Goal: Task Accomplishment & Management: Use online tool/utility

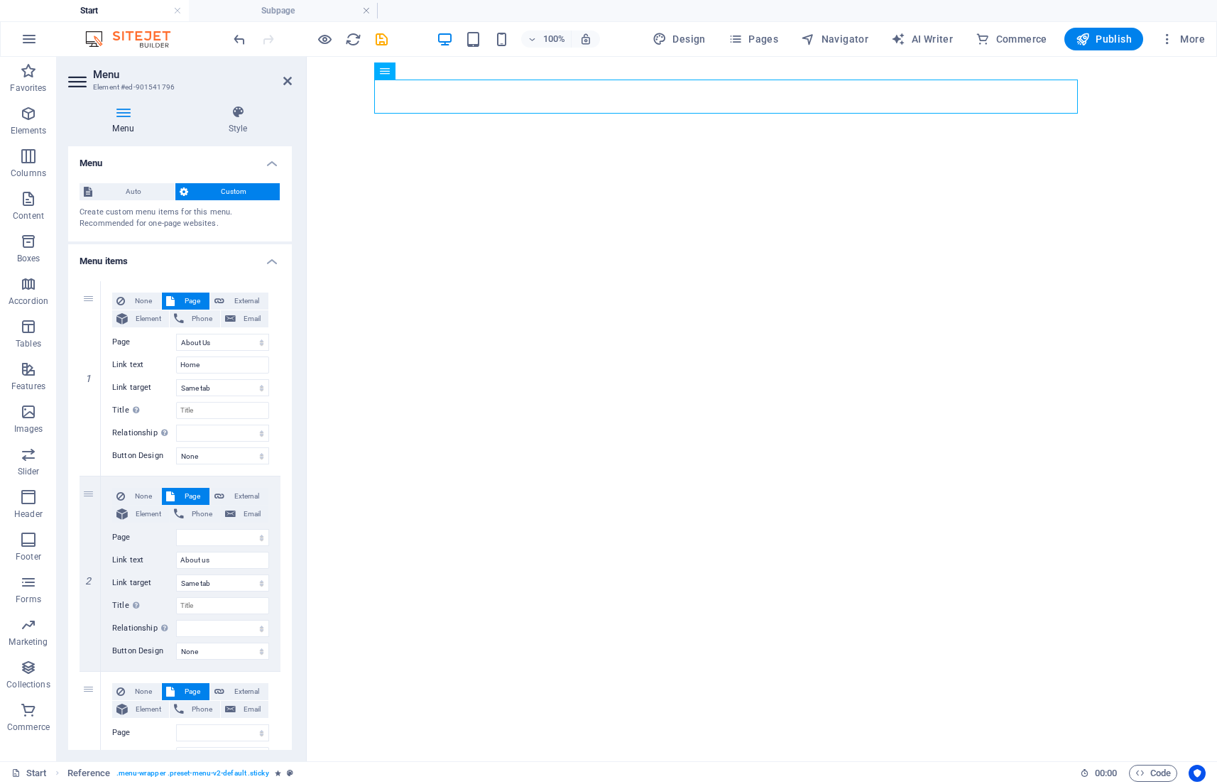
select select "1"
select select
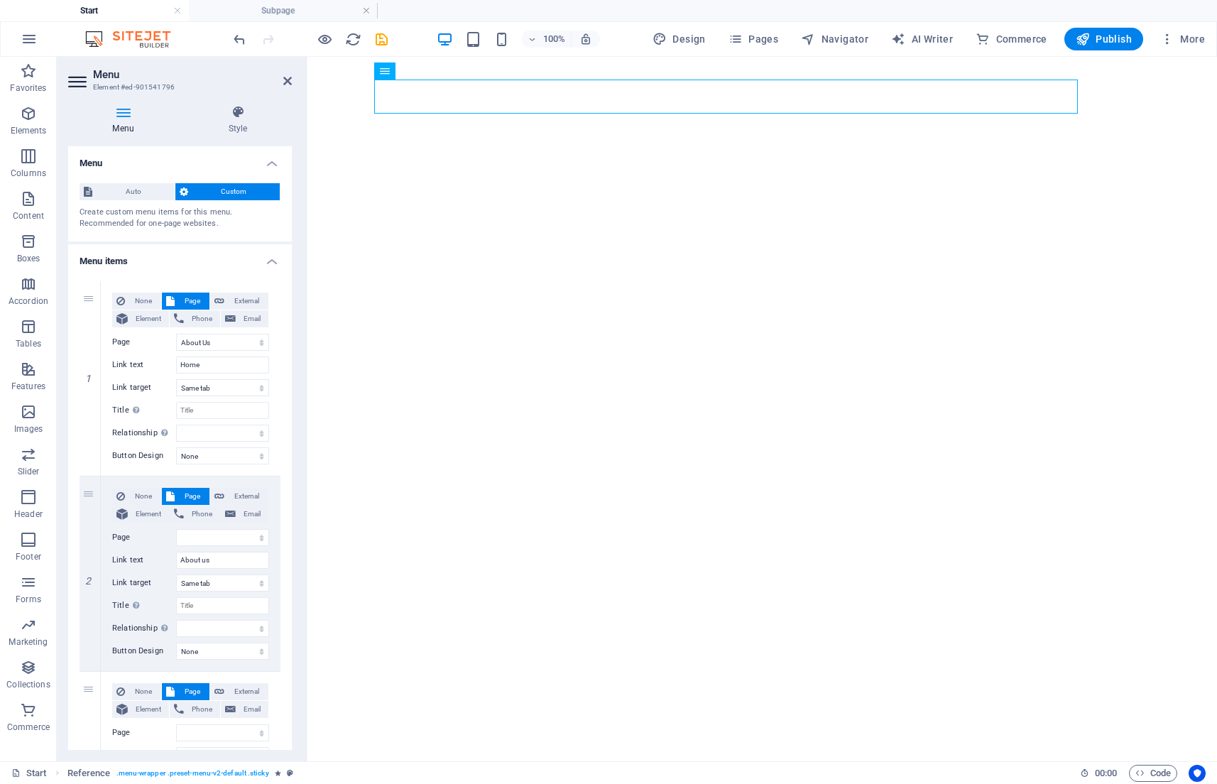
select select
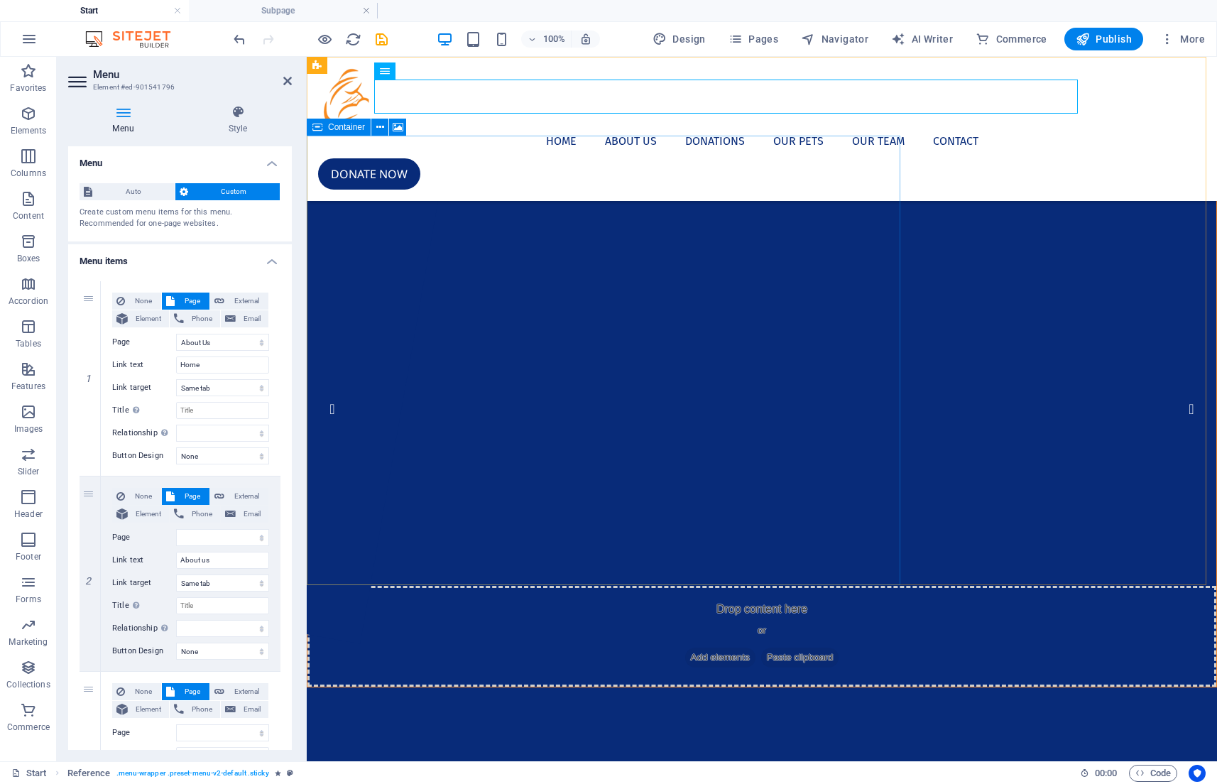
click at [604, 586] on div "Drop content here or Add elements Paste clipboard" at bounding box center [761, 636] width 909 height 101
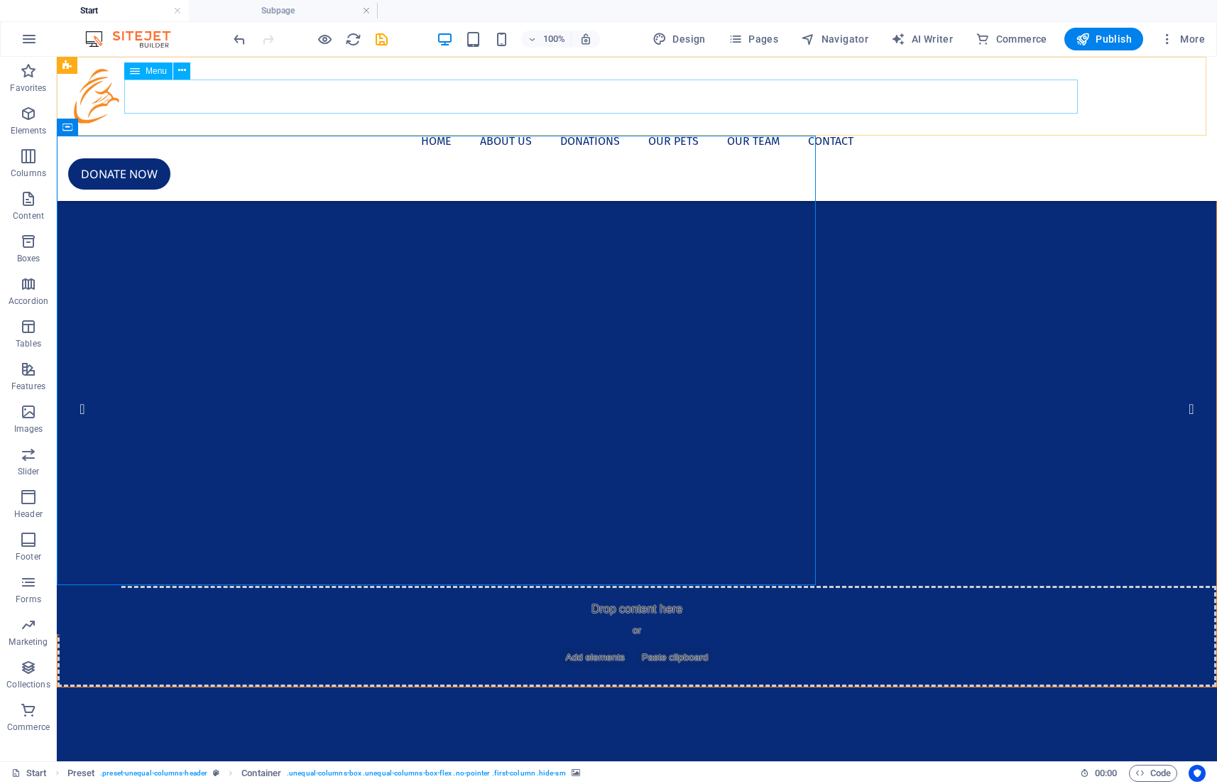
click at [510, 124] on nav "Home About us Donations Our Pets Our Team Contact" at bounding box center [637, 141] width 1138 height 34
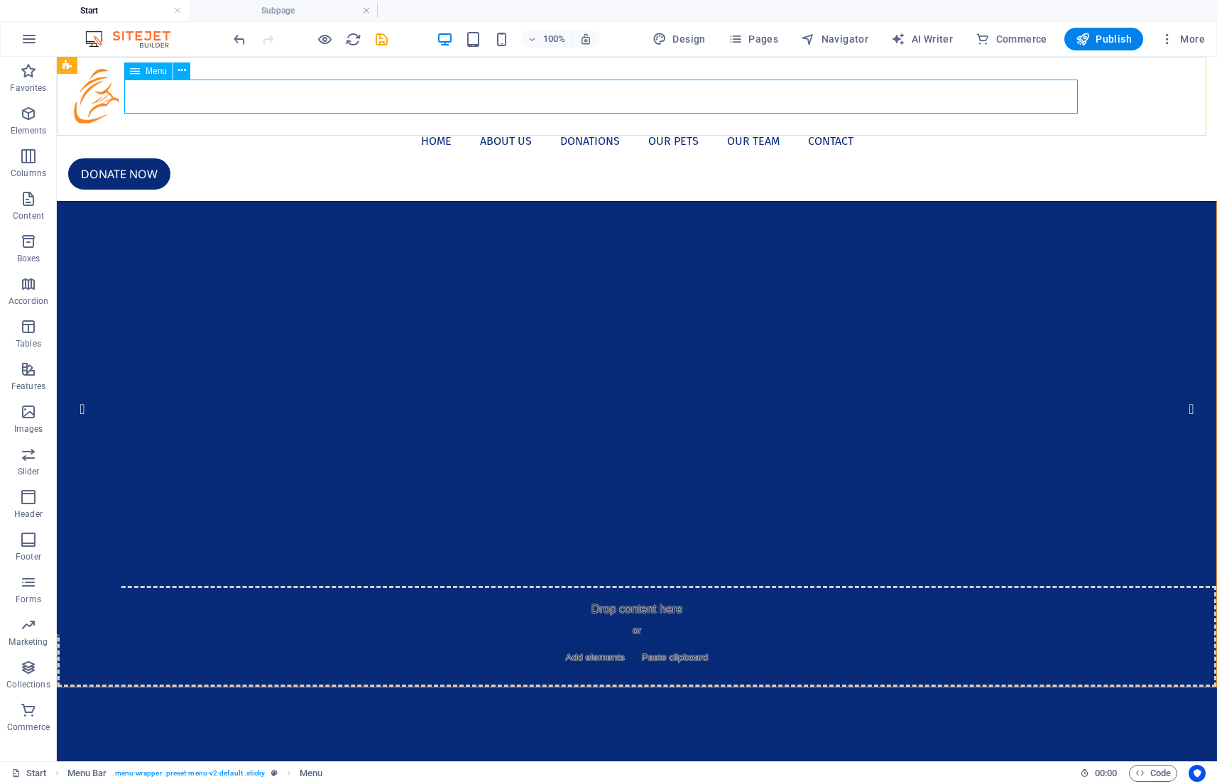
click at [167, 70] on span "Menu" at bounding box center [156, 71] width 21 height 9
click at [184, 70] on icon at bounding box center [182, 70] width 8 height 15
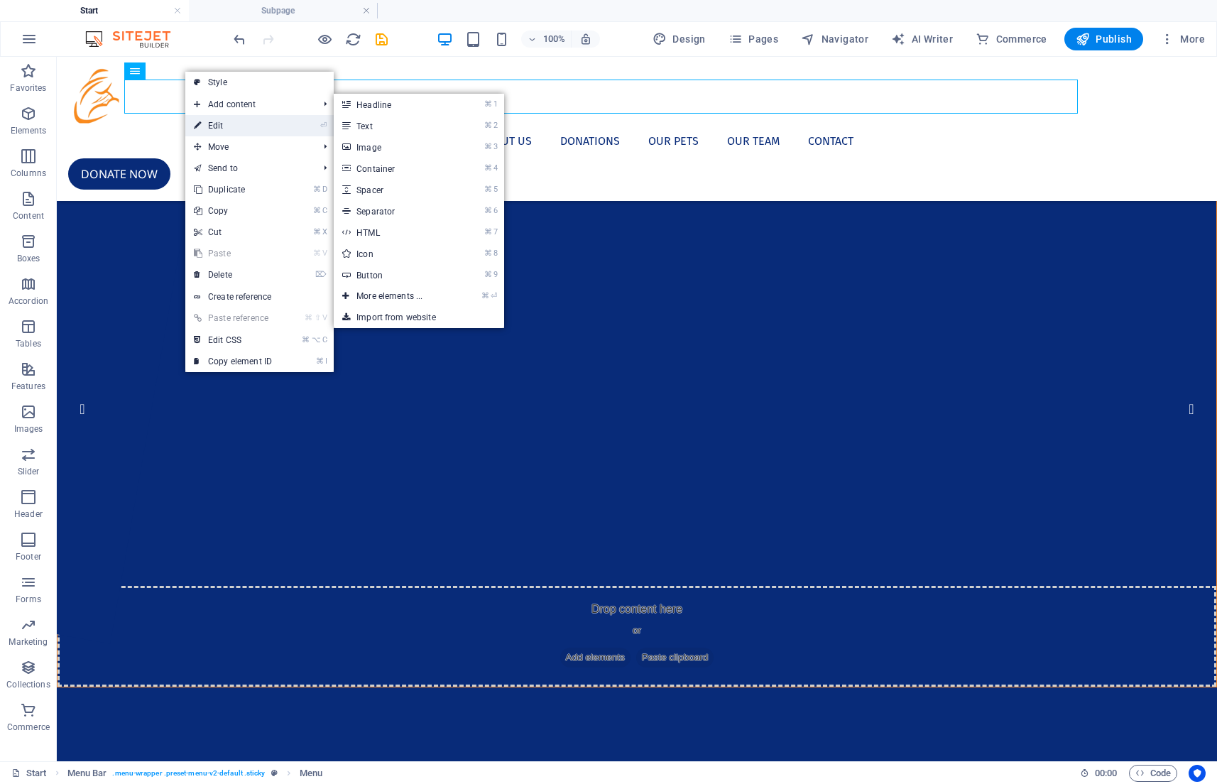
click at [225, 116] on link "⏎ Edit" at bounding box center [232, 125] width 95 height 21
select select "1"
select select
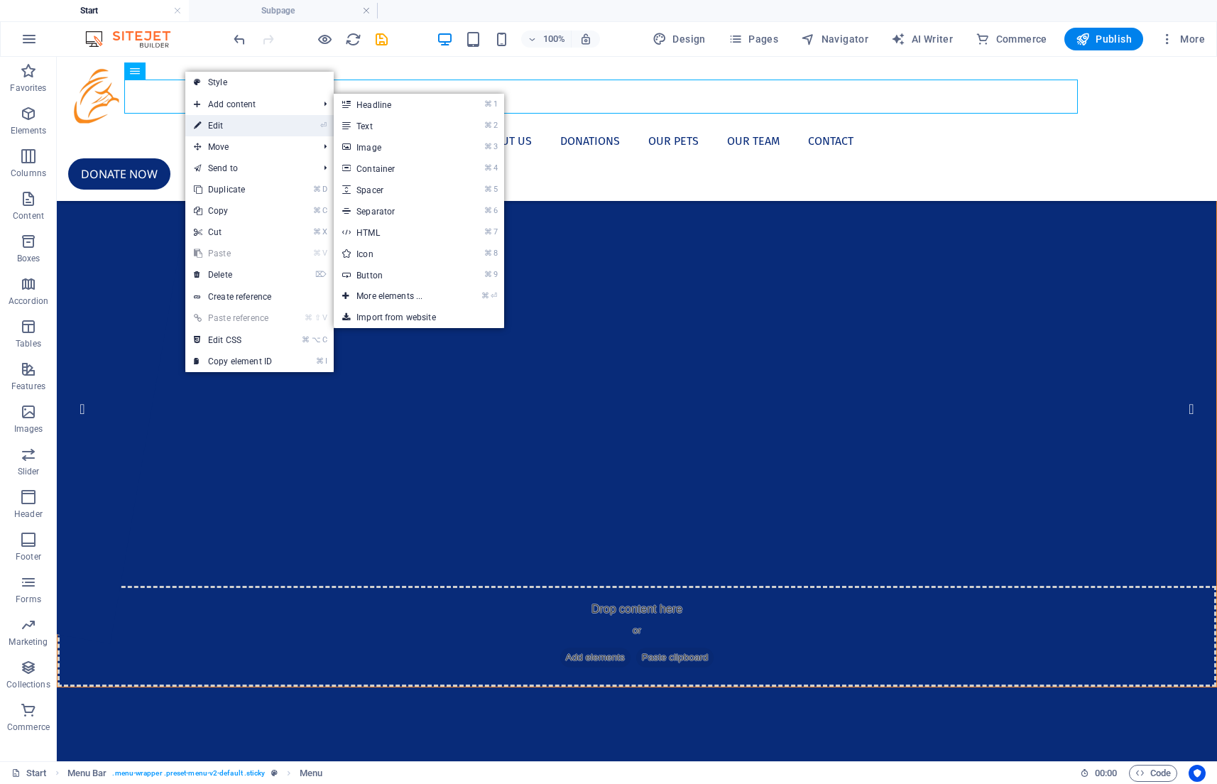
select select
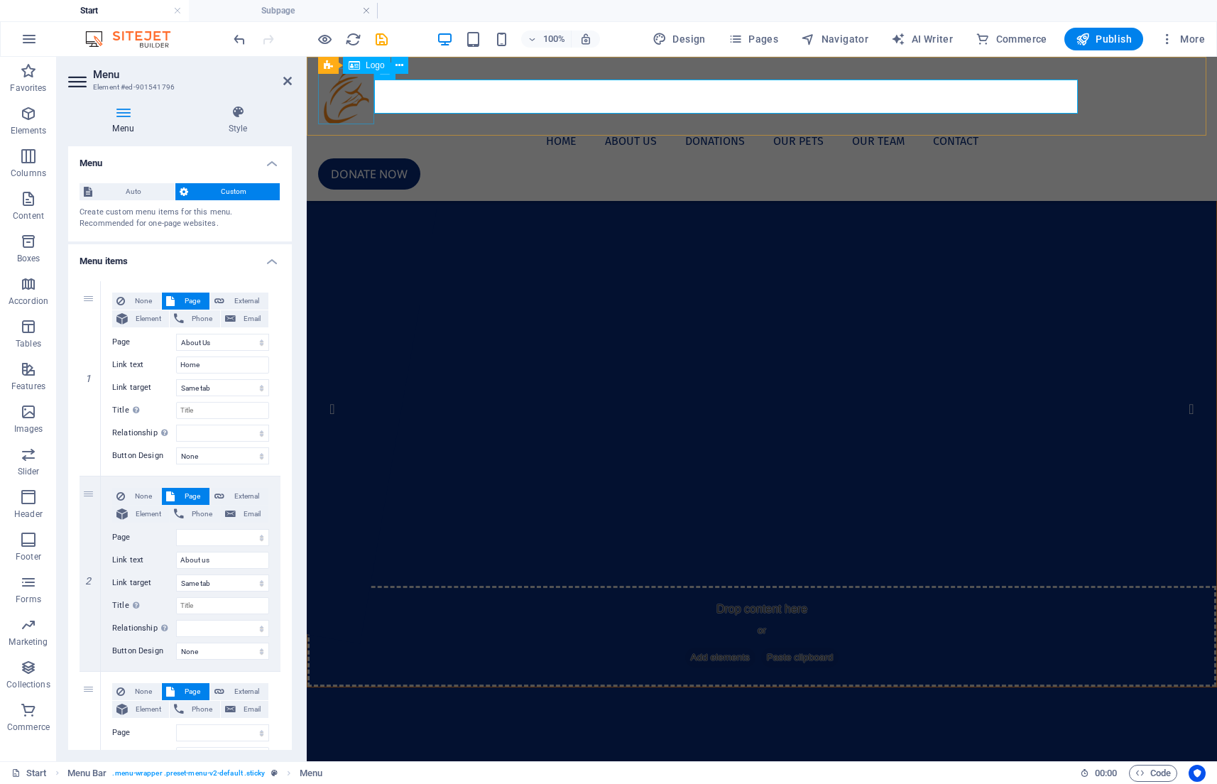
click at [366, 114] on div at bounding box center [762, 96] width 888 height 56
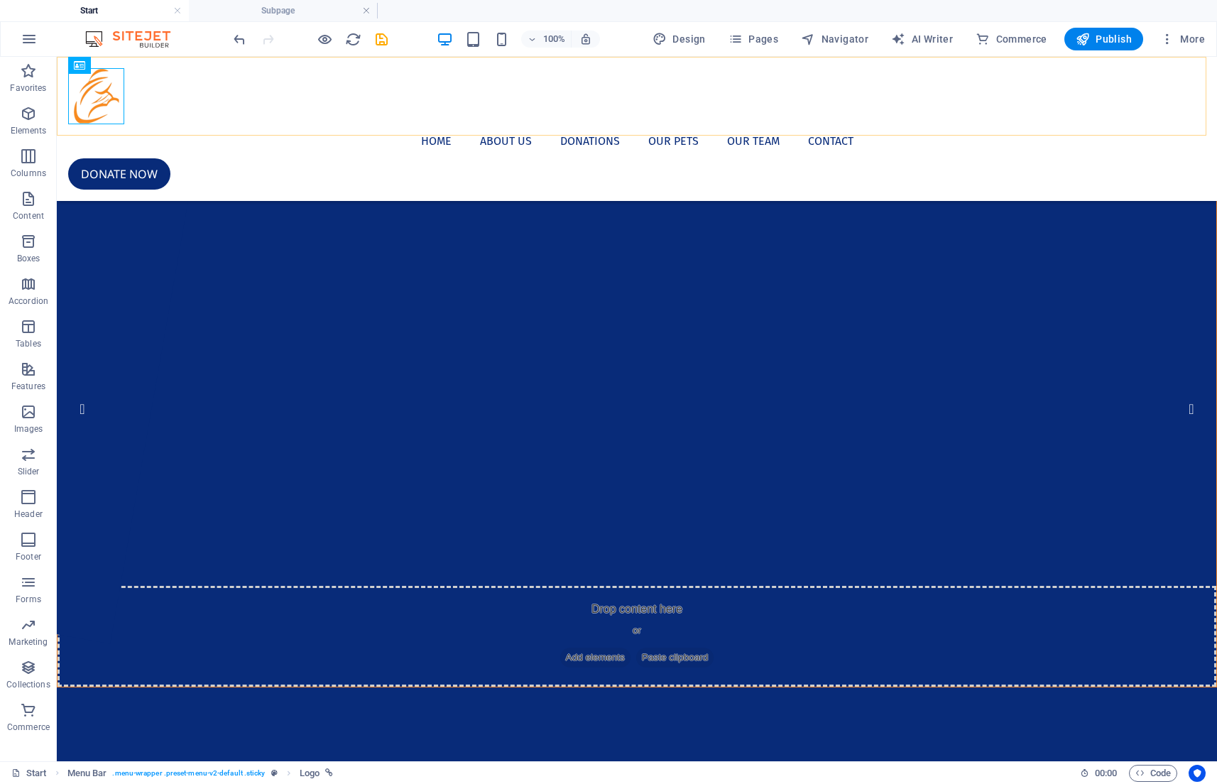
click at [408, 133] on div "Home About us Donations Our Pets Our Team Contact Donate now" at bounding box center [637, 129] width 1160 height 144
click at [380, 36] on icon "save" at bounding box center [381, 39] width 16 height 16
click at [481, 124] on nav "Home About us Donations Our Pets Our Team Contact" at bounding box center [637, 141] width 1138 height 34
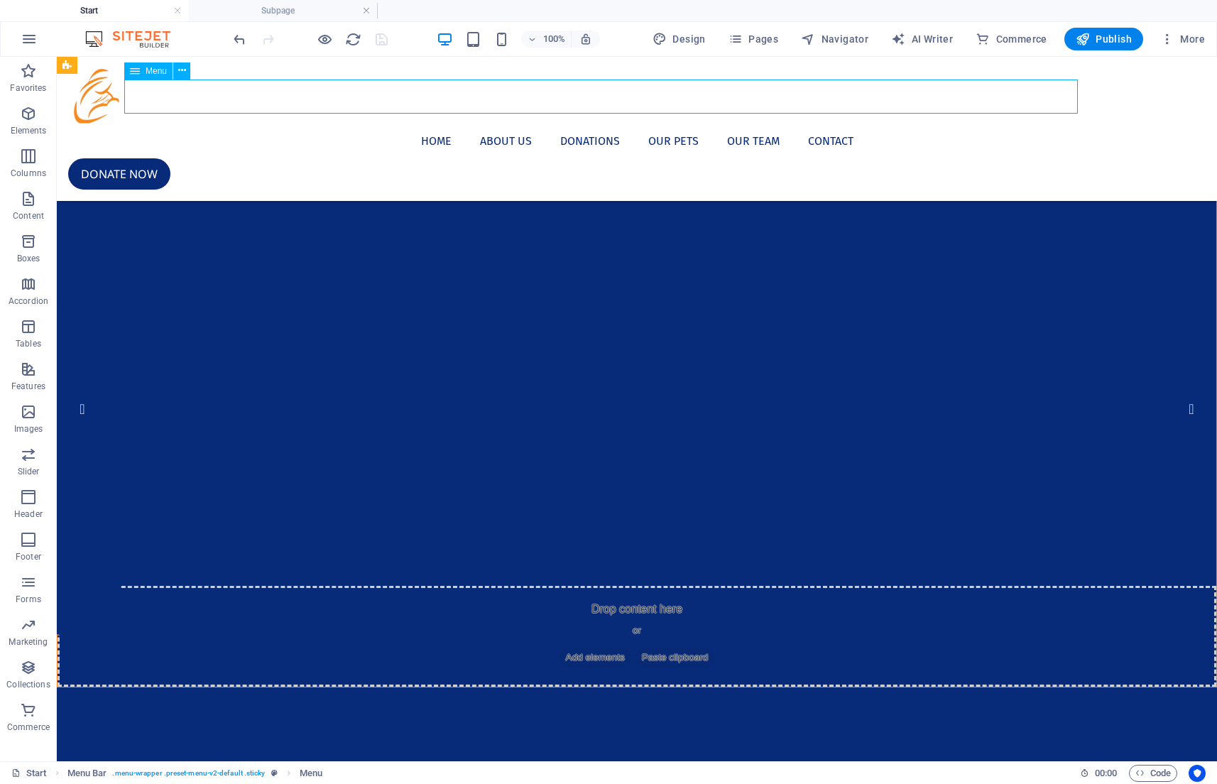
click at [481, 124] on nav "Home About us Donations Our Pets Our Team Contact" at bounding box center [637, 141] width 1138 height 34
click at [187, 73] on button at bounding box center [181, 70] width 17 height 17
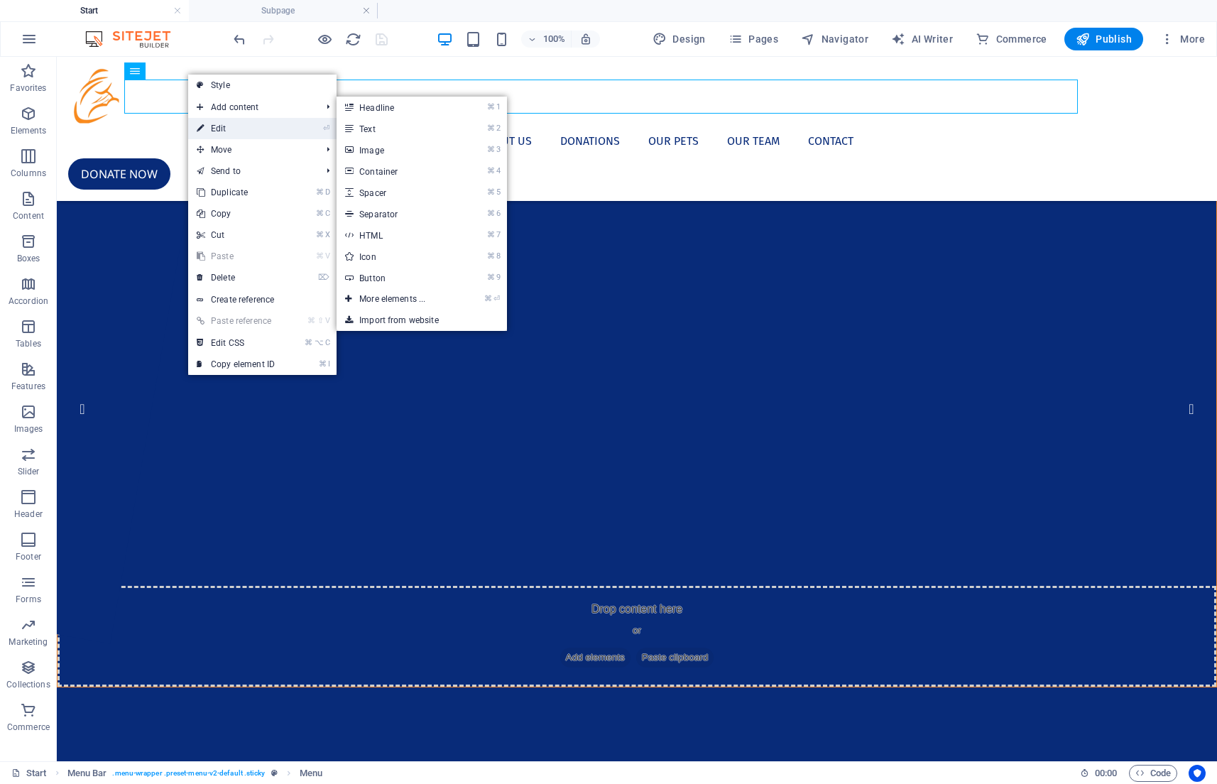
click at [220, 125] on link "⏎ Edit" at bounding box center [235, 128] width 95 height 21
select select "1"
select select
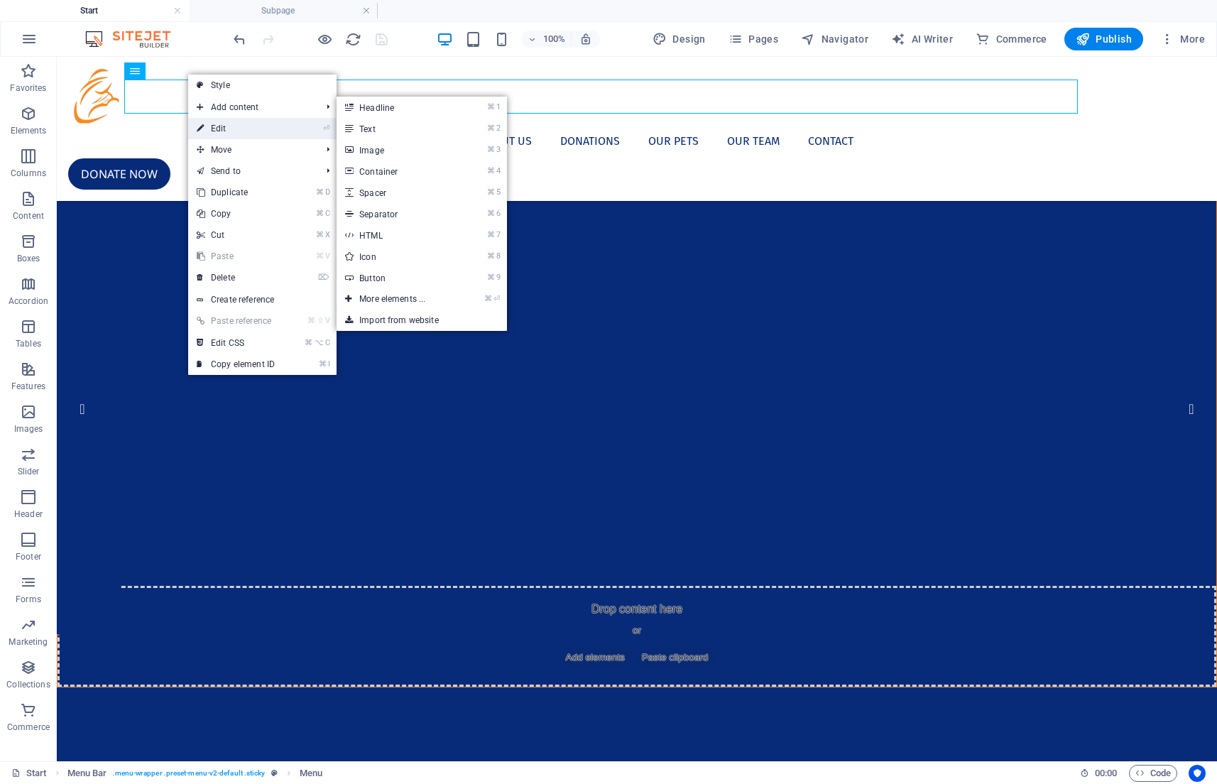
select select
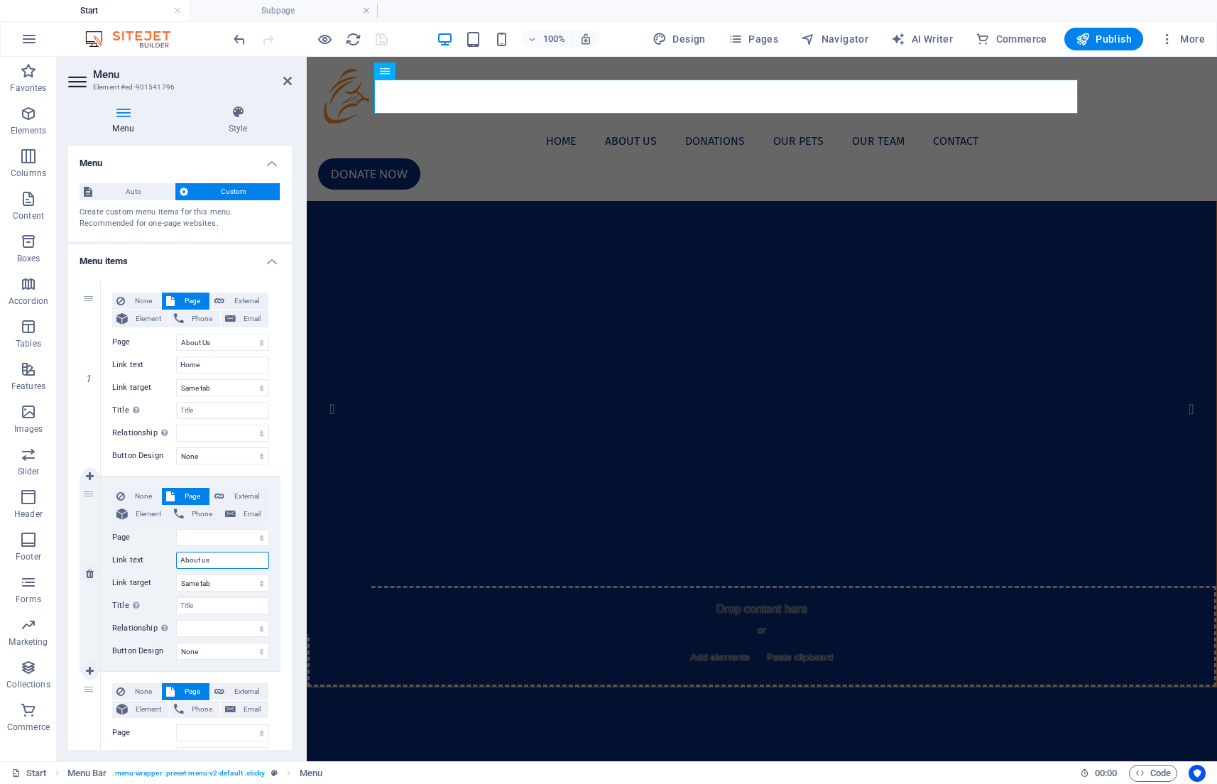
click at [219, 559] on input "About us" at bounding box center [222, 560] width 93 height 17
type input "A"
select select
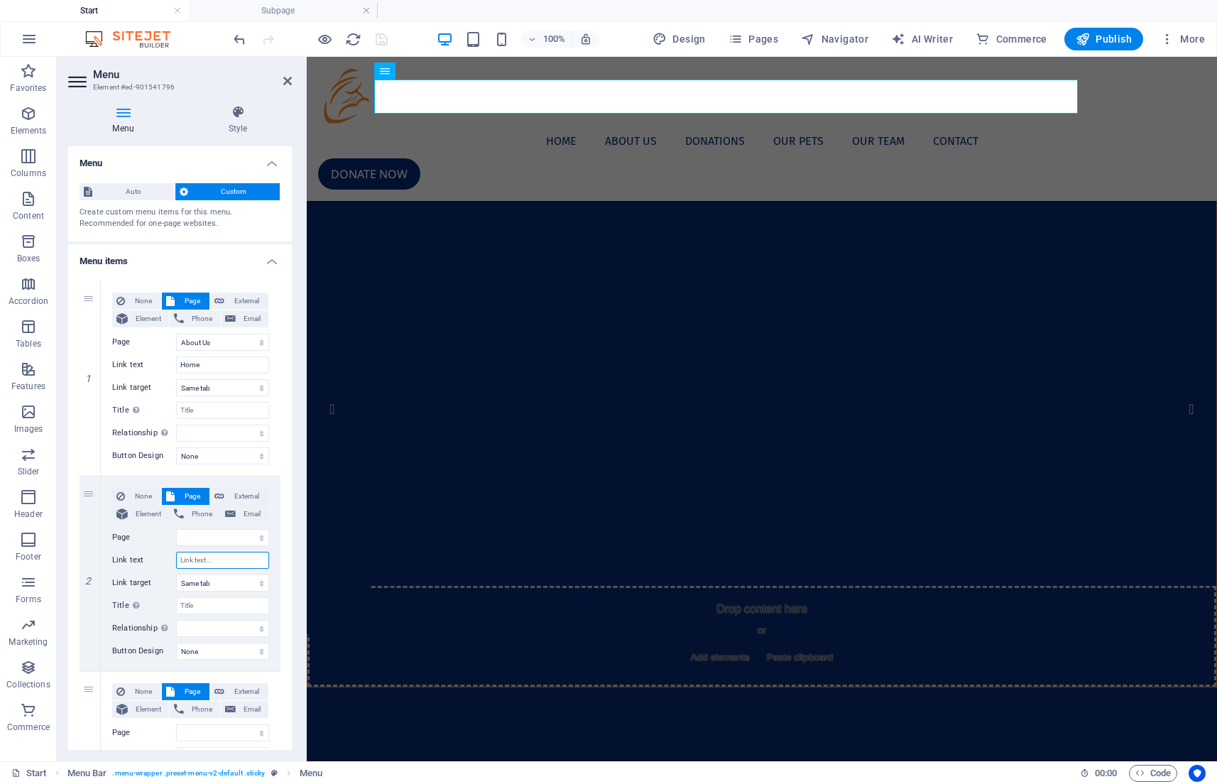
select select
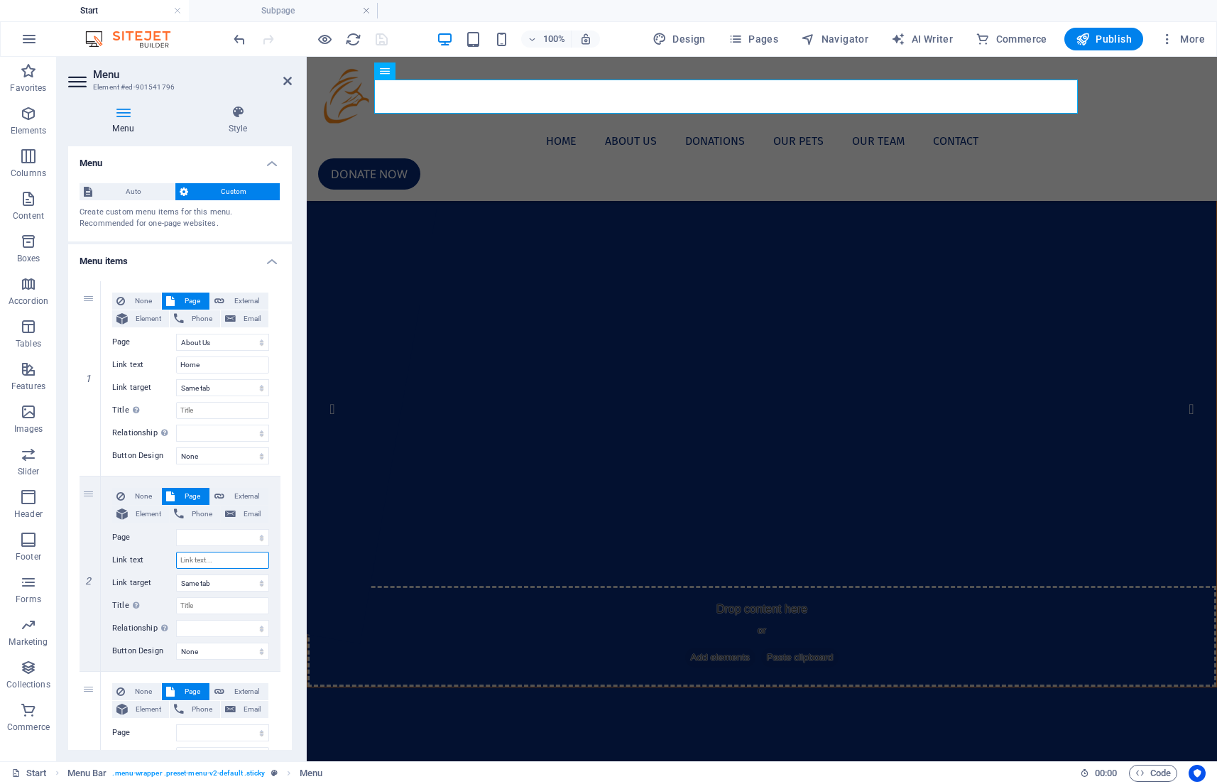
select select
type input "Pro"
select select
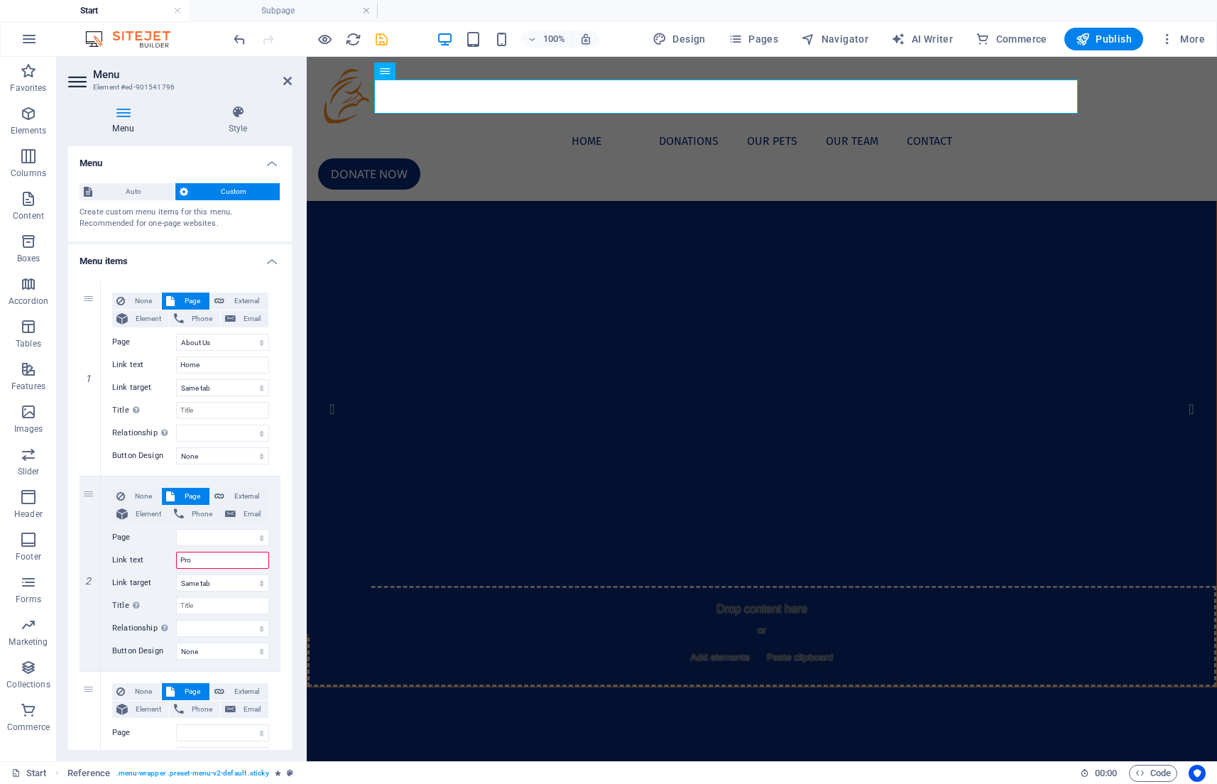
select select
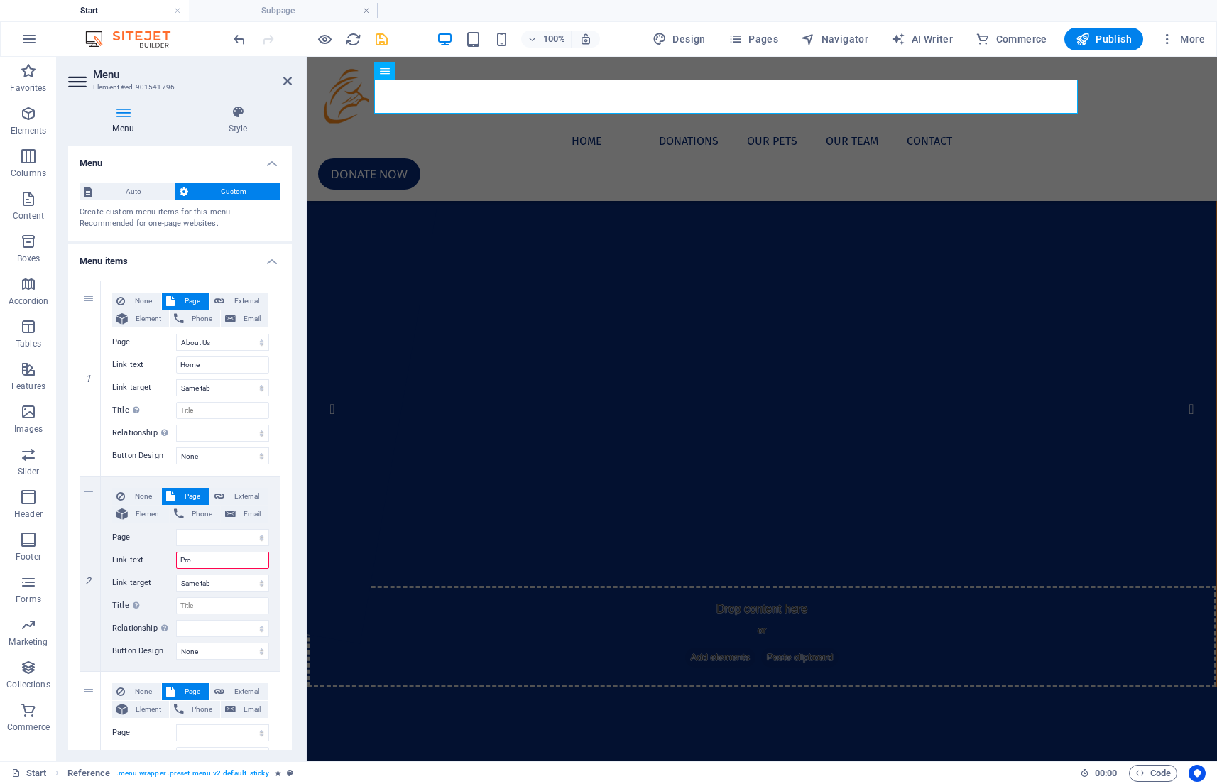
select select
type input "P"
select select
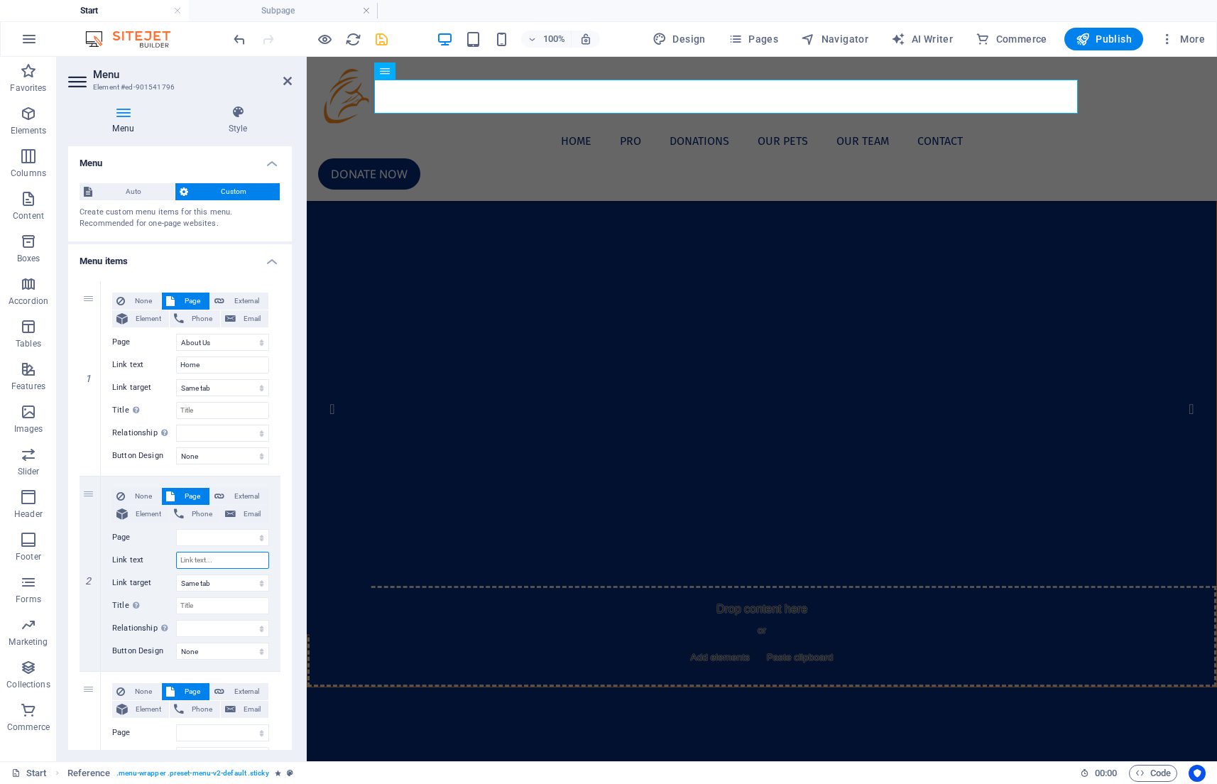
select select
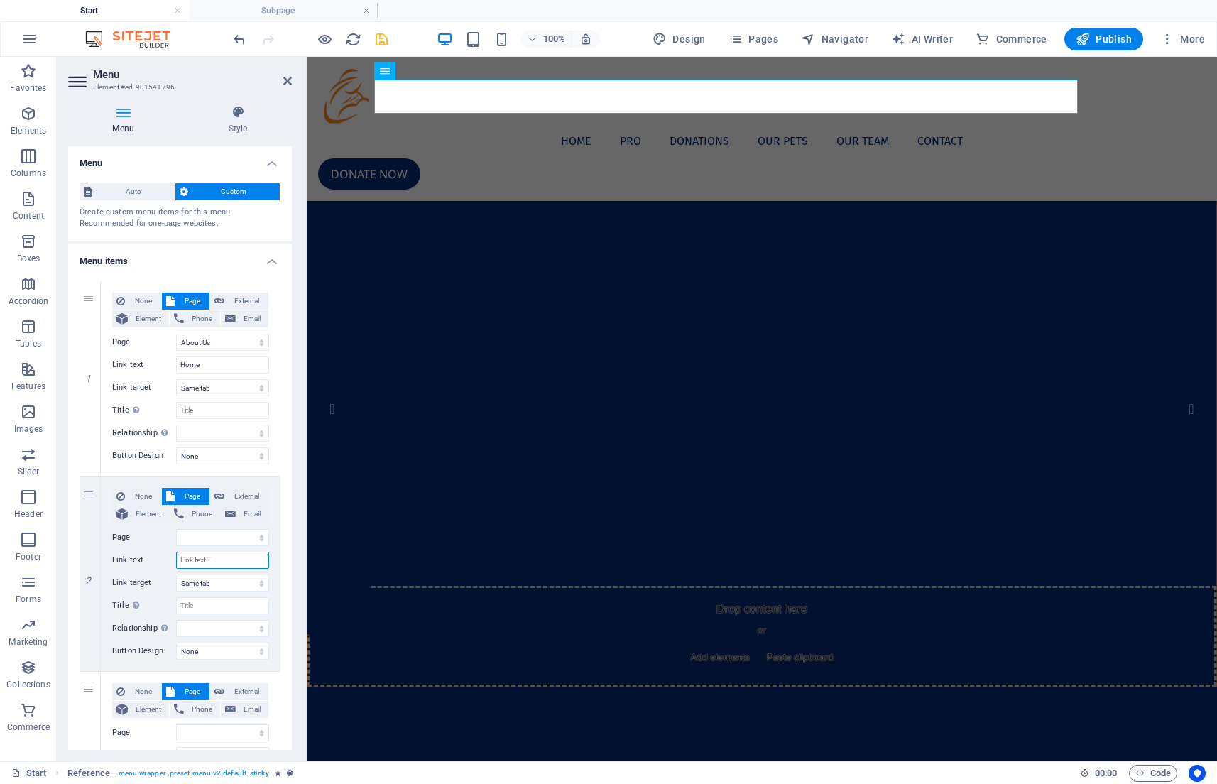
select select
type input "A"
select select
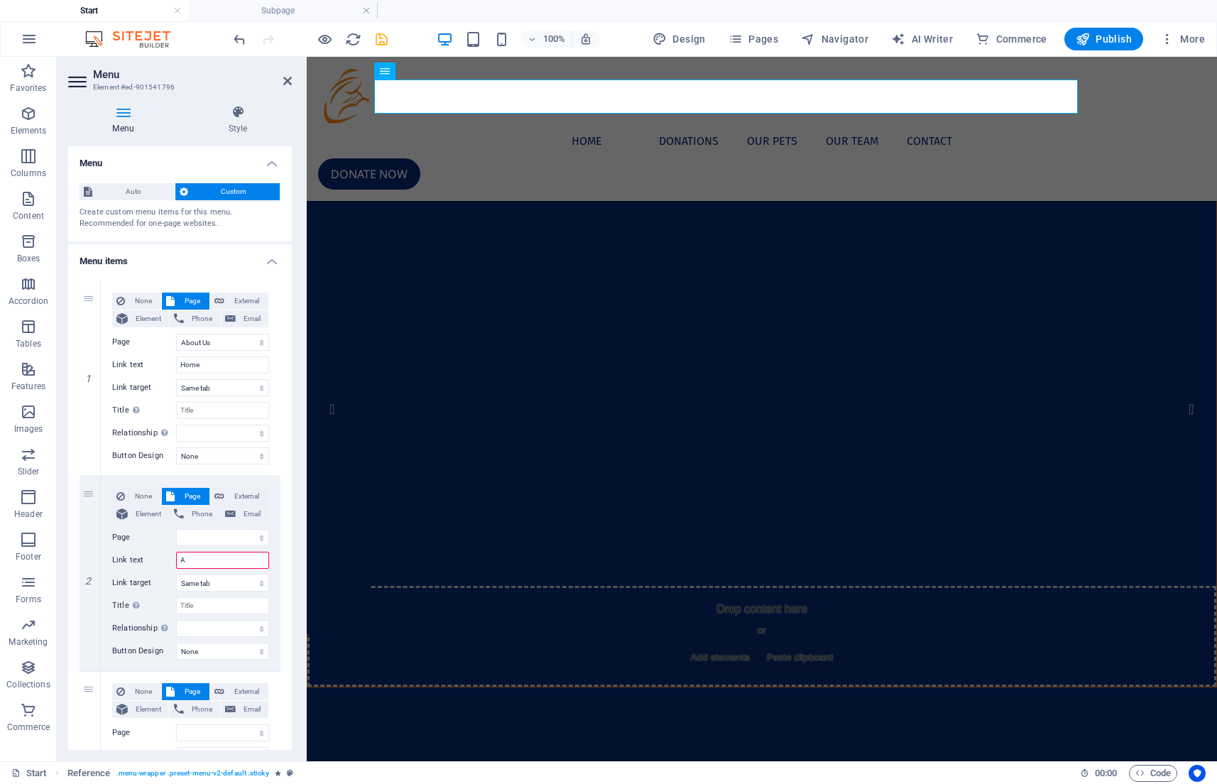
select select
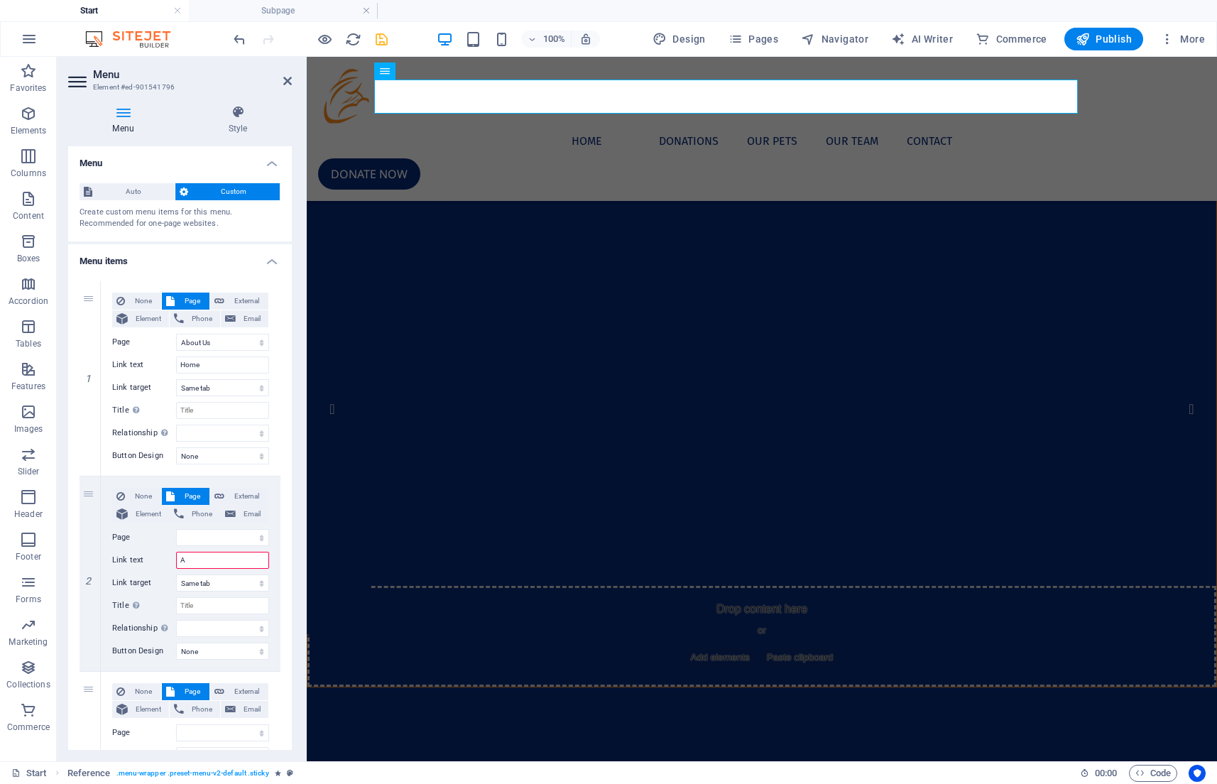
select select
type input "About"
select select
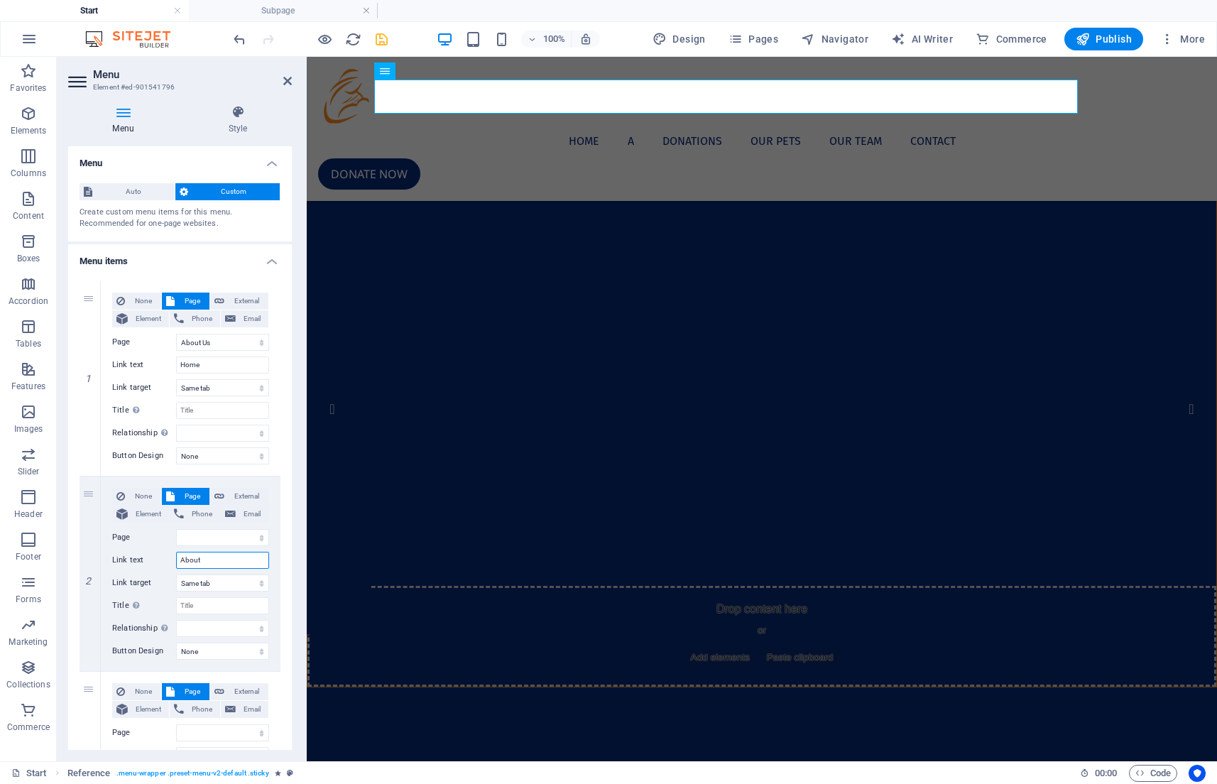
select select
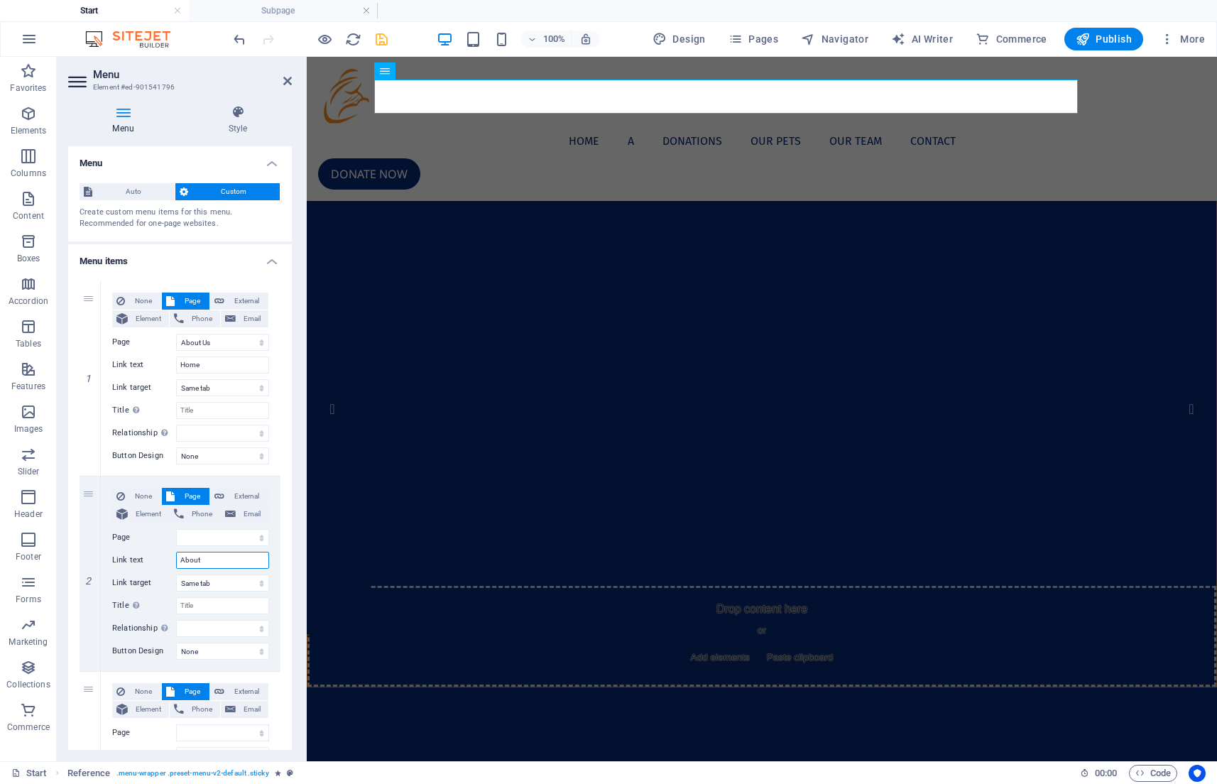
select select
type input "About Us"
select select
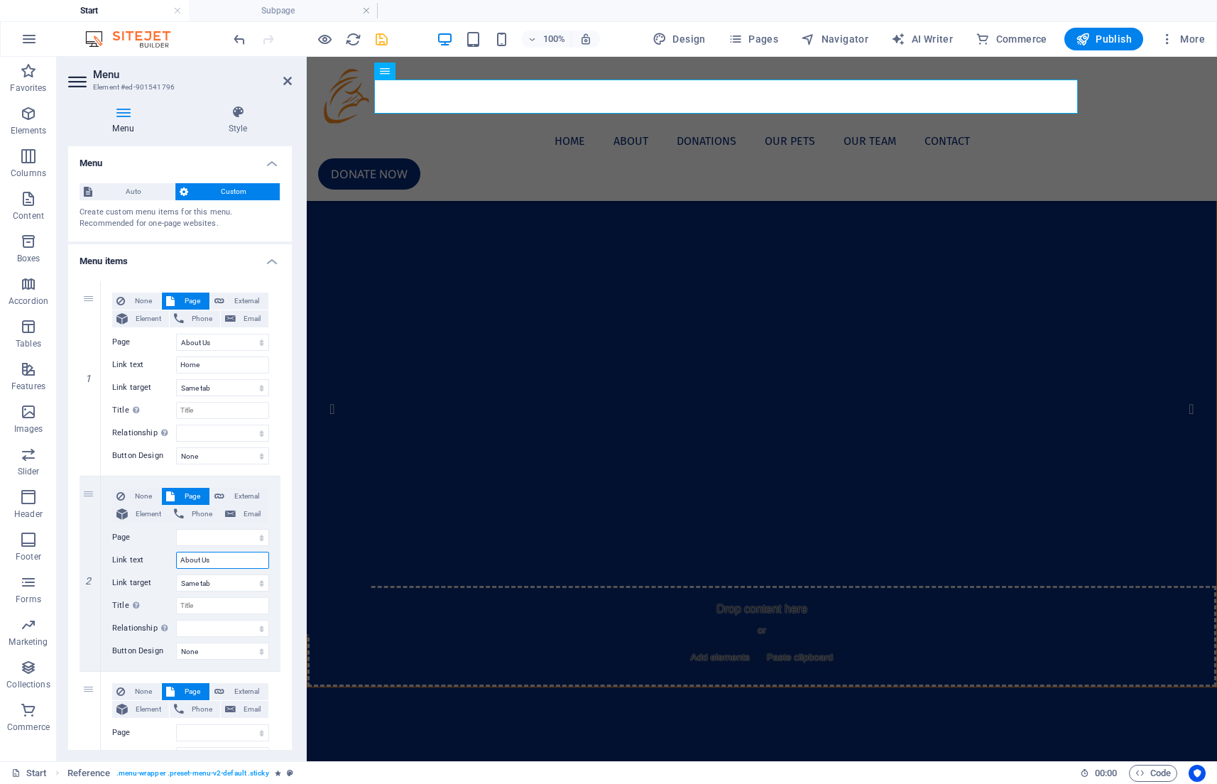
select select
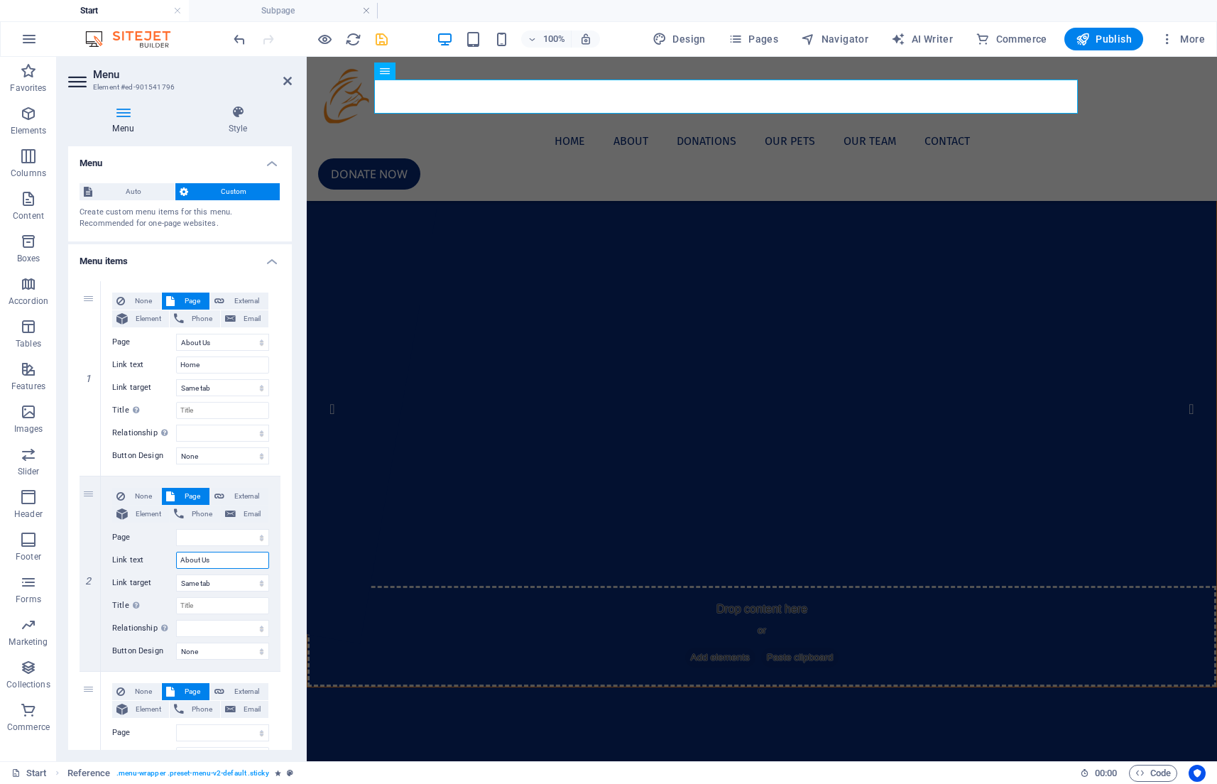
select select
type input "About"
select select
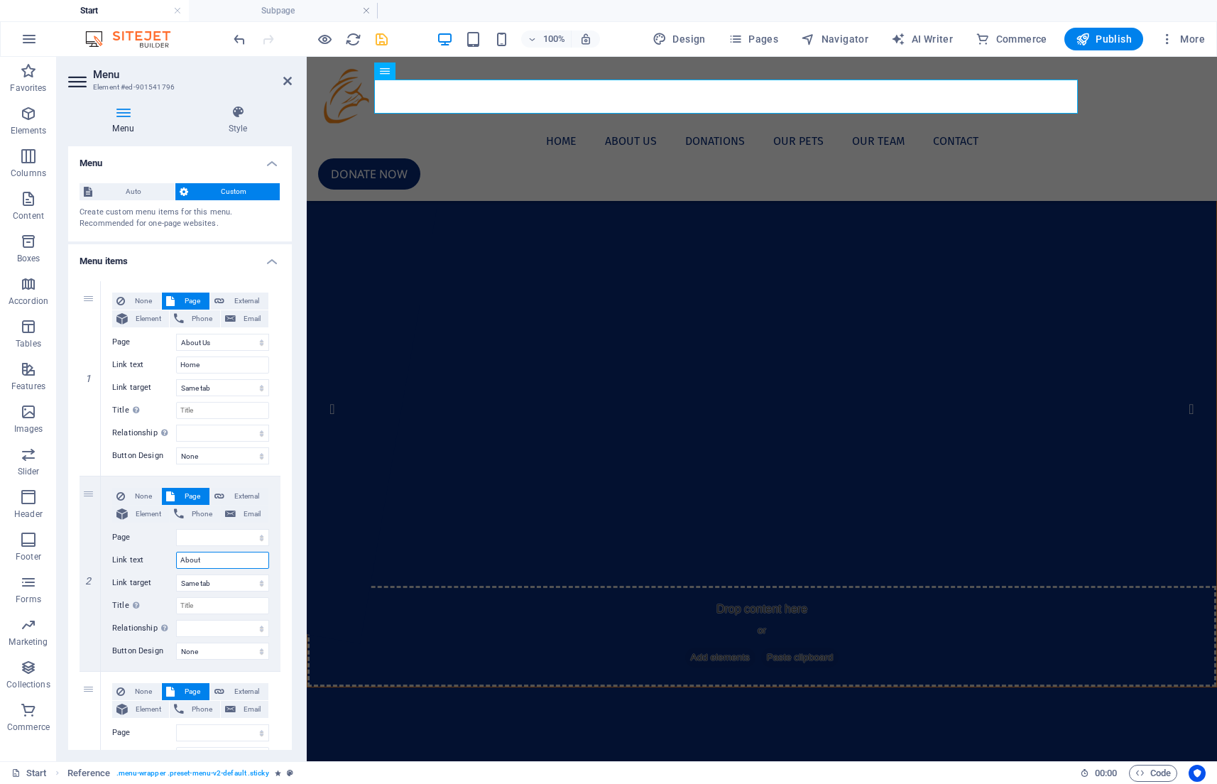
select select
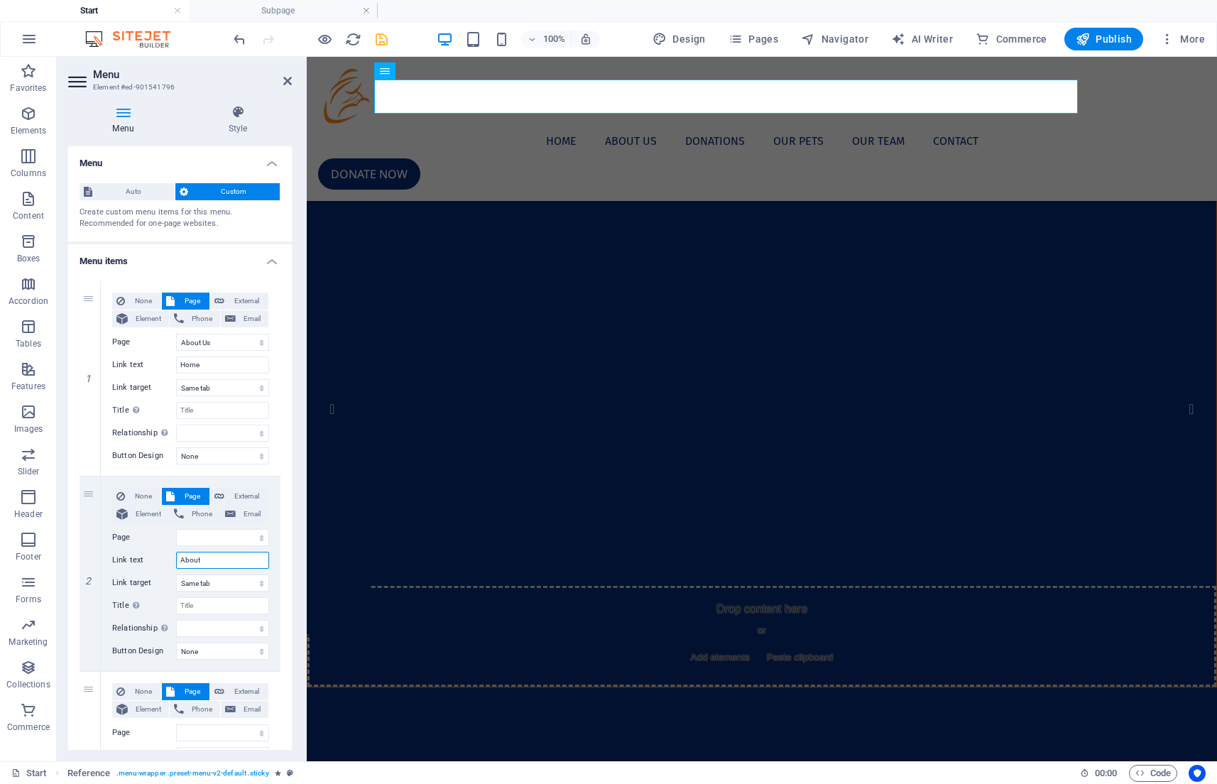
select select
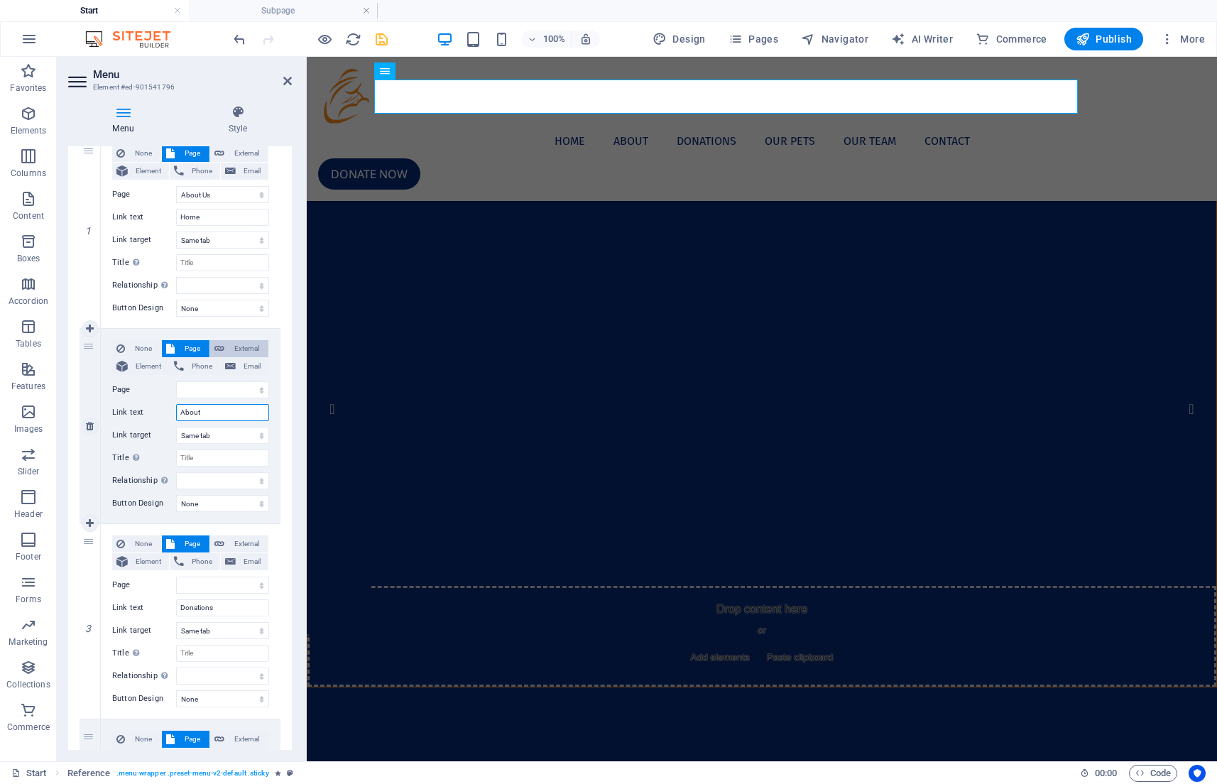
scroll to position [171, 0]
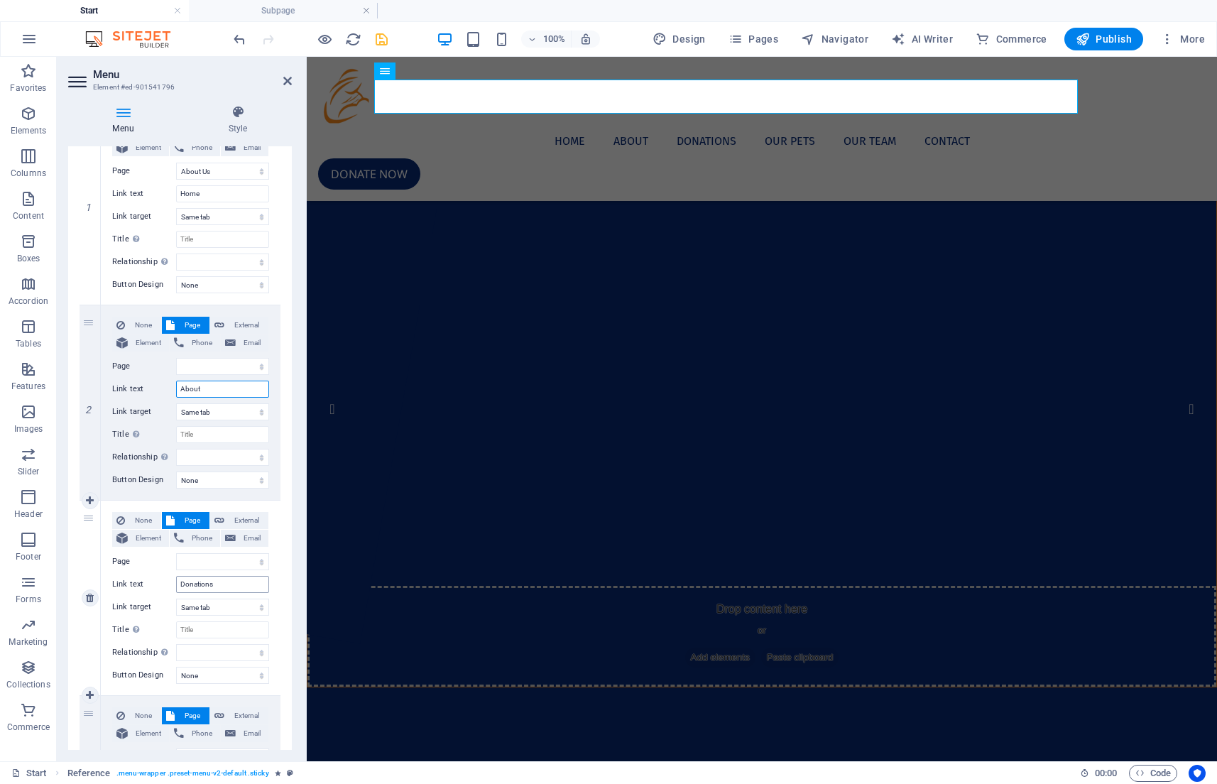
type input "About"
click at [223, 584] on input "Donations" at bounding box center [222, 584] width 93 height 17
type input "Progra"
select select
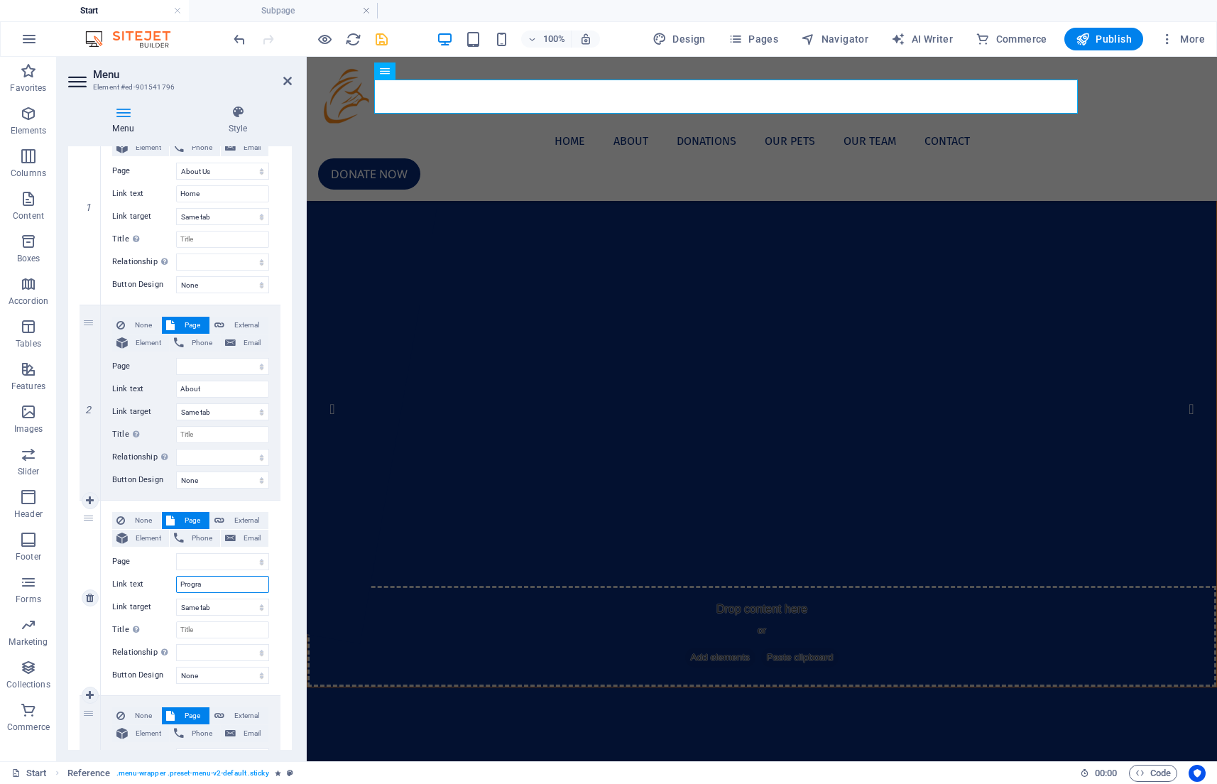
select select
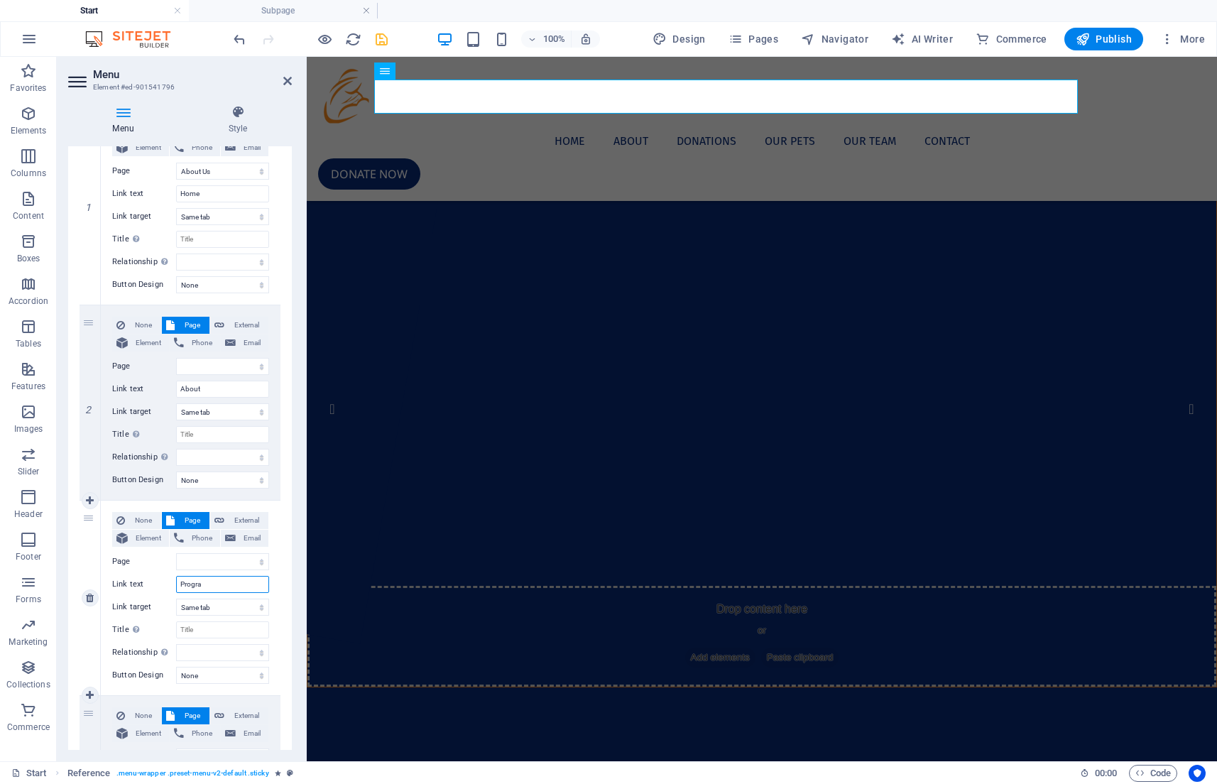
select select
type input "Programs"
select select
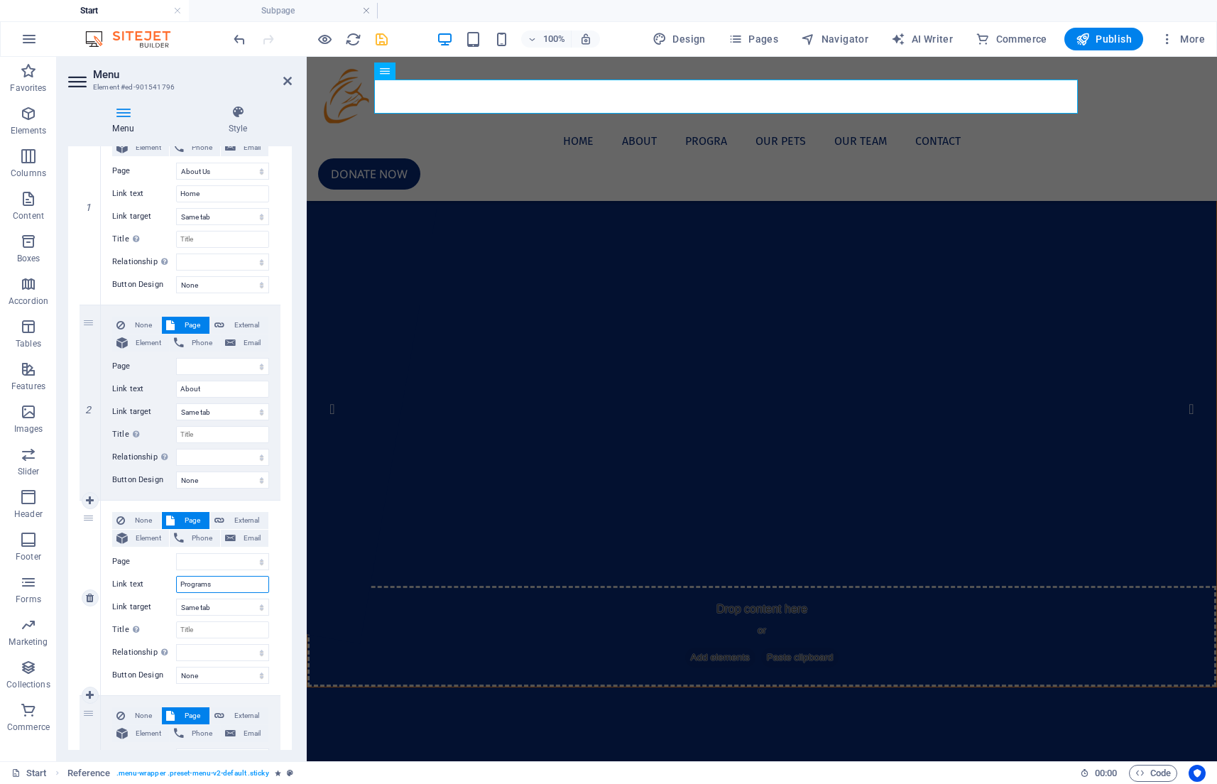
select select
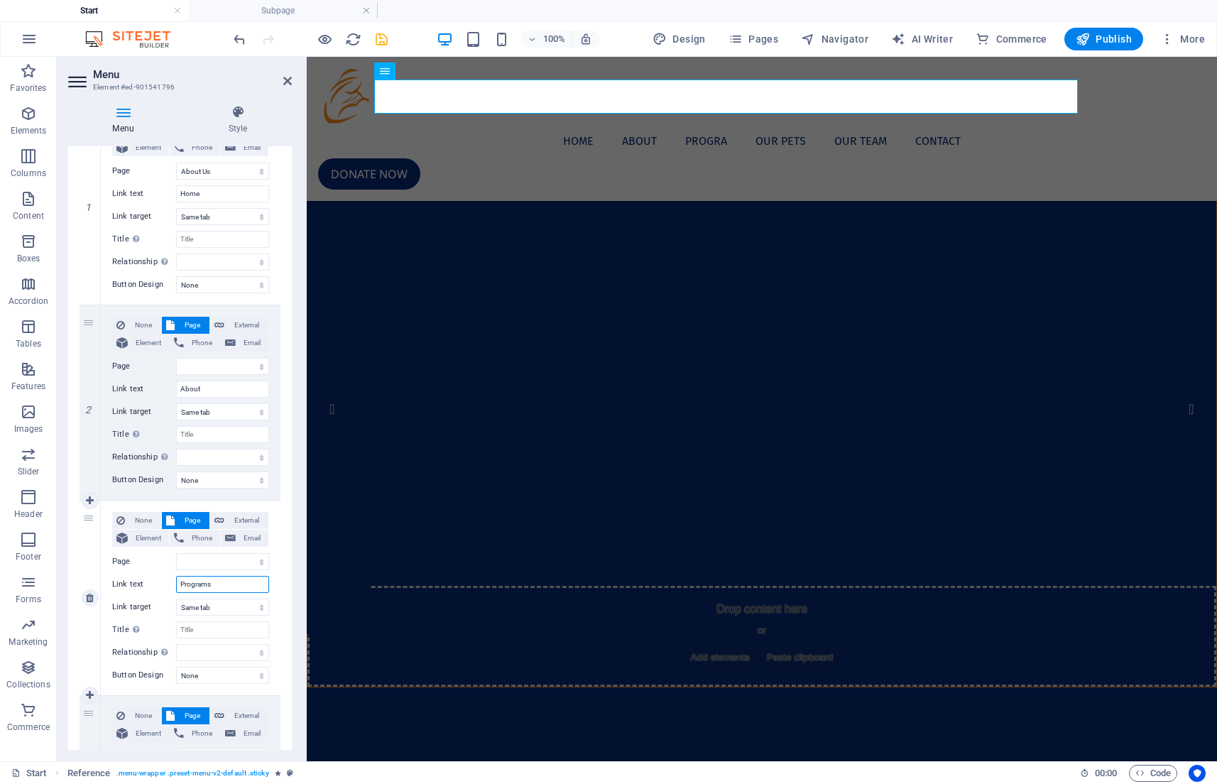
select select
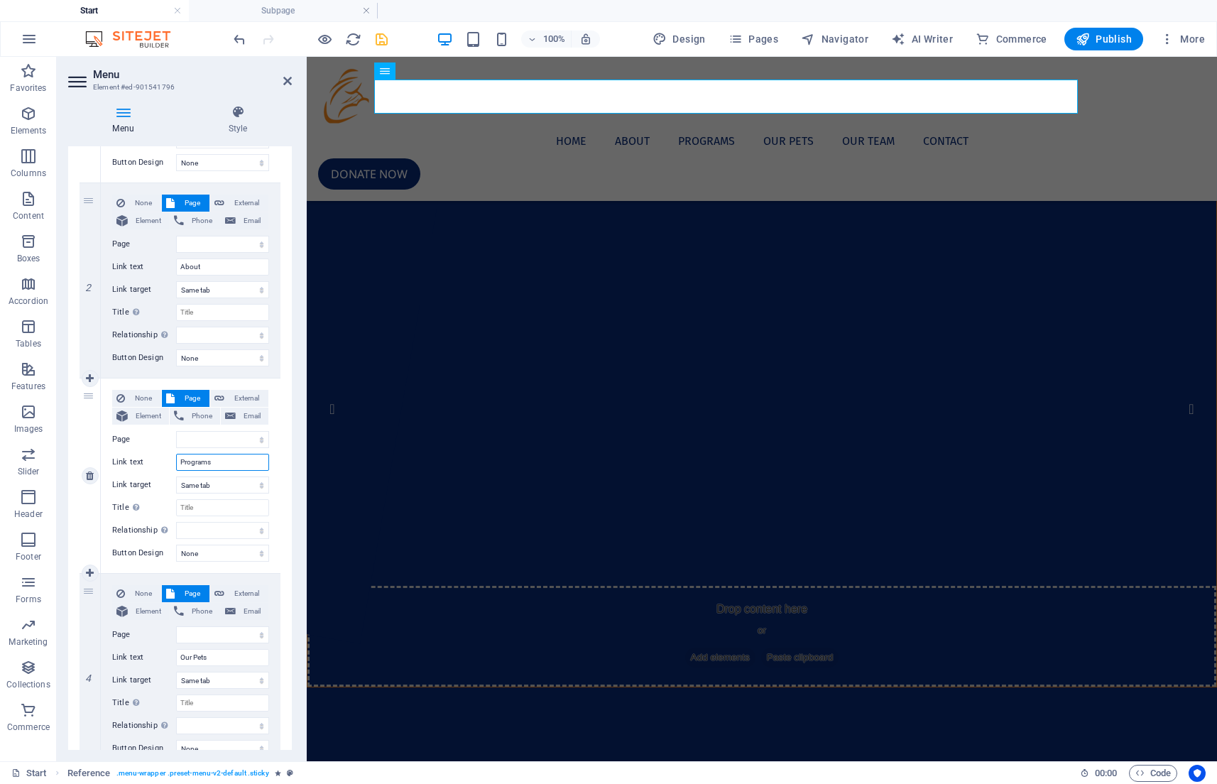
scroll to position [313, 0]
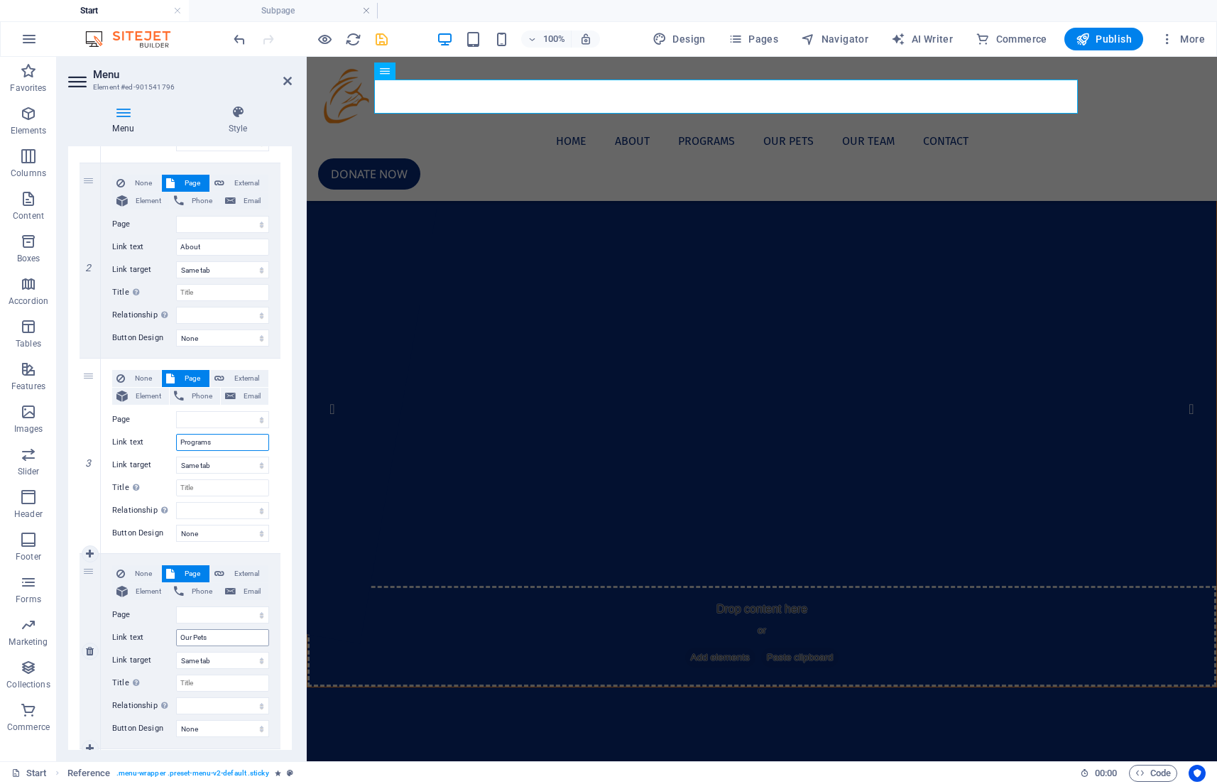
type input "Programs"
click at [210, 639] on input "Our Pets" at bounding box center [222, 637] width 93 height 17
type input "News"
select select
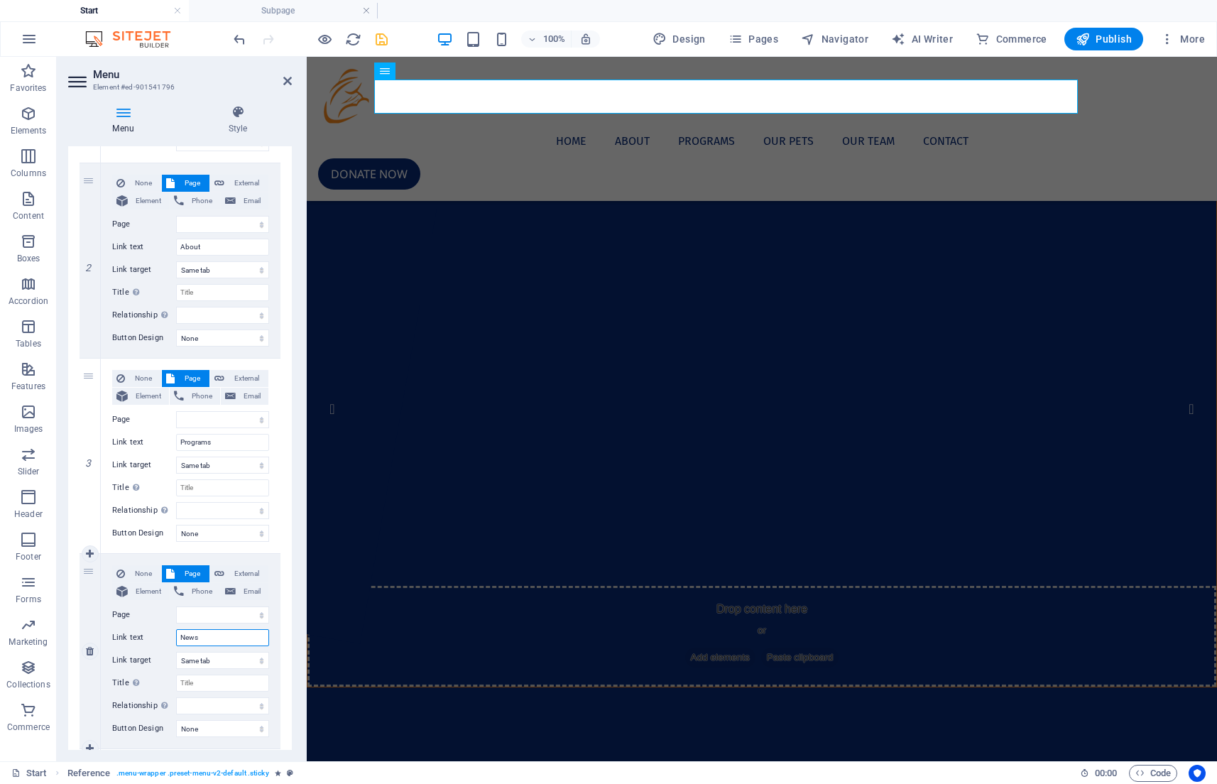
select select
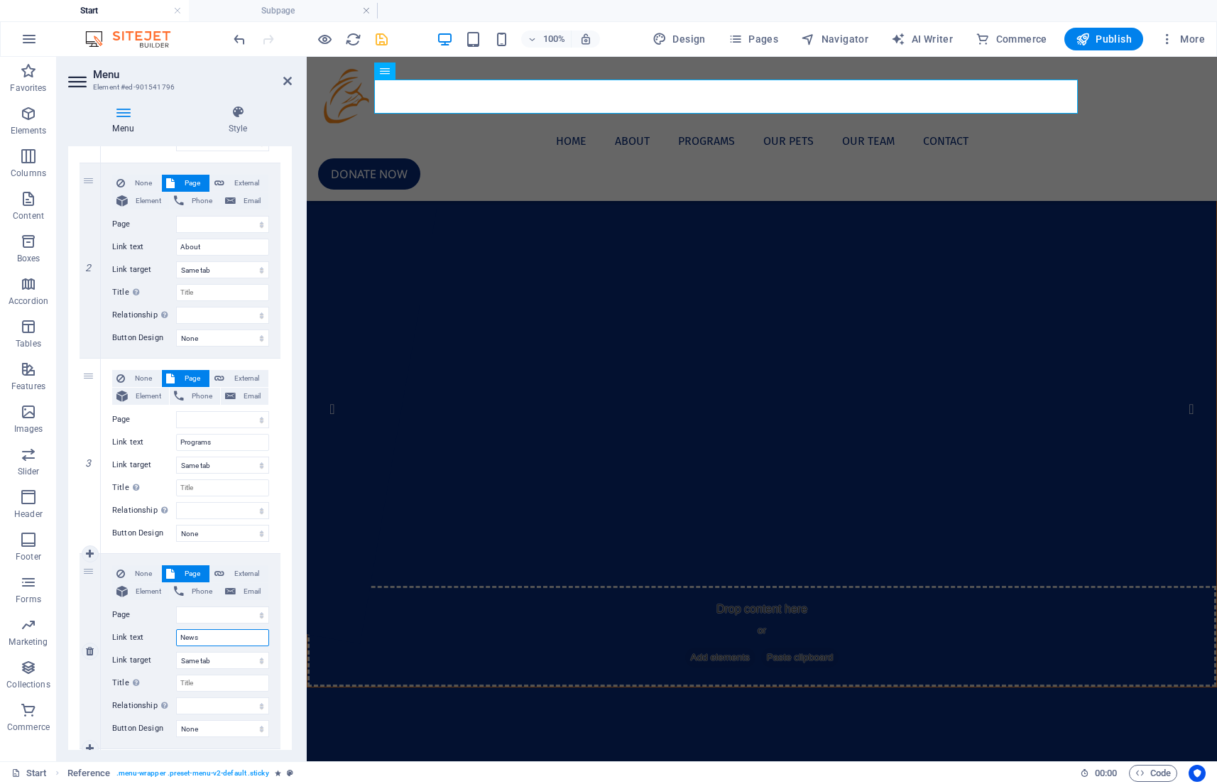
select select
type input "News &"
select select
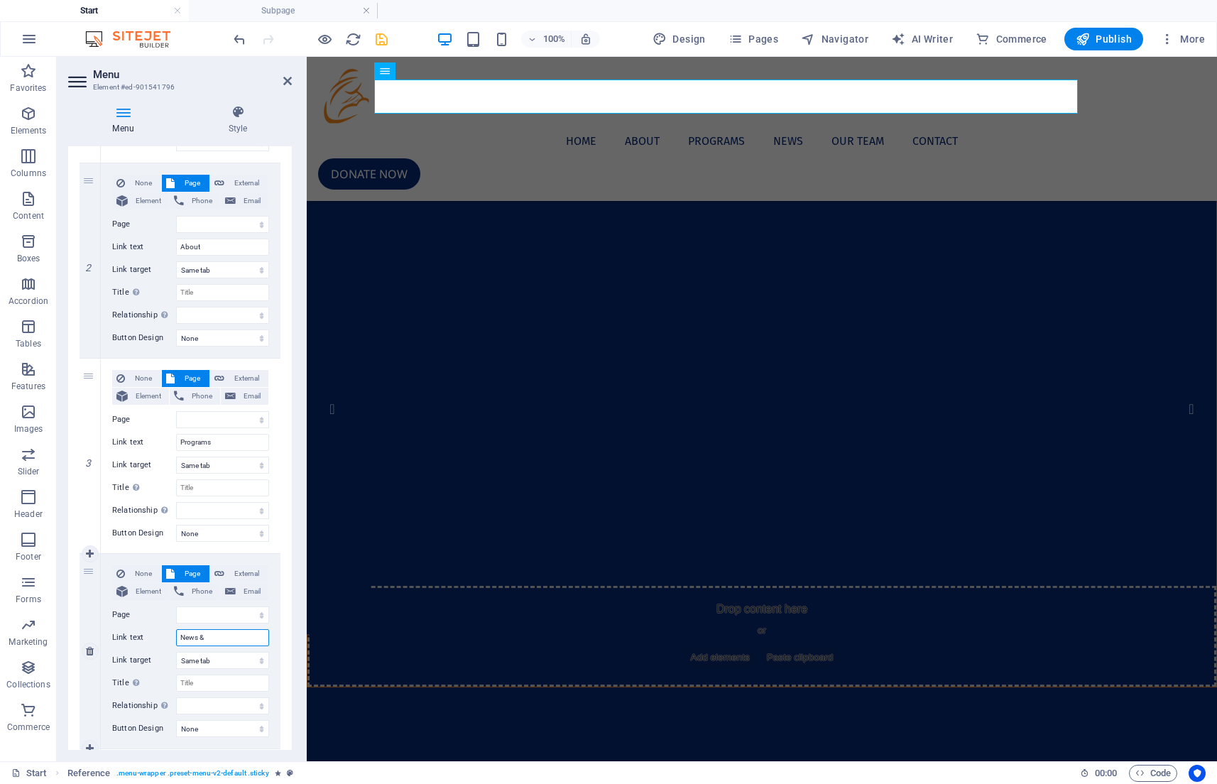
select select
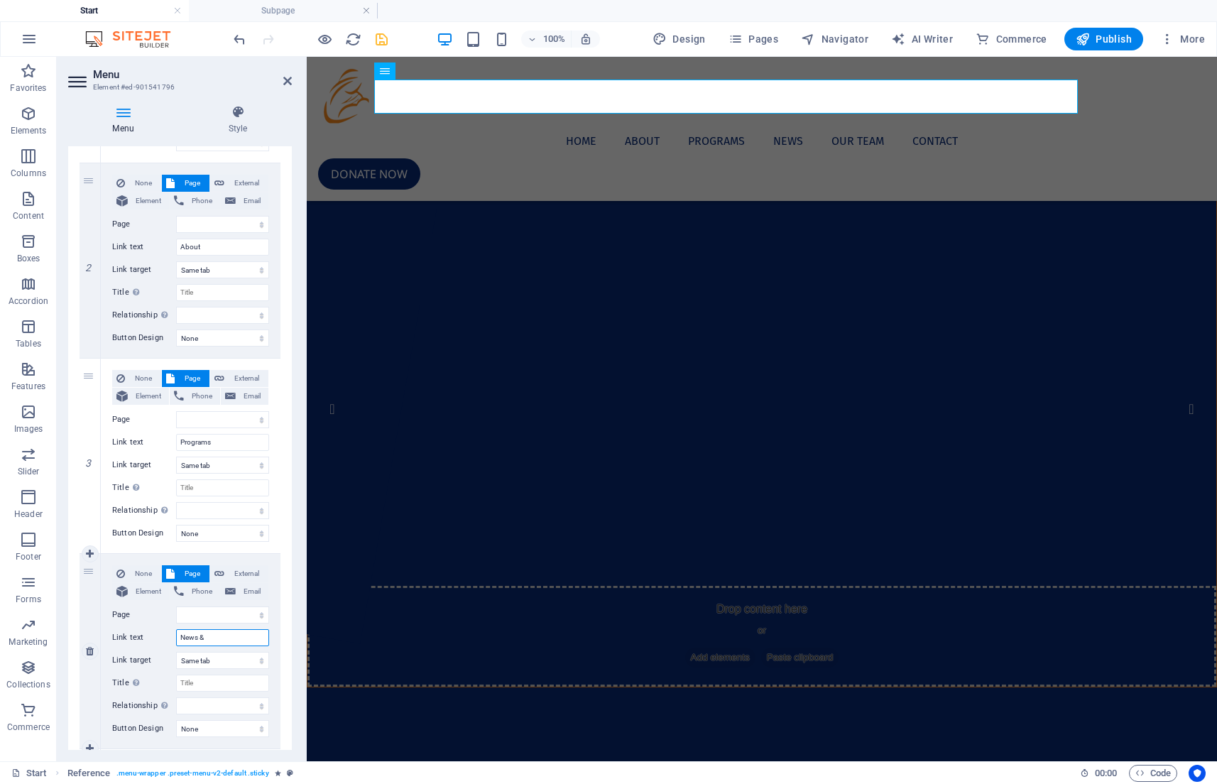
select select
type input "News & Updates"
select select
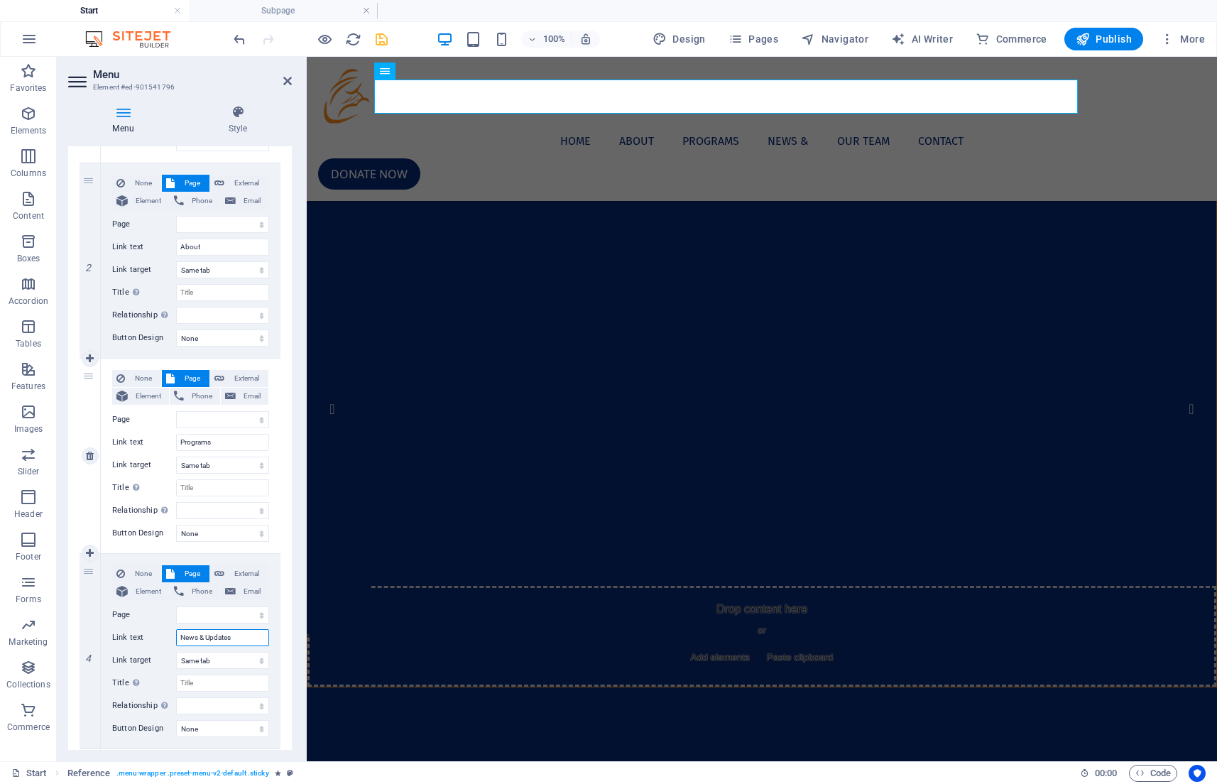
select select
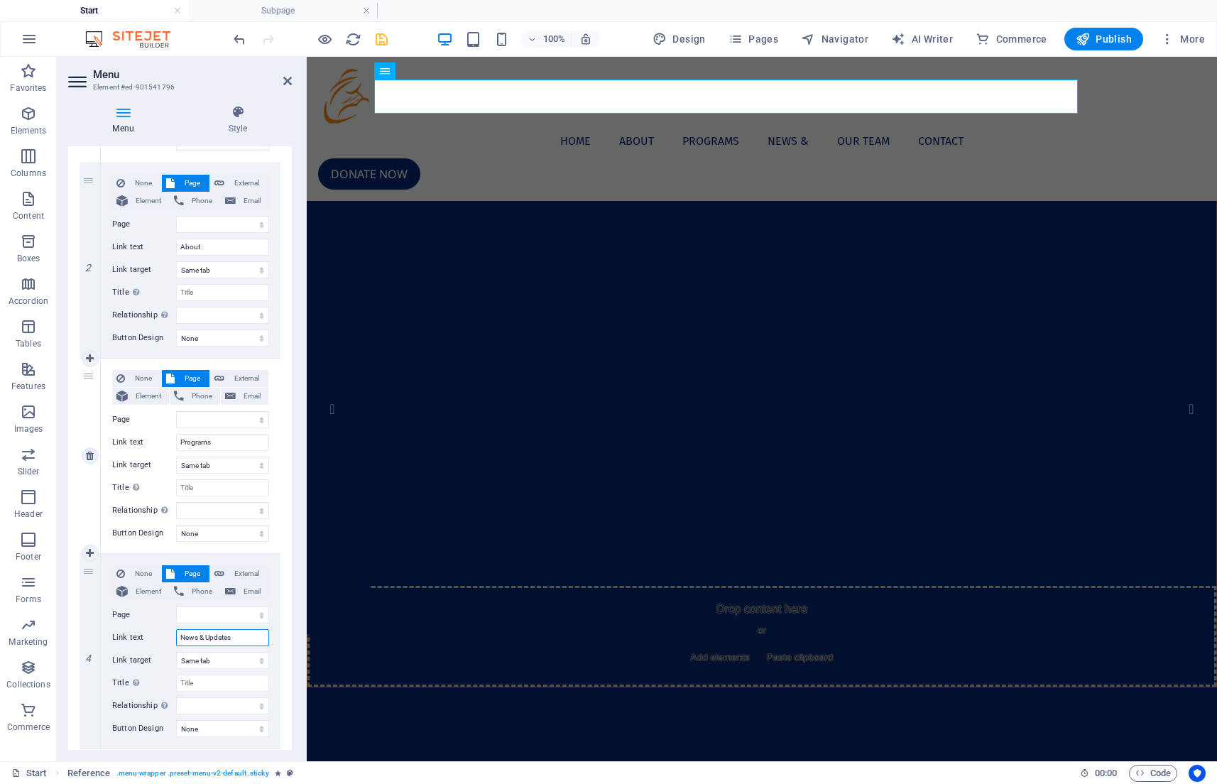
select select
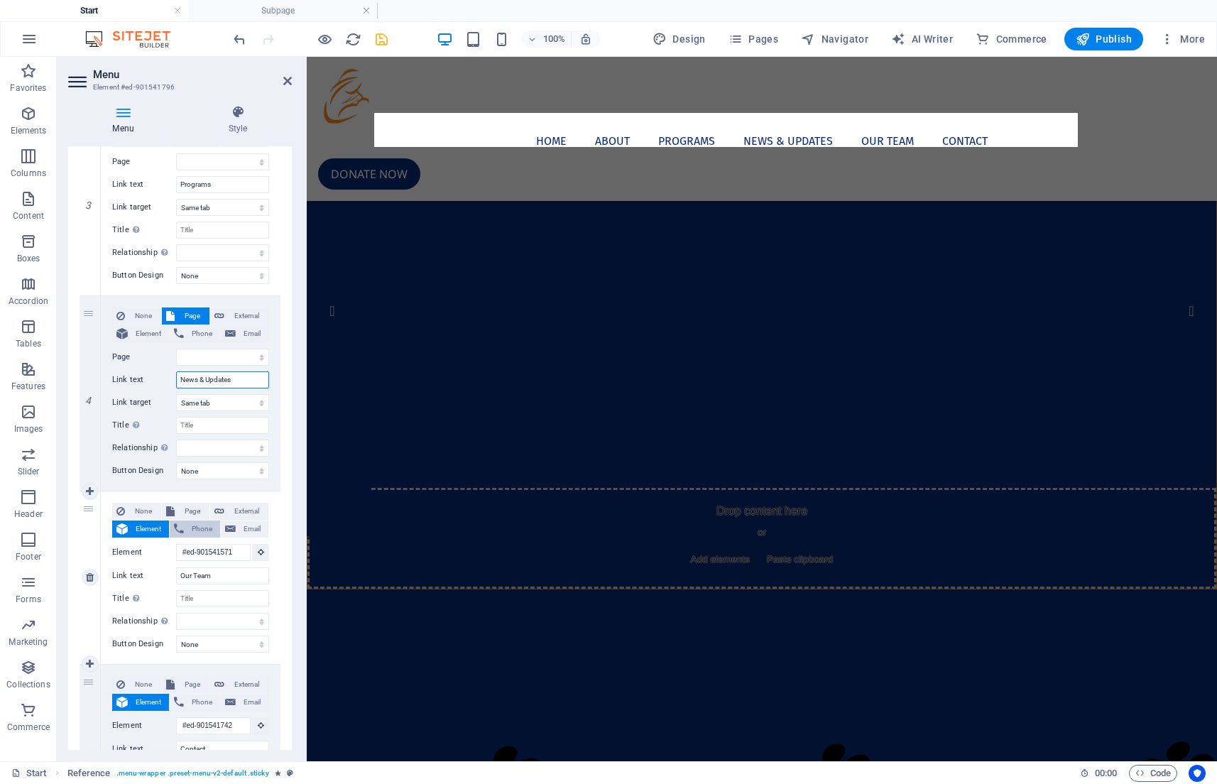
scroll to position [0, 0]
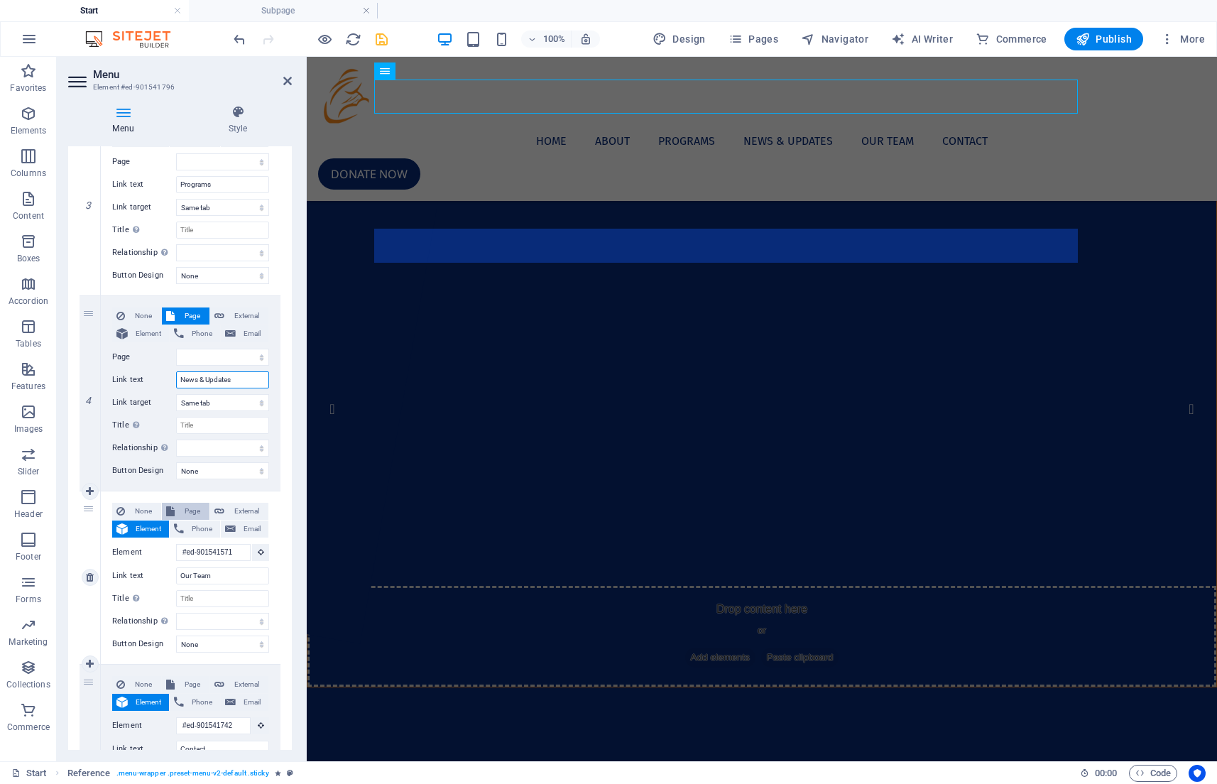
type input "News & Updates"
click at [198, 513] on span "Page" at bounding box center [192, 511] width 26 height 17
select select
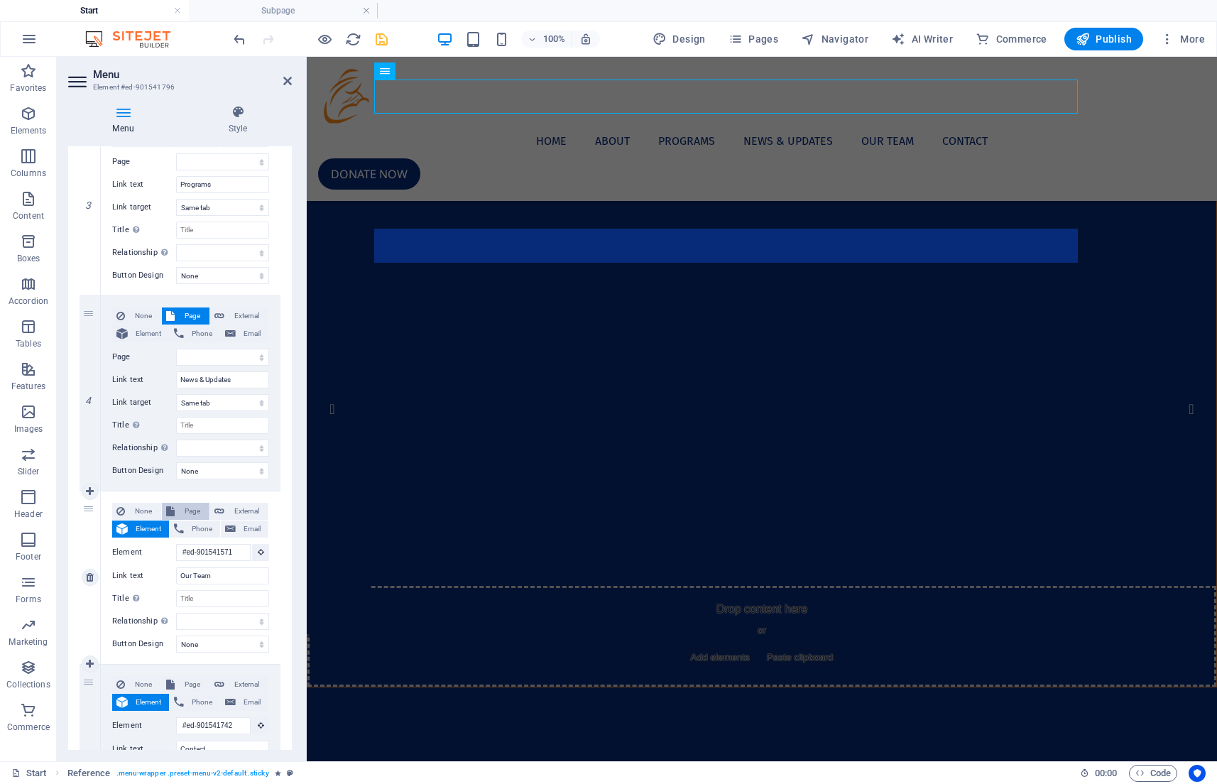
select select
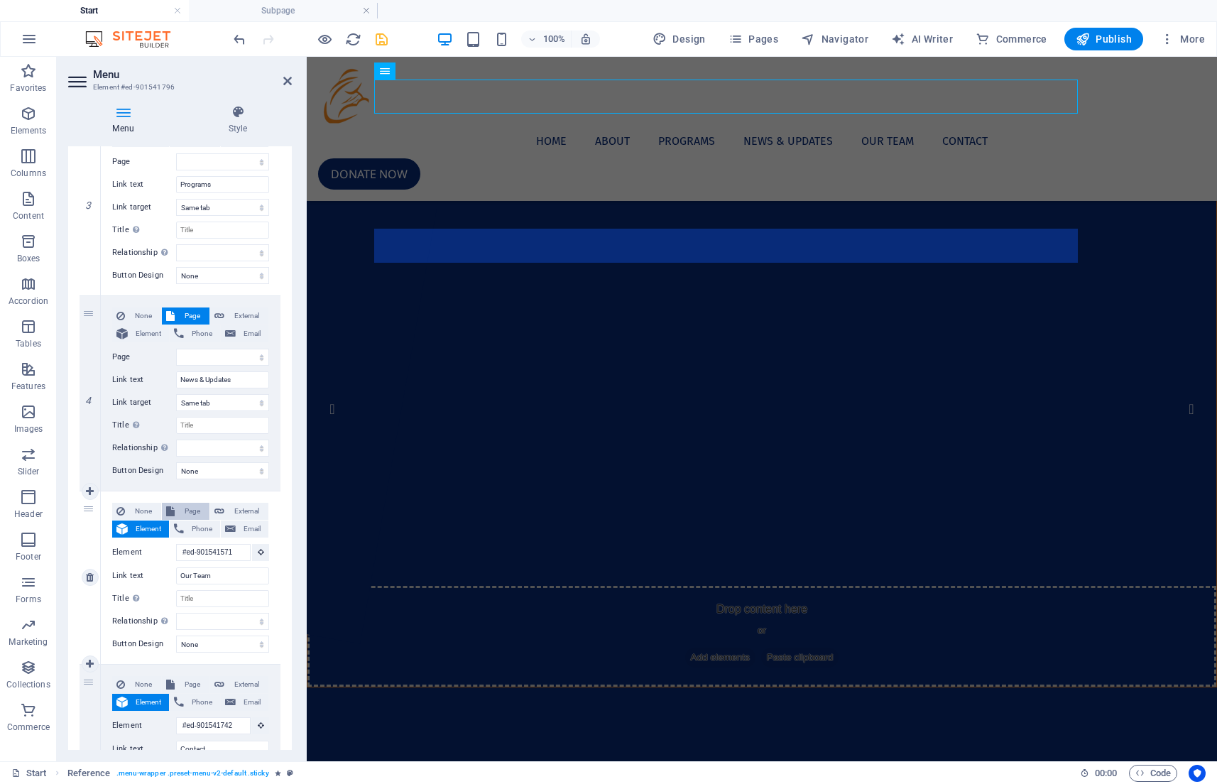
select select
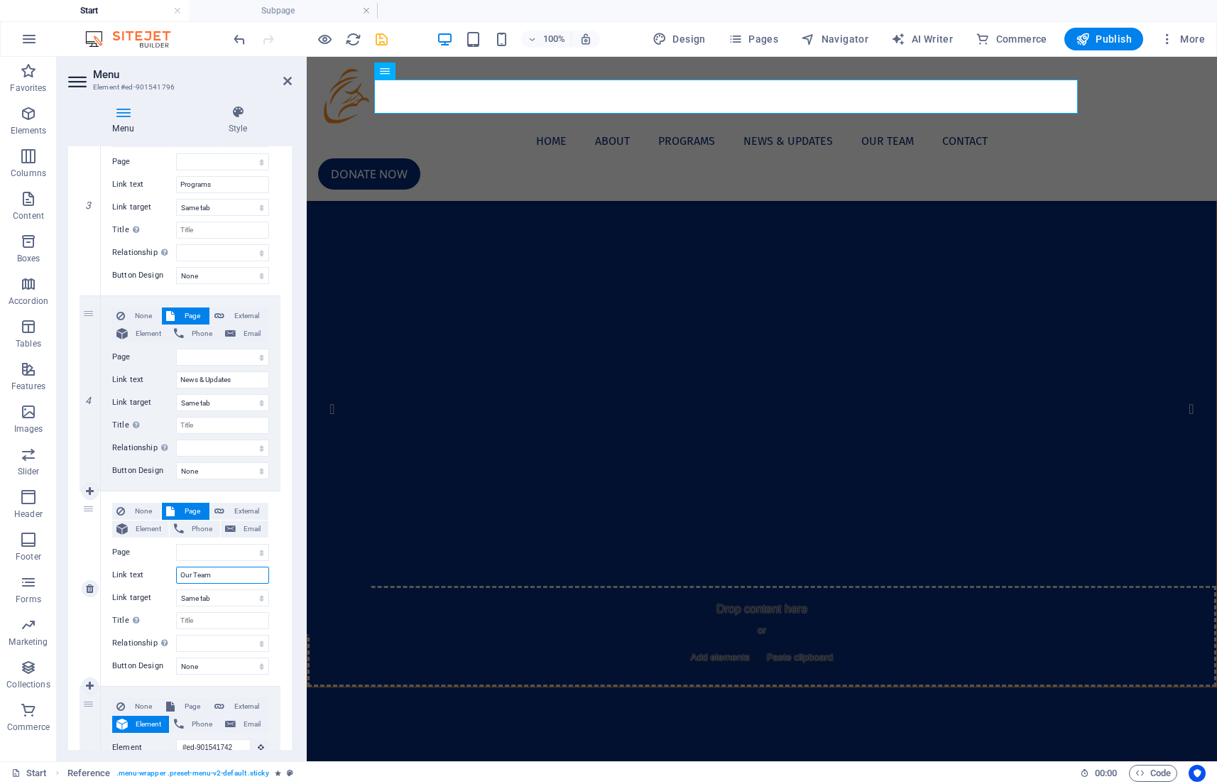
click at [225, 567] on input "Our Team" at bounding box center [222, 575] width 93 height 17
type input "Get"
select select
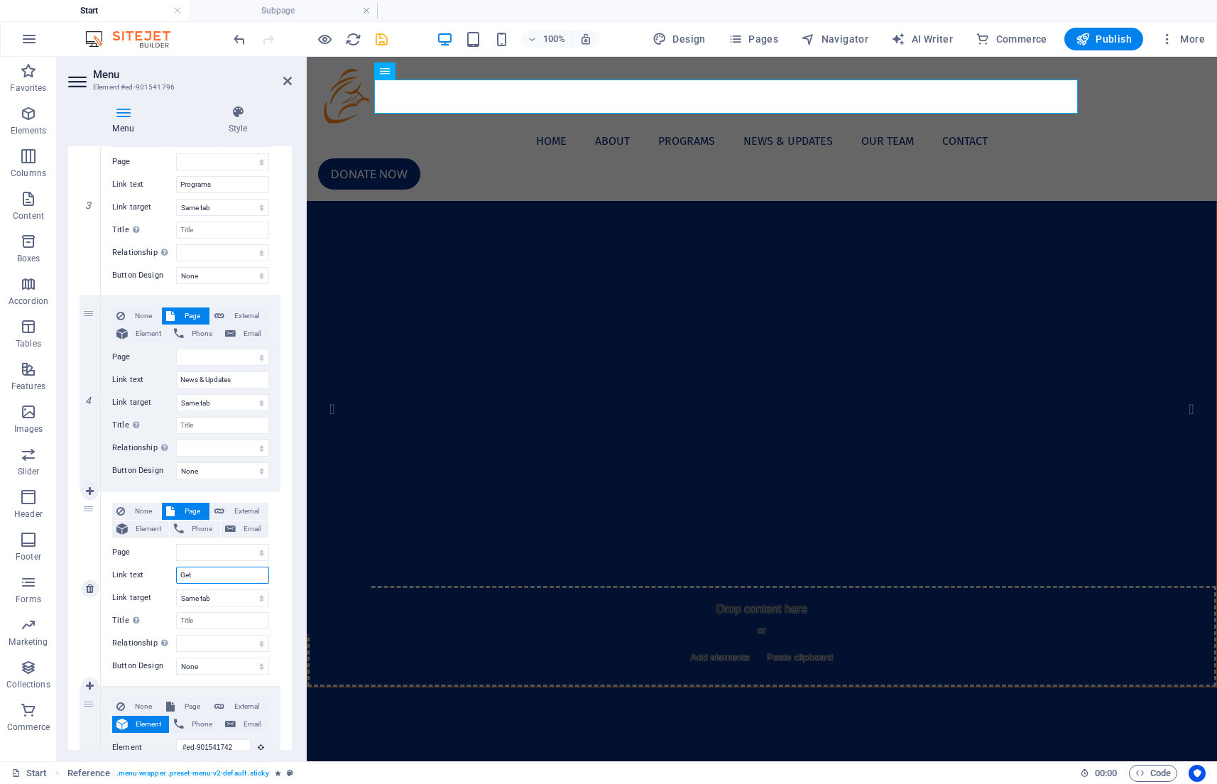
select select
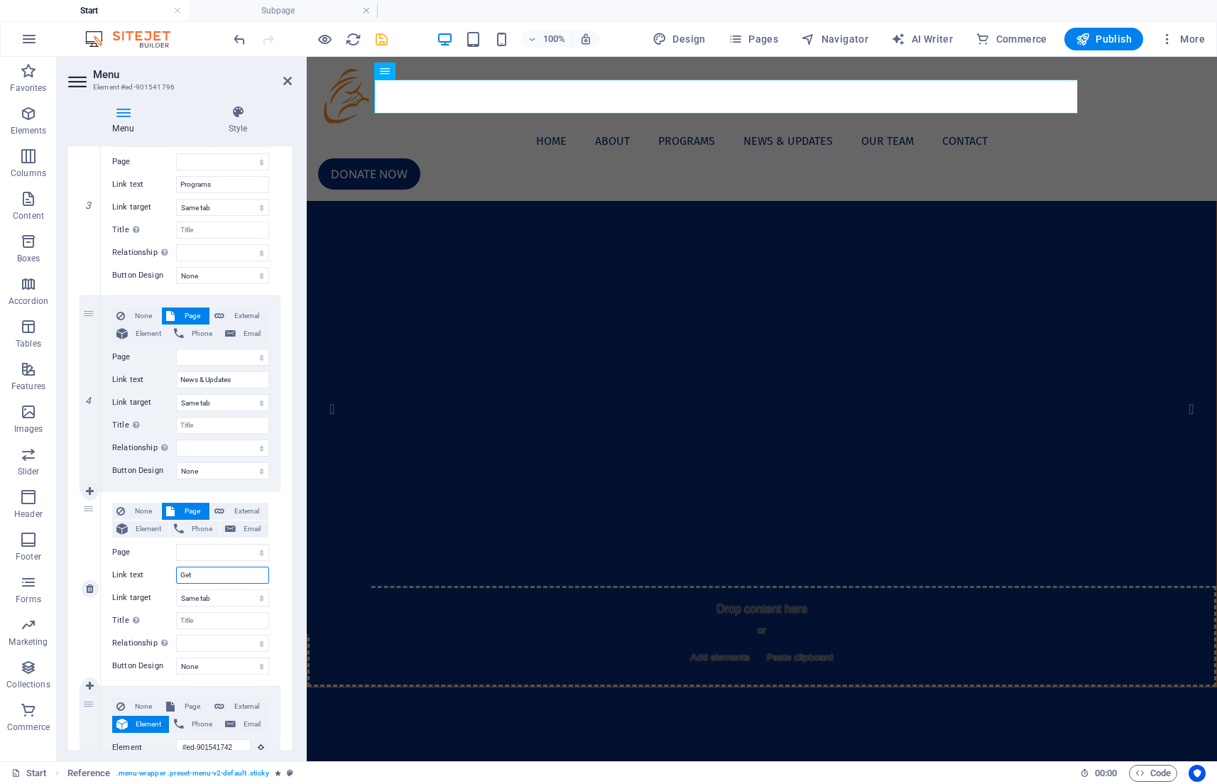
select select
type input "Get I"
select select
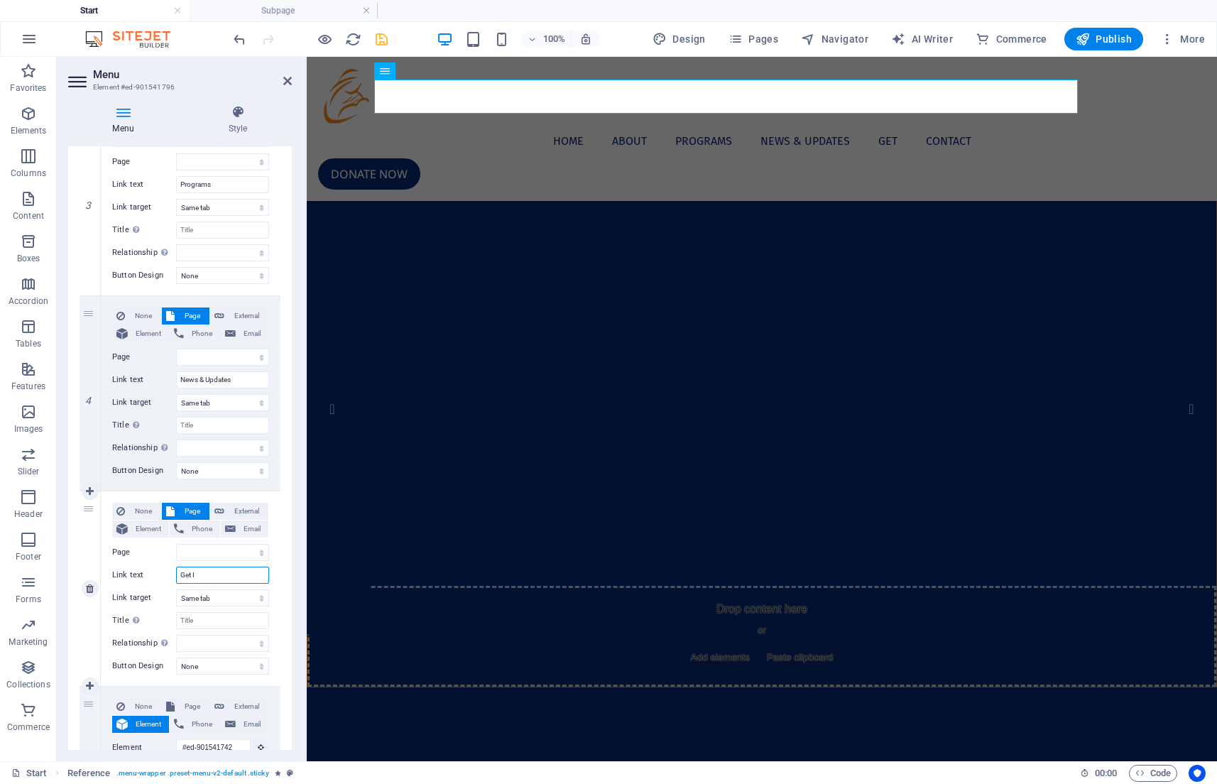
select select
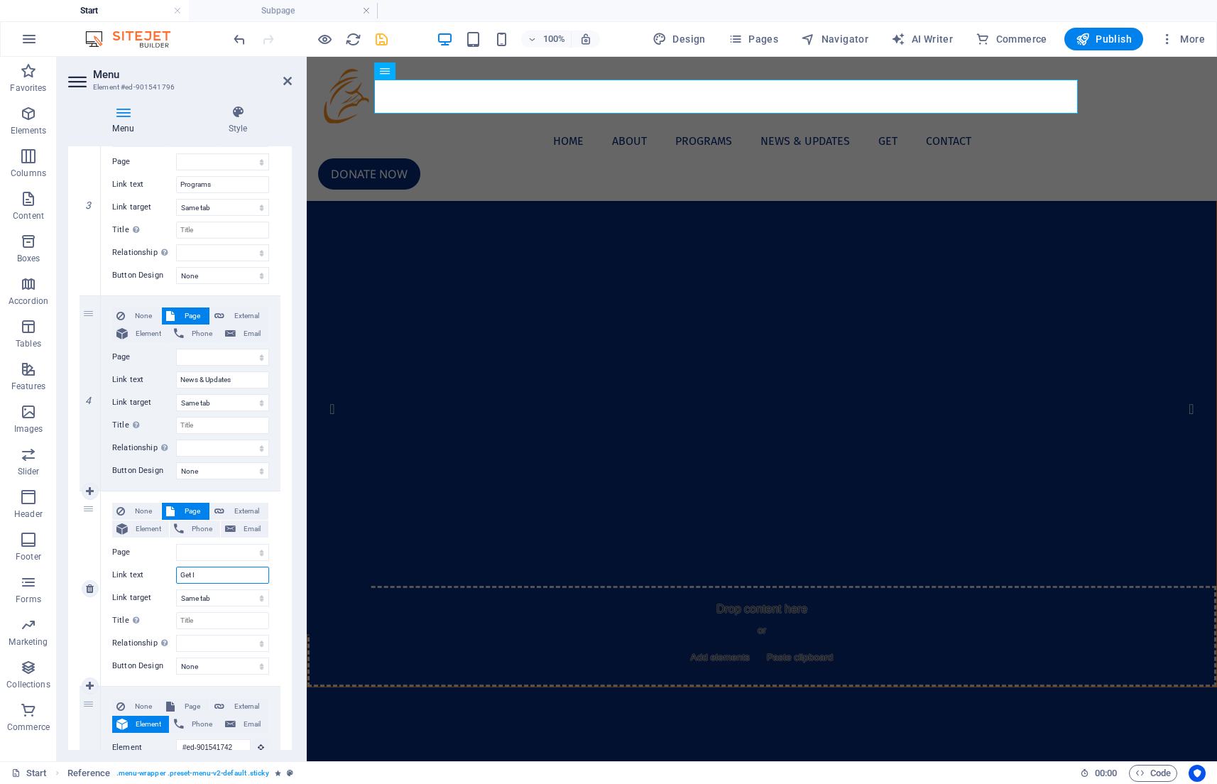
select select
type input "Get Invol"
select select
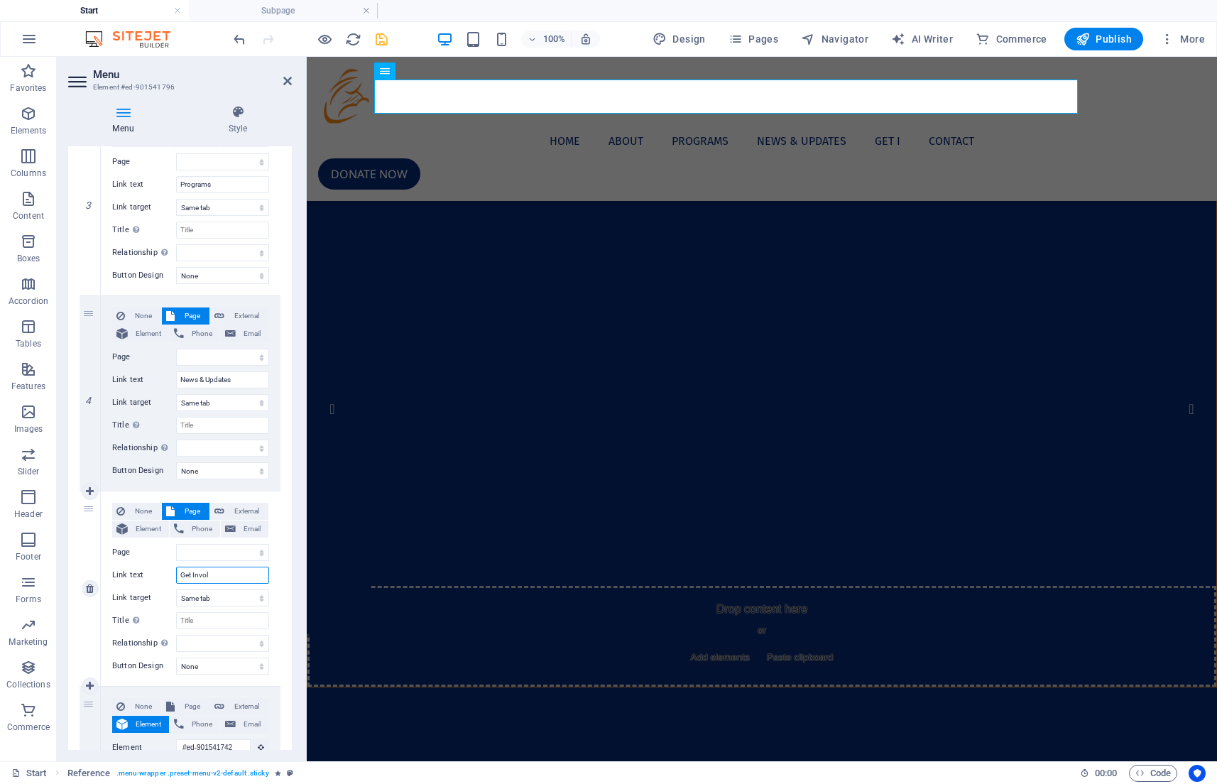
select select
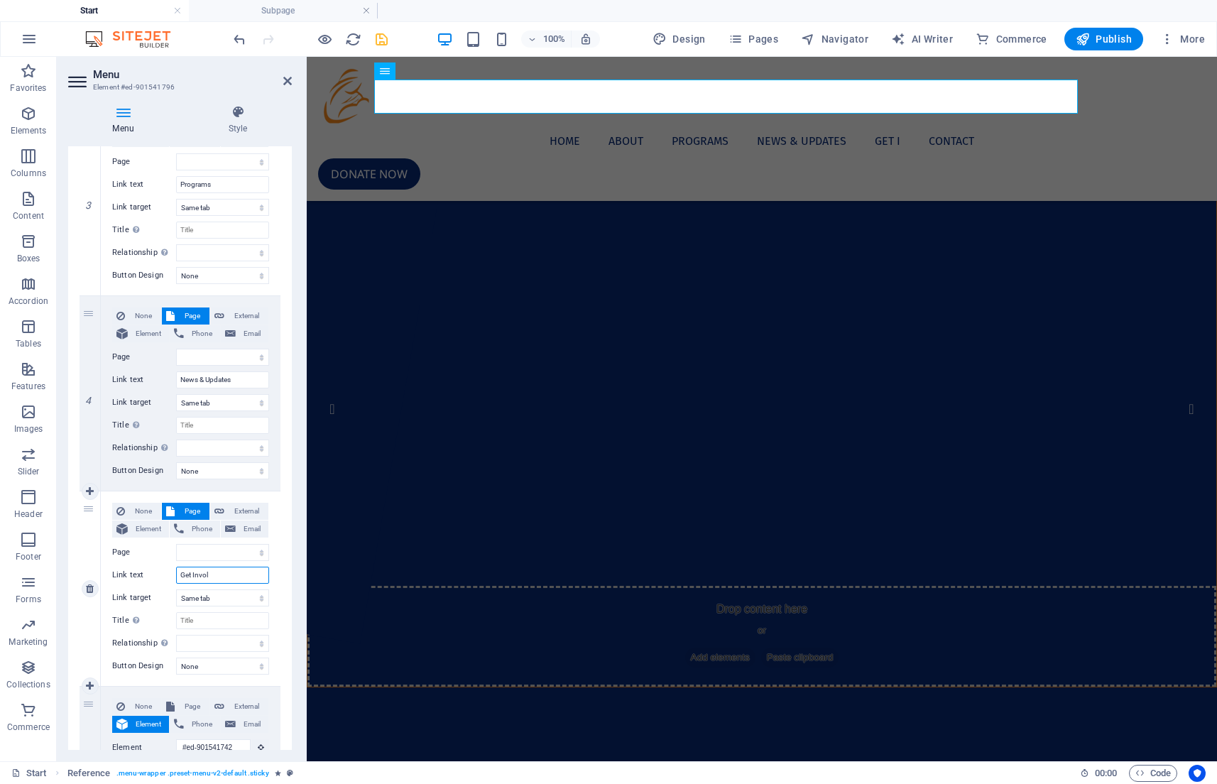
select select
type input "Get Involved"
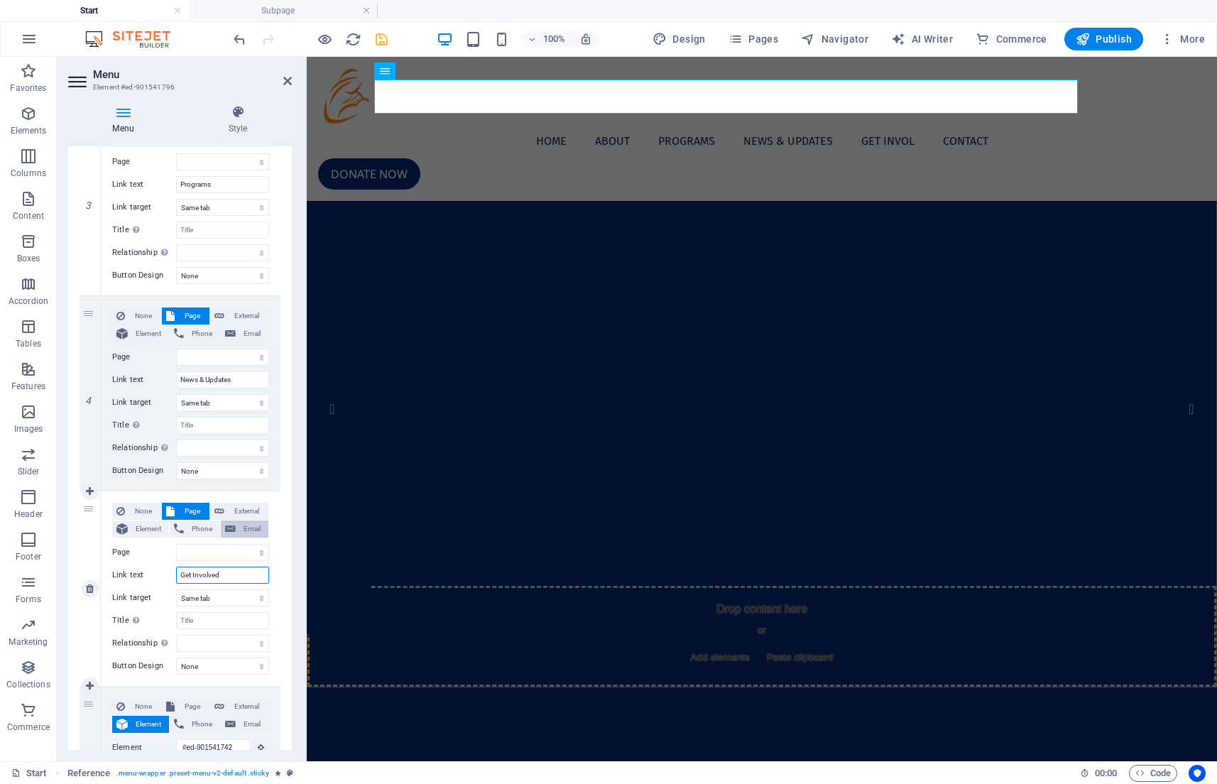
select select
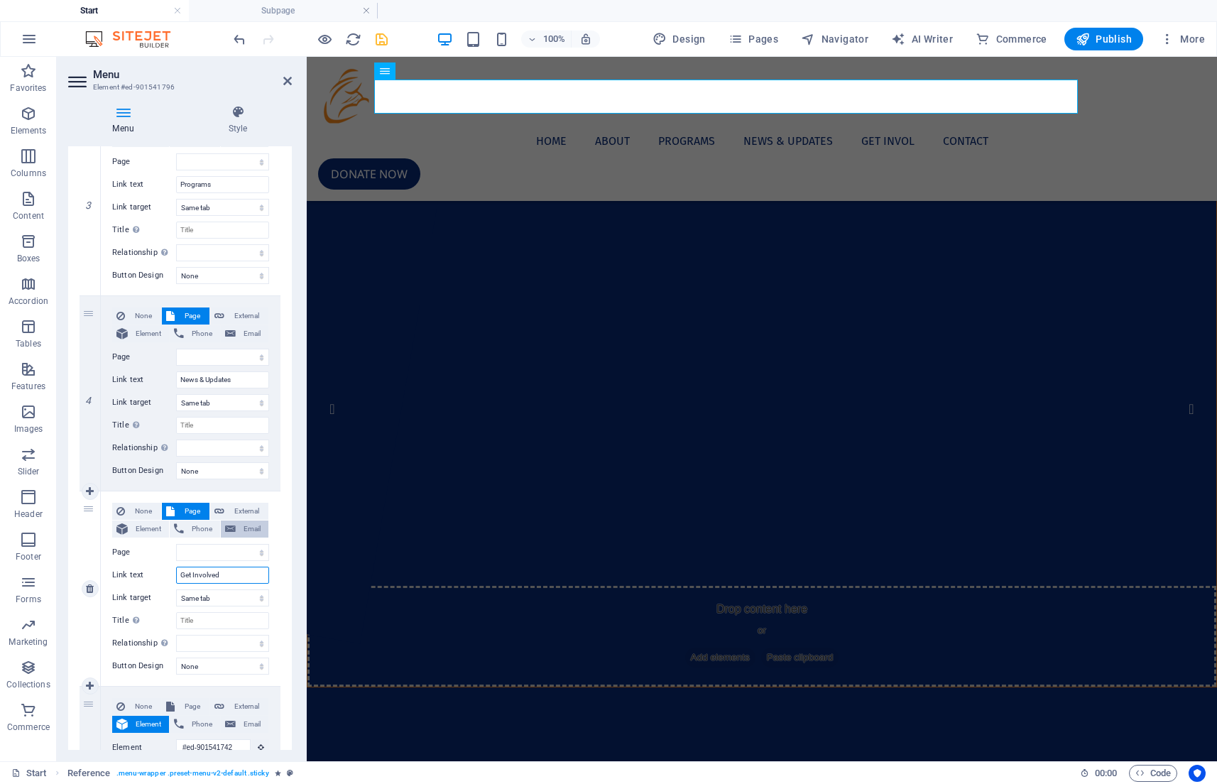
select select
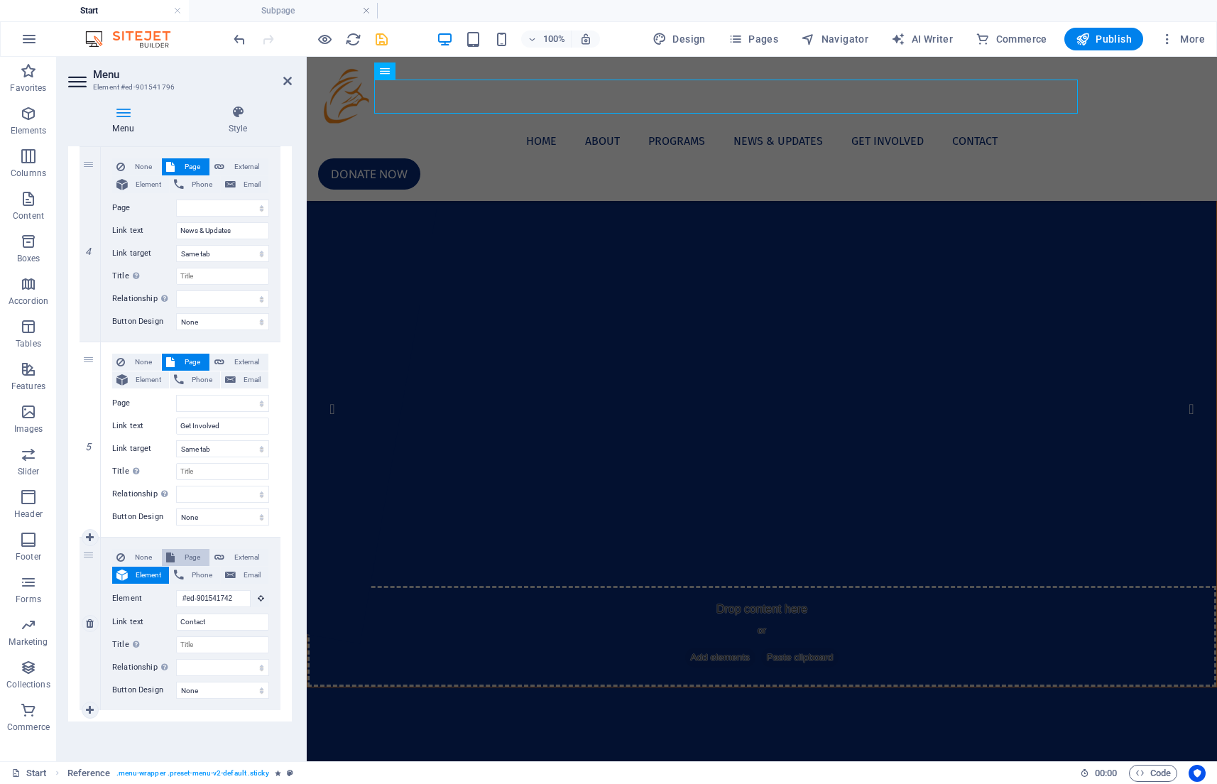
click at [194, 556] on span "Page" at bounding box center [192, 557] width 26 height 17
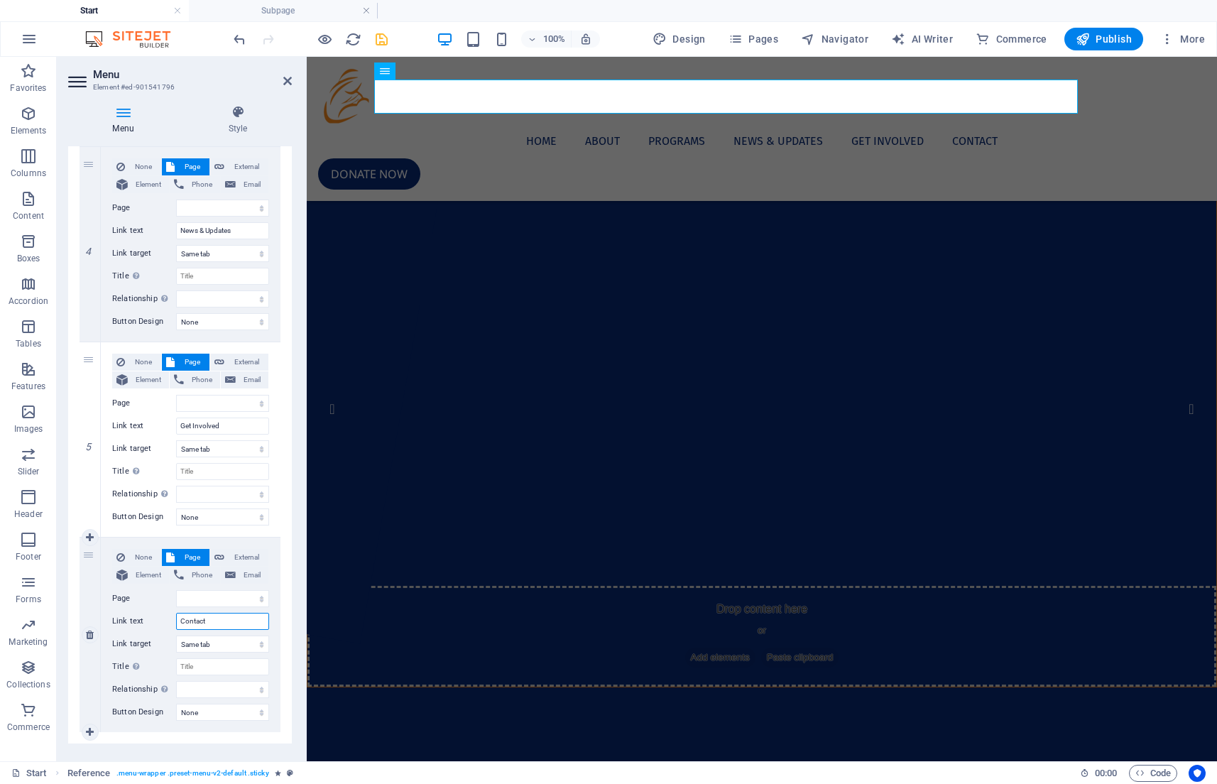
click at [218, 618] on input "Contact" at bounding box center [222, 621] width 93 height 17
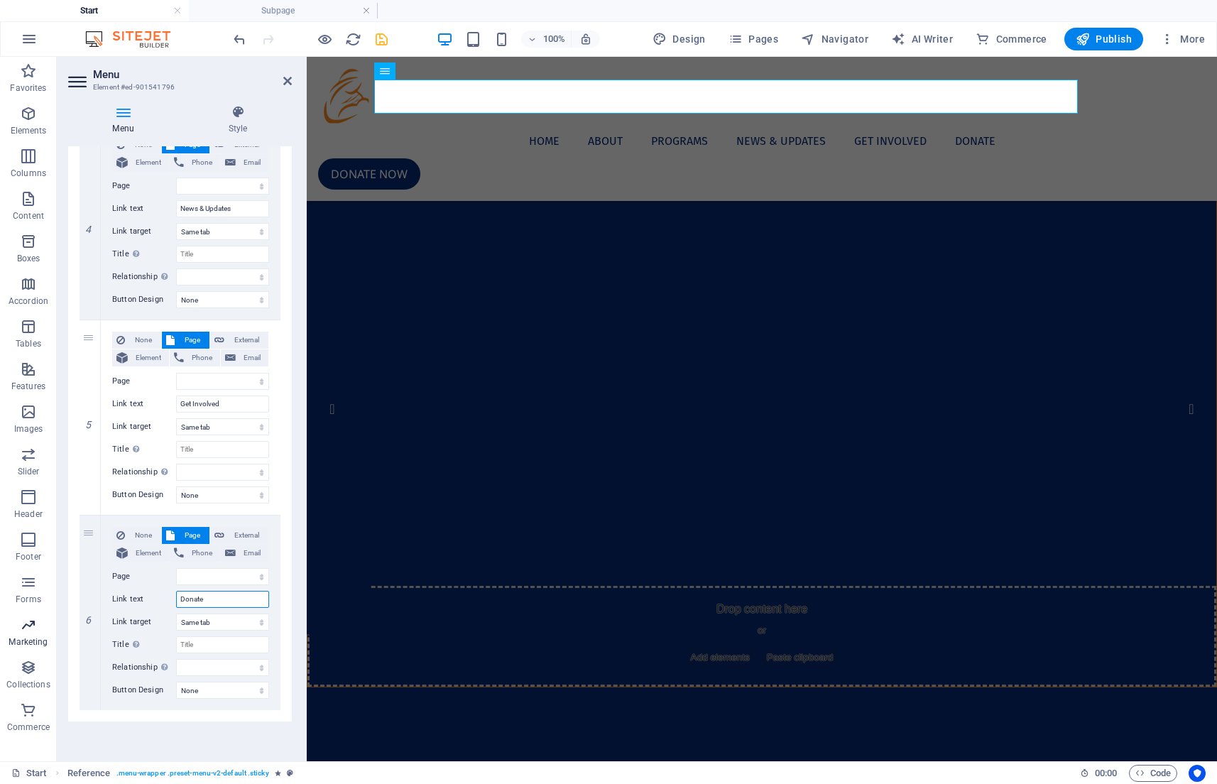
scroll to position [742, 0]
click at [92, 703] on link at bounding box center [90, 710] width 17 height 17
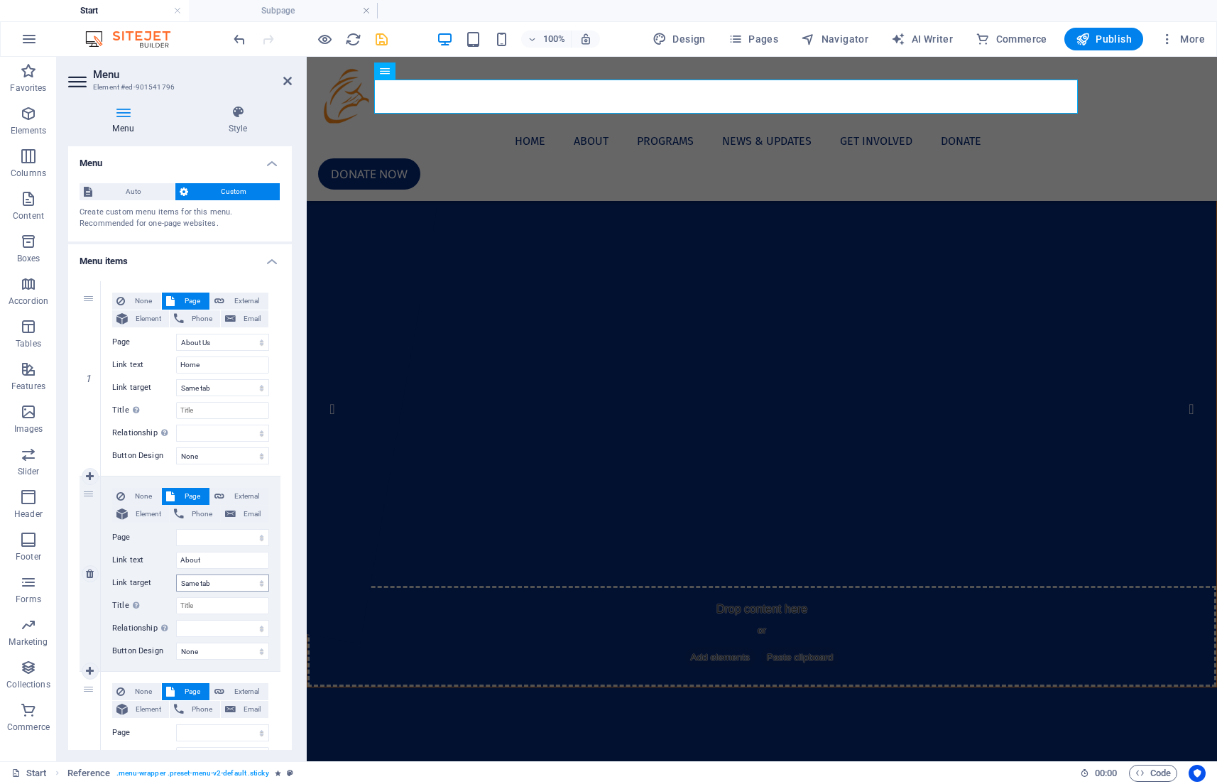
scroll to position [0, 0]
click at [217, 563] on input "About" at bounding box center [222, 560] width 93 height 17
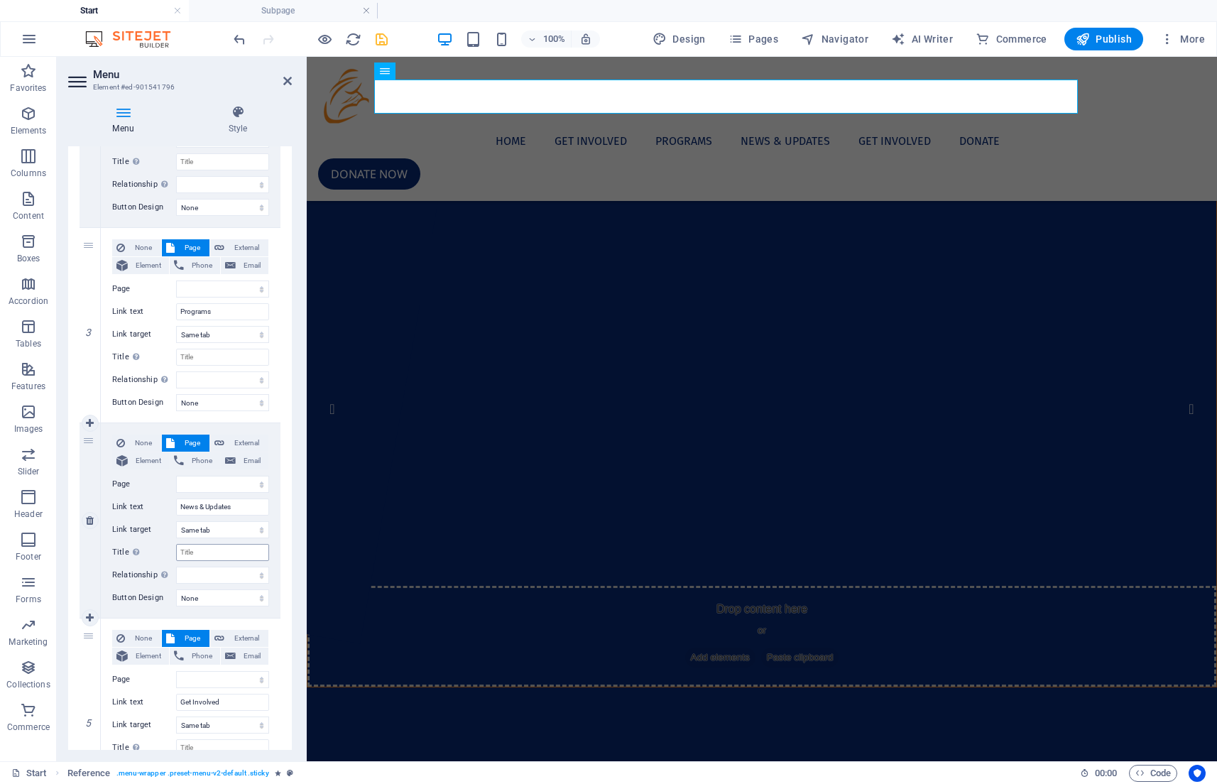
scroll to position [455, 0]
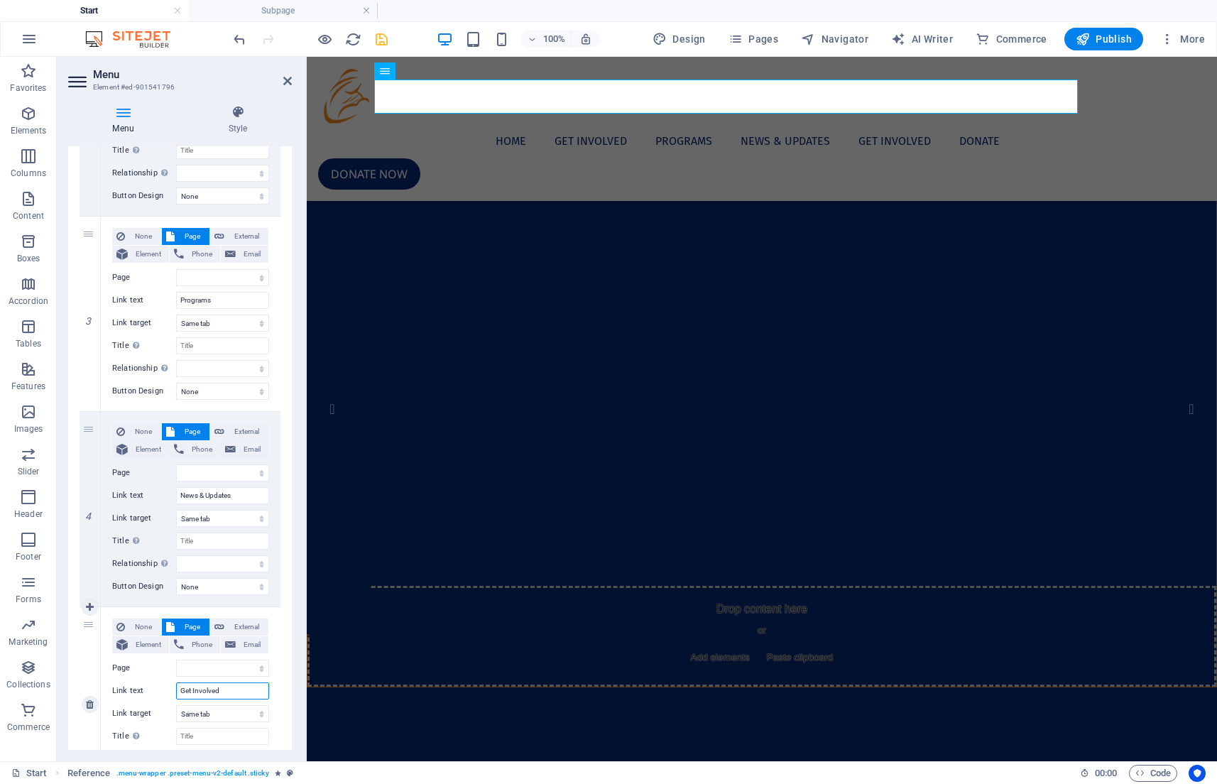
click at [229, 691] on input "Get Involved" at bounding box center [222, 690] width 93 height 17
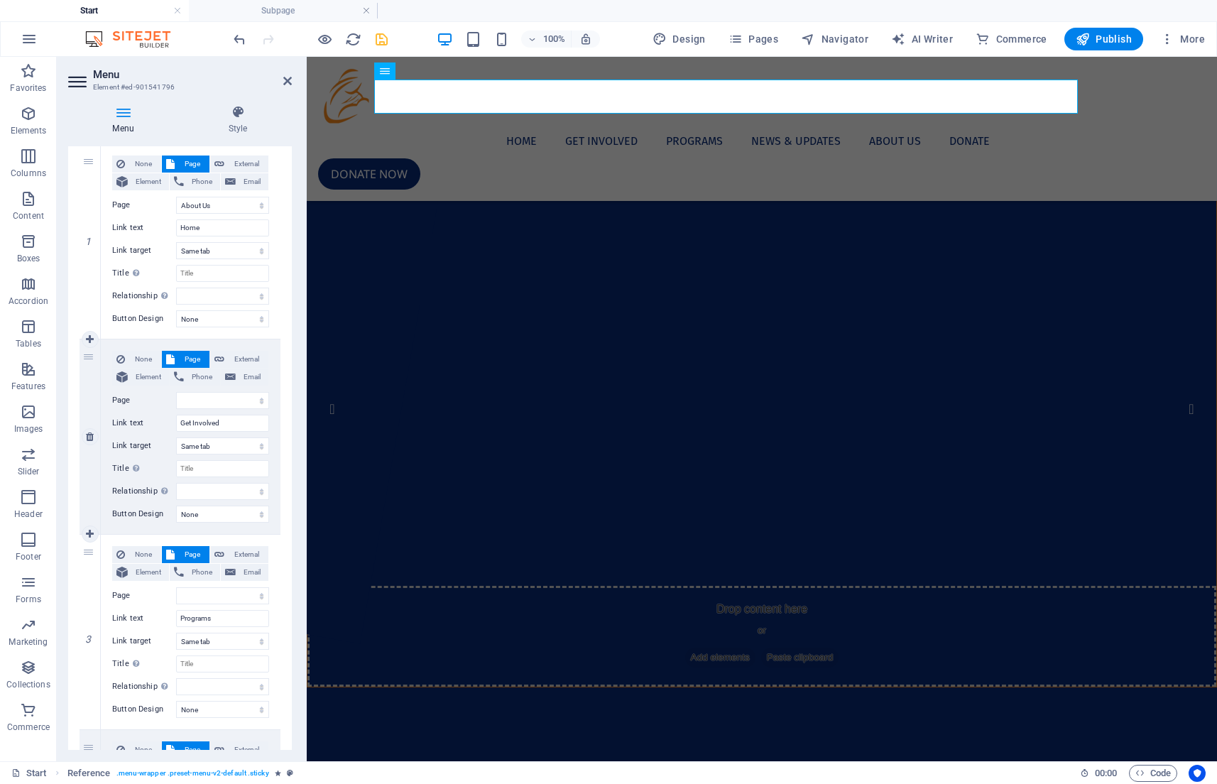
scroll to position [146, 0]
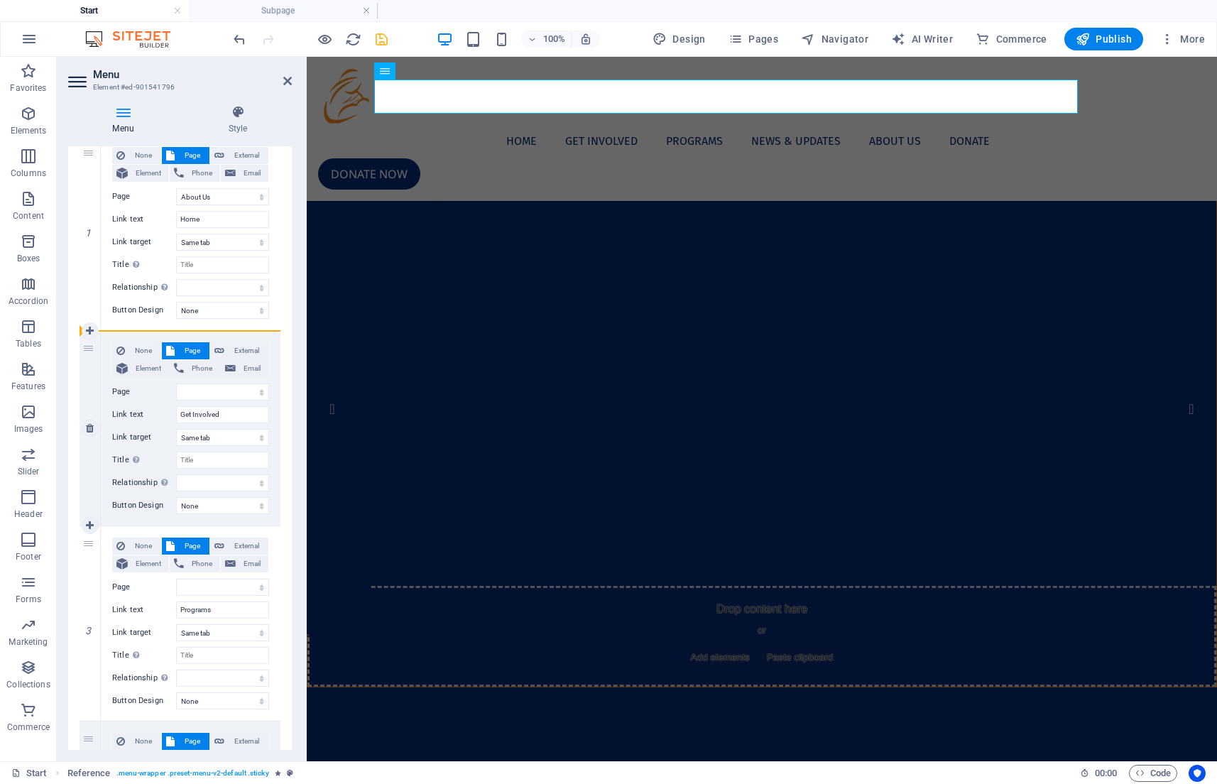
drag, startPoint x: 88, startPoint y: 561, endPoint x: 90, endPoint y: 334, distance: 227.2
drag, startPoint x: 89, startPoint y: 343, endPoint x: 89, endPoint y: 381, distance: 37.6
click at [89, 381] on div "2" at bounding box center [90, 428] width 21 height 195
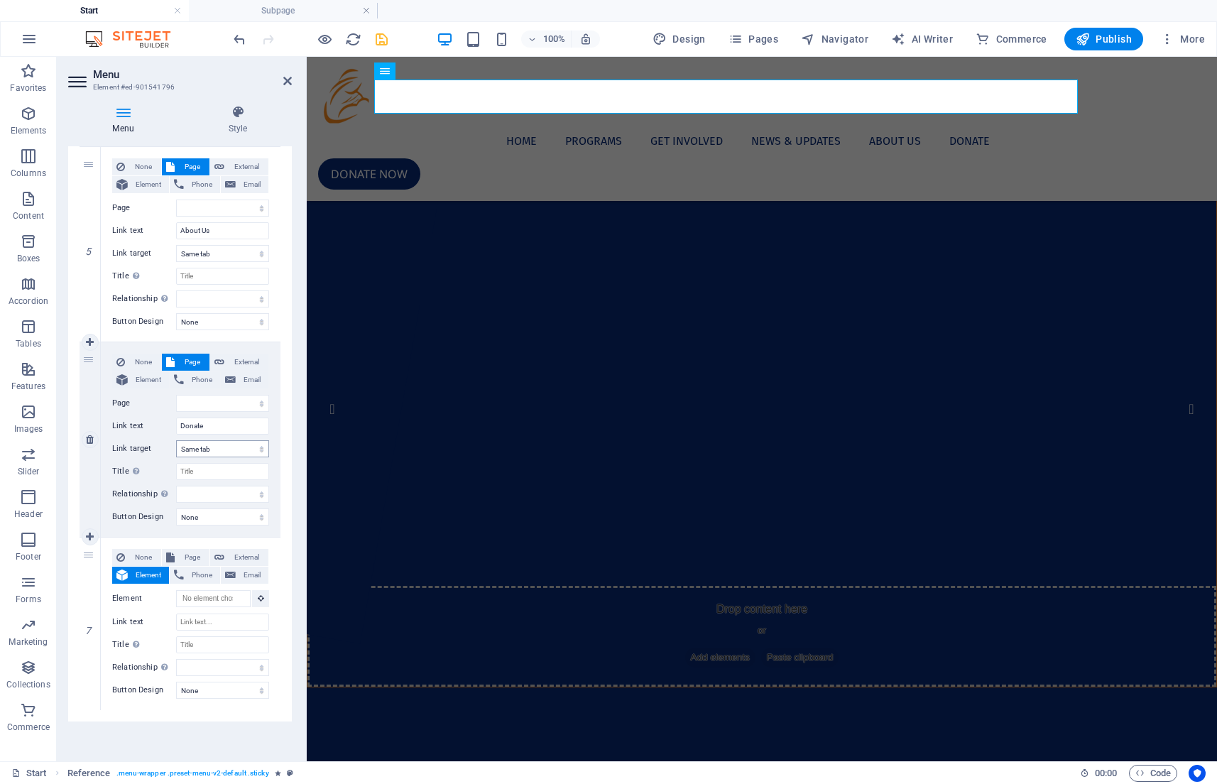
scroll to position [915, 0]
click at [90, 536] on icon at bounding box center [90, 538] width 8 height 10
click at [189, 555] on span "Page" at bounding box center [192, 557] width 26 height 17
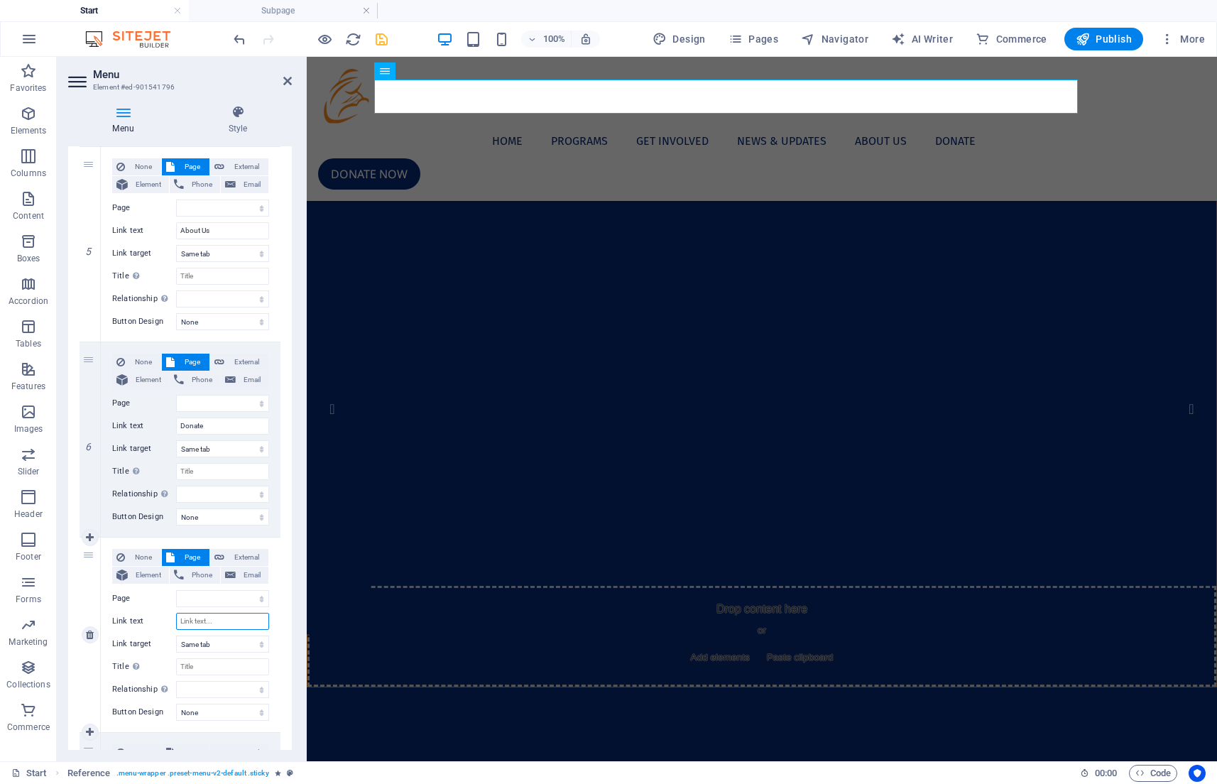
click at [205, 614] on input "Link text" at bounding box center [222, 621] width 93 height 17
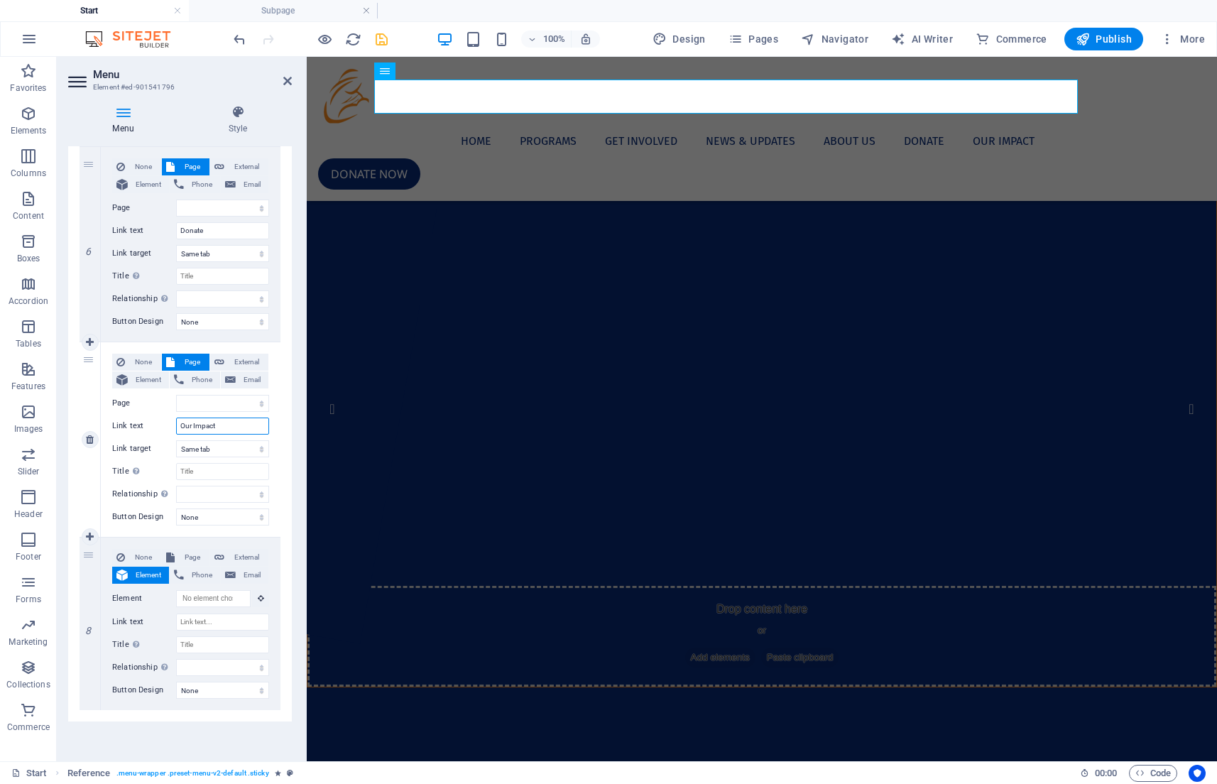
scroll to position [1111, 0]
click at [87, 628] on link at bounding box center [90, 623] width 17 height 17
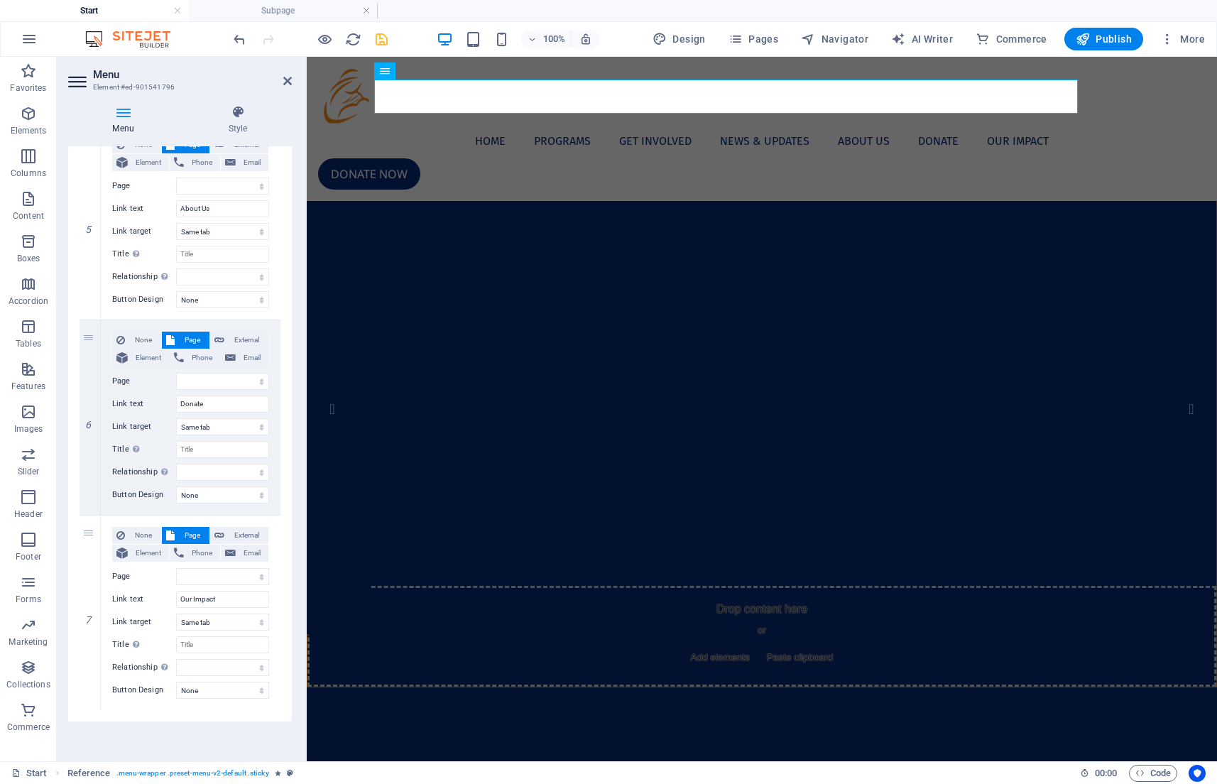
scroll to position [937, 0]
drag, startPoint x: 84, startPoint y: 562, endPoint x: 84, endPoint y: 321, distance: 240.7
click at [84, 321] on div "1 None Page External Element Phone Email Page Start About Us Legal Notice Priva…" at bounding box center [180, 27] width 201 height 1367
drag, startPoint x: 89, startPoint y: 356, endPoint x: 92, endPoint y: 202, distance: 154.8
click at [92, 202] on div "1 None Page External Element Phone Email Page Start About Us Legal Notice Priva…" at bounding box center [180, 27] width 201 height 1367
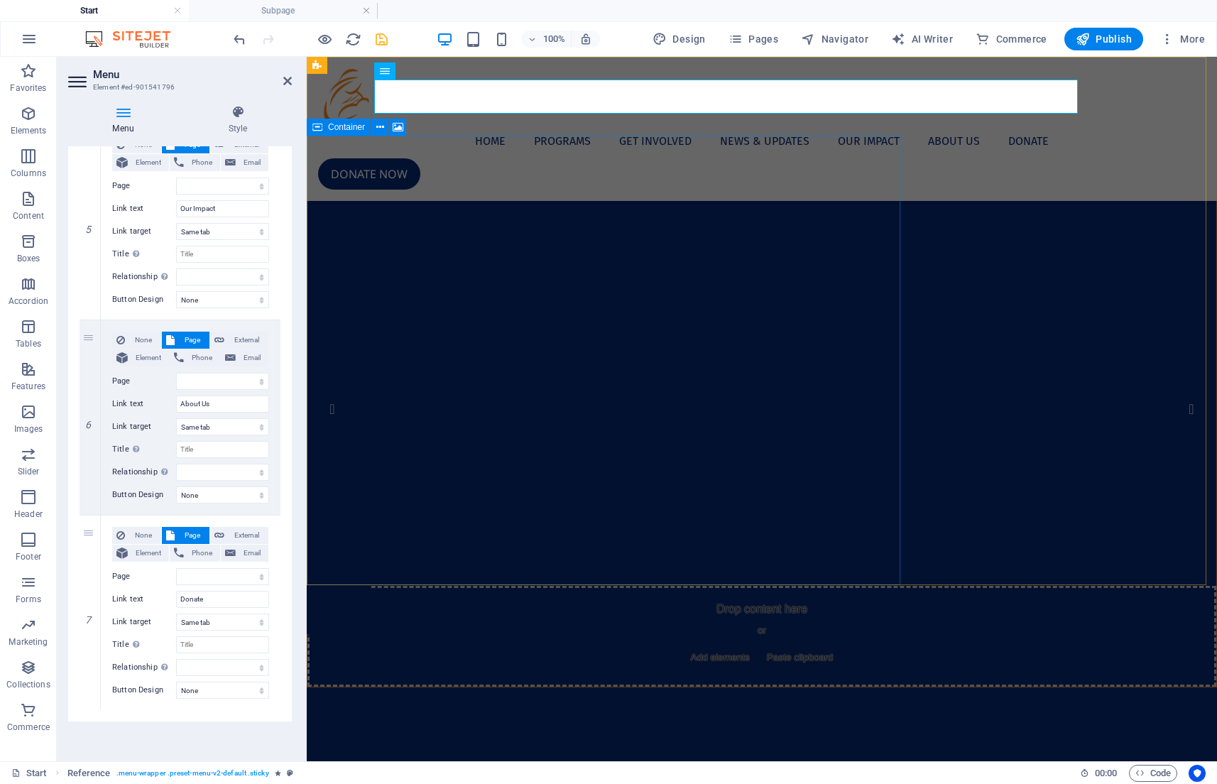
click at [779, 586] on div "Drop content here or Add elements Paste clipboard" at bounding box center [761, 636] width 909 height 101
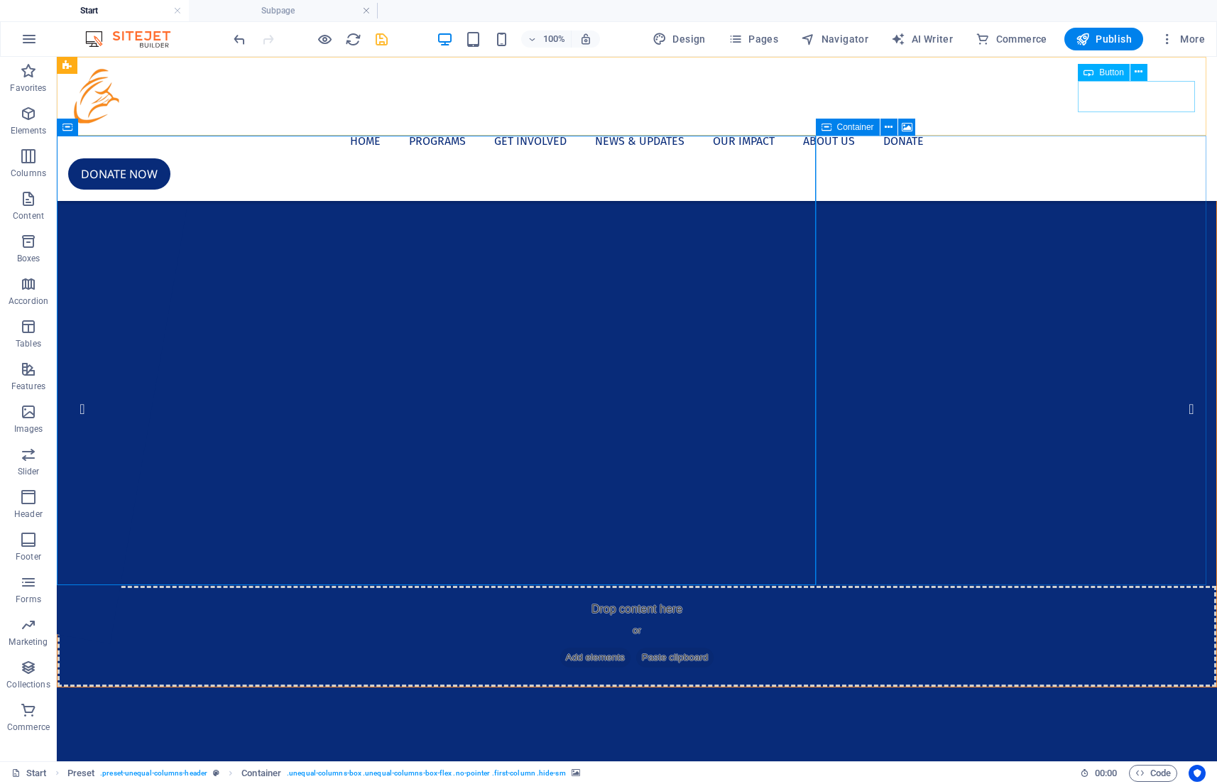
click at [1106, 158] on div "Donate now" at bounding box center [637, 173] width 1138 height 31
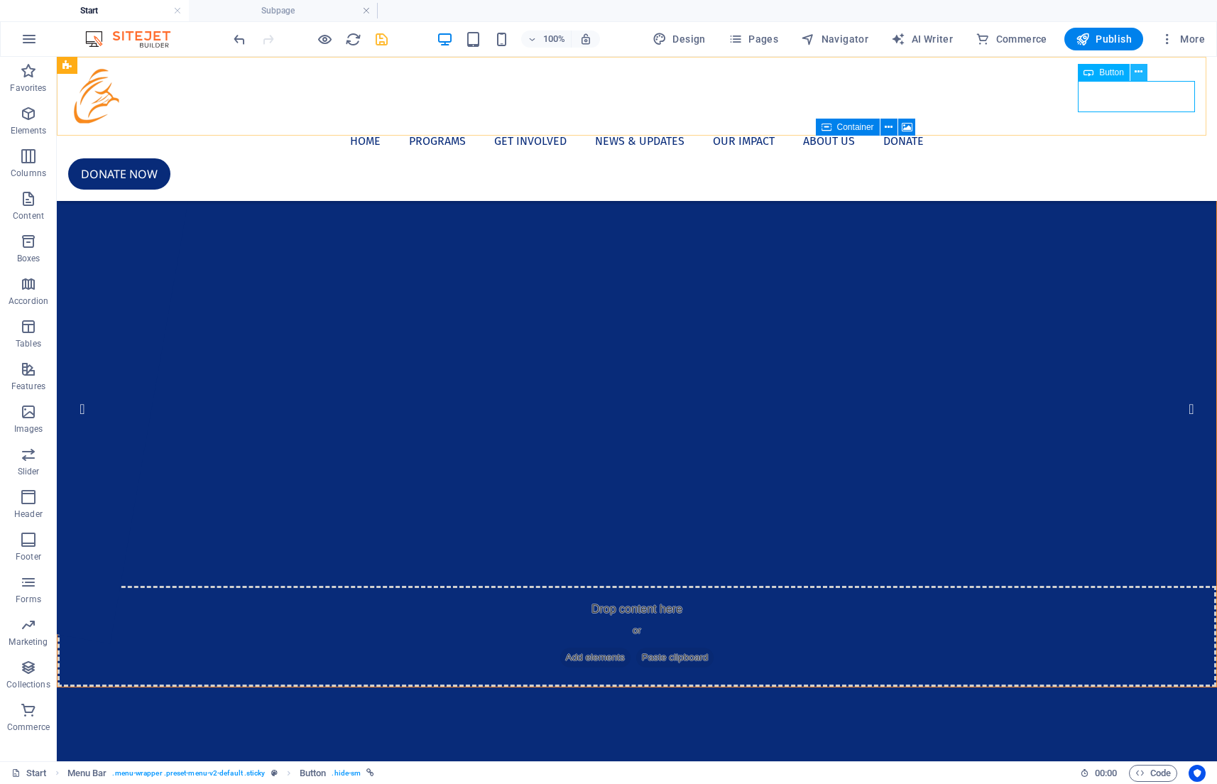
click at [1133, 78] on button at bounding box center [1138, 72] width 17 height 17
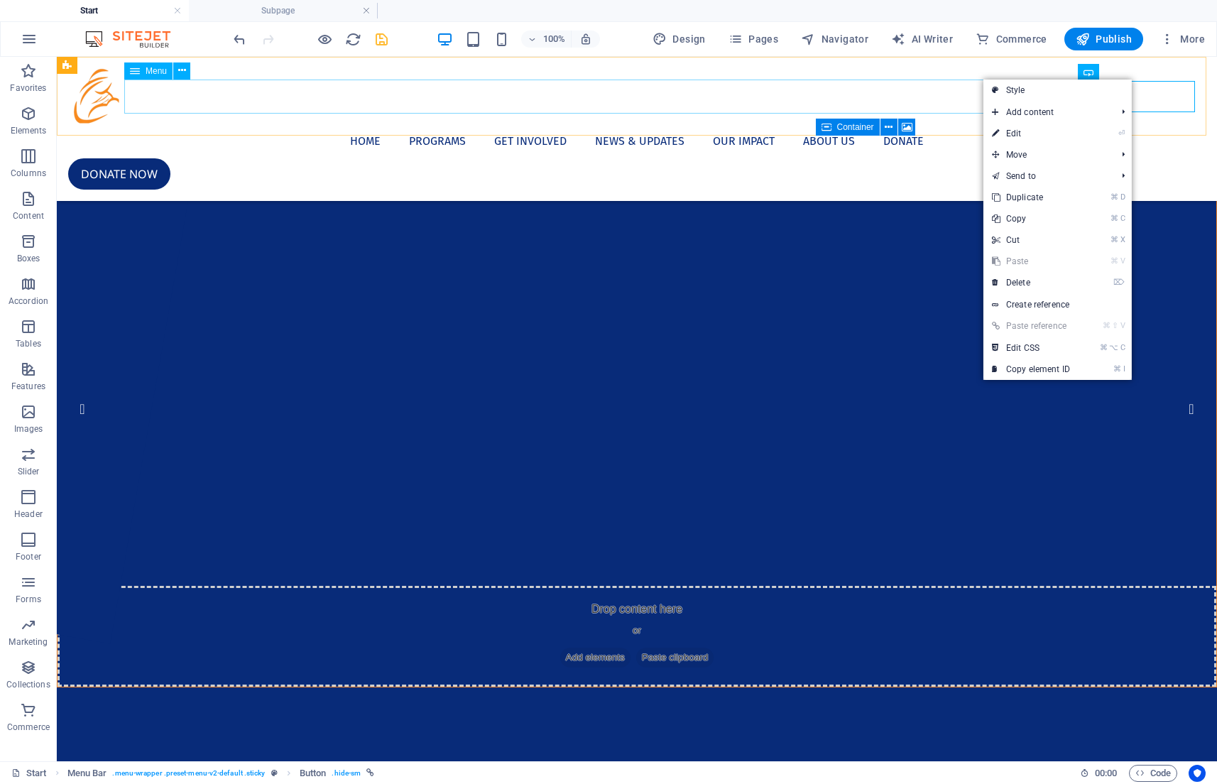
click at [263, 124] on nav "Home Programs Get Involved News & Updates Our Impact About Us Donate" at bounding box center [637, 141] width 1138 height 34
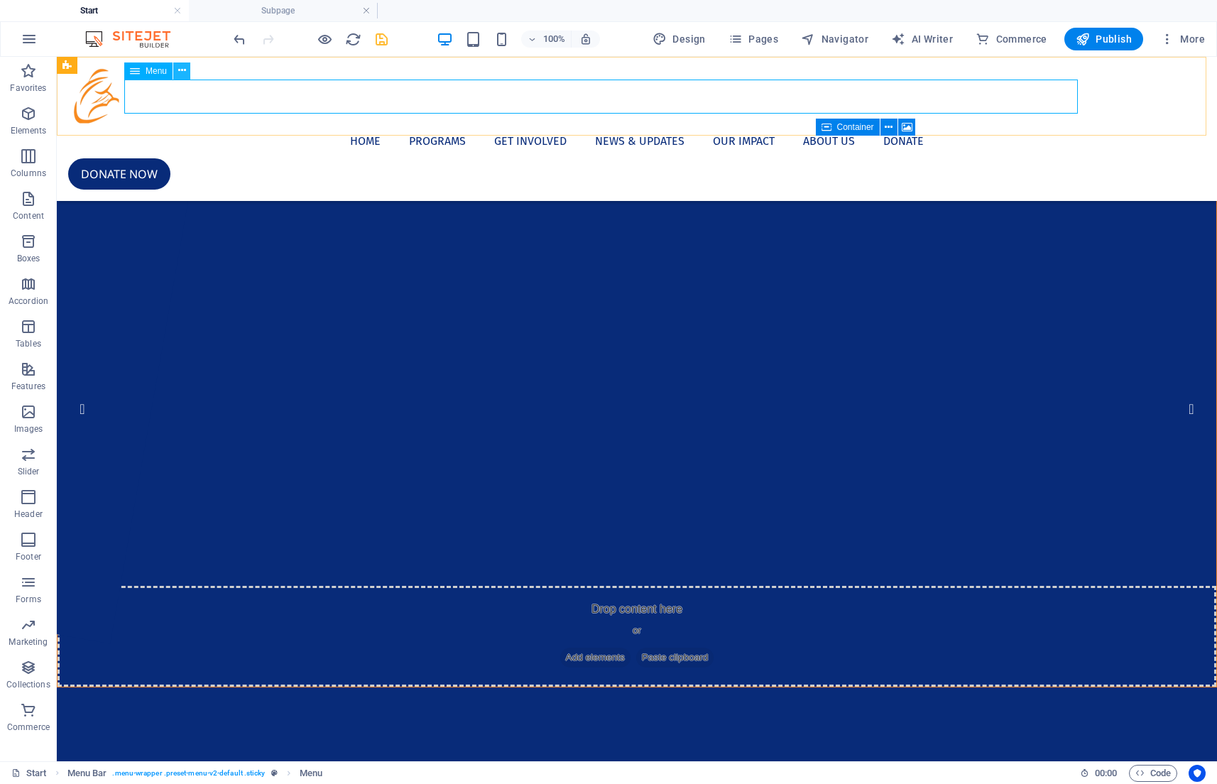
click at [180, 77] on icon at bounding box center [182, 70] width 8 height 15
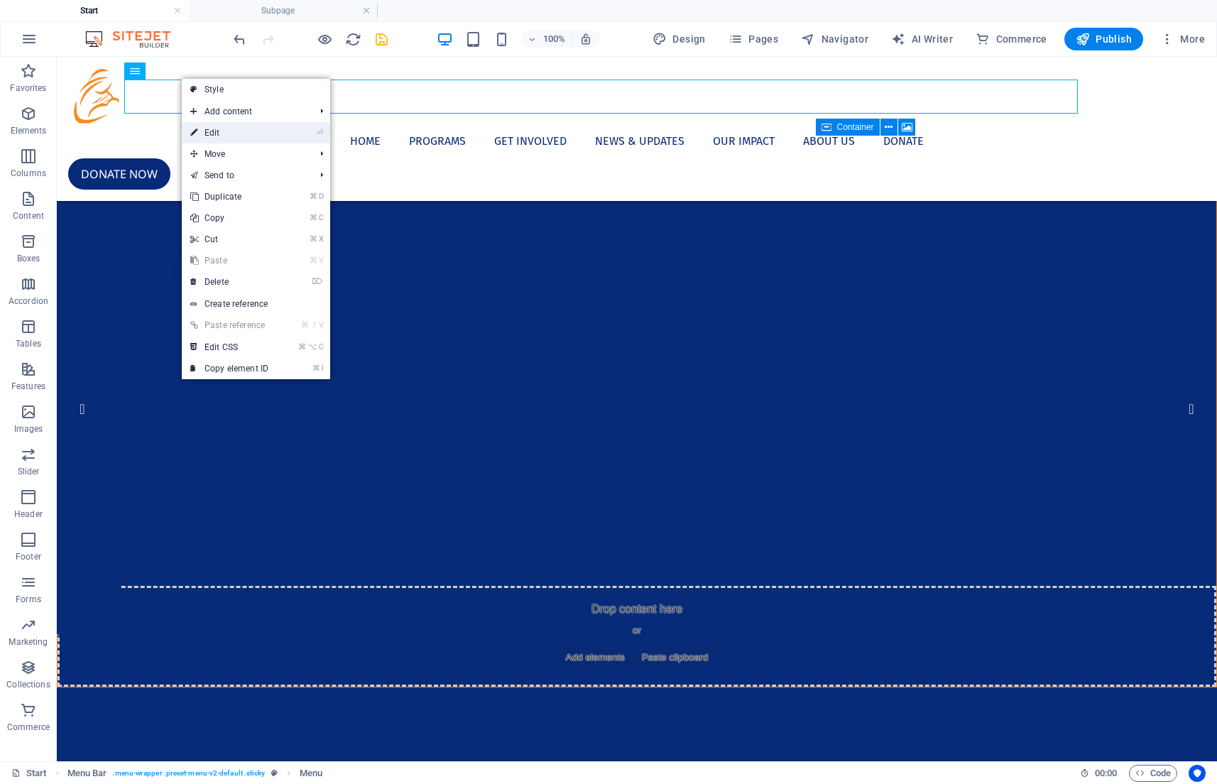
click at [218, 123] on link "⏎ Edit" at bounding box center [229, 132] width 95 height 21
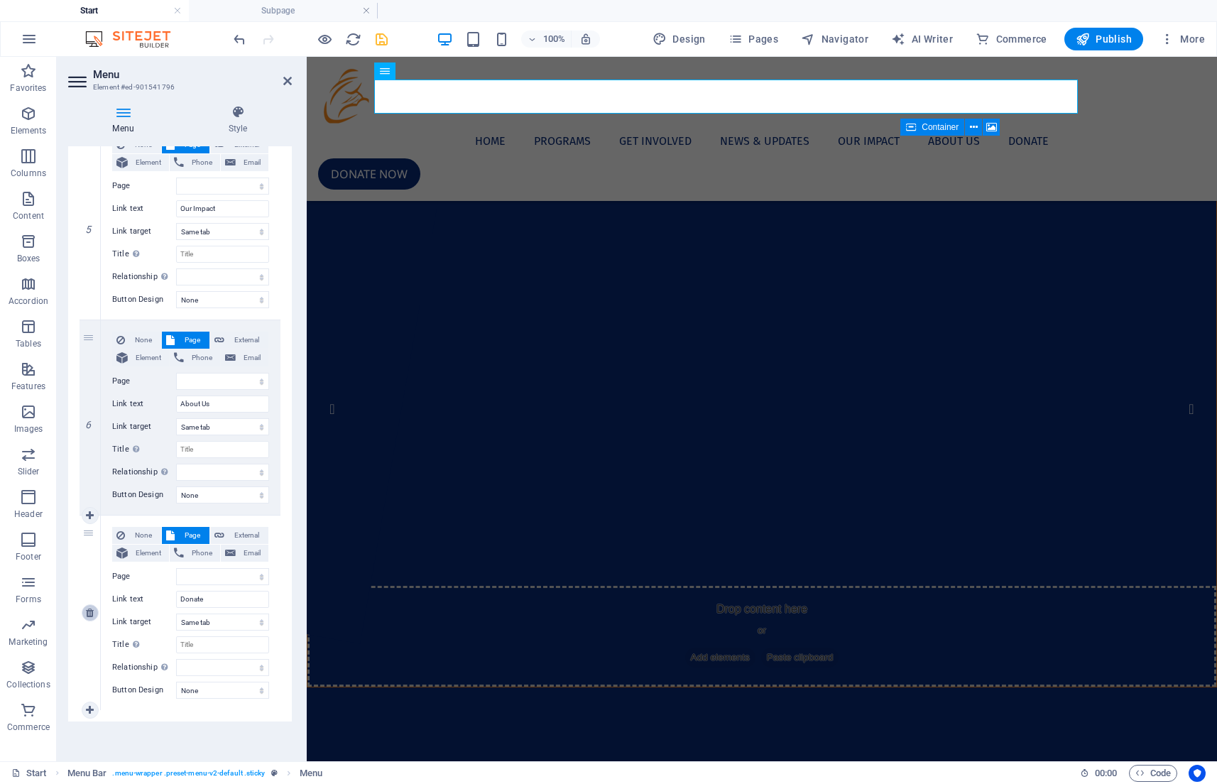
click at [92, 615] on icon at bounding box center [90, 613] width 8 height 10
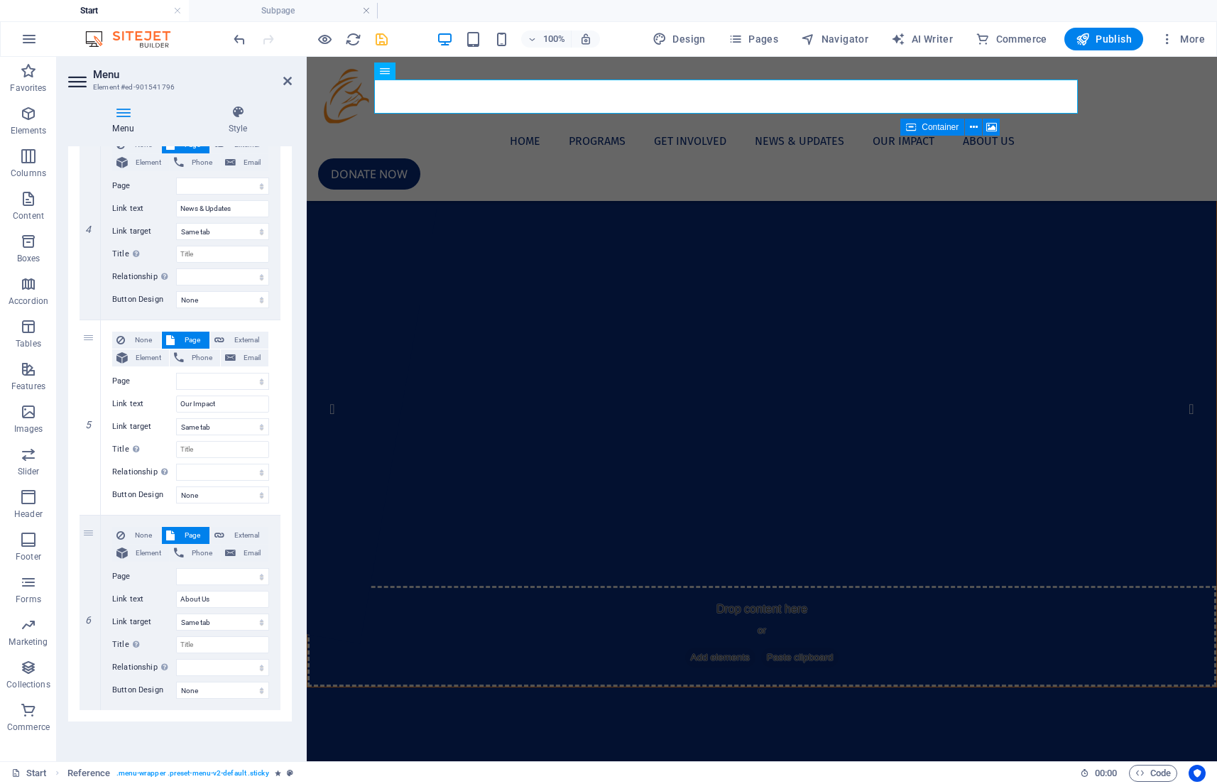
scroll to position [742, 0]
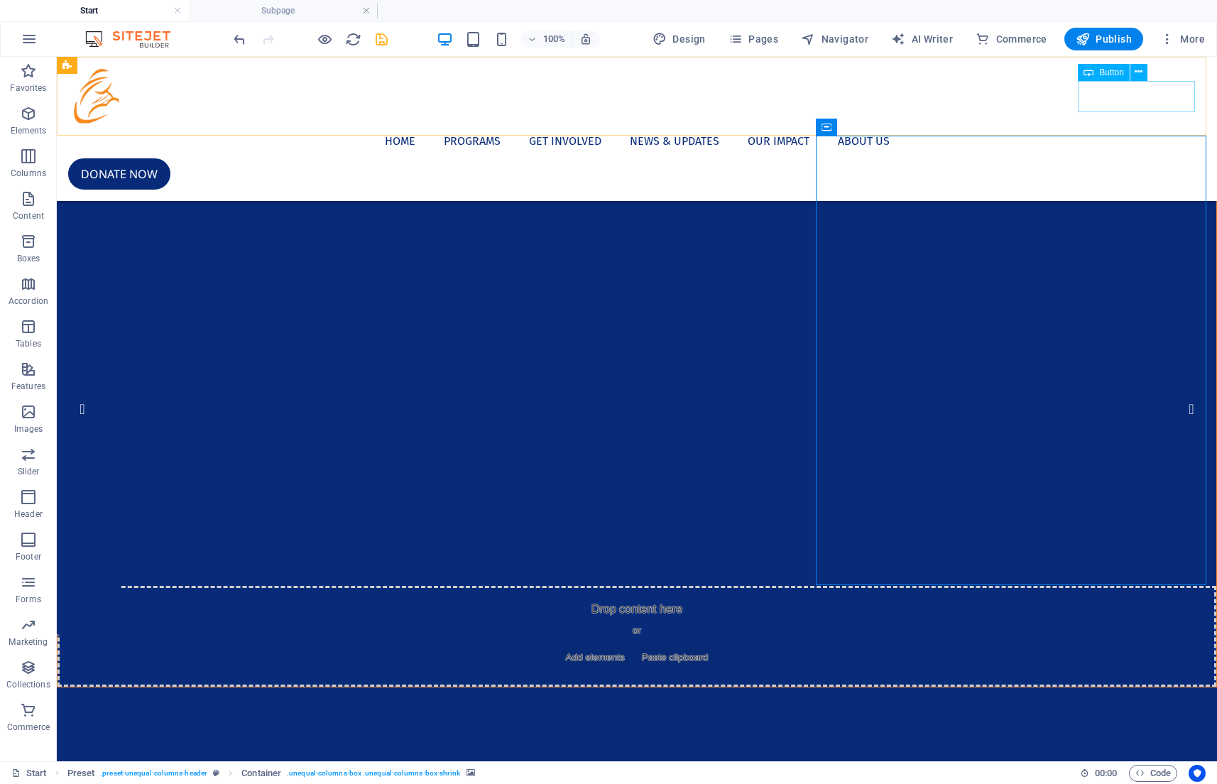
click at [1114, 158] on div "Donate now" at bounding box center [637, 173] width 1138 height 31
click at [1147, 68] on button at bounding box center [1138, 72] width 17 height 17
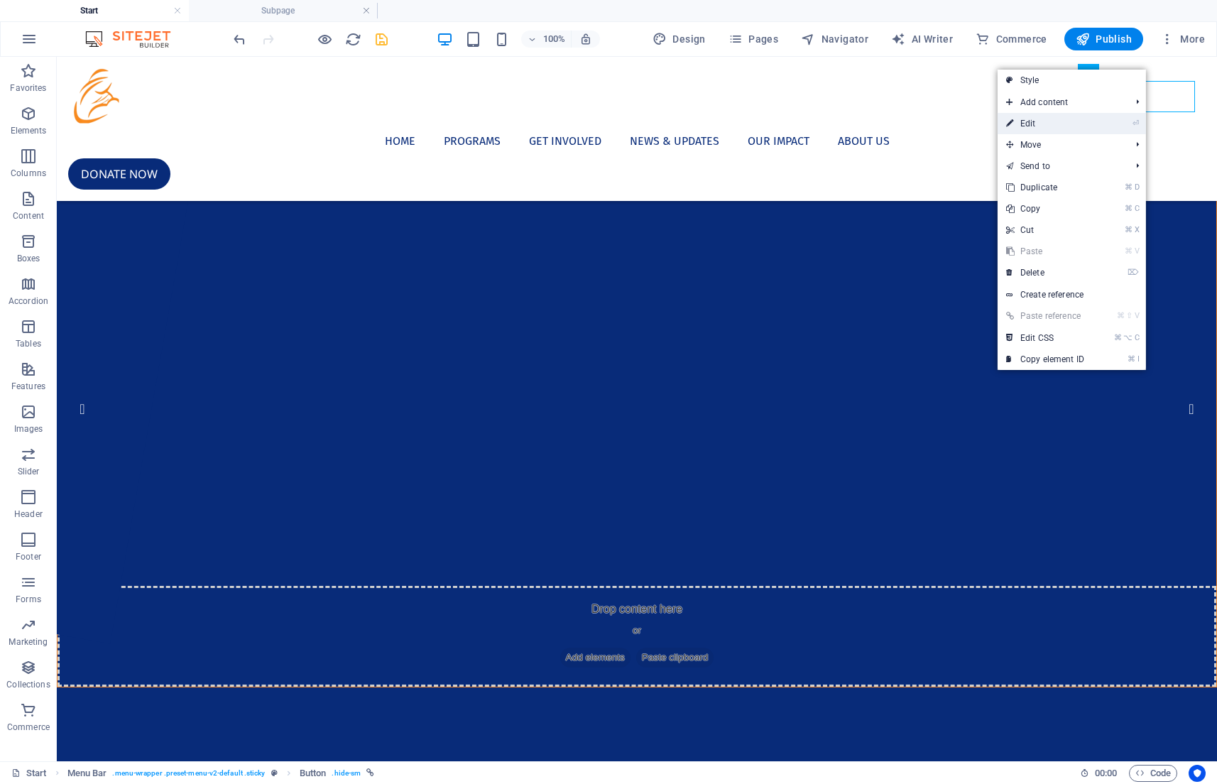
click at [1101, 115] on li "⏎ Edit" at bounding box center [1072, 123] width 148 height 21
click at [1094, 119] on li "⏎ Edit" at bounding box center [1072, 123] width 148 height 21
click at [1040, 125] on link "⏎ Edit" at bounding box center [1045, 123] width 95 height 21
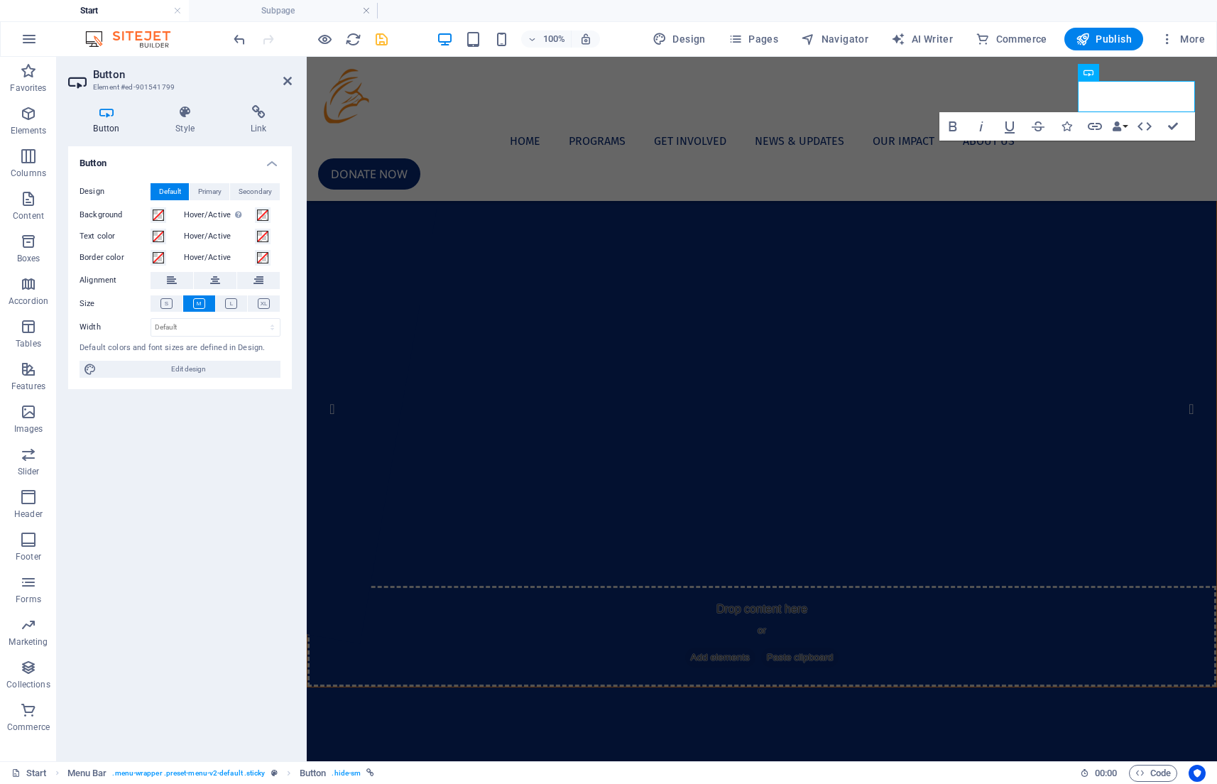
click at [178, 413] on div "Button Design Default Primary Secondary Background Hover/Active Switch to previ…" at bounding box center [180, 448] width 224 height 604
click at [257, 124] on h4 "Link" at bounding box center [258, 120] width 67 height 30
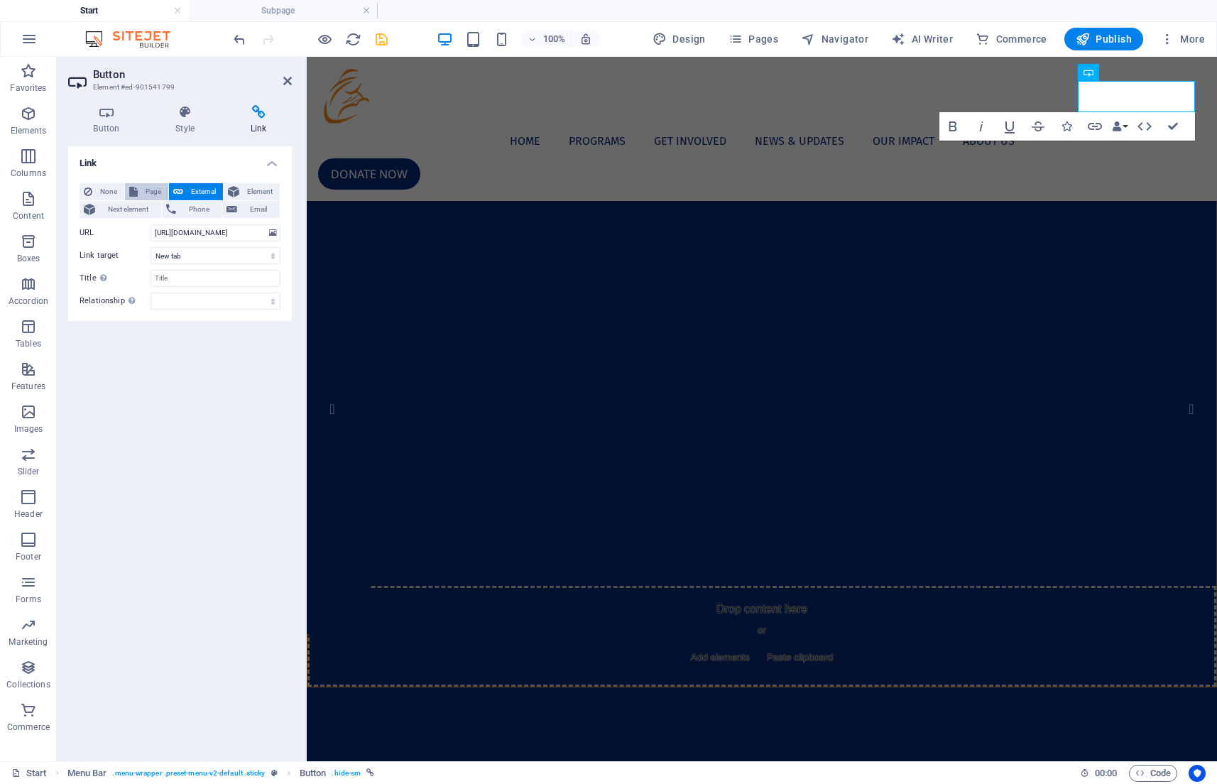
click at [137, 188] on icon at bounding box center [133, 191] width 9 height 17
click at [206, 388] on div "Link None Page External Element Next element Phone Email Page Start About Us Le…" at bounding box center [180, 448] width 224 height 604
click at [420, 158] on link "Donate now" at bounding box center [369, 173] width 102 height 31
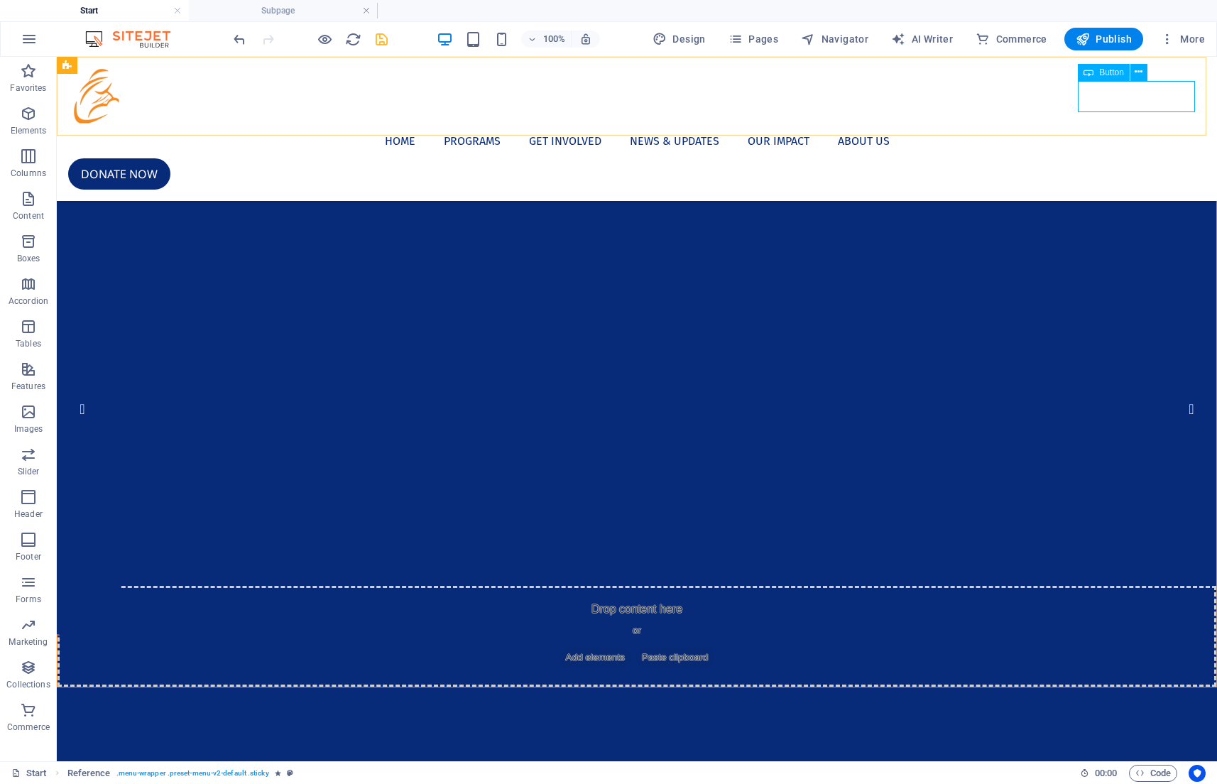
click at [1149, 158] on div "Donate now" at bounding box center [637, 173] width 1138 height 31
click at [1136, 62] on div "Home Programs Get Involved News & Updates Our Impact About Us Donate now" at bounding box center [637, 129] width 1160 height 144
click at [1135, 158] on div "Donate now" at bounding box center [637, 173] width 1138 height 31
click at [1133, 76] on button at bounding box center [1138, 72] width 17 height 17
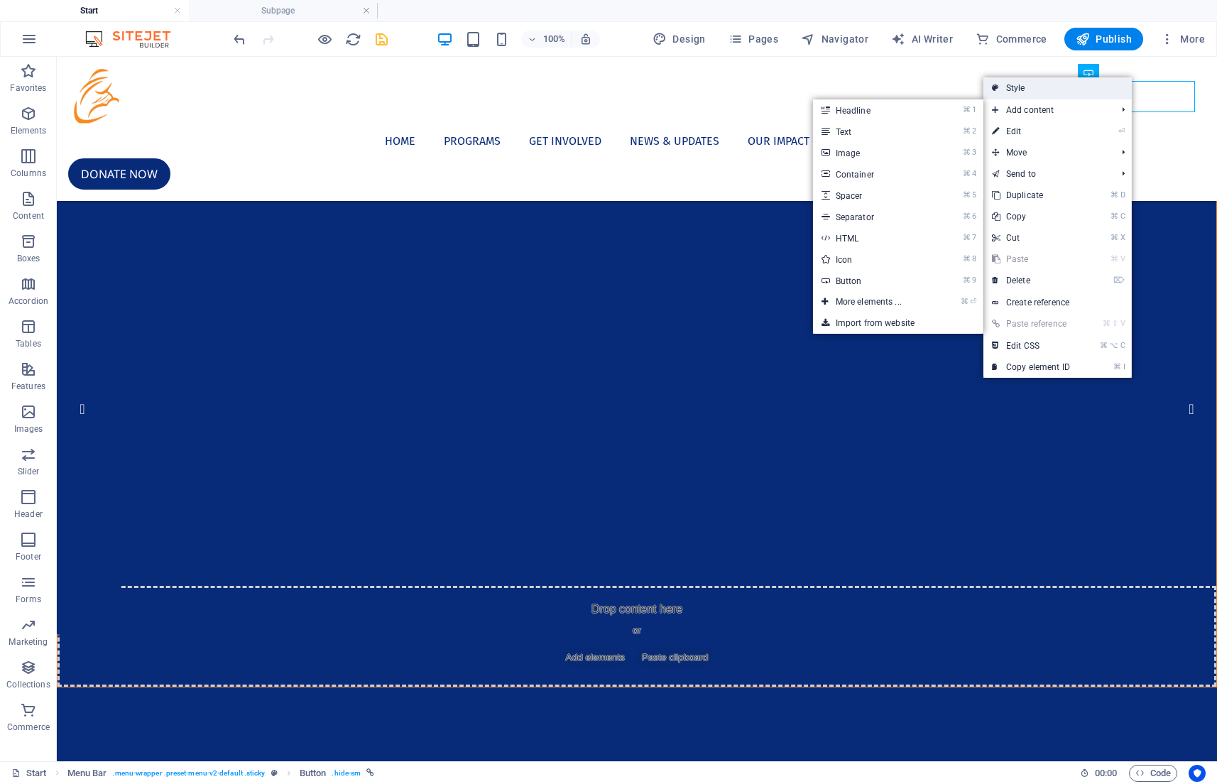
click at [1104, 90] on link "Style" at bounding box center [1057, 87] width 148 height 21
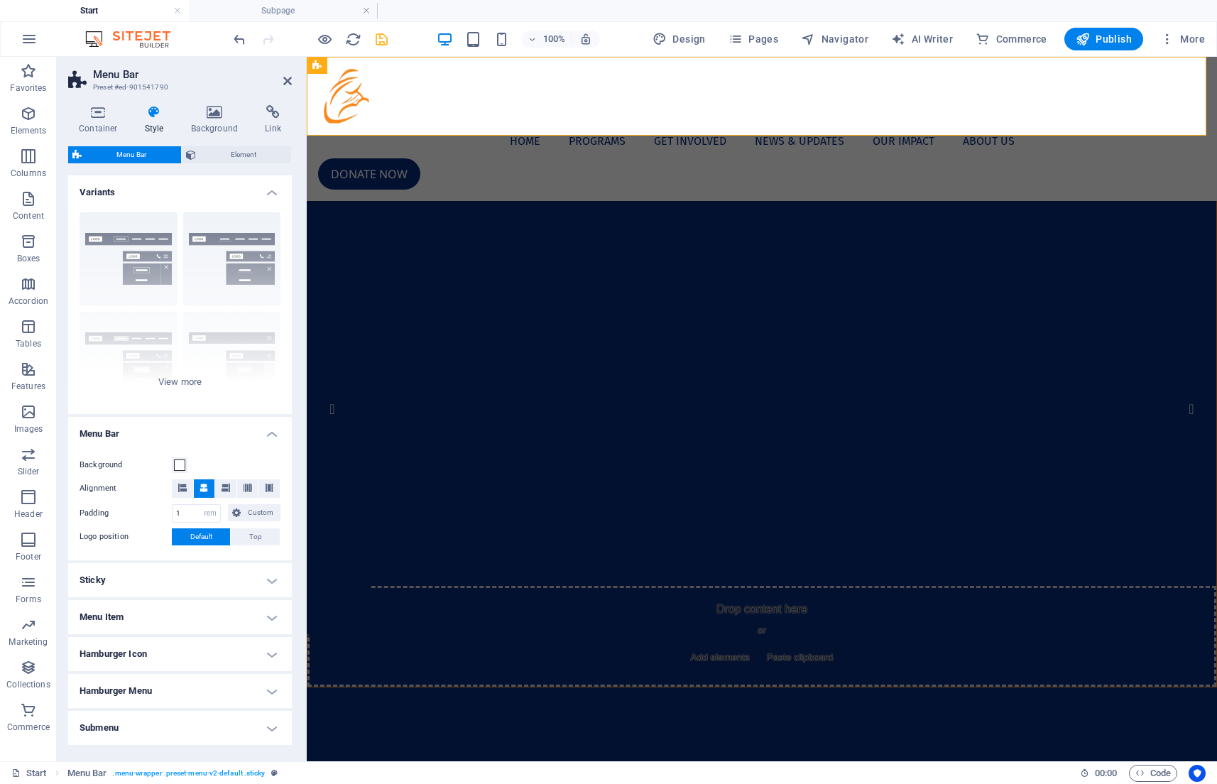
click at [225, 141] on div "Container Style Background Link Size Height Default px rem % vh vw Min. height …" at bounding box center [180, 427] width 224 height 645
click at [224, 148] on span "Element" at bounding box center [243, 154] width 87 height 17
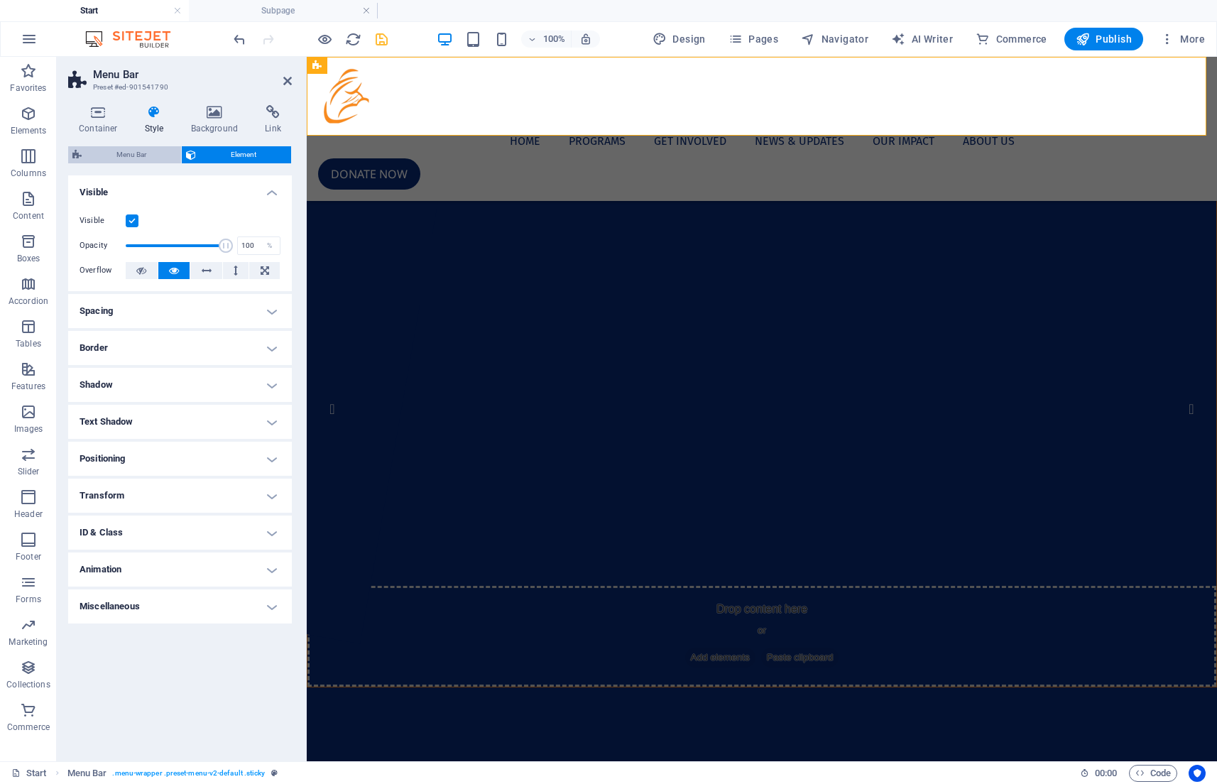
click at [141, 152] on span "Menu Bar" at bounding box center [131, 154] width 91 height 17
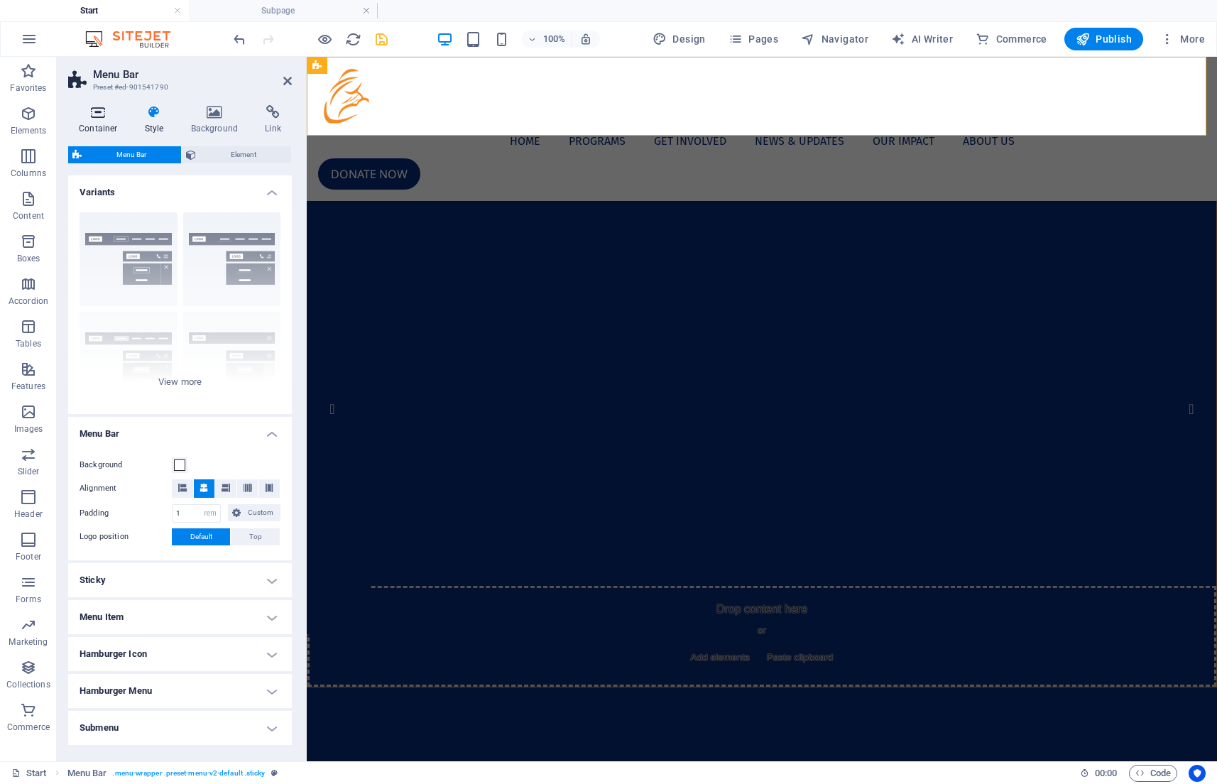
click at [102, 112] on icon at bounding box center [98, 112] width 60 height 14
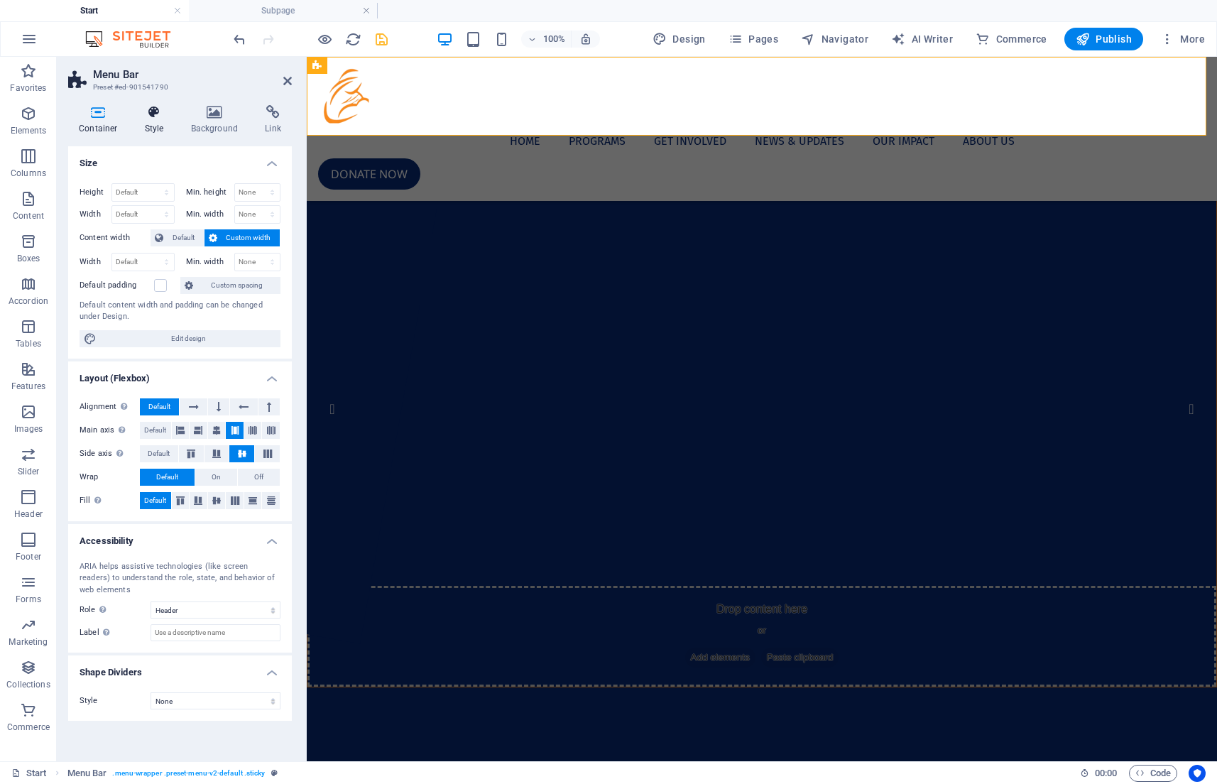
click at [142, 123] on h4 "Style" at bounding box center [157, 120] width 46 height 30
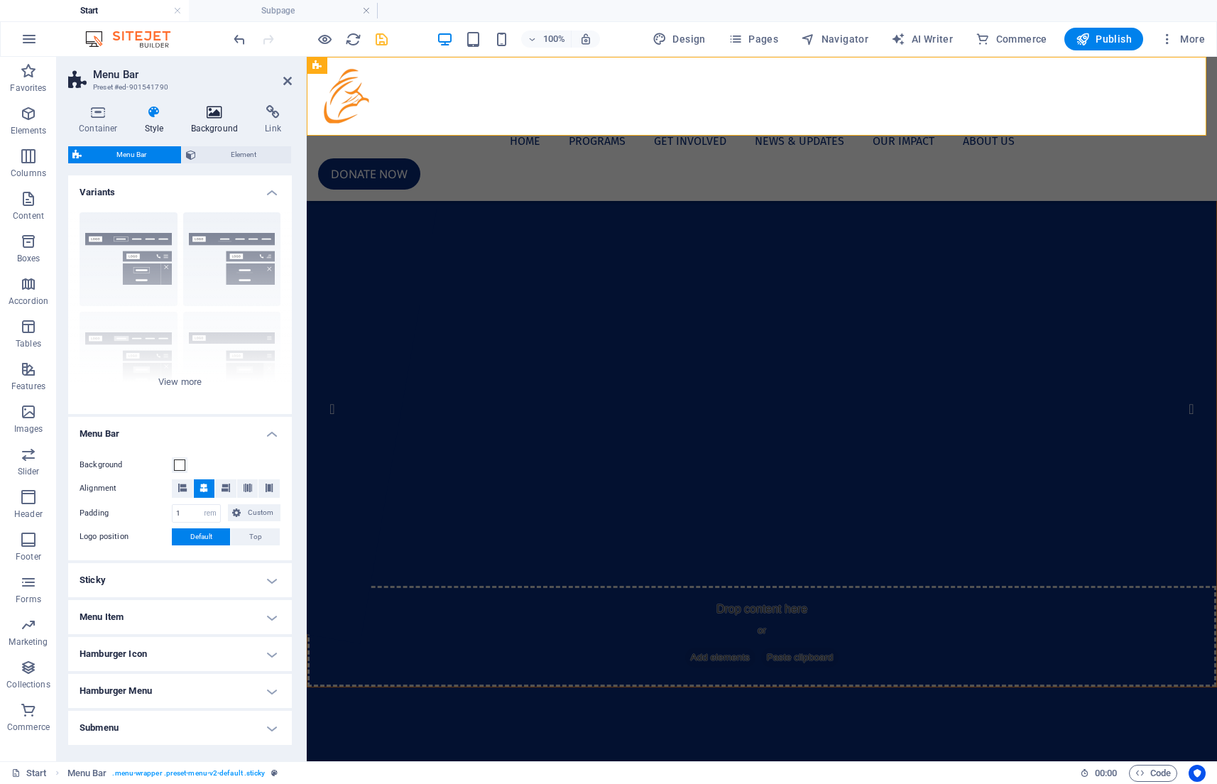
click at [207, 123] on h4 "Background" at bounding box center [217, 120] width 75 height 30
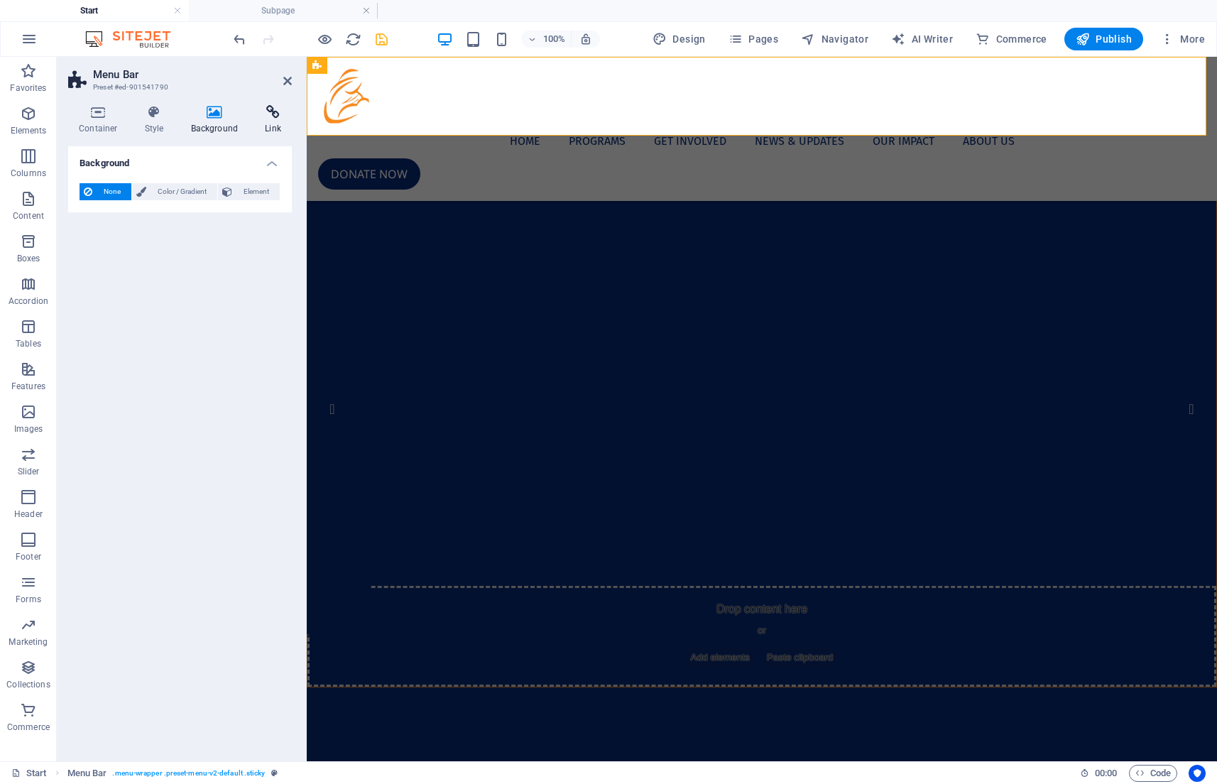
click at [268, 132] on h4 "Link" at bounding box center [273, 120] width 38 height 30
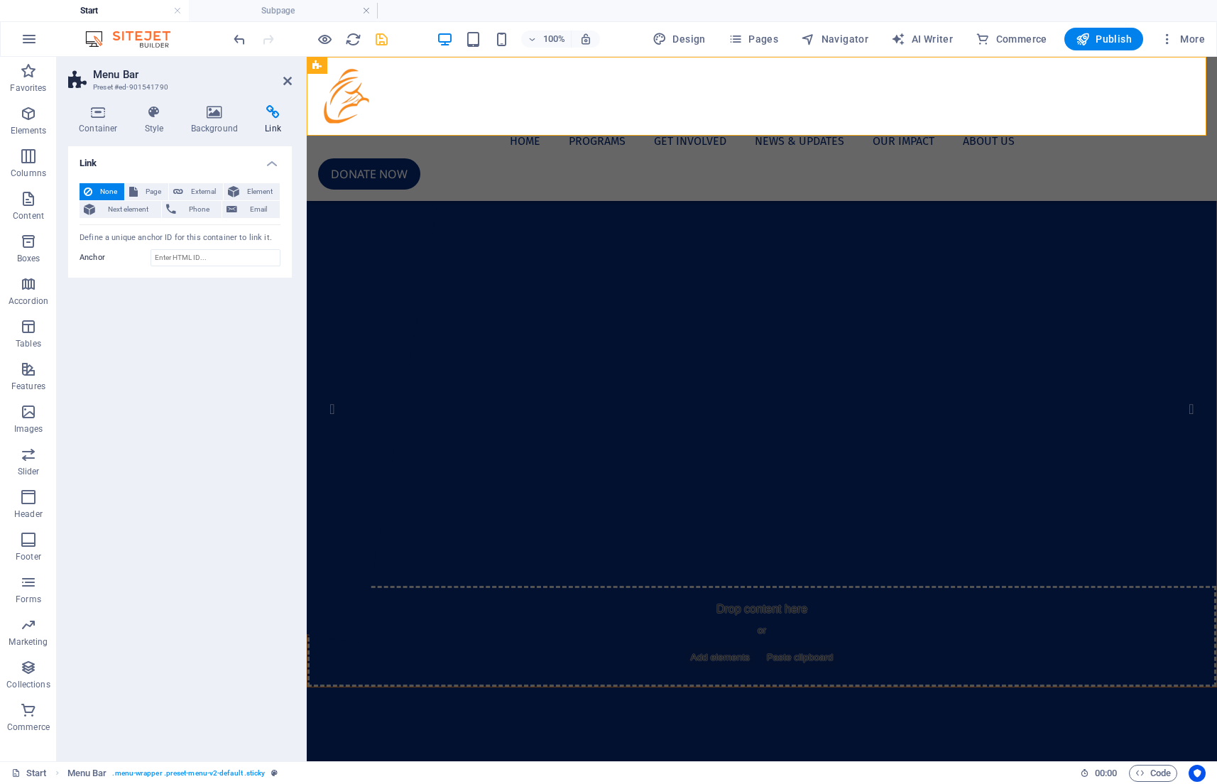
click at [292, 75] on aside "Menu Bar Preset #ed-901541790 Container Style Background Link Size Height Defau…" at bounding box center [182, 409] width 250 height 704
click at [289, 76] on icon at bounding box center [287, 80] width 9 height 11
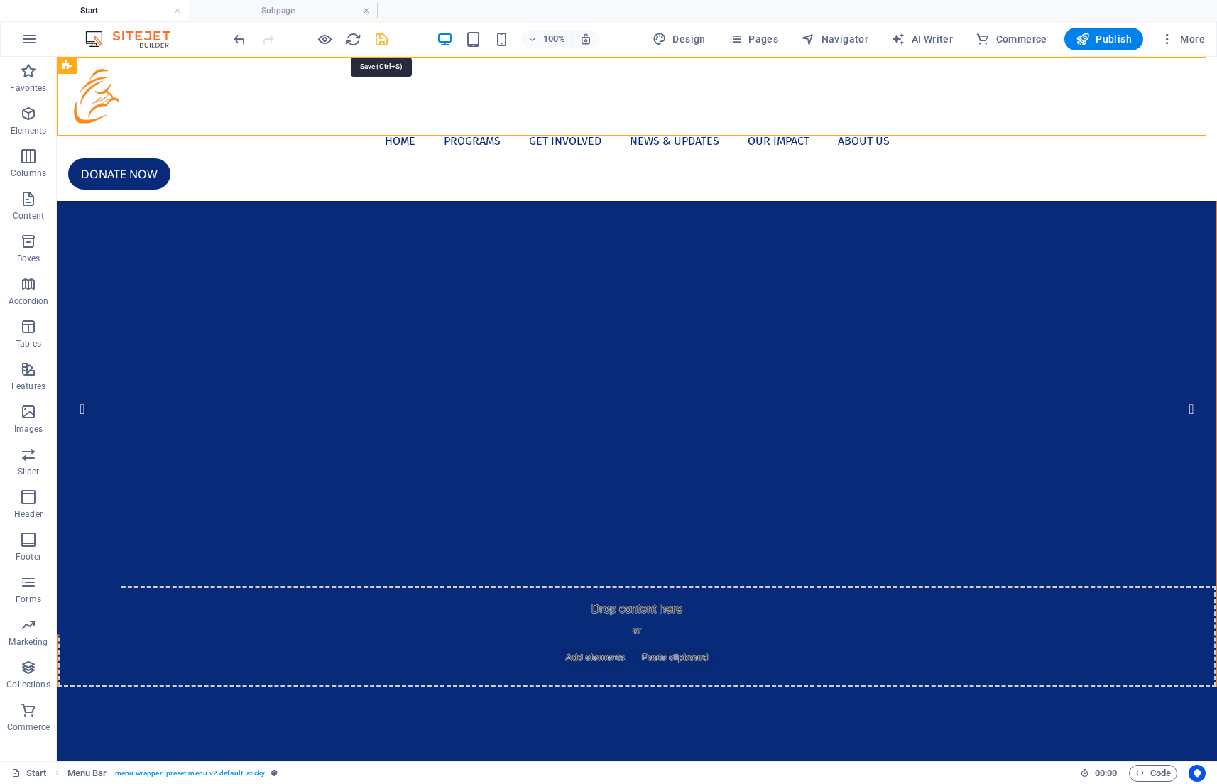
click at [376, 39] on icon "save" at bounding box center [381, 39] width 16 height 16
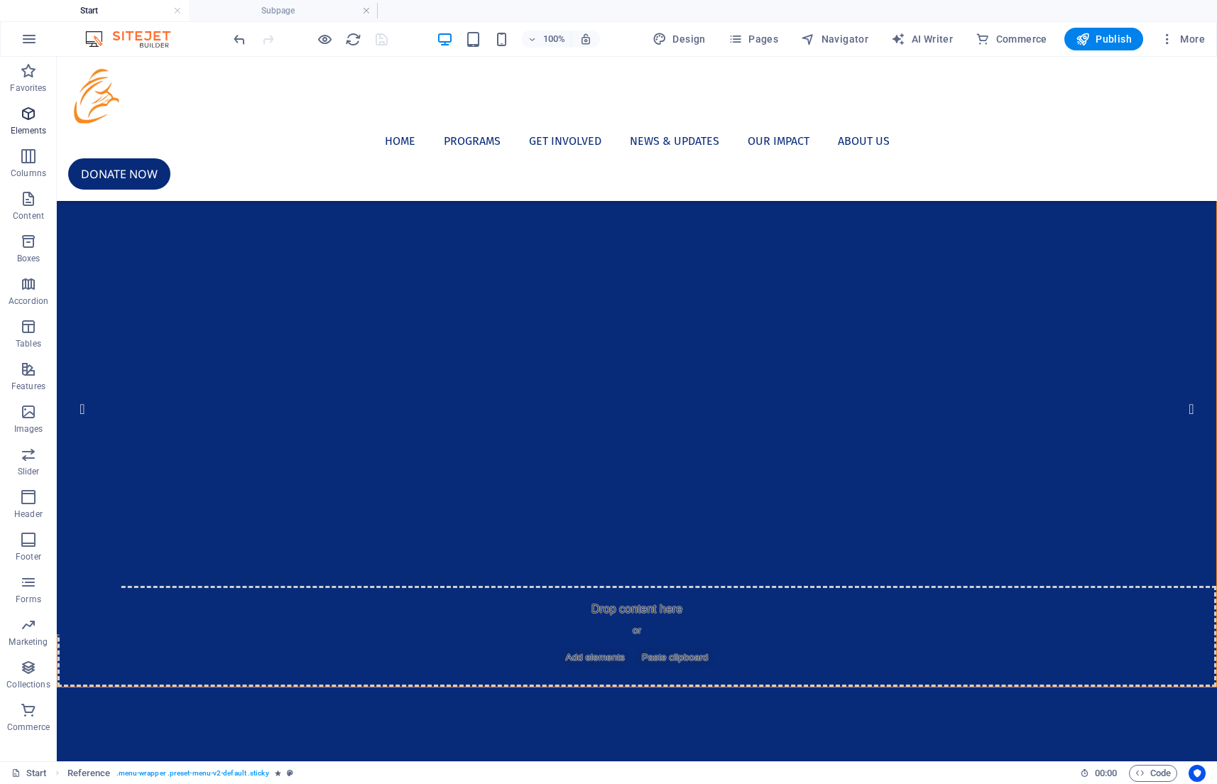
click at [29, 114] on icon "button" at bounding box center [28, 113] width 17 height 17
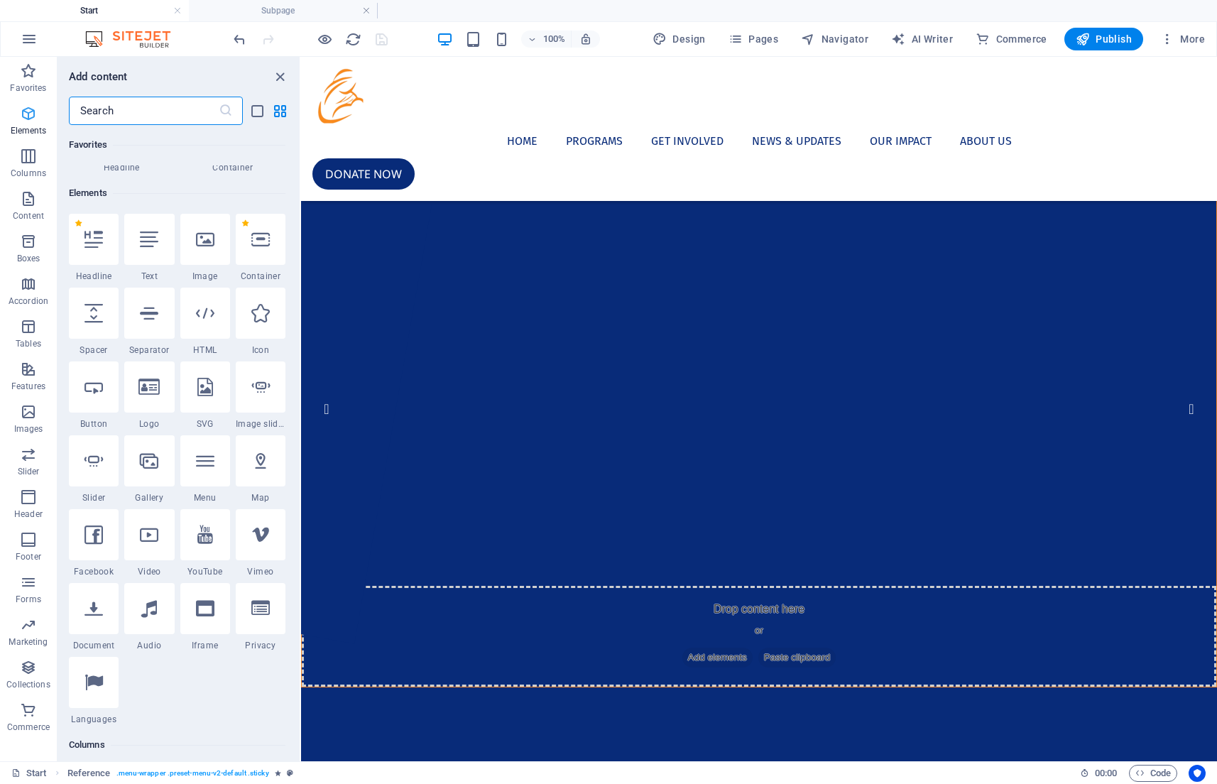
scroll to position [151, 0]
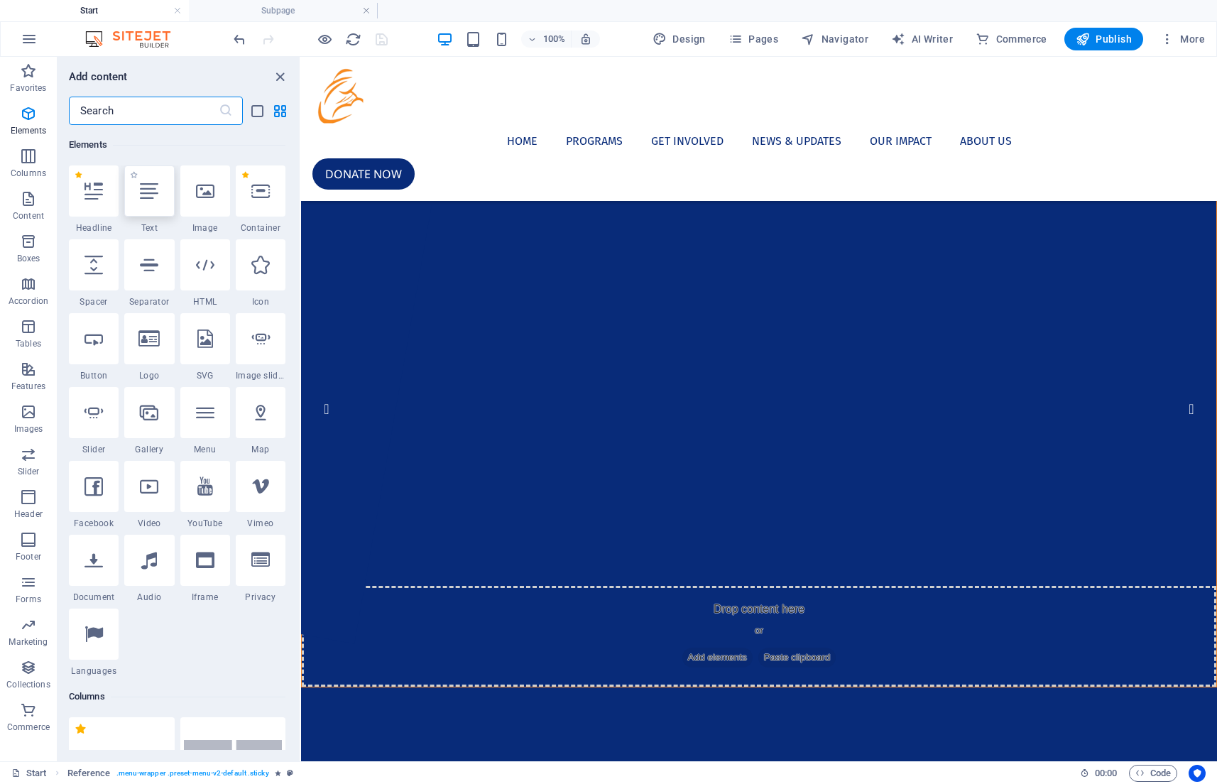
click at [156, 193] on icon at bounding box center [149, 191] width 18 height 18
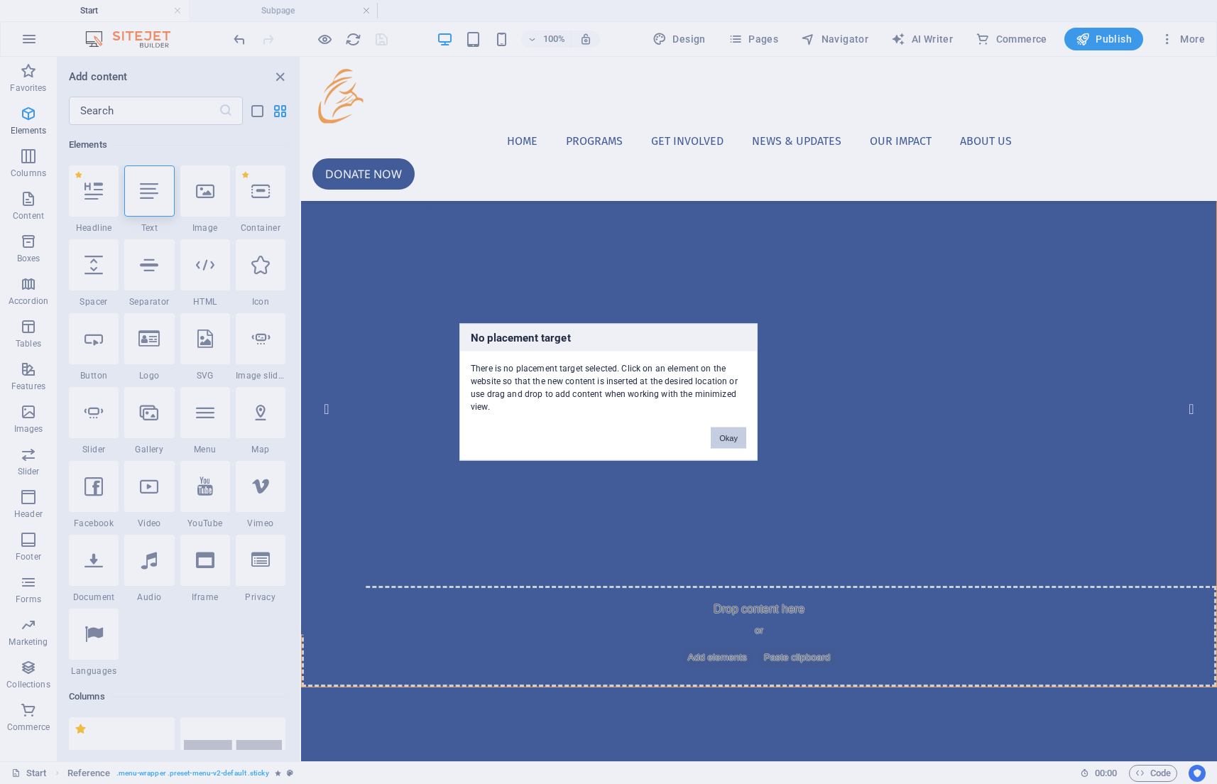
click at [739, 435] on button "Okay" at bounding box center [729, 437] width 36 height 21
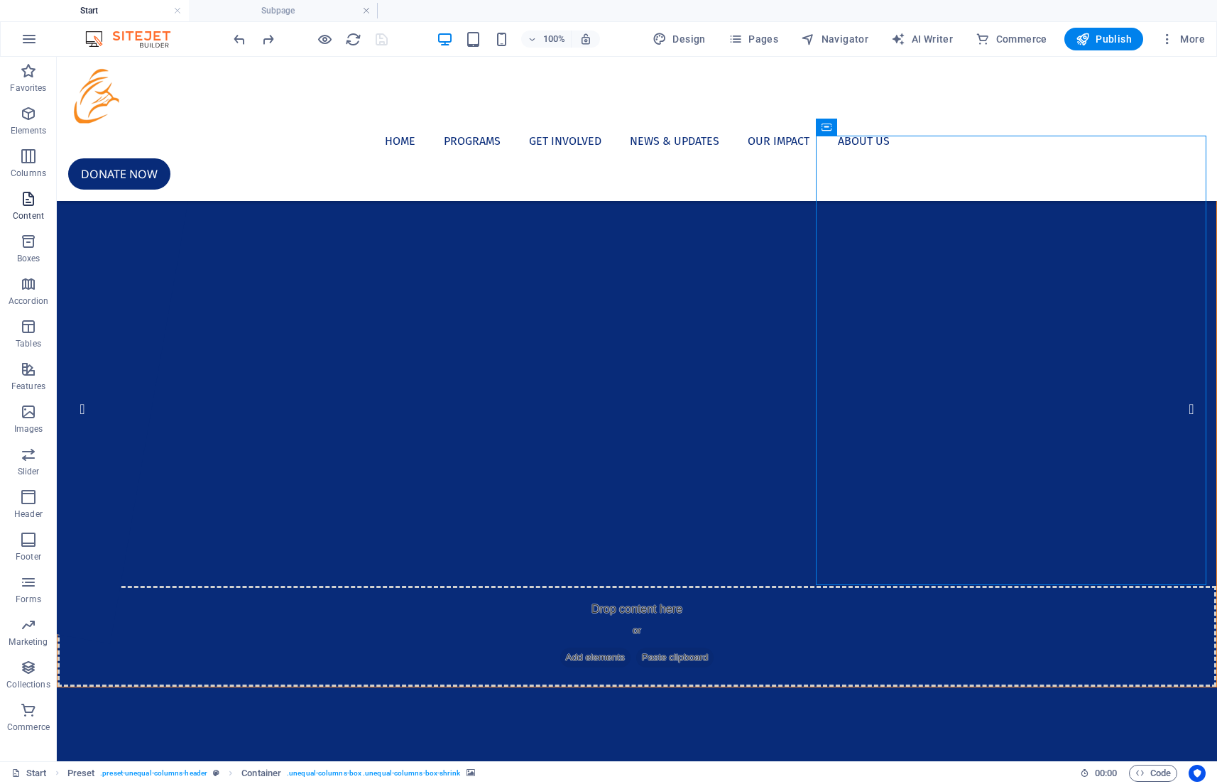
click at [28, 205] on icon "button" at bounding box center [28, 198] width 17 height 17
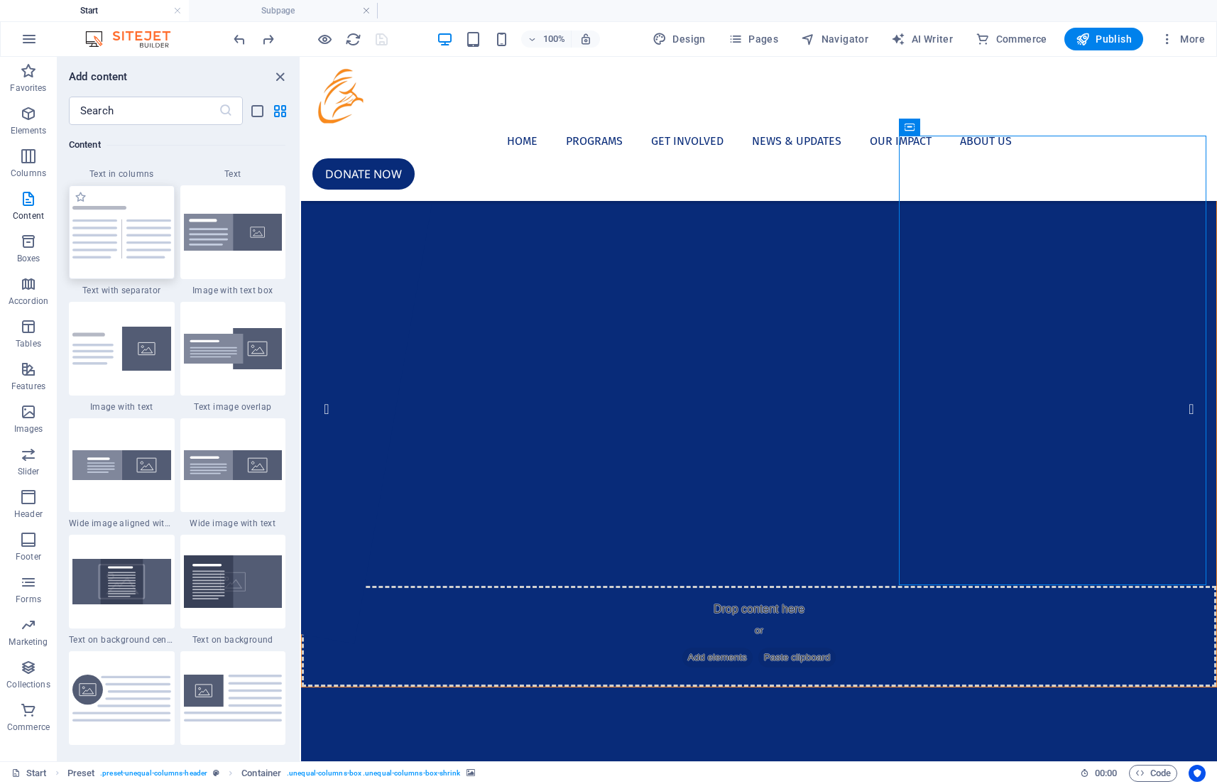
scroll to position [2582, 0]
click at [30, 499] on icon "button" at bounding box center [28, 497] width 17 height 17
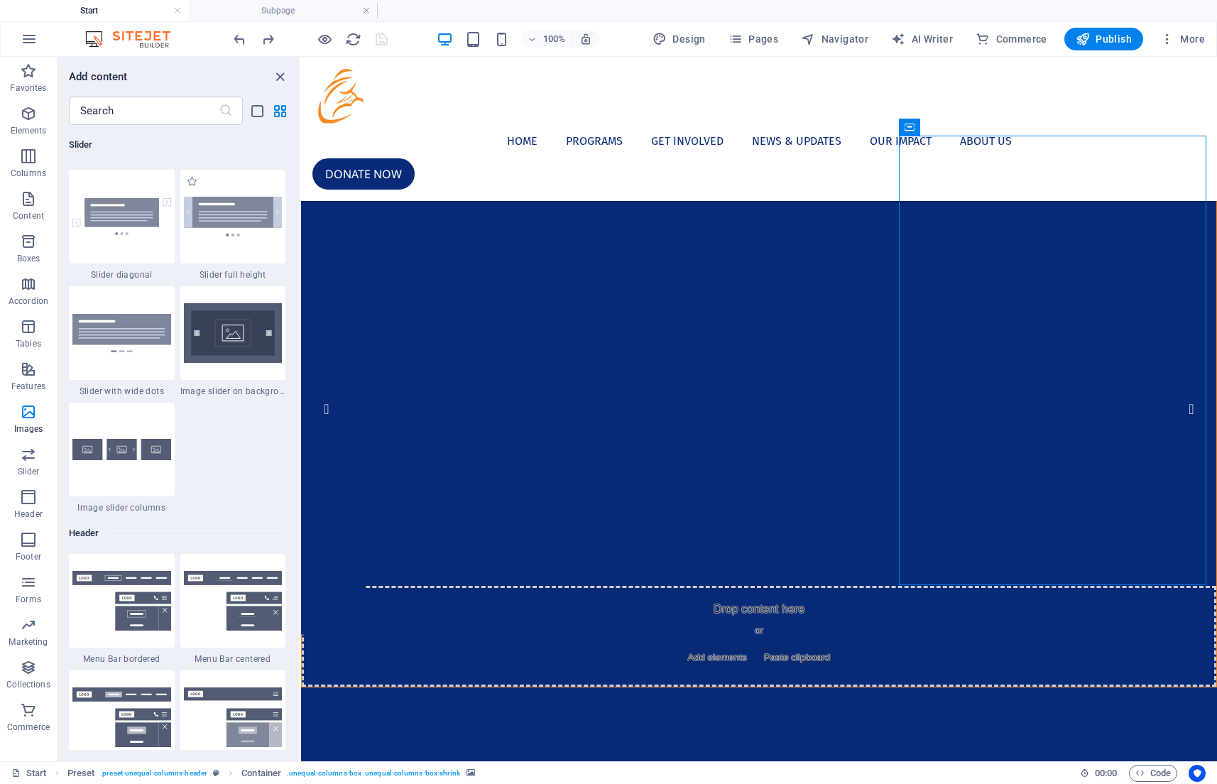
scroll to position [8162, 0]
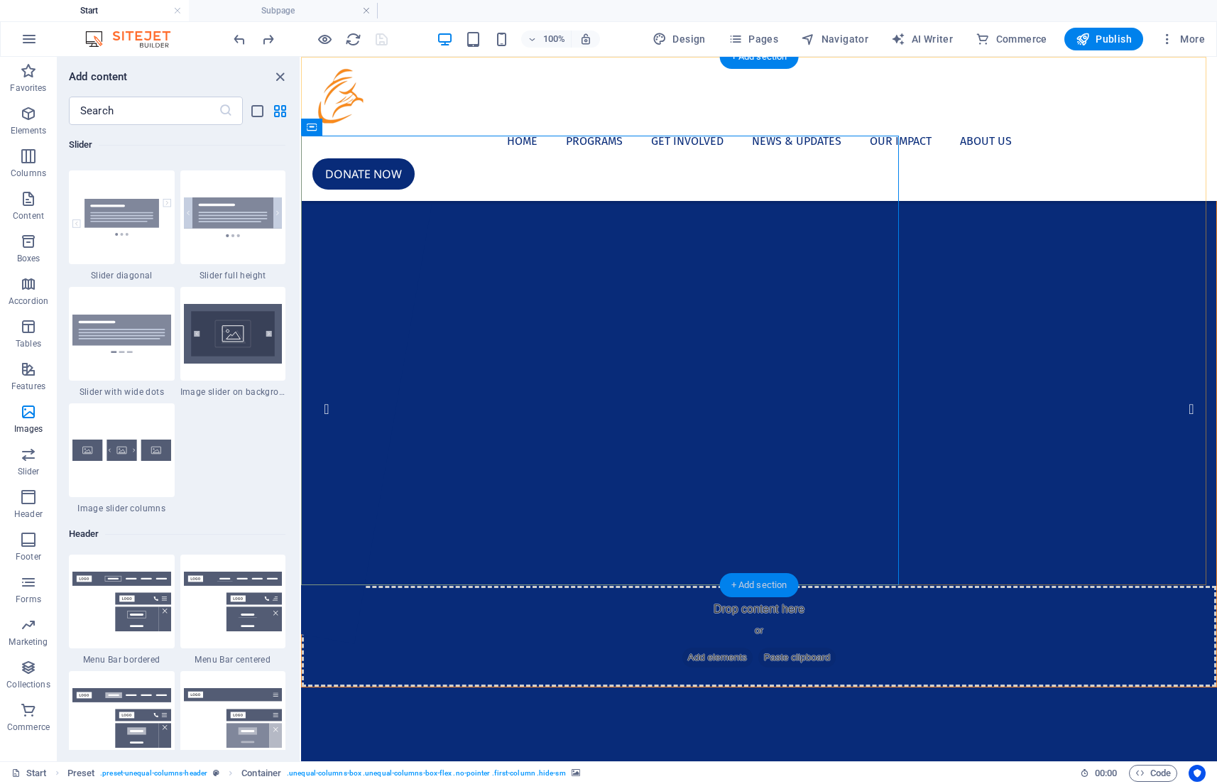
click at [769, 588] on div "+ Add section" at bounding box center [759, 585] width 79 height 24
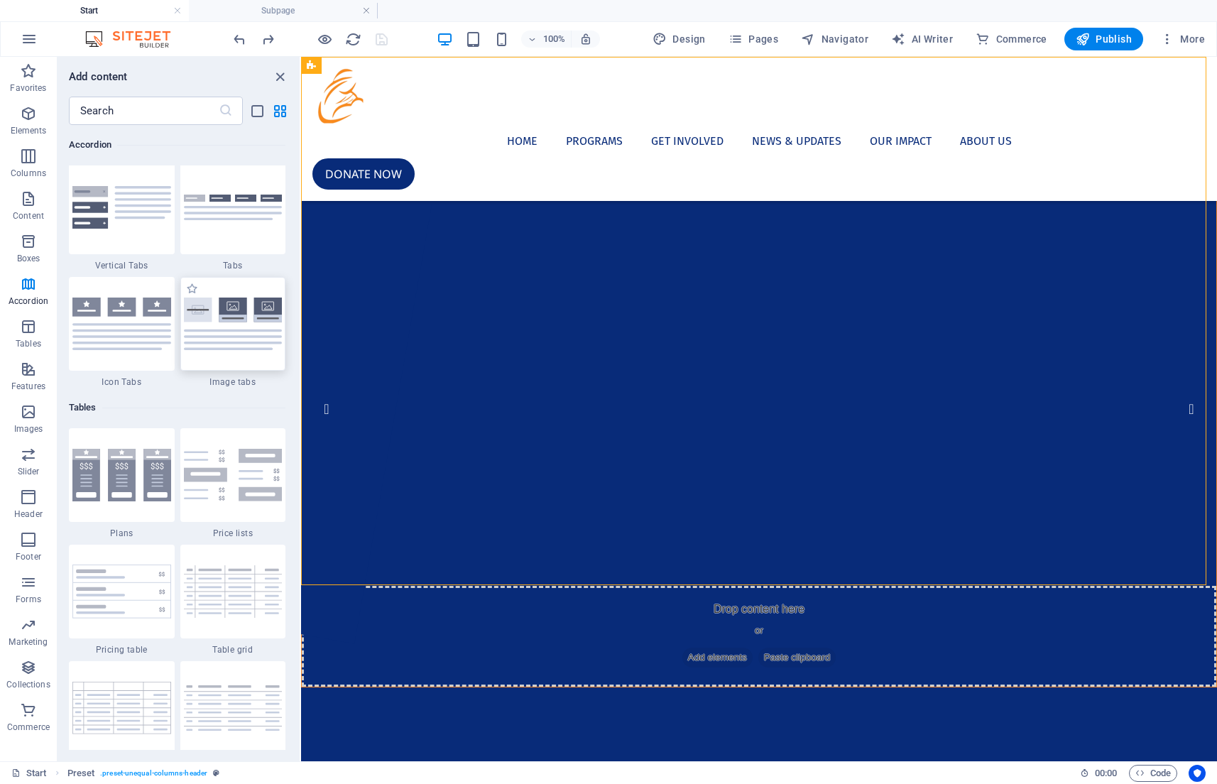
scroll to position [4654, 0]
click at [149, 351] on img at bounding box center [121, 325] width 99 height 53
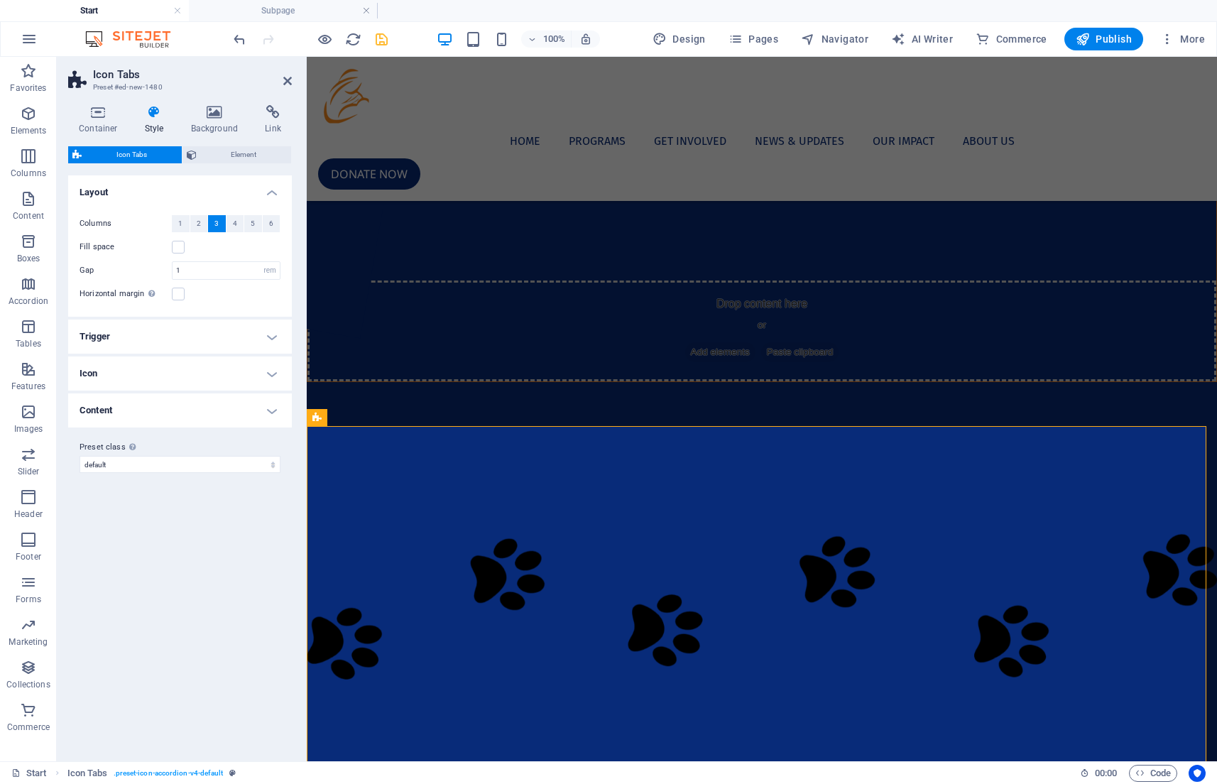
scroll to position [314, 0]
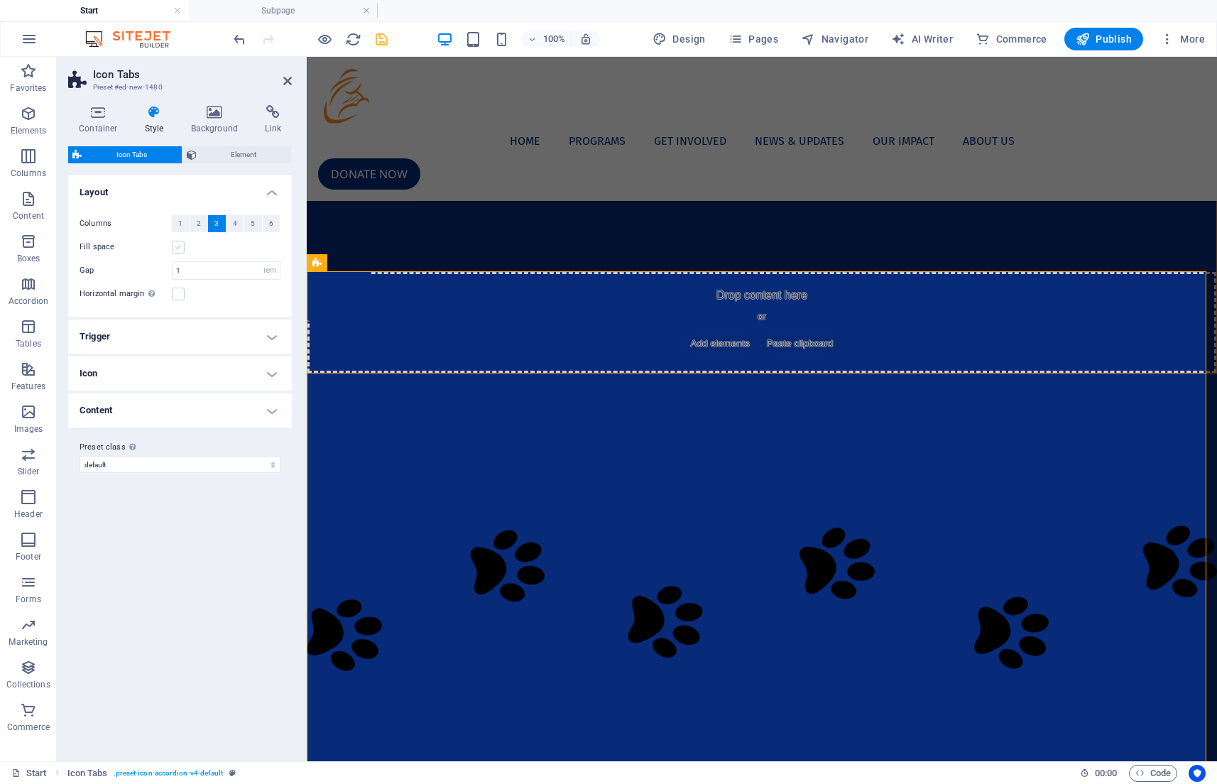
click at [180, 247] on label at bounding box center [178, 247] width 13 height 13
click at [0, 0] on input "Fill space" at bounding box center [0, 0] width 0 height 0
click at [180, 247] on label at bounding box center [178, 247] width 13 height 13
click at [0, 0] on input "Fill space" at bounding box center [0, 0] width 0 height 0
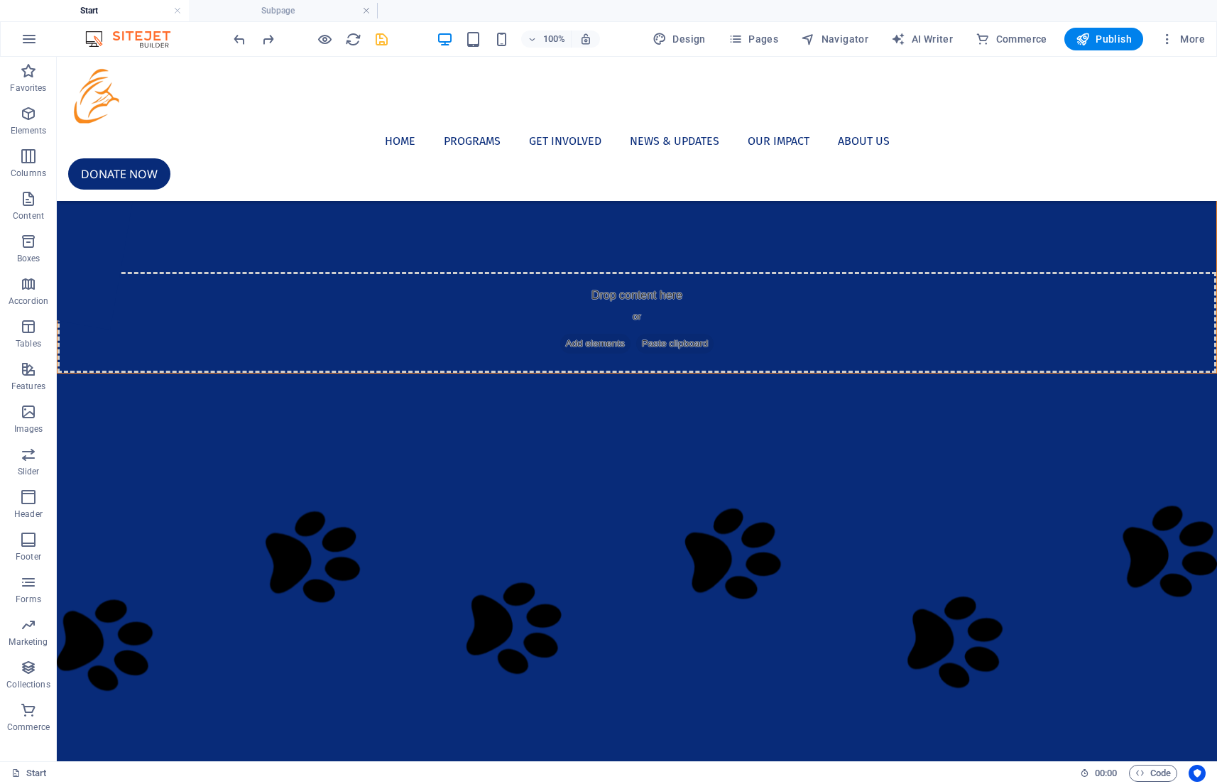
click at [242, 36] on icon "undo" at bounding box center [239, 39] width 16 height 16
click at [658, 267] on div "+ Add section" at bounding box center [637, 271] width 79 height 24
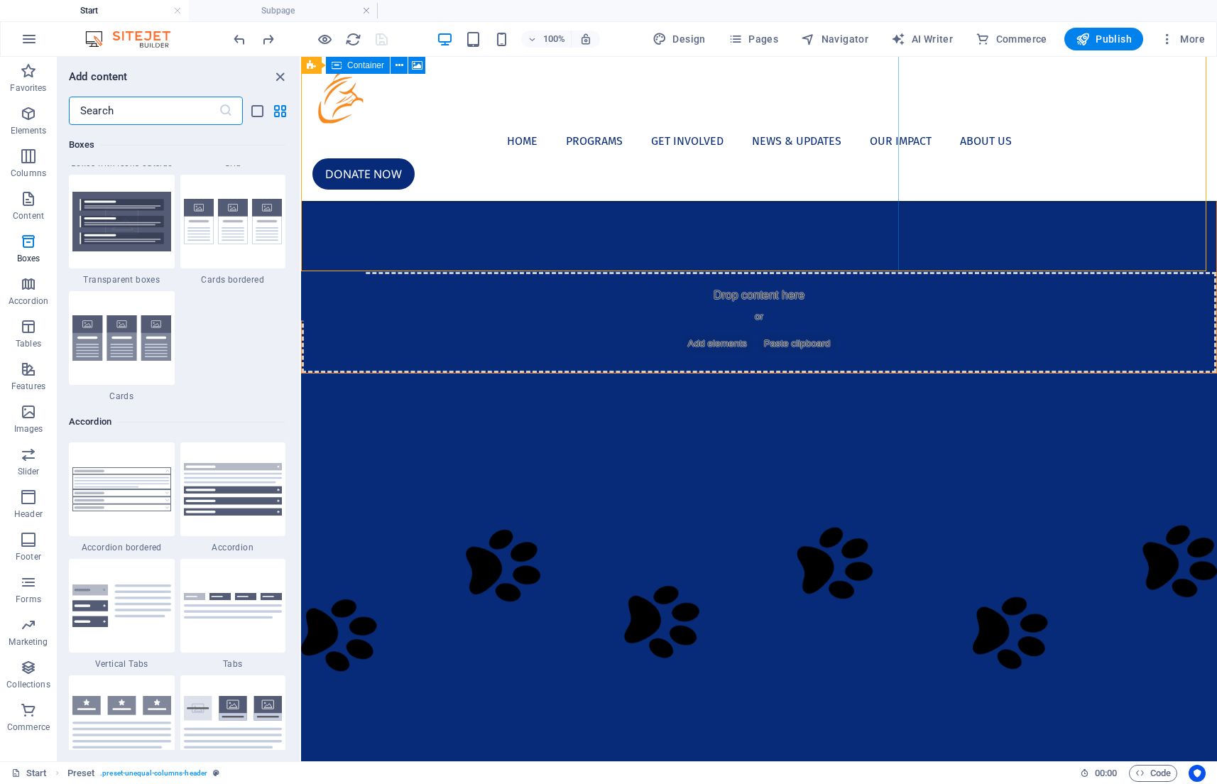
scroll to position [4251, 0]
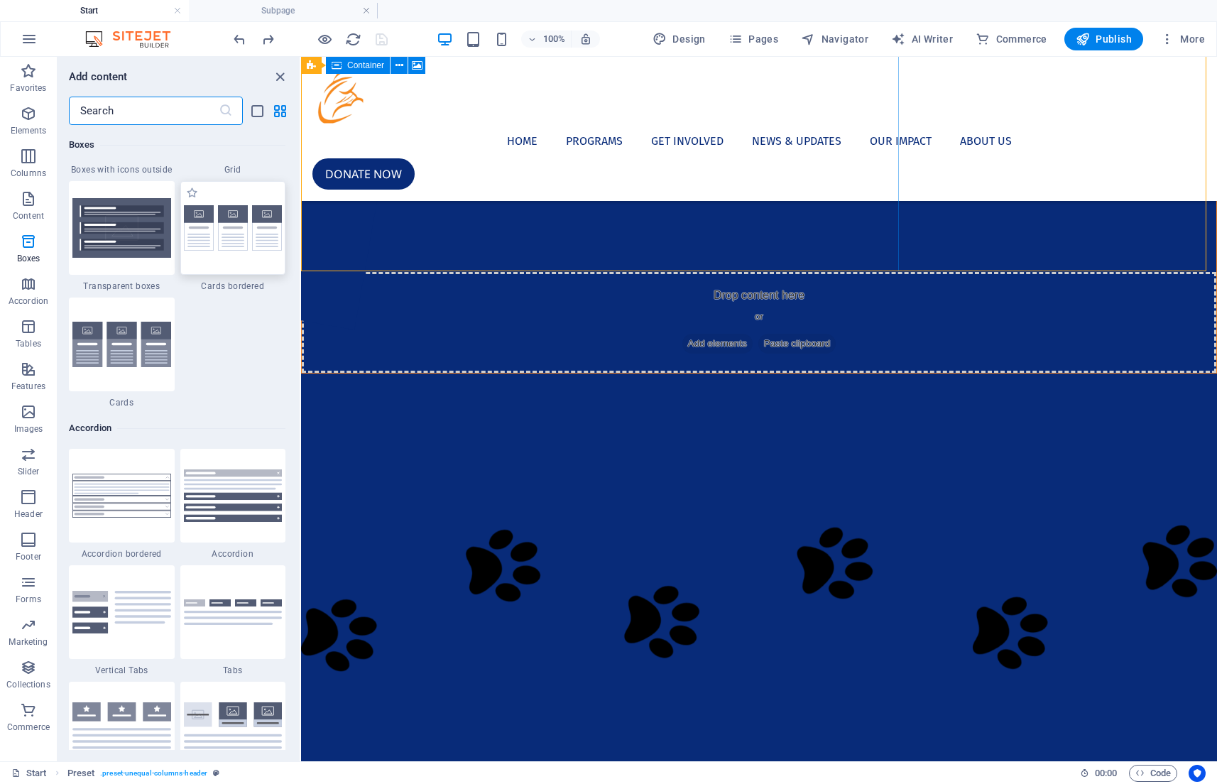
click at [238, 251] on img at bounding box center [233, 228] width 99 height 46
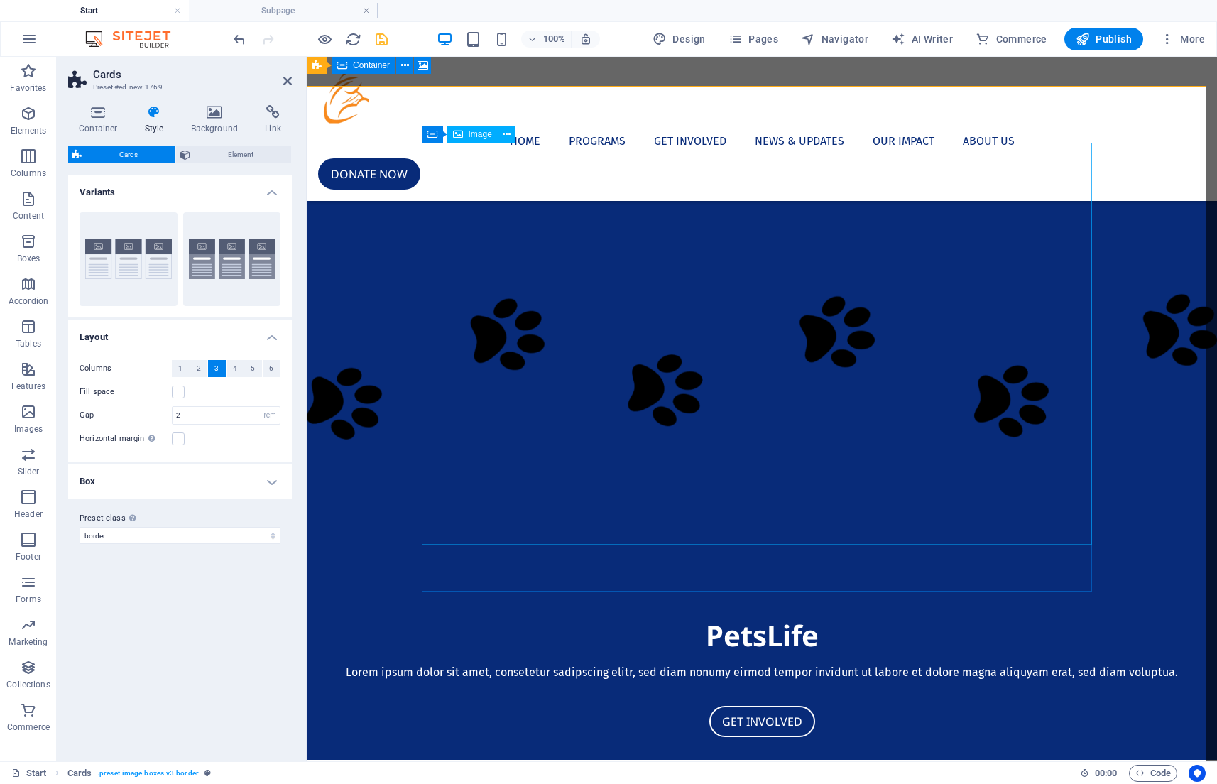
scroll to position [456, 0]
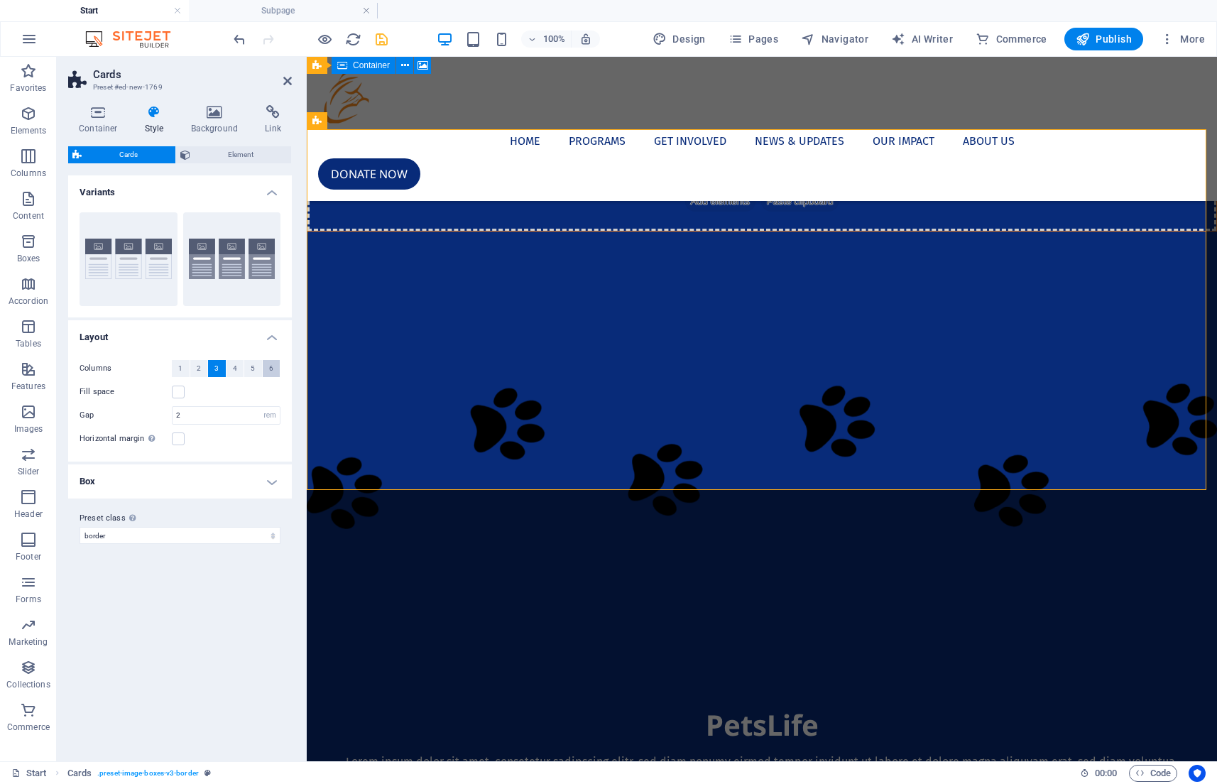
click at [276, 362] on button "6" at bounding box center [272, 368] width 18 height 17
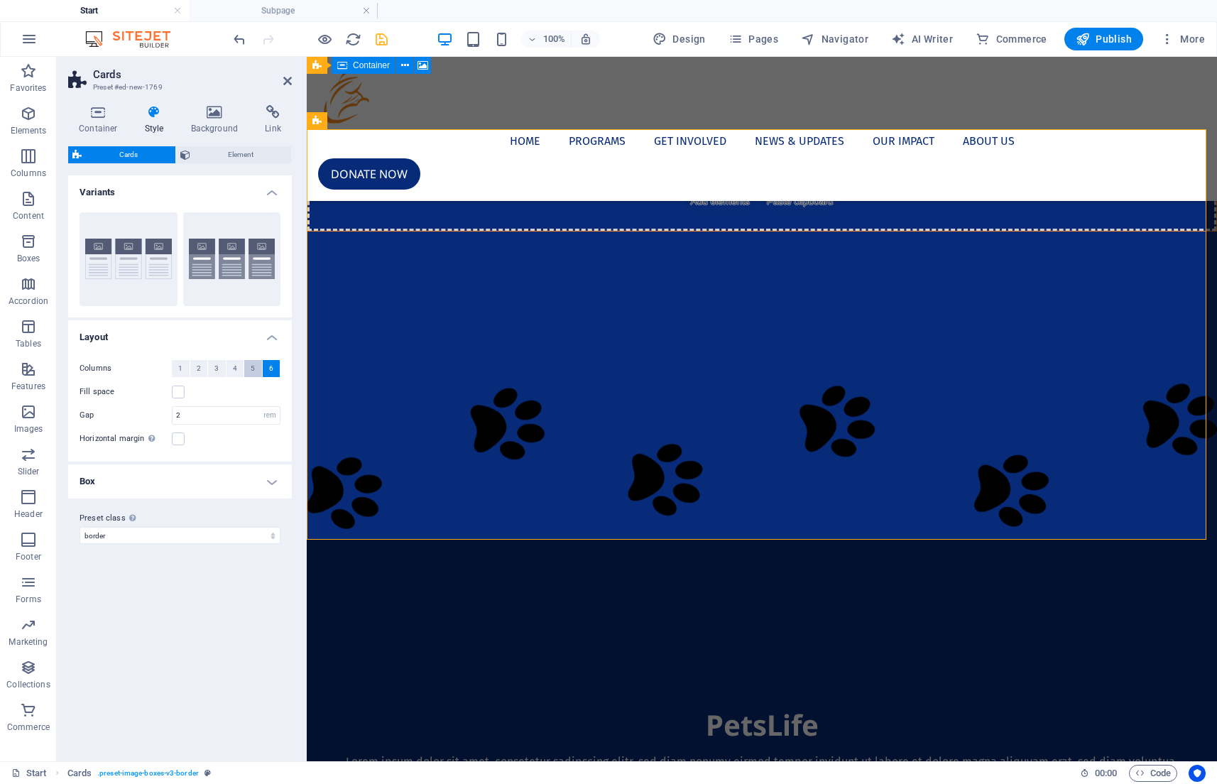
click at [253, 367] on span "5" at bounding box center [253, 368] width 4 height 17
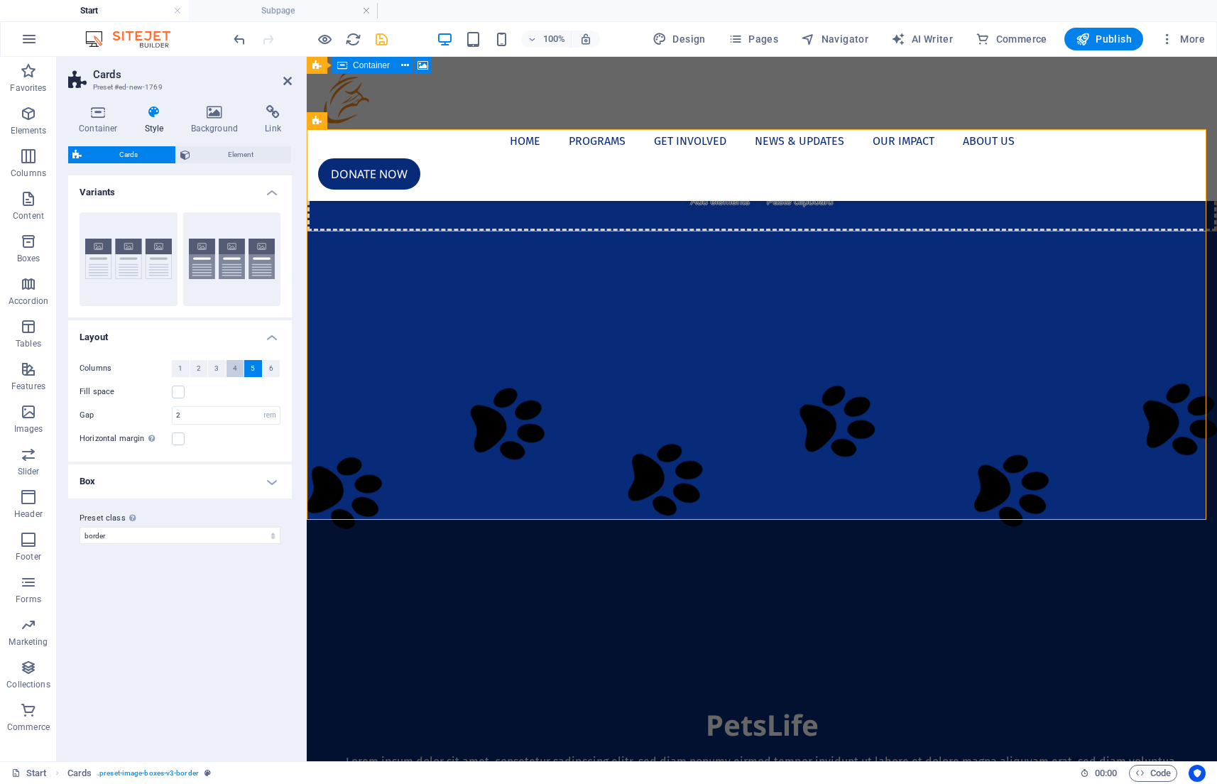
click at [240, 367] on button "4" at bounding box center [236, 368] width 18 height 17
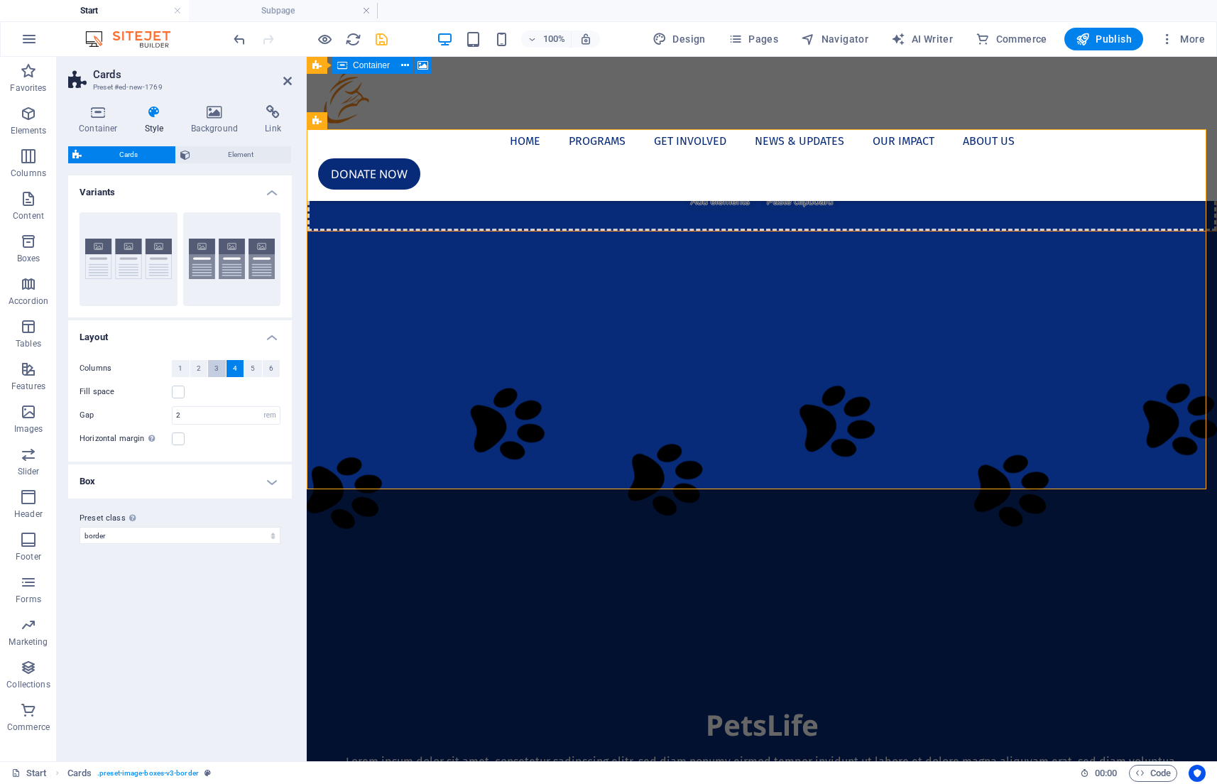
click at [219, 364] on button "3" at bounding box center [217, 368] width 18 height 17
click at [205, 475] on h4 "Box" at bounding box center [180, 481] width 224 height 34
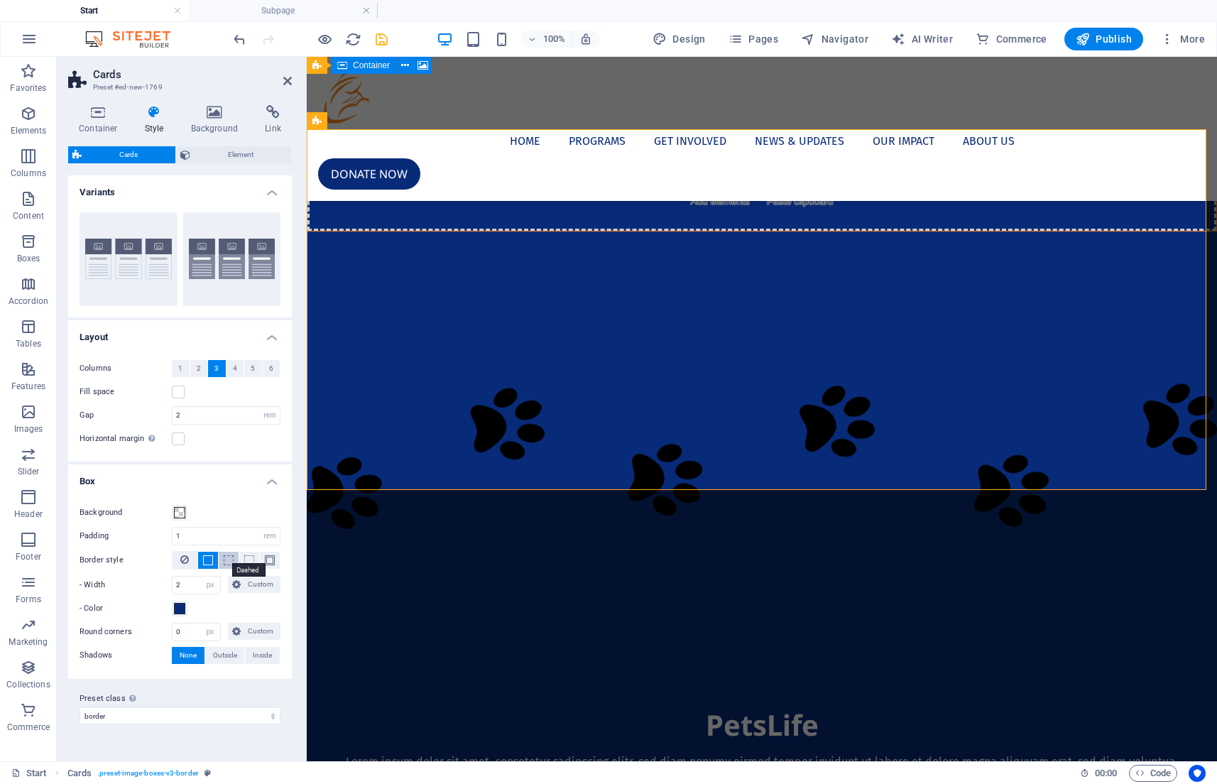
click at [227, 560] on span at bounding box center [229, 560] width 10 height 10
click at [202, 559] on button at bounding box center [208, 560] width 20 height 17
click at [183, 604] on span at bounding box center [179, 608] width 11 height 11
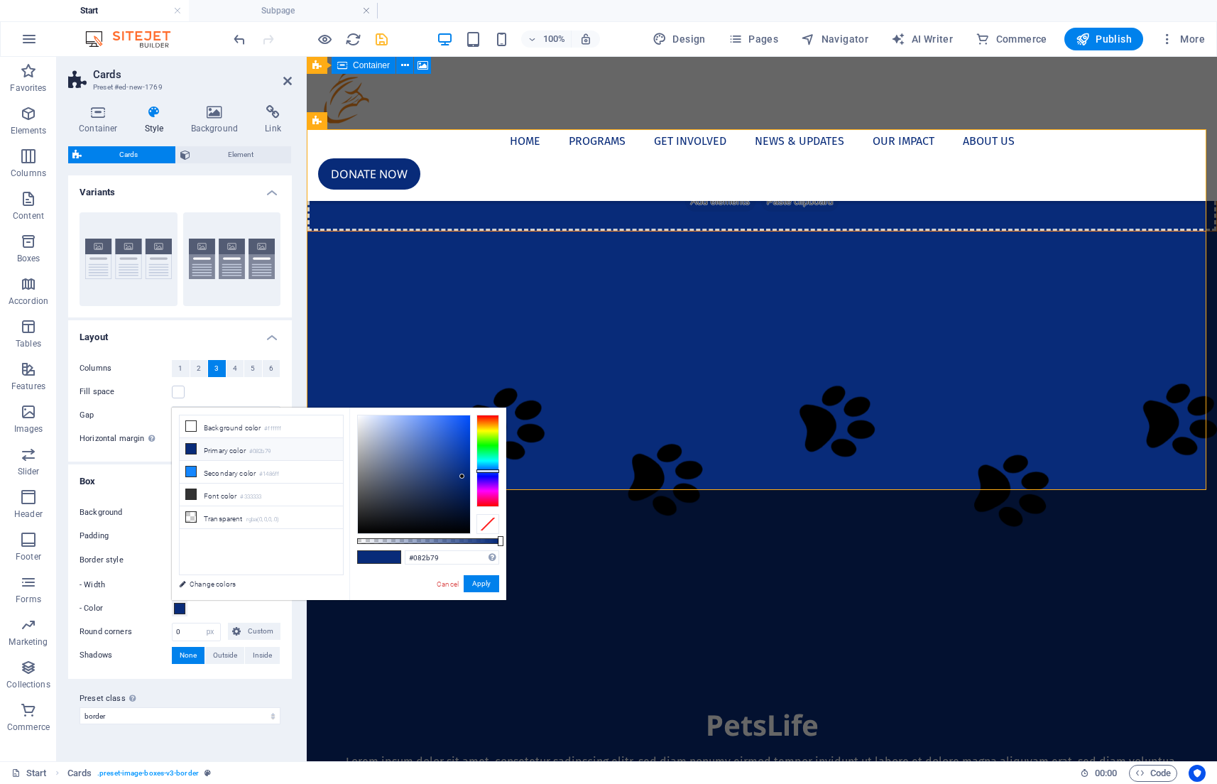
click at [231, 610] on div "- Color" at bounding box center [180, 608] width 201 height 17
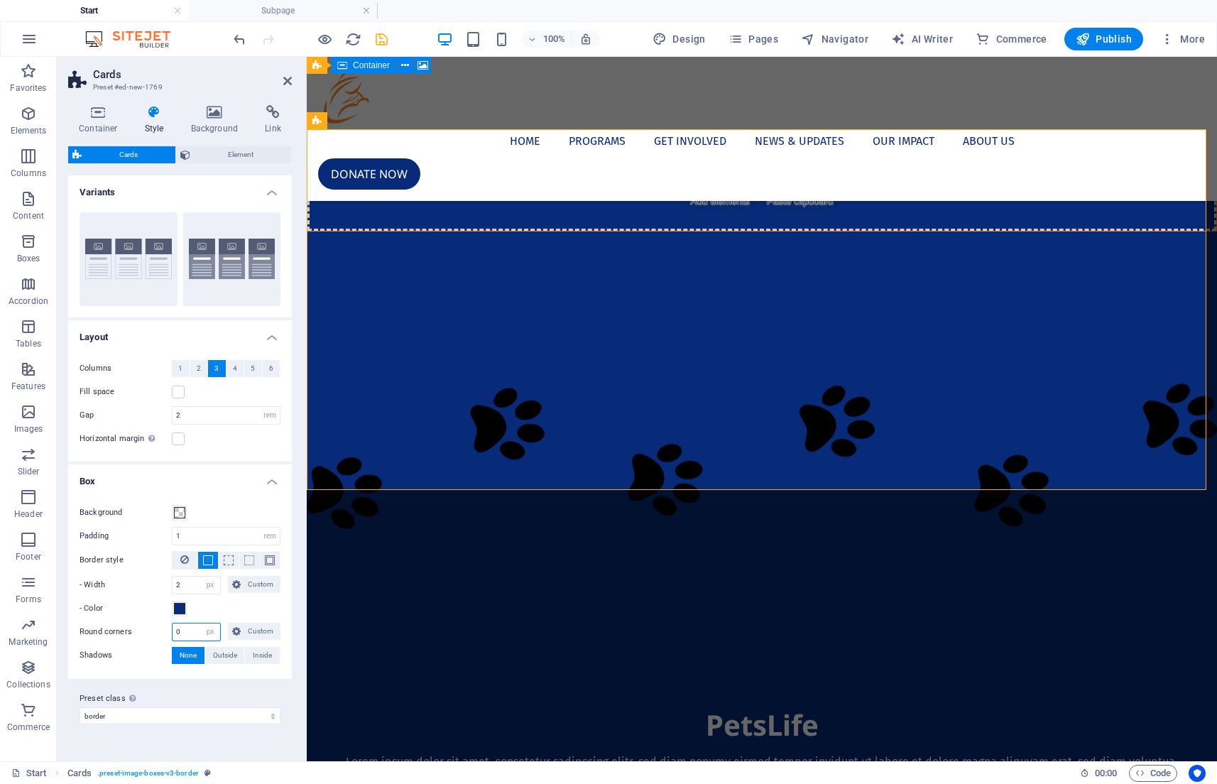
click at [191, 631] on input "0" at bounding box center [197, 631] width 48 height 17
click at [285, 686] on div "Preset class Above chosen variant and settings affect all elements which carry …" at bounding box center [180, 707] width 224 height 57
click at [287, 75] on link at bounding box center [287, 81] width 9 height 12
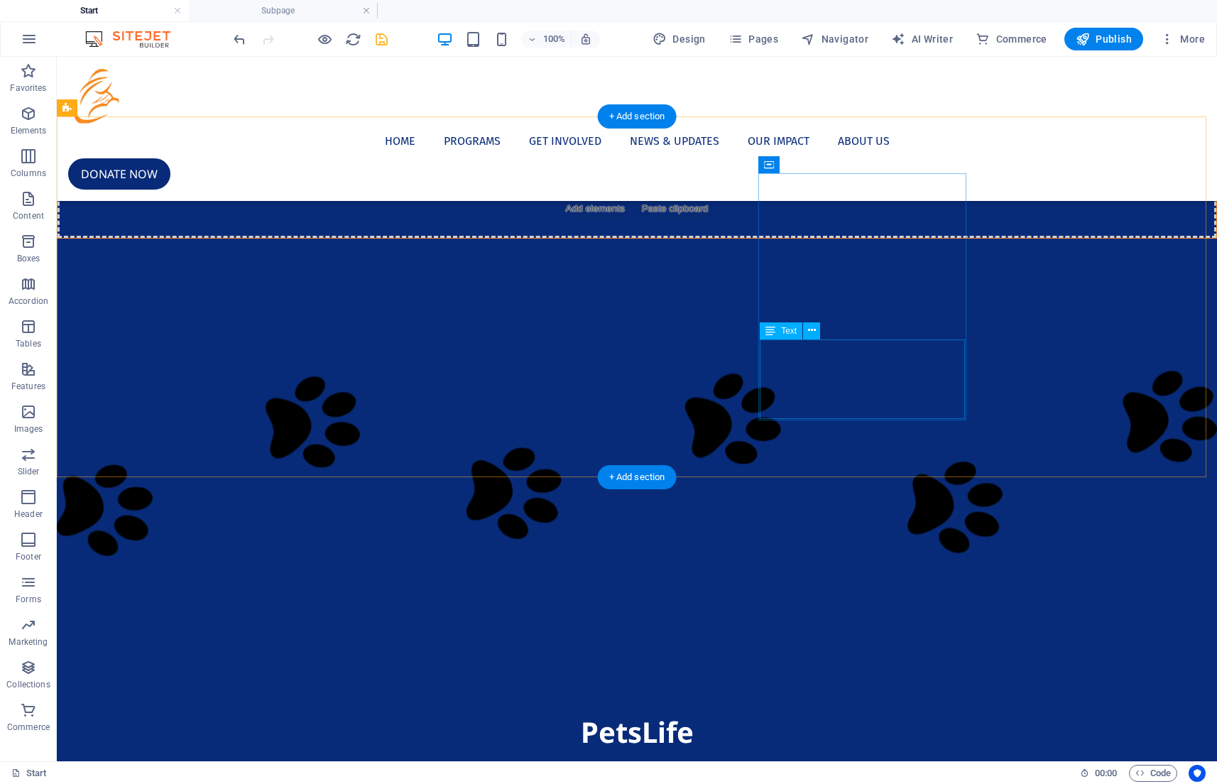
scroll to position [442, 0]
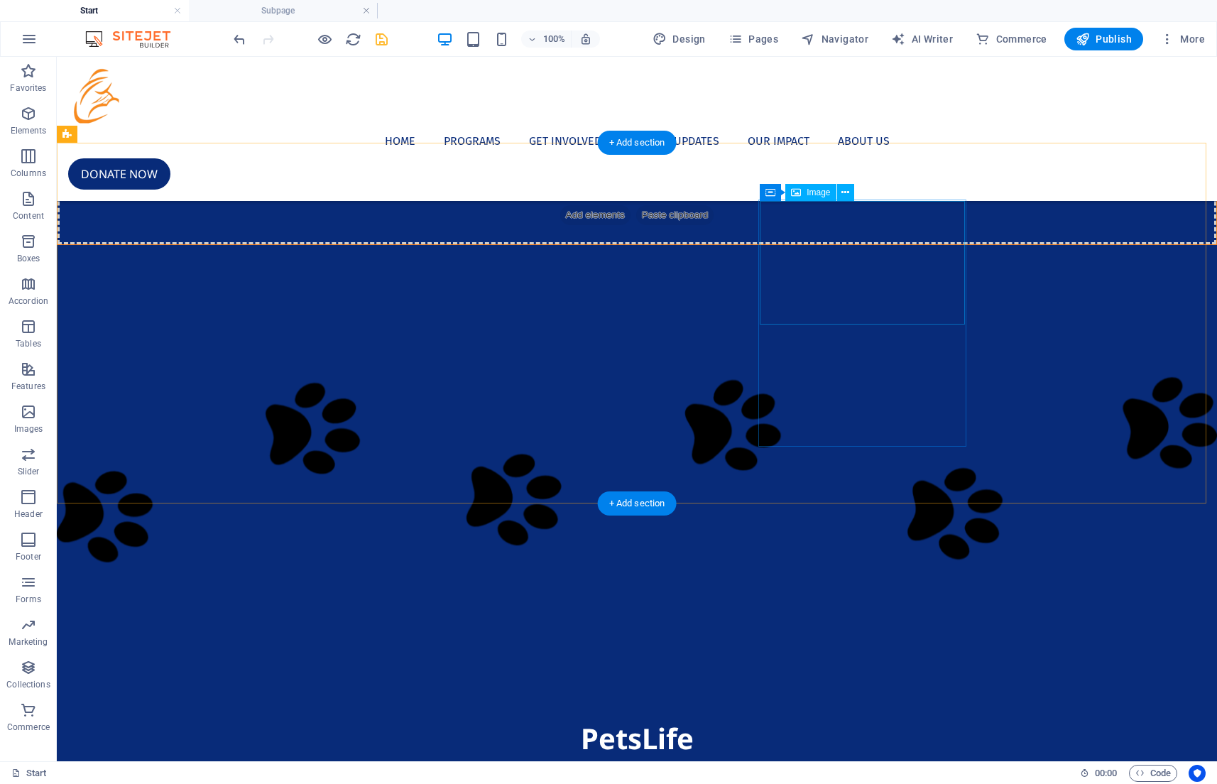
click at [771, 188] on icon at bounding box center [769, 190] width 10 height 17
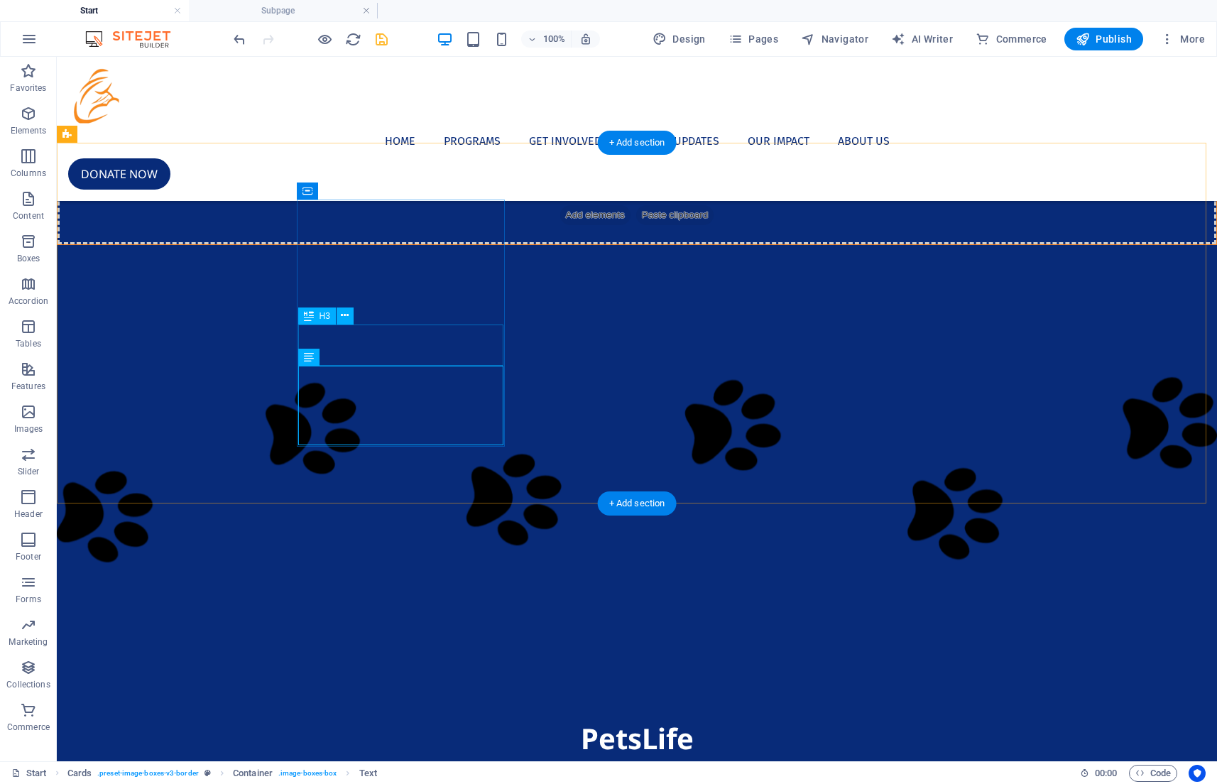
click at [345, 320] on icon at bounding box center [345, 315] width 8 height 15
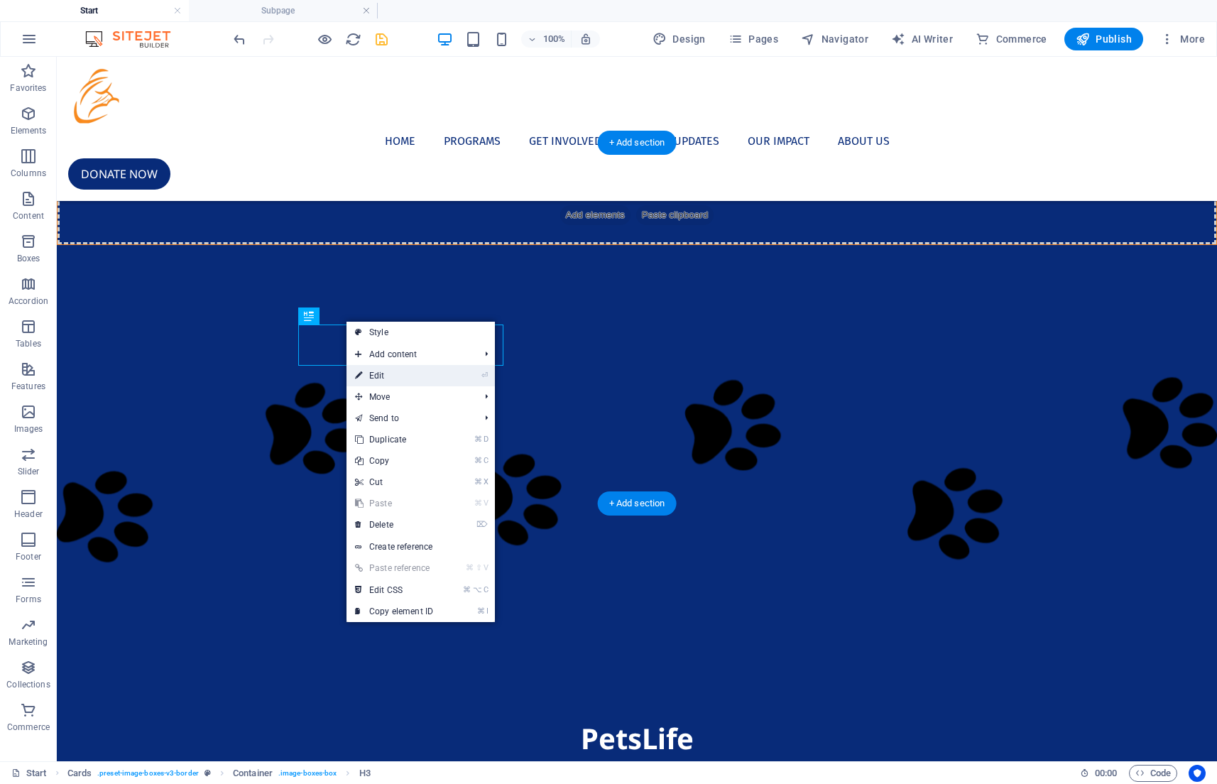
click at [370, 369] on link "⏎ Edit" at bounding box center [394, 375] width 95 height 21
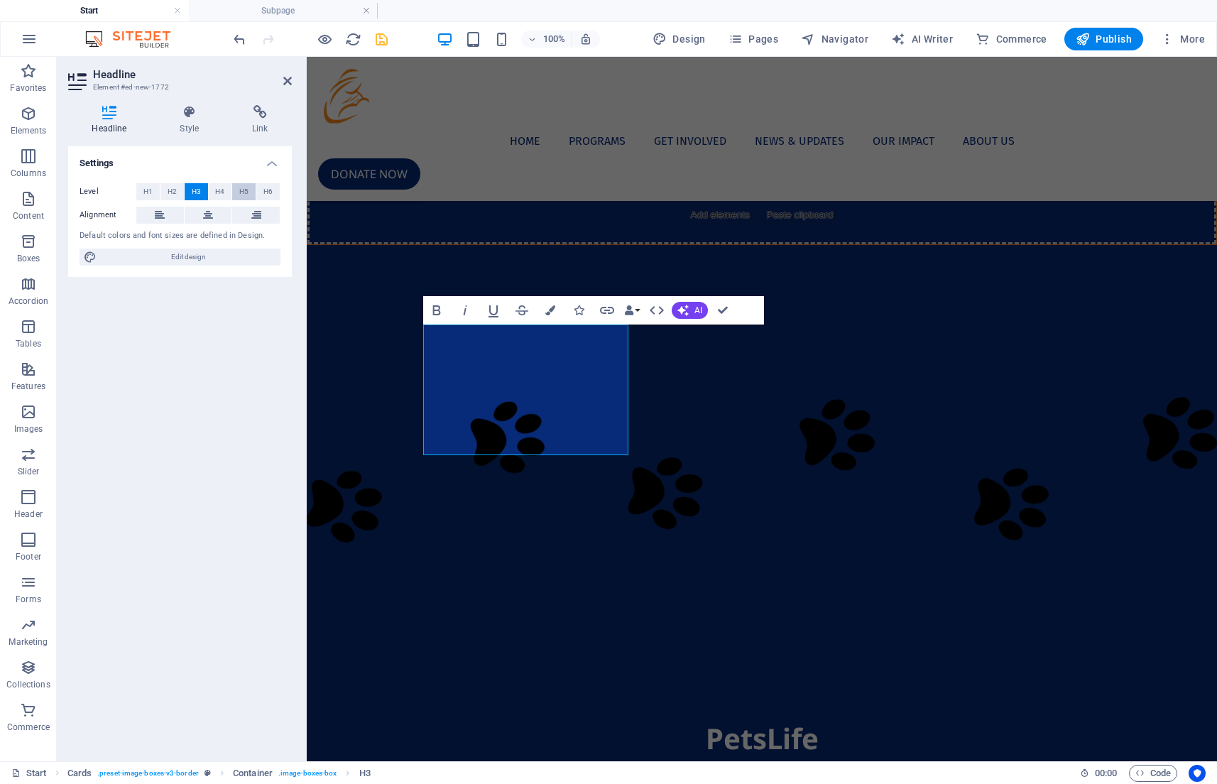
click at [241, 187] on span "H5" at bounding box center [243, 191] width 9 height 17
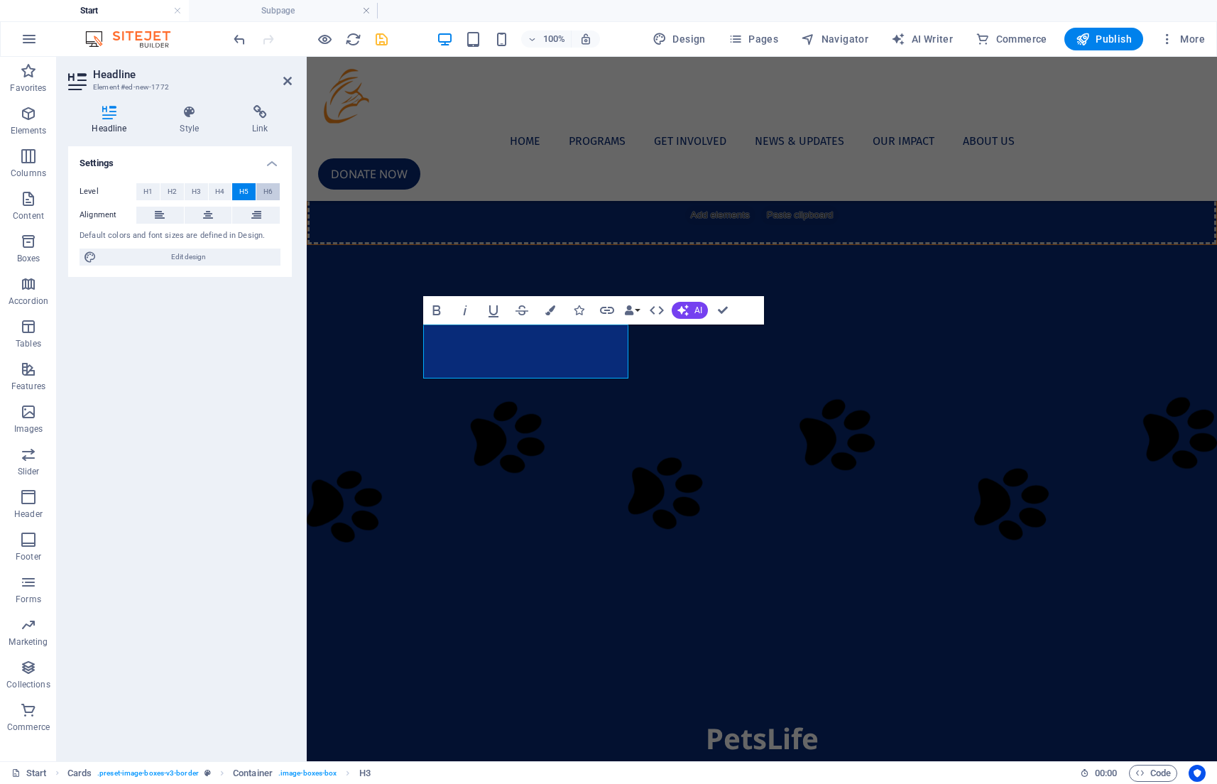
click at [263, 194] on span "H6" at bounding box center [267, 191] width 9 height 17
click at [183, 114] on icon at bounding box center [189, 112] width 67 height 14
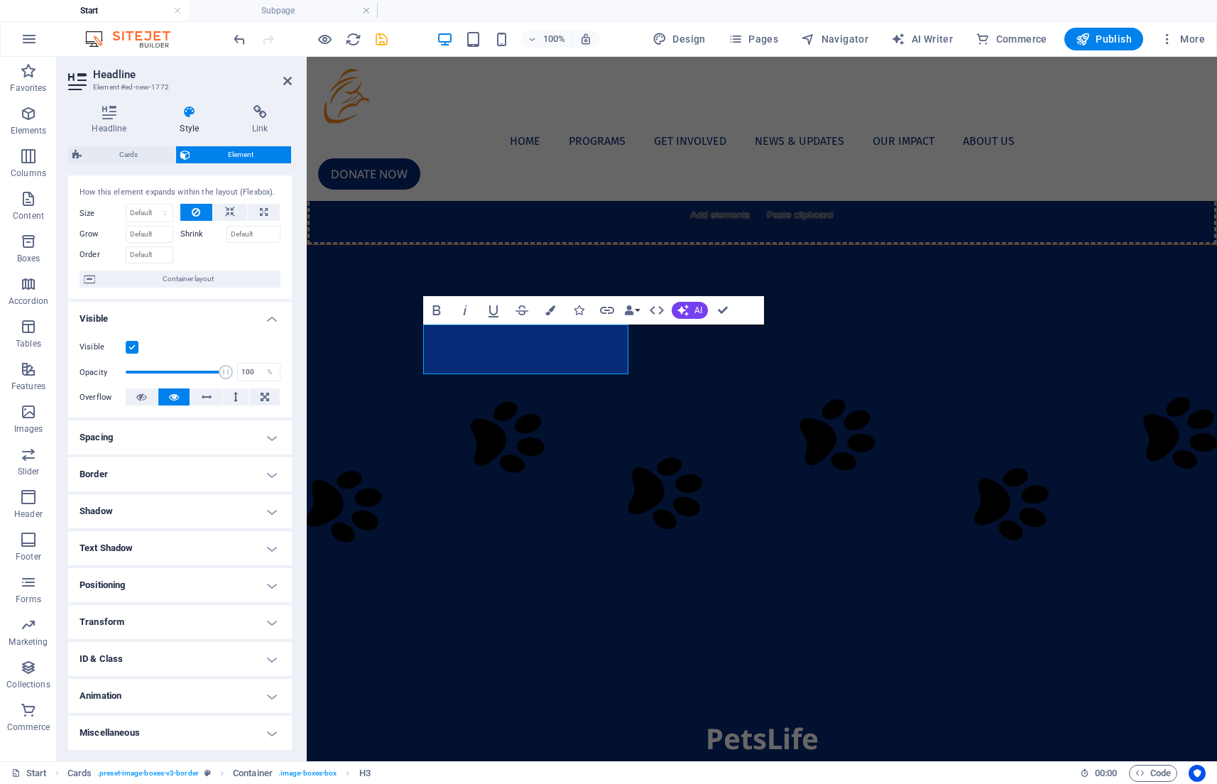
scroll to position [25, 0]
click at [208, 435] on h4 "Spacing" at bounding box center [180, 438] width 224 height 34
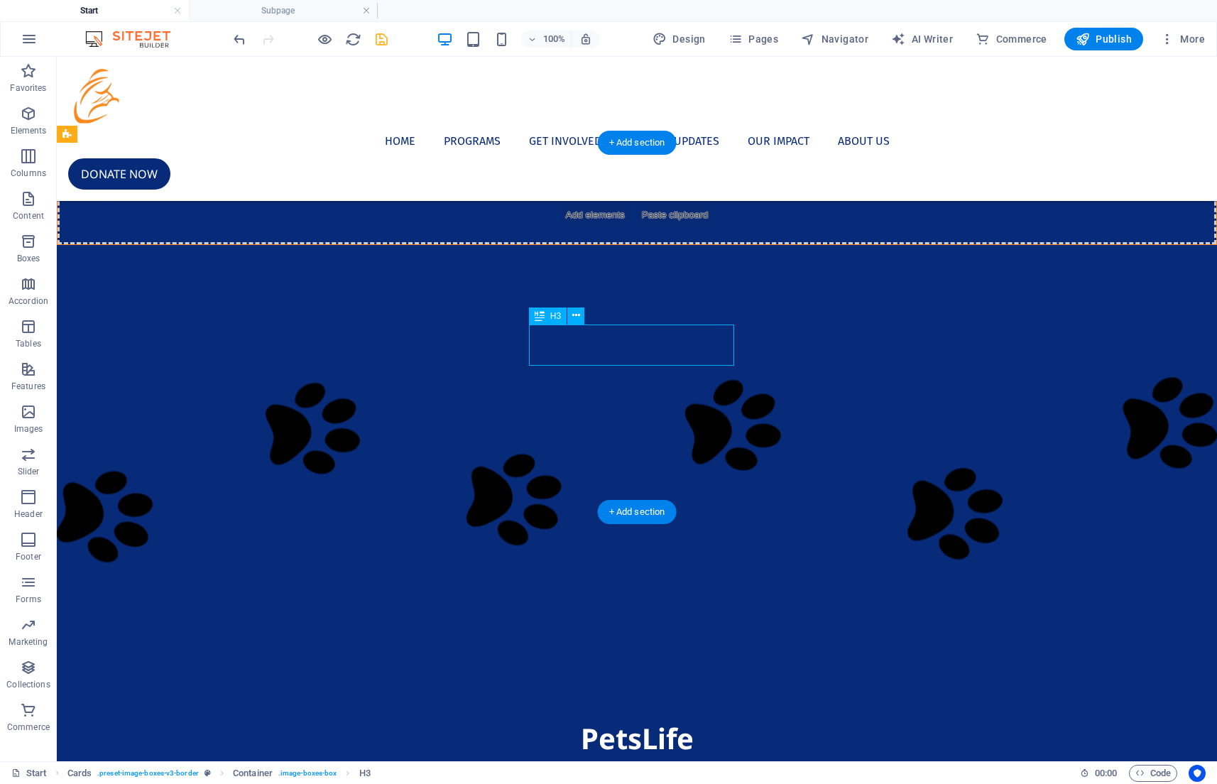
click at [549, 313] on div "H3" at bounding box center [548, 315] width 38 height 17
click at [578, 315] on icon at bounding box center [576, 315] width 8 height 15
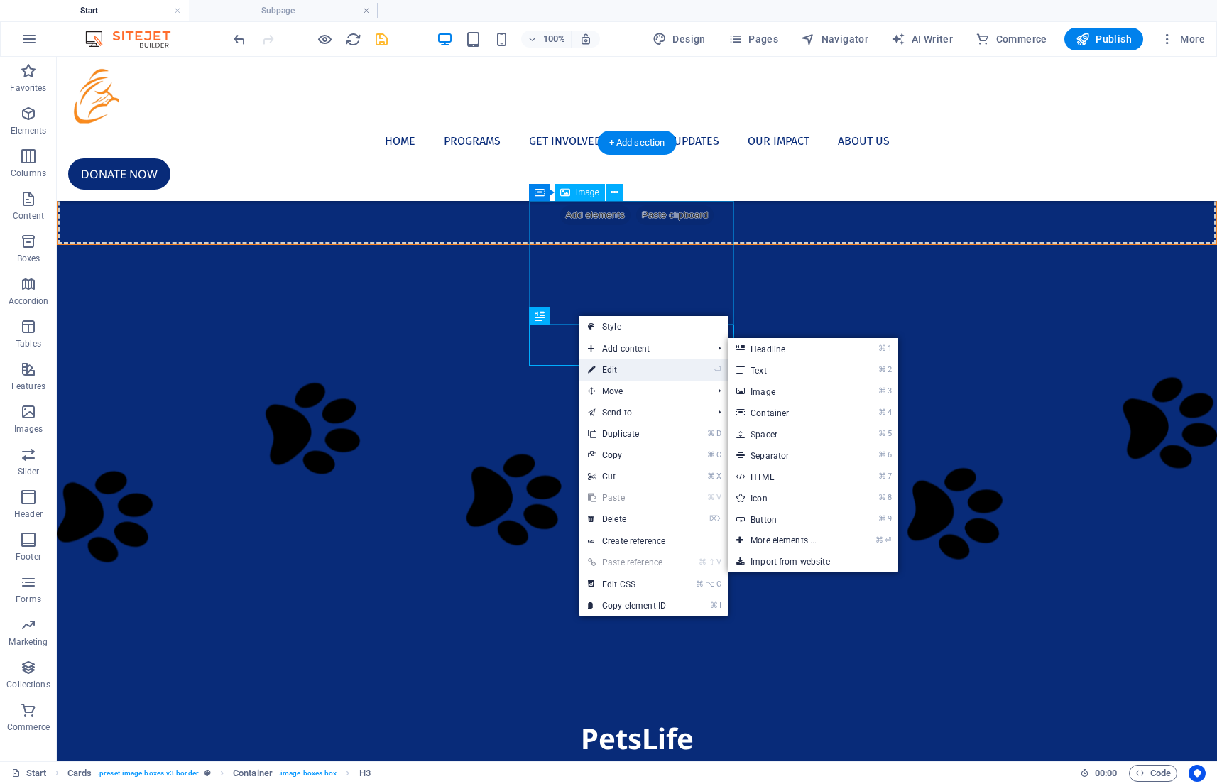
click at [601, 364] on link "⏎ Edit" at bounding box center [626, 369] width 95 height 21
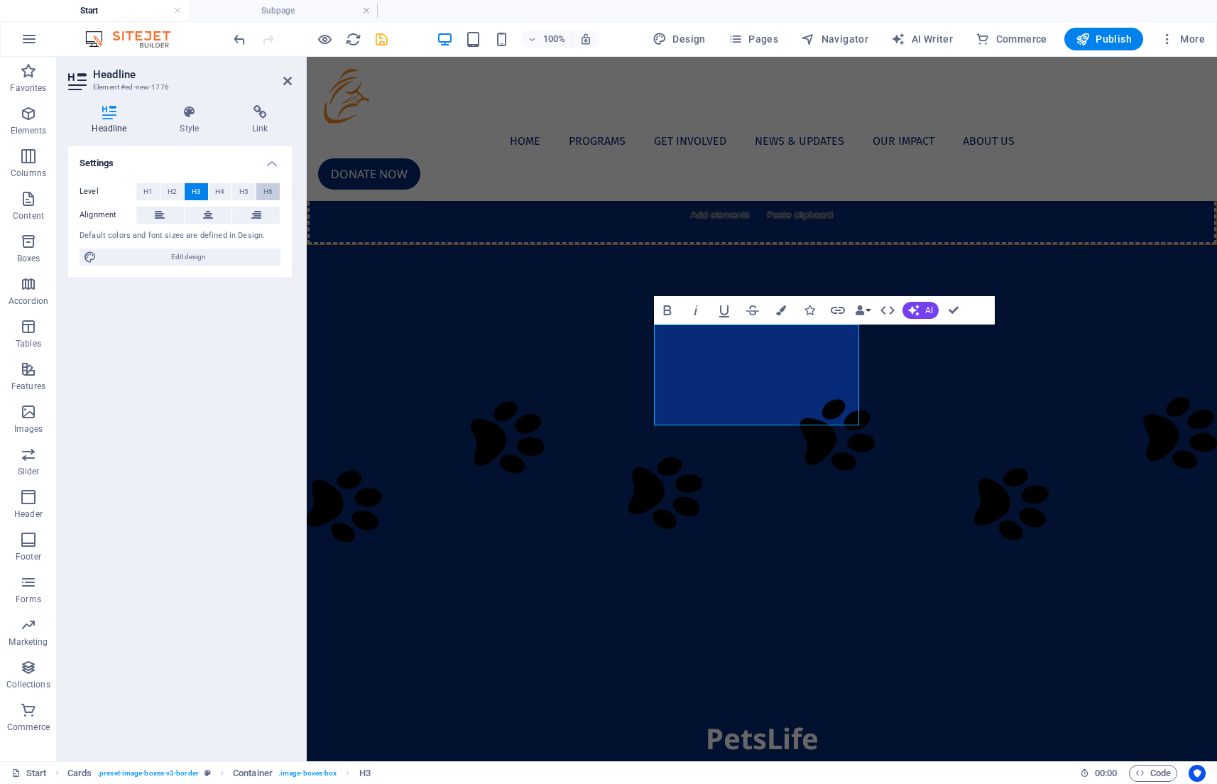
click at [270, 185] on span "H6" at bounding box center [267, 191] width 9 height 17
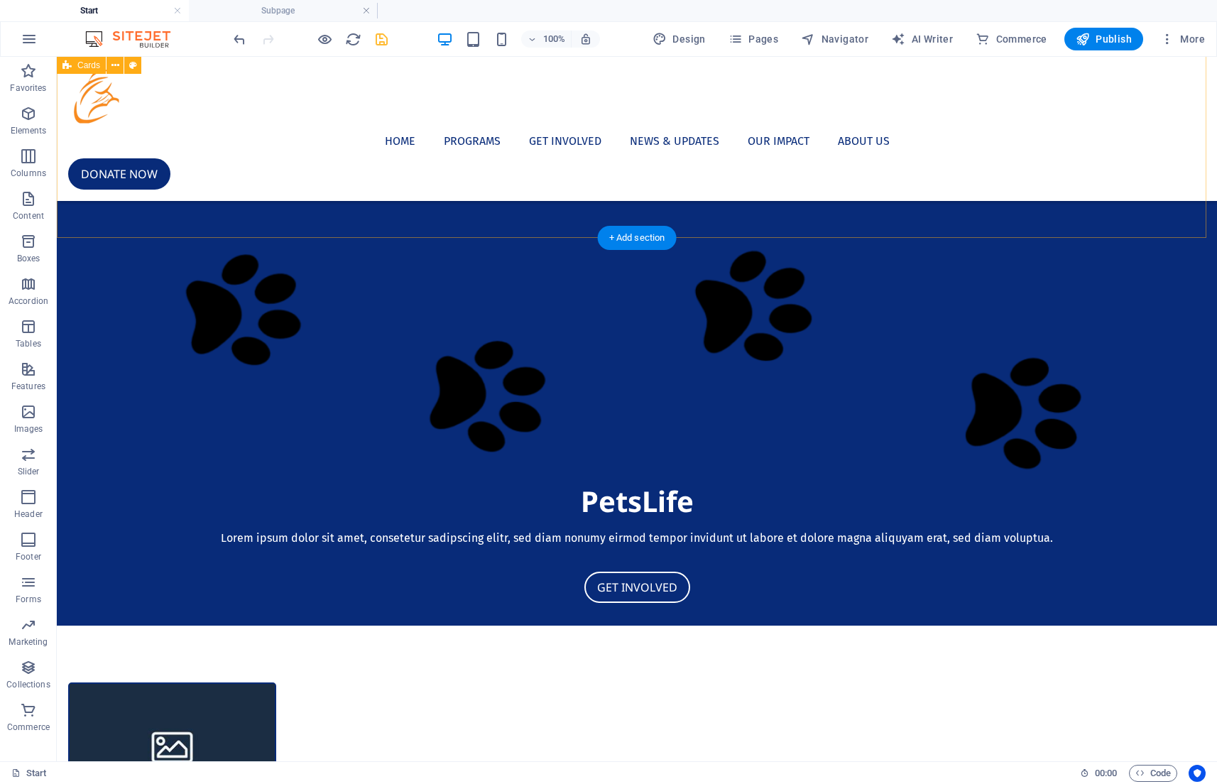
scroll to position [638, 0]
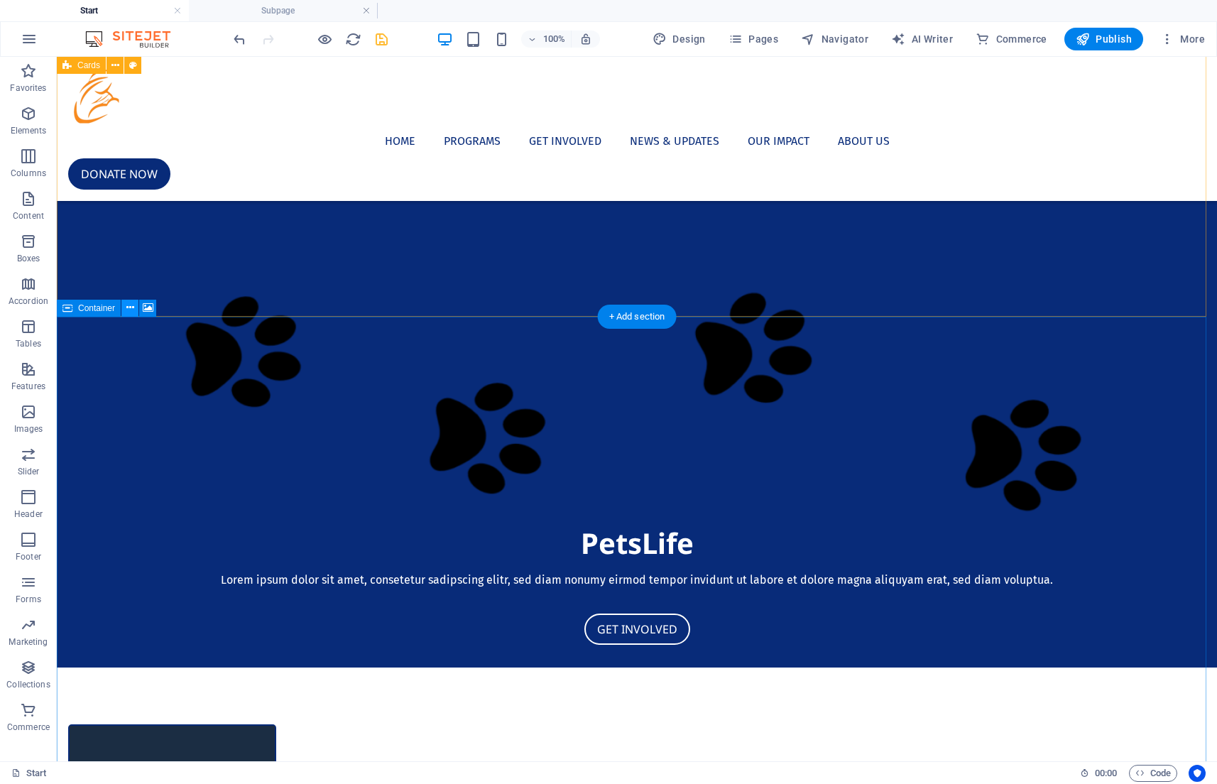
click at [136, 308] on button at bounding box center [129, 308] width 17 height 17
drag, startPoint x: 86, startPoint y: 347, endPoint x: 139, endPoint y: 134, distance: 218.9
drag, startPoint x: 99, startPoint y: 350, endPoint x: 162, endPoint y: 148, distance: 211.3
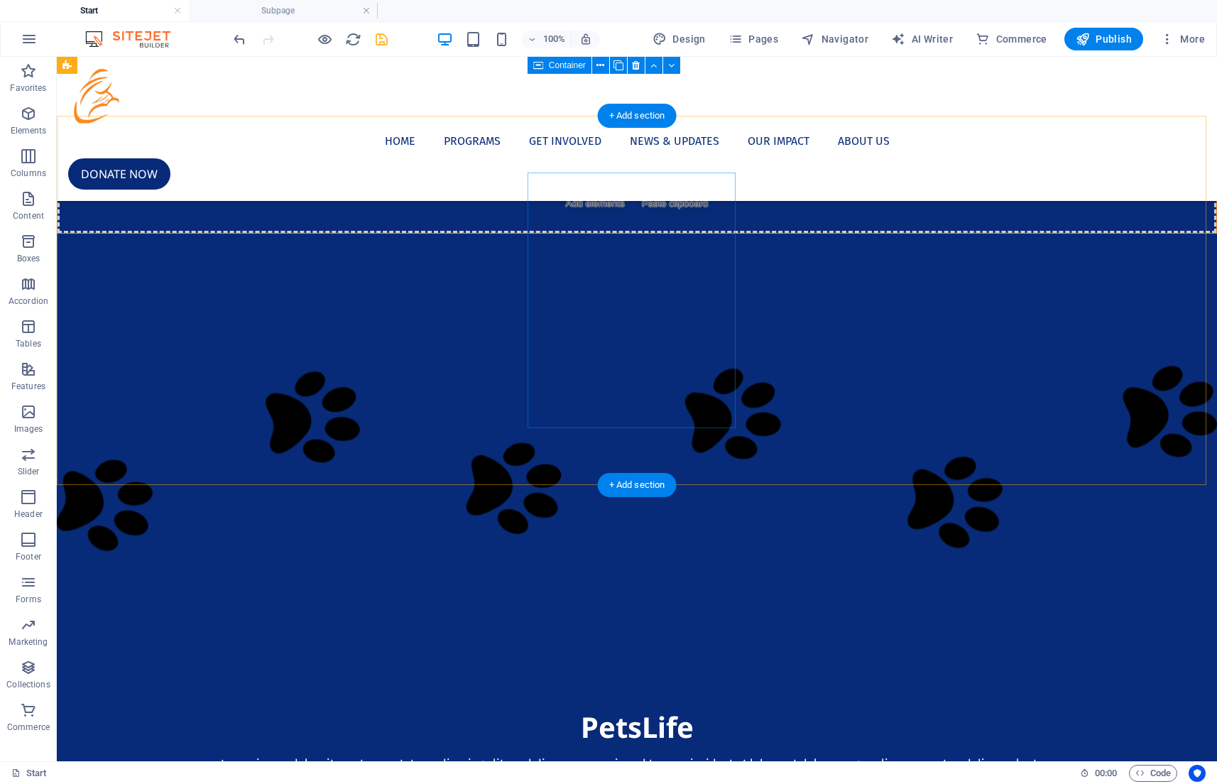
scroll to position [447, 0]
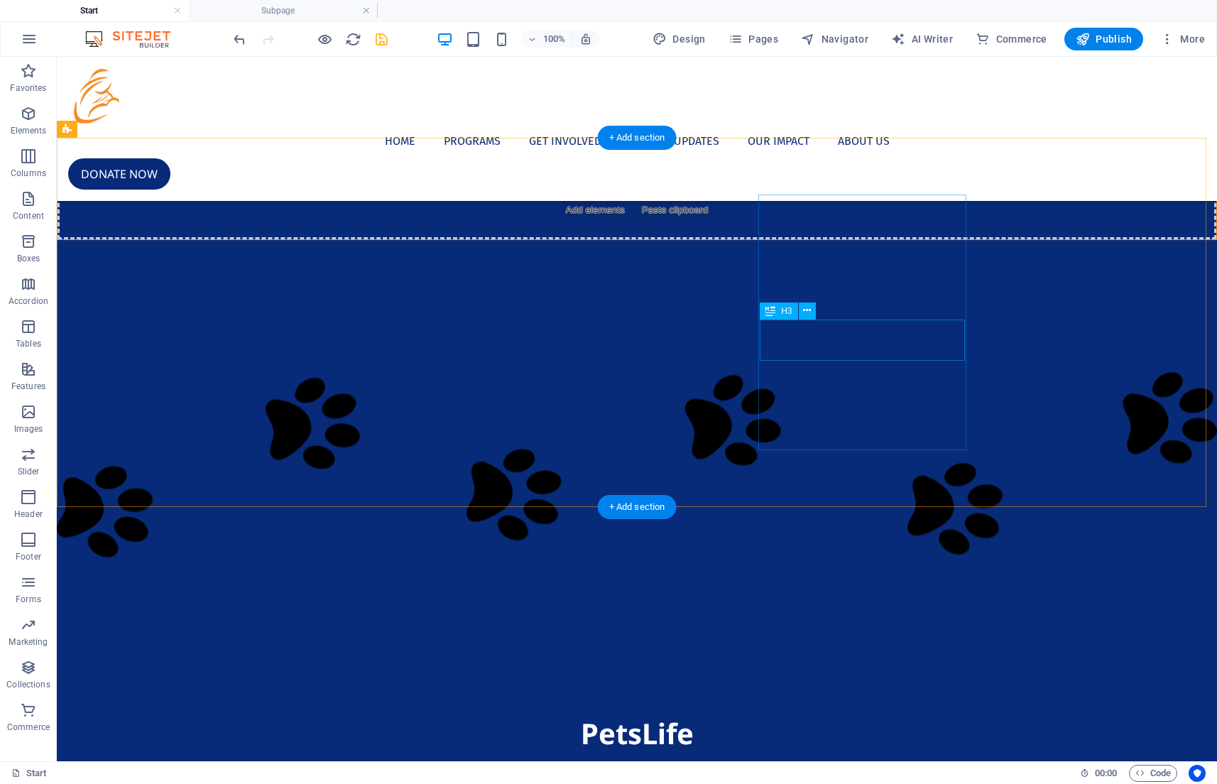
click at [815, 310] on button at bounding box center [807, 310] width 17 height 17
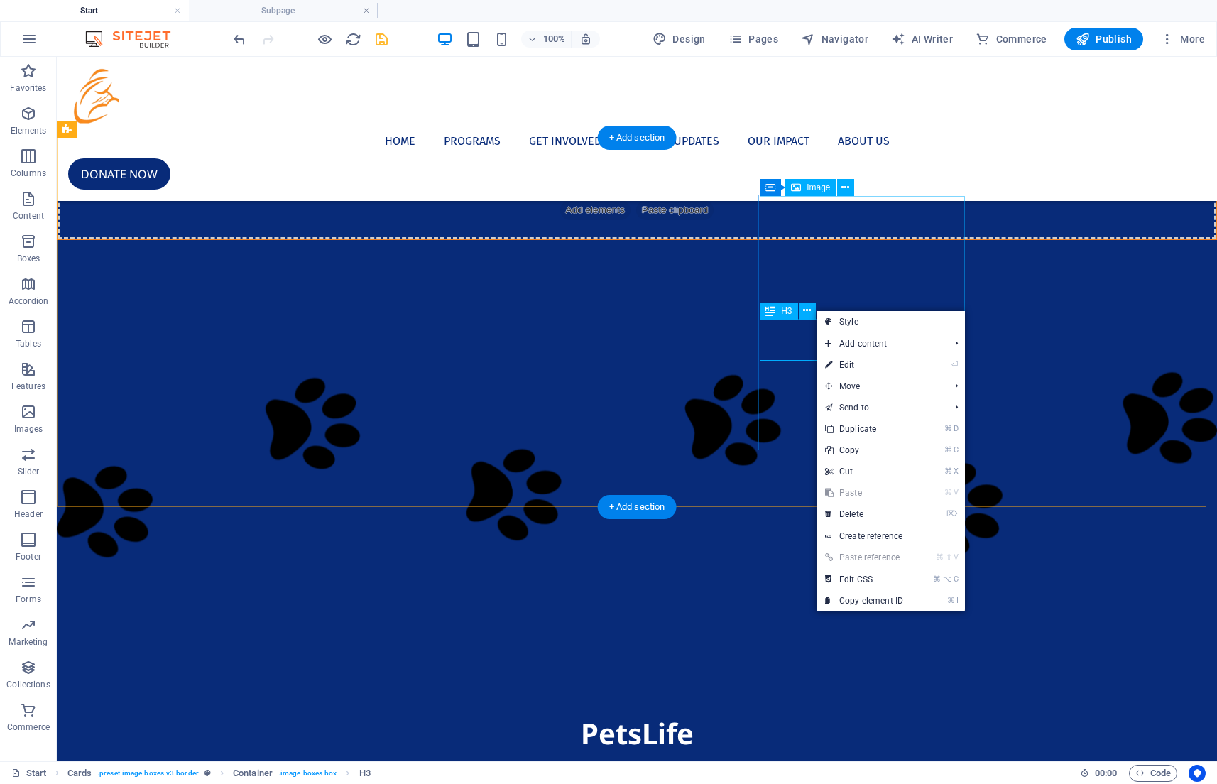
click at [776, 309] on div "H3" at bounding box center [779, 310] width 38 height 17
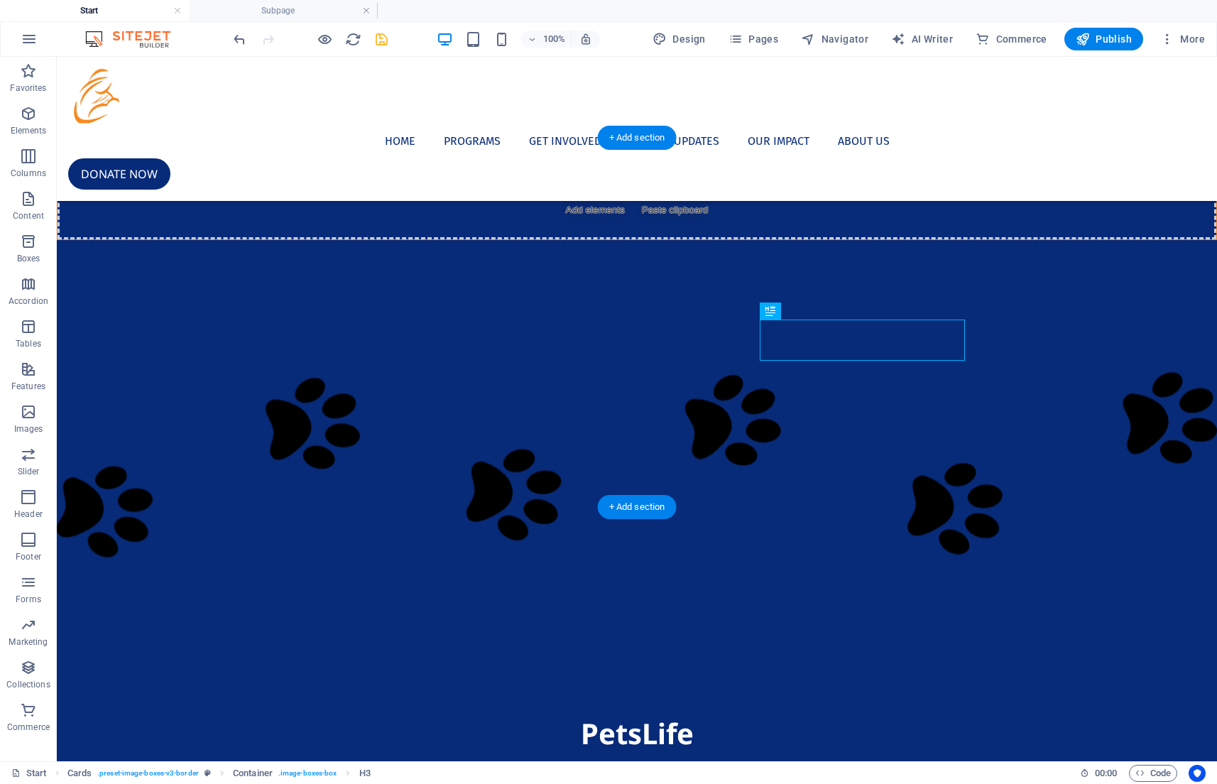
drag, startPoint x: 833, startPoint y: 366, endPoint x: 788, endPoint y: 324, distance: 61.3
click at [773, 312] on icon at bounding box center [770, 310] width 10 height 17
click at [813, 310] on button at bounding box center [807, 310] width 17 height 17
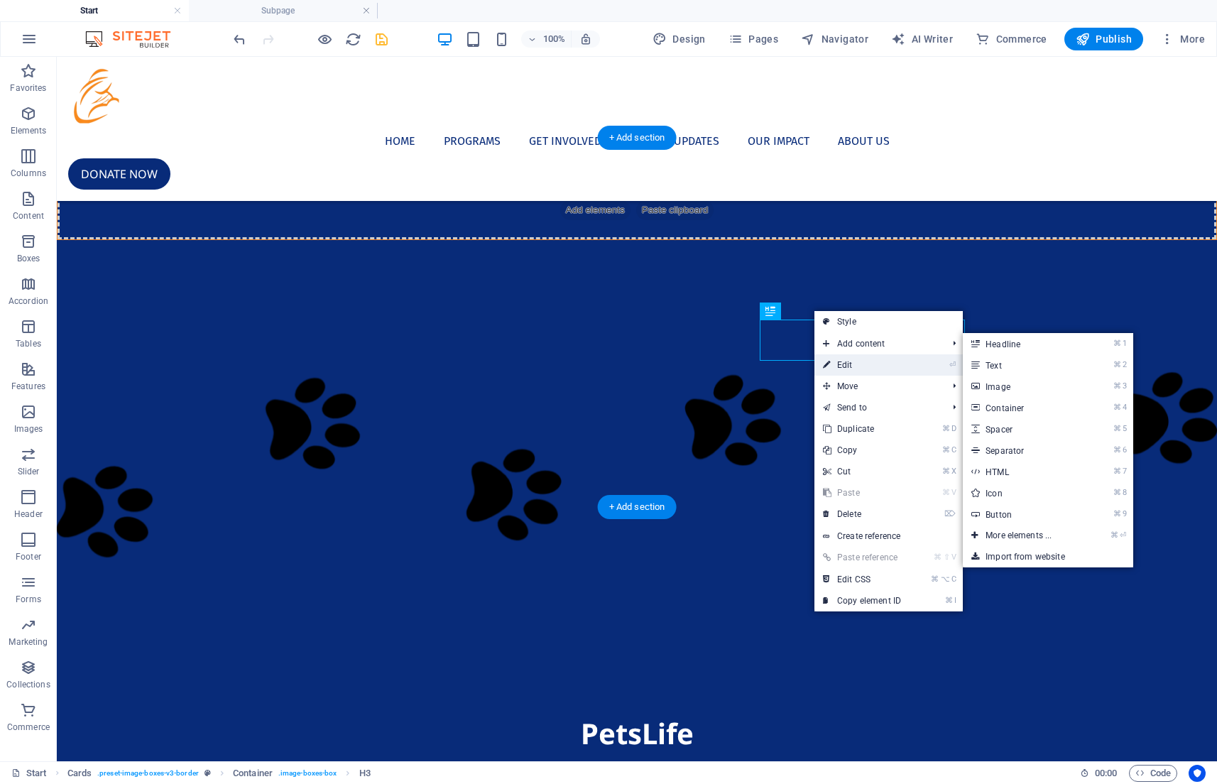
click at [853, 372] on link "⏎ Edit" at bounding box center [861, 364] width 95 height 21
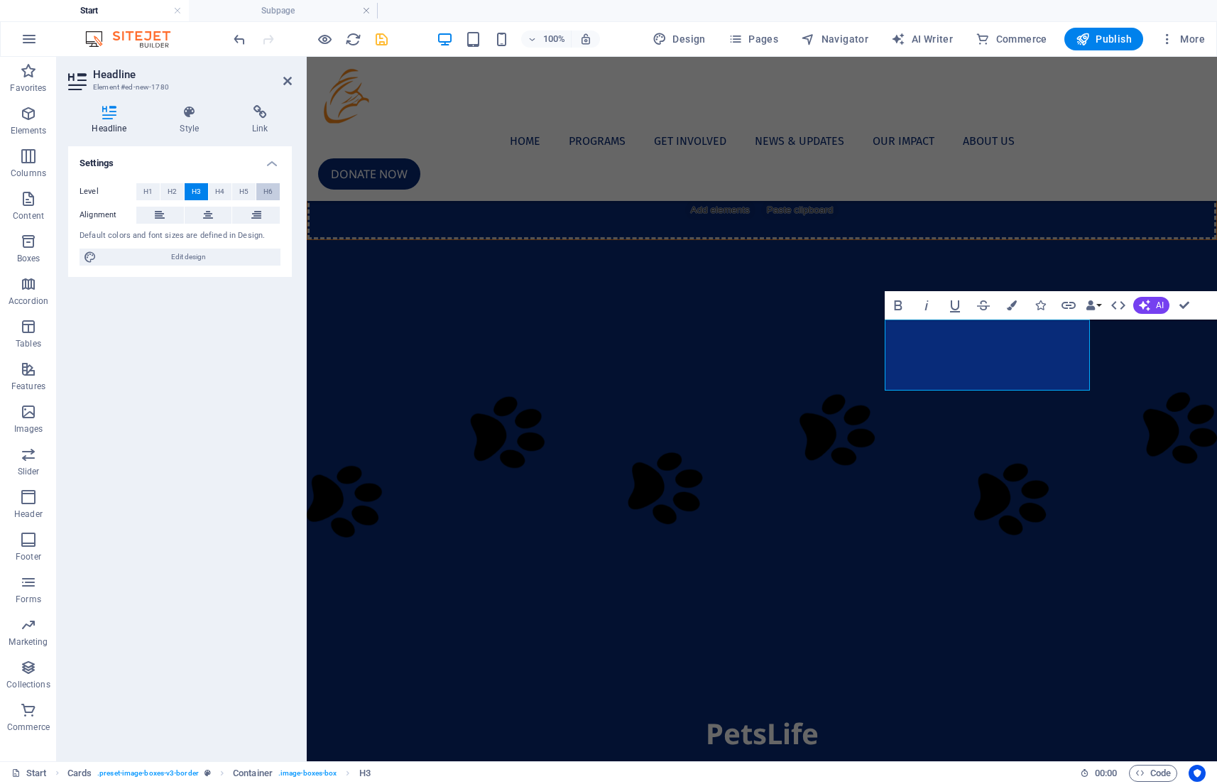
click at [262, 189] on button "H6" at bounding box center [267, 191] width 23 height 17
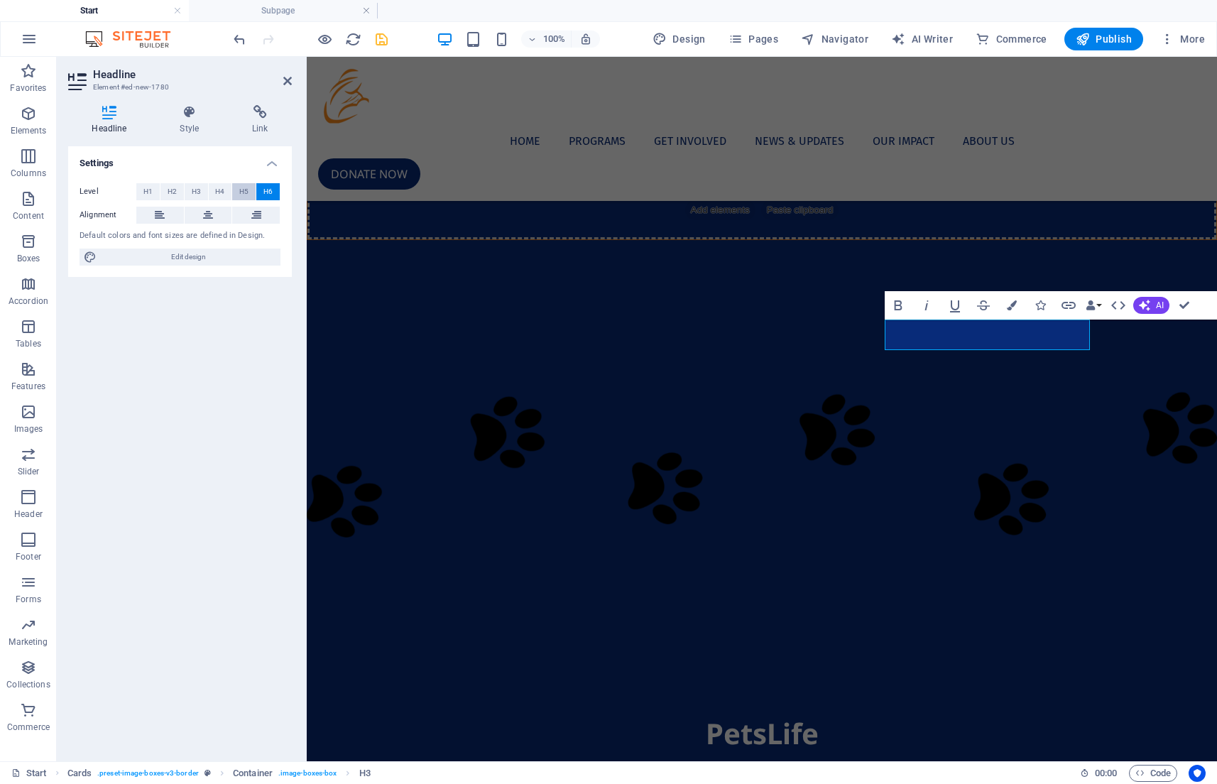
click at [249, 192] on span "H5" at bounding box center [243, 191] width 9 height 17
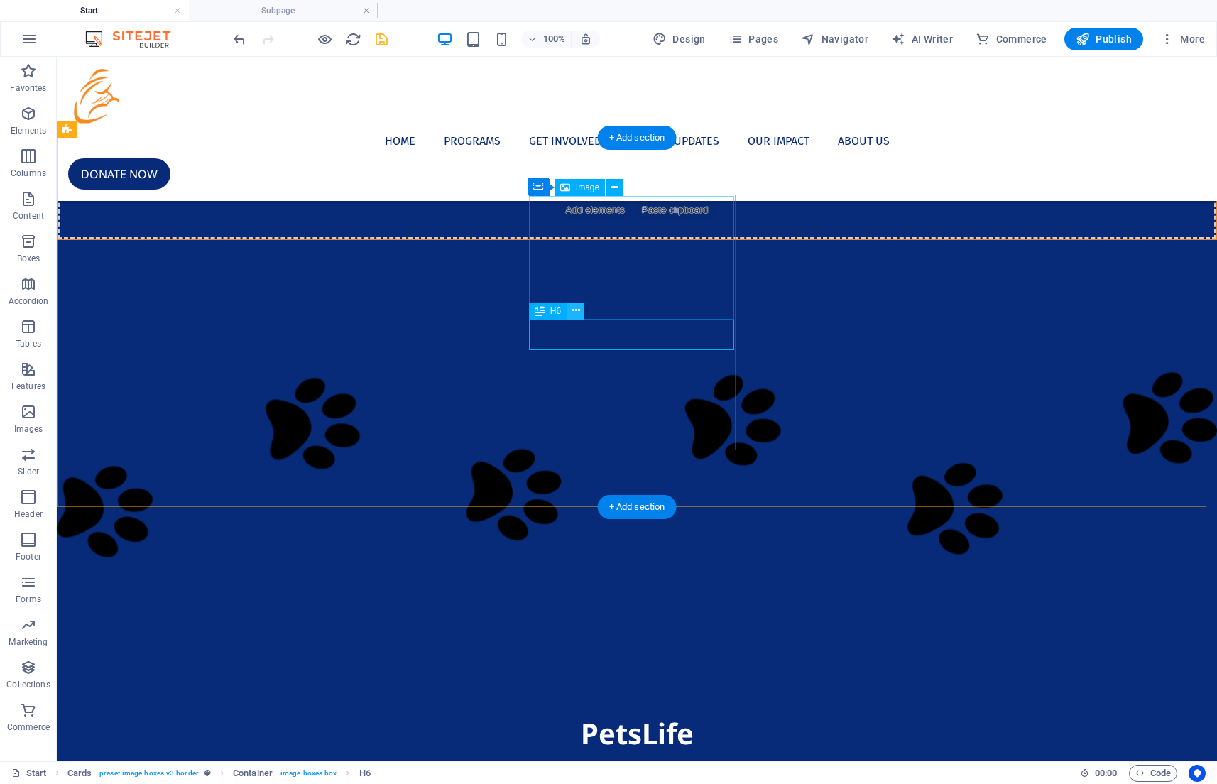
click at [578, 310] on icon at bounding box center [576, 310] width 8 height 15
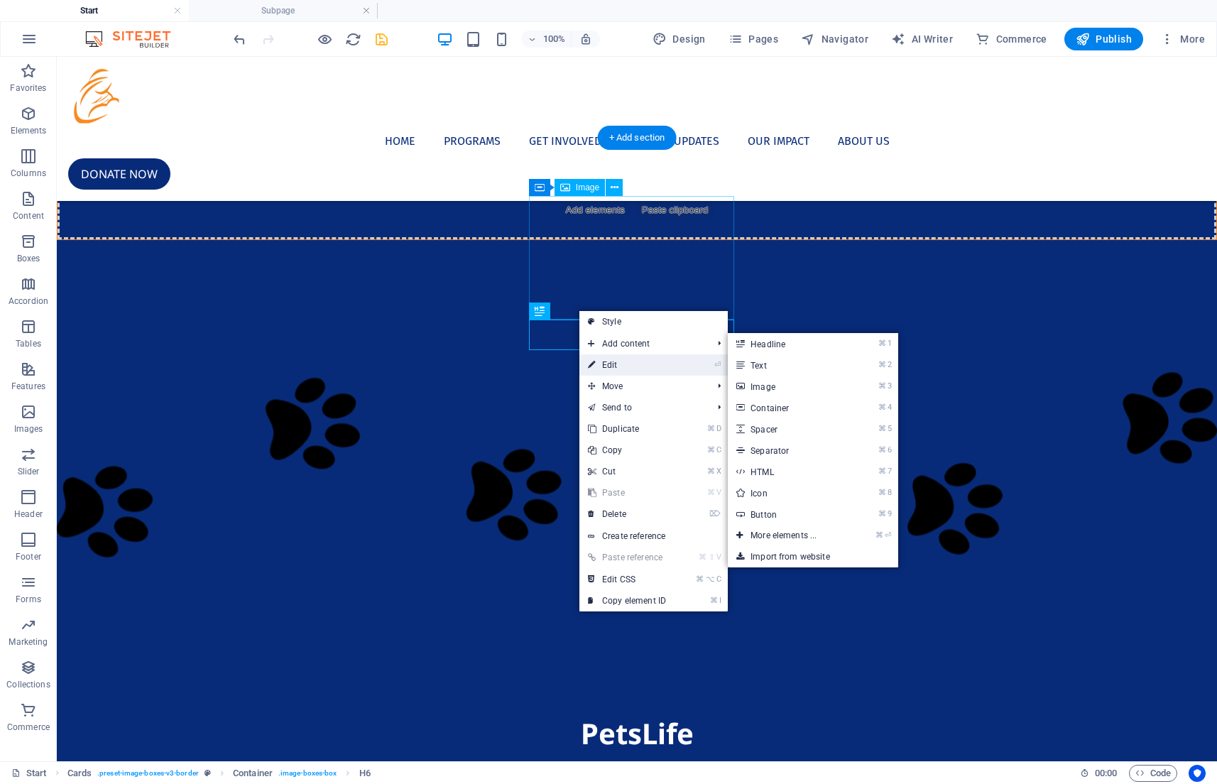
click at [609, 365] on link "⏎ Edit" at bounding box center [626, 364] width 95 height 21
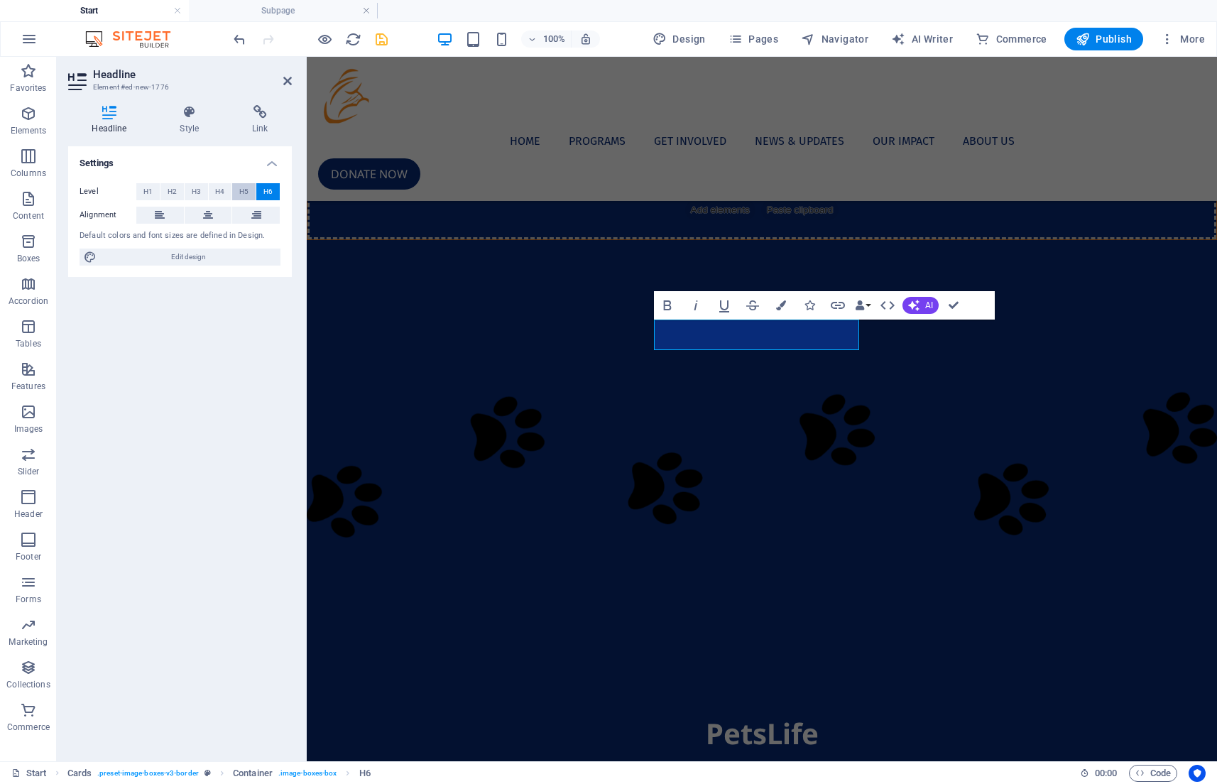
click at [246, 184] on span "H5" at bounding box center [243, 191] width 9 height 17
click at [263, 190] on span "H6" at bounding box center [267, 191] width 9 height 17
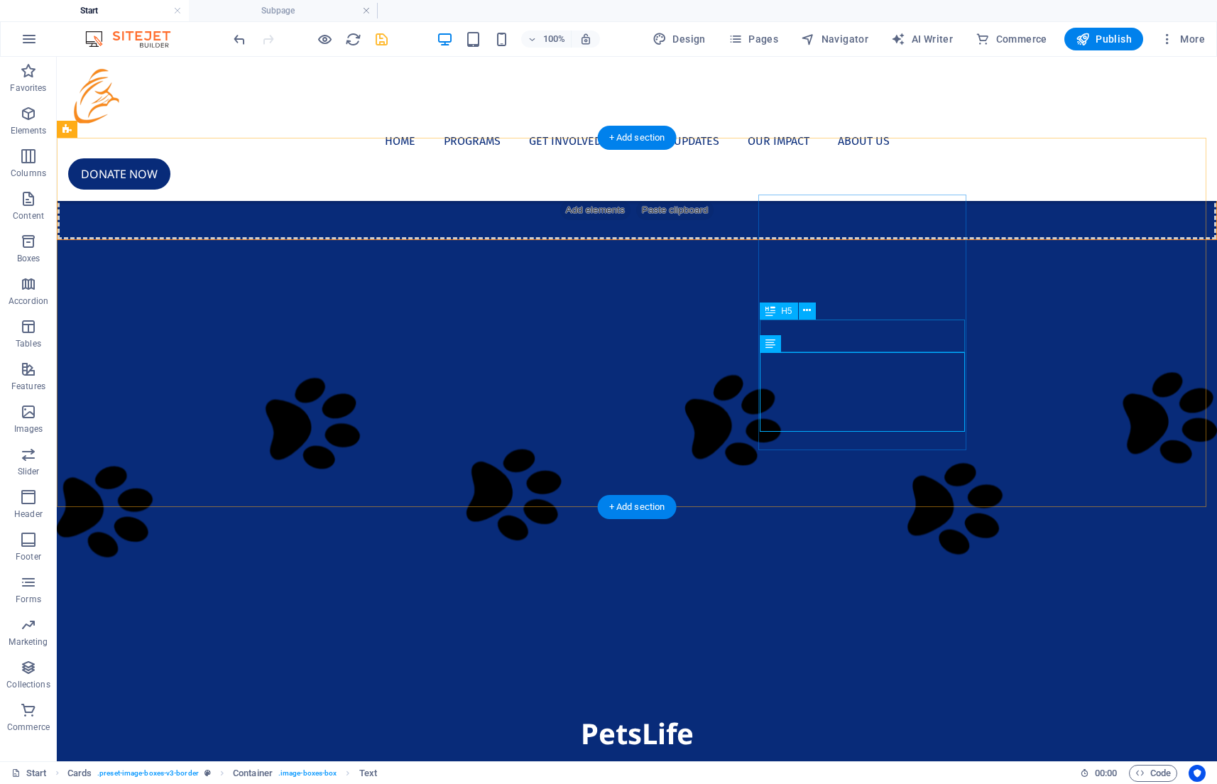
click at [800, 309] on button at bounding box center [807, 310] width 17 height 17
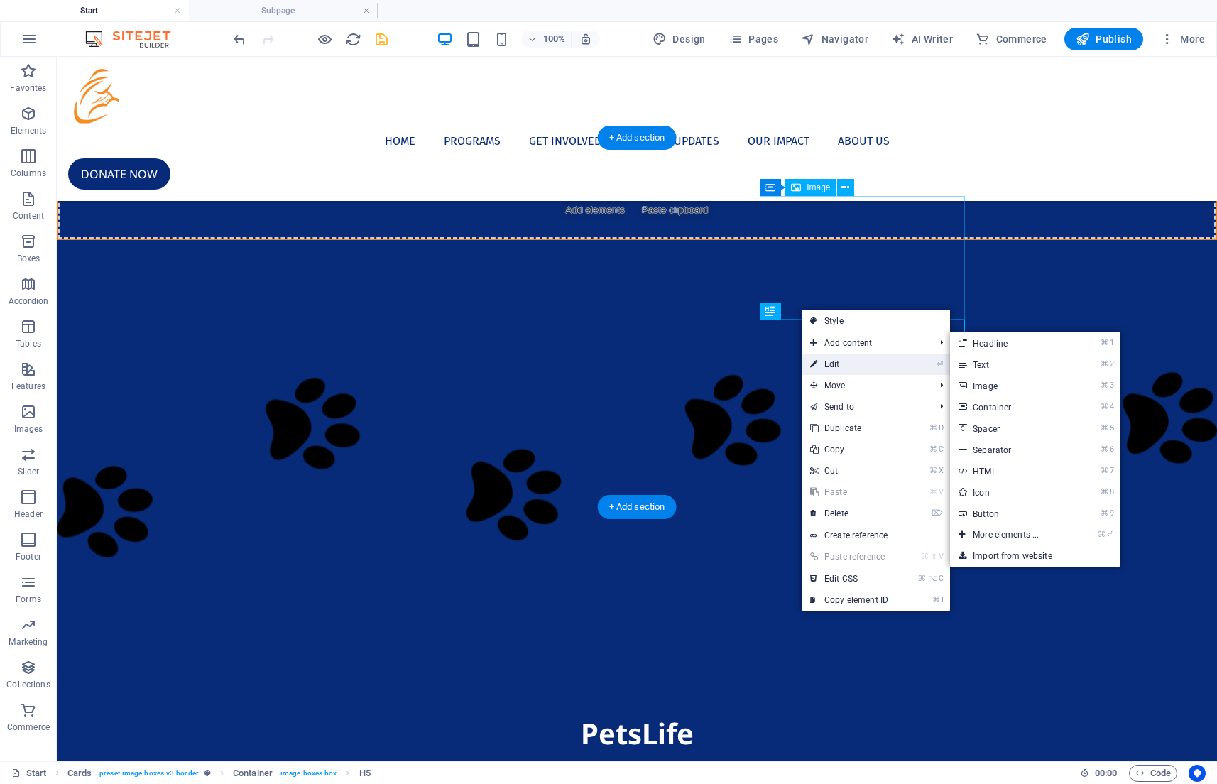
click at [829, 361] on link "⏎ Edit" at bounding box center [849, 364] width 95 height 21
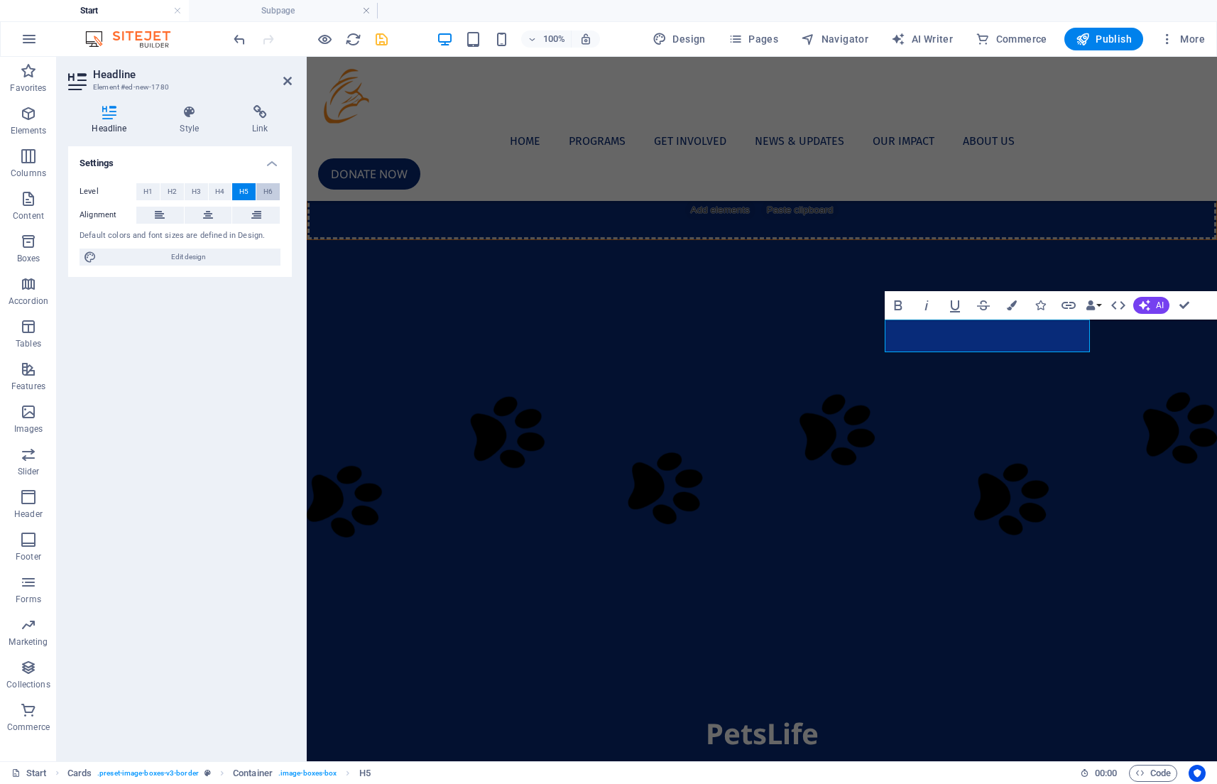
click at [271, 187] on span "H6" at bounding box center [267, 191] width 9 height 17
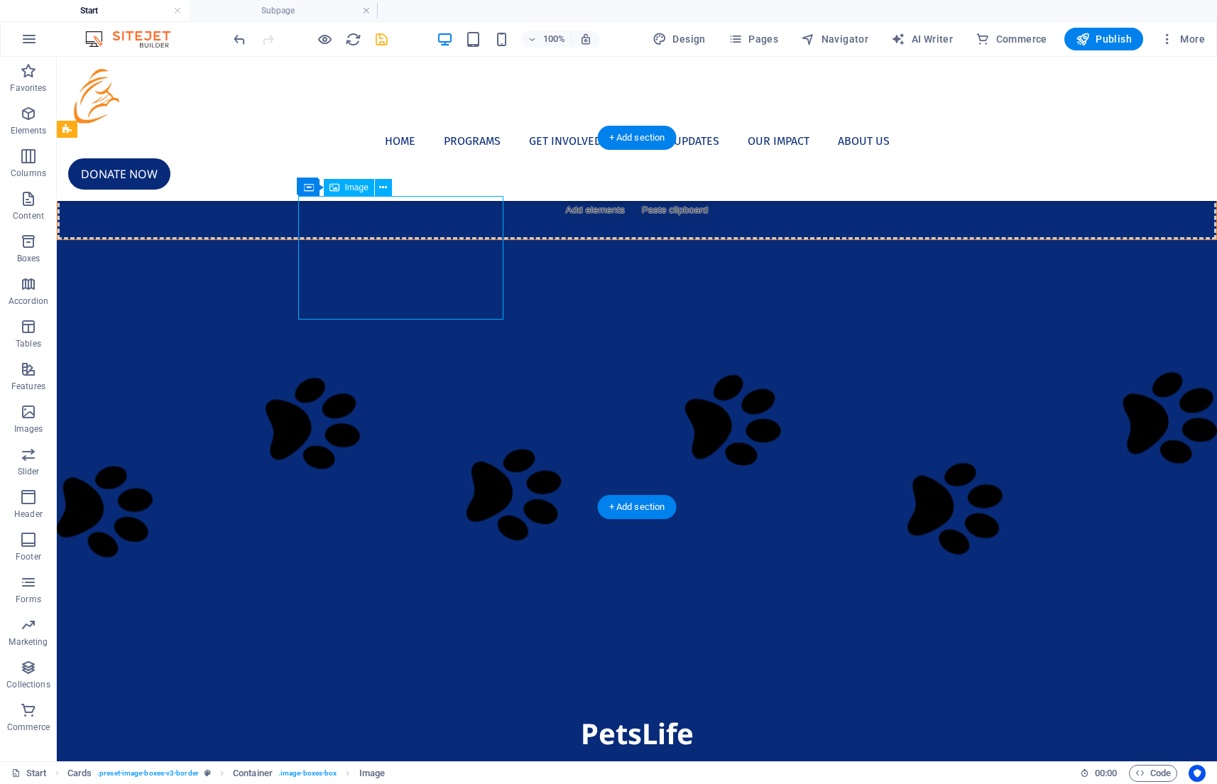
click at [378, 189] on button at bounding box center [383, 187] width 17 height 17
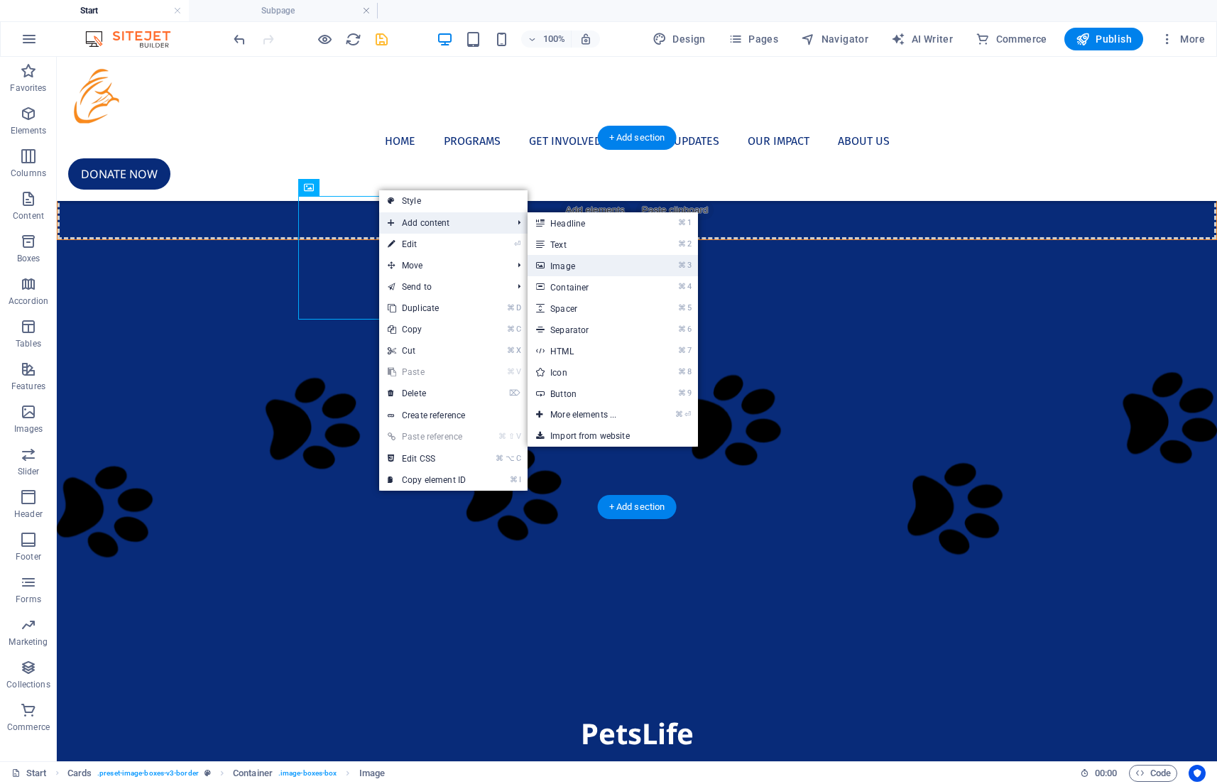
click at [589, 261] on link "⌘ 3 Image" at bounding box center [586, 265] width 117 height 21
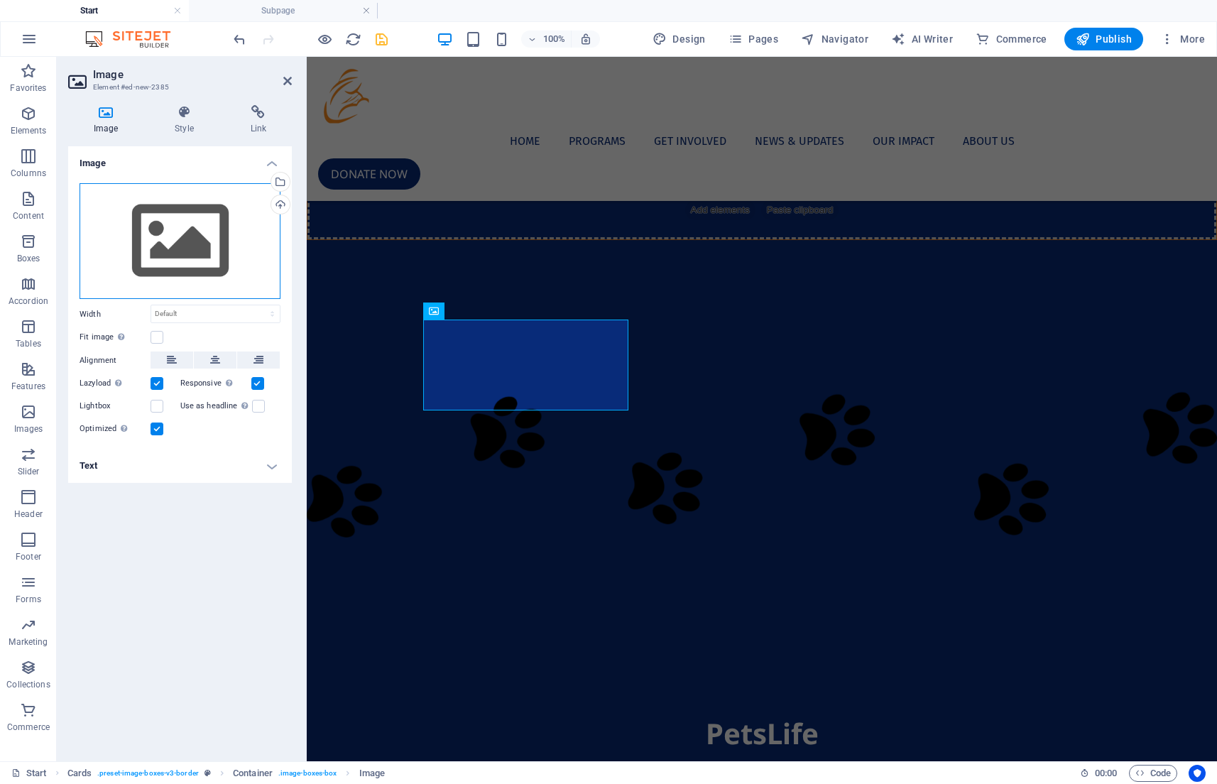
click at [220, 240] on div "Drag files here, click to choose files or select files from Files or our free s…" at bounding box center [180, 241] width 201 height 116
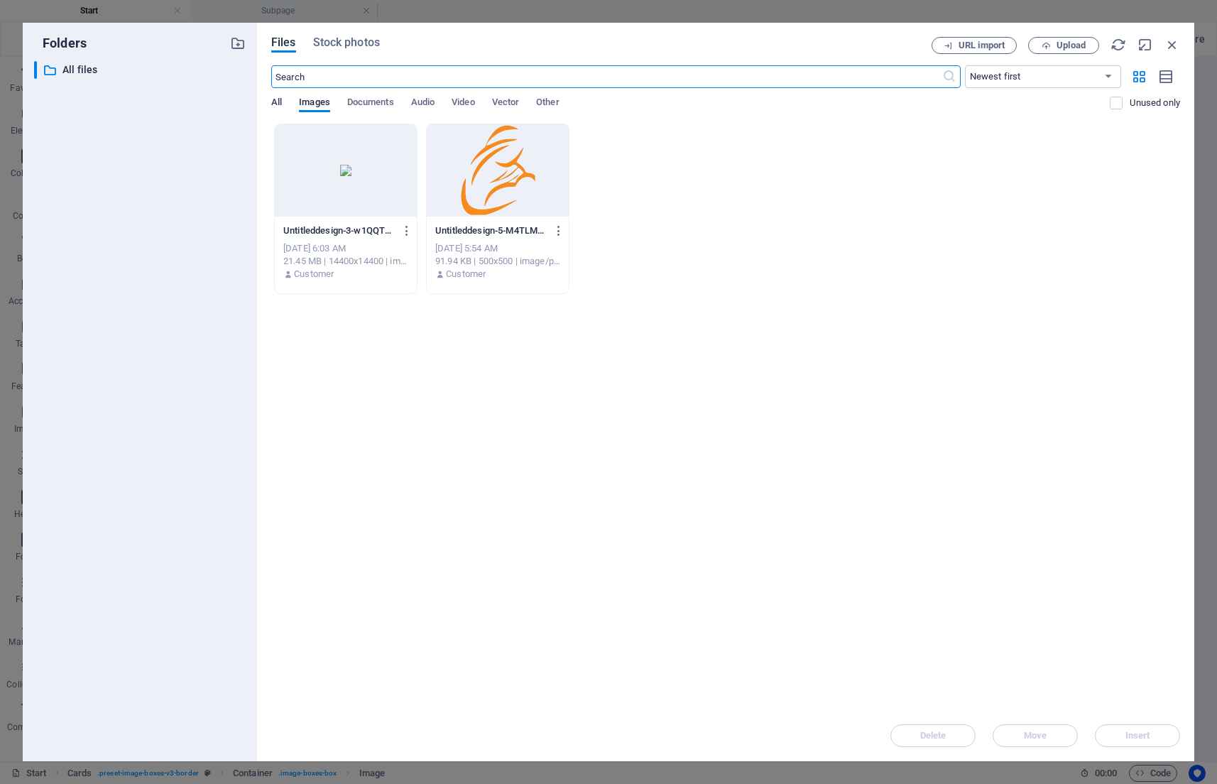
click at [280, 104] on span "All" at bounding box center [276, 104] width 11 height 20
click at [313, 93] on div "​ Newest first Oldest first Name (A-Z) Name (Z-A) Size (0-9) Size (9-0) Resolut…" at bounding box center [725, 94] width 909 height 58
click at [314, 114] on div "All Images Documents Audio Video Vector Other" at bounding box center [690, 110] width 839 height 27
click at [329, 97] on span "Images" at bounding box center [314, 104] width 31 height 20
click at [1078, 50] on span "Upload" at bounding box center [1071, 45] width 29 height 9
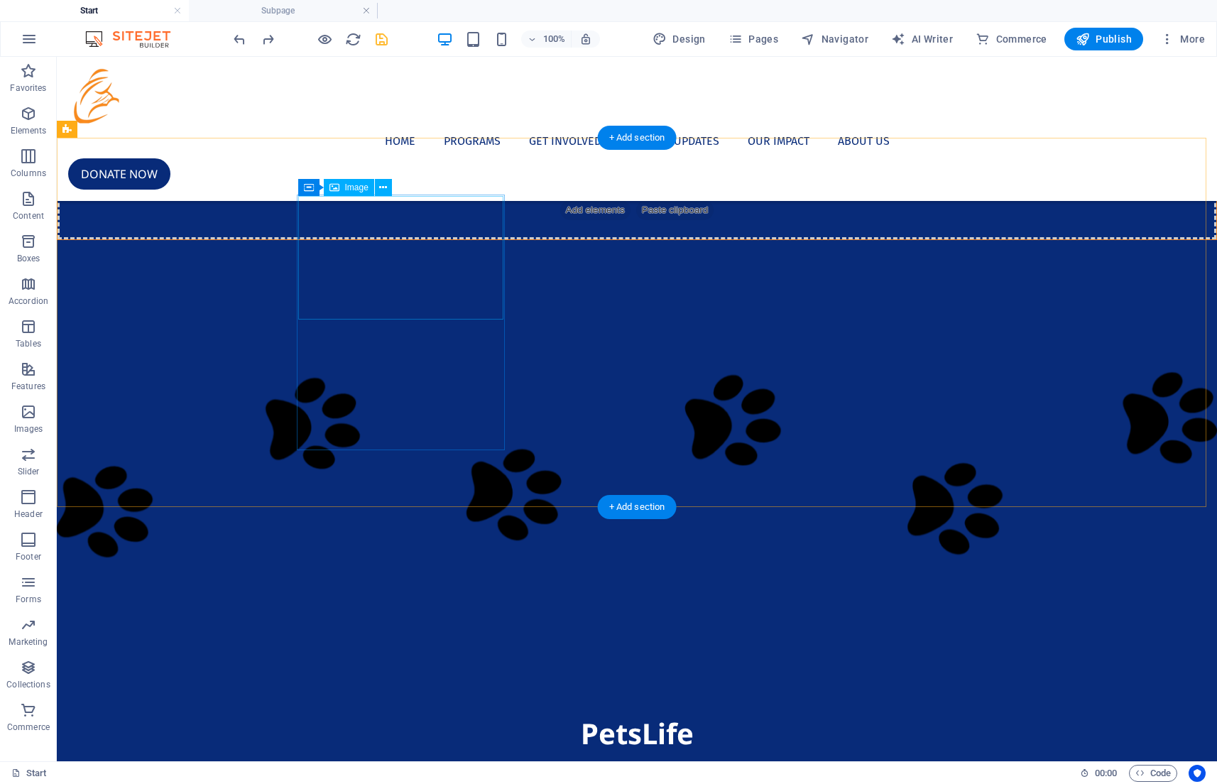
click at [351, 192] on div "Image" at bounding box center [349, 187] width 50 height 17
click at [384, 187] on icon at bounding box center [383, 187] width 8 height 15
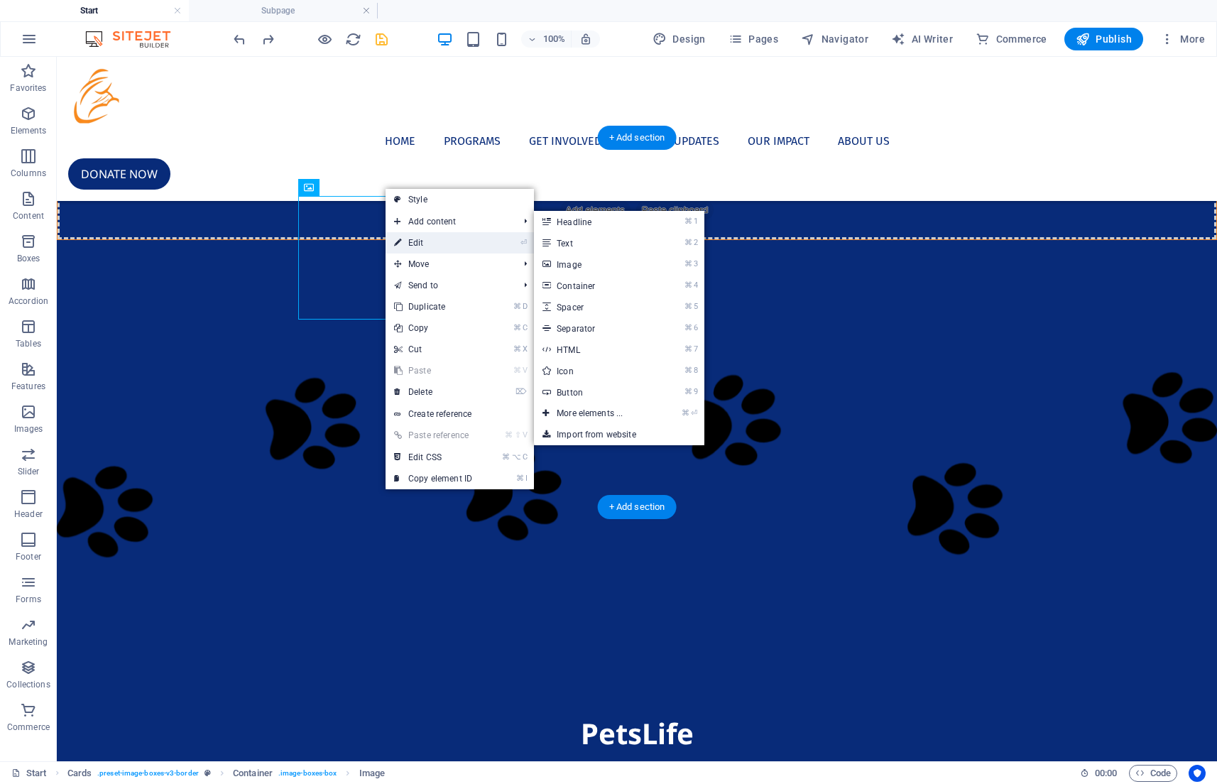
click at [416, 246] on link "⏎ Edit" at bounding box center [433, 242] width 95 height 21
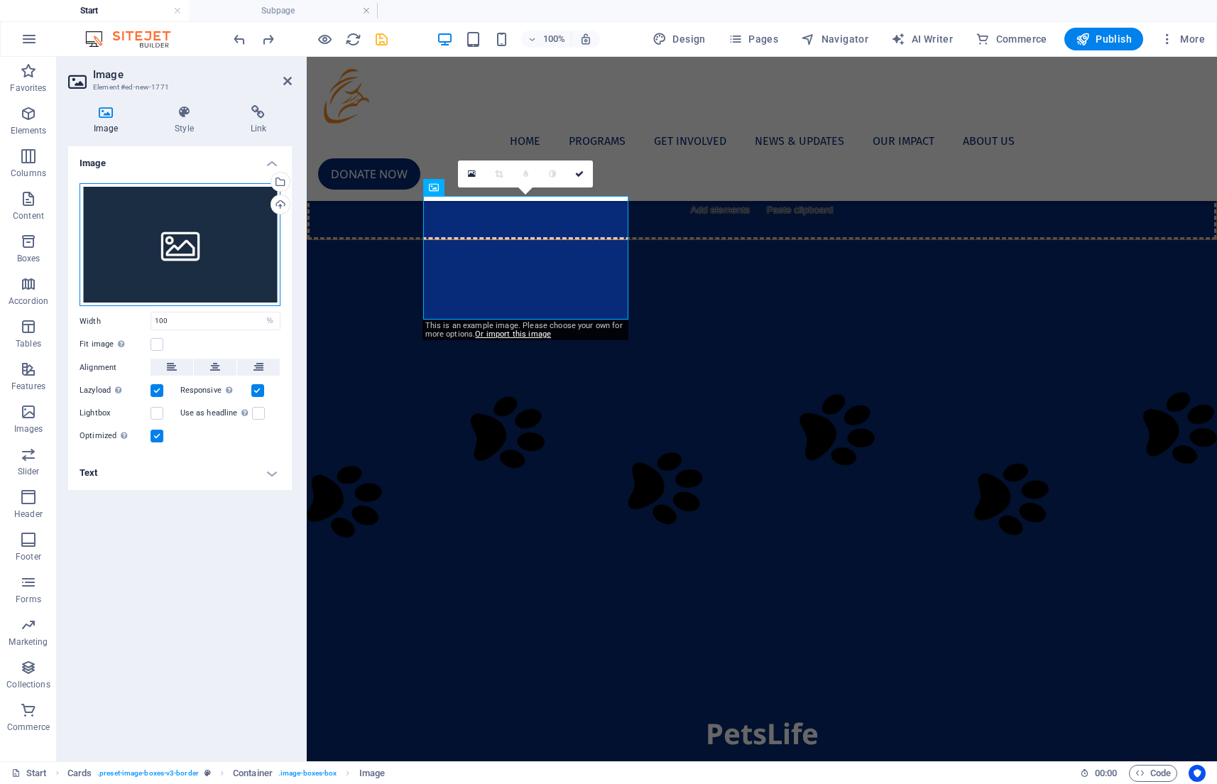
click at [192, 233] on div "Drag files here, click to choose files or select files from Files or our free s…" at bounding box center [180, 245] width 201 height 124
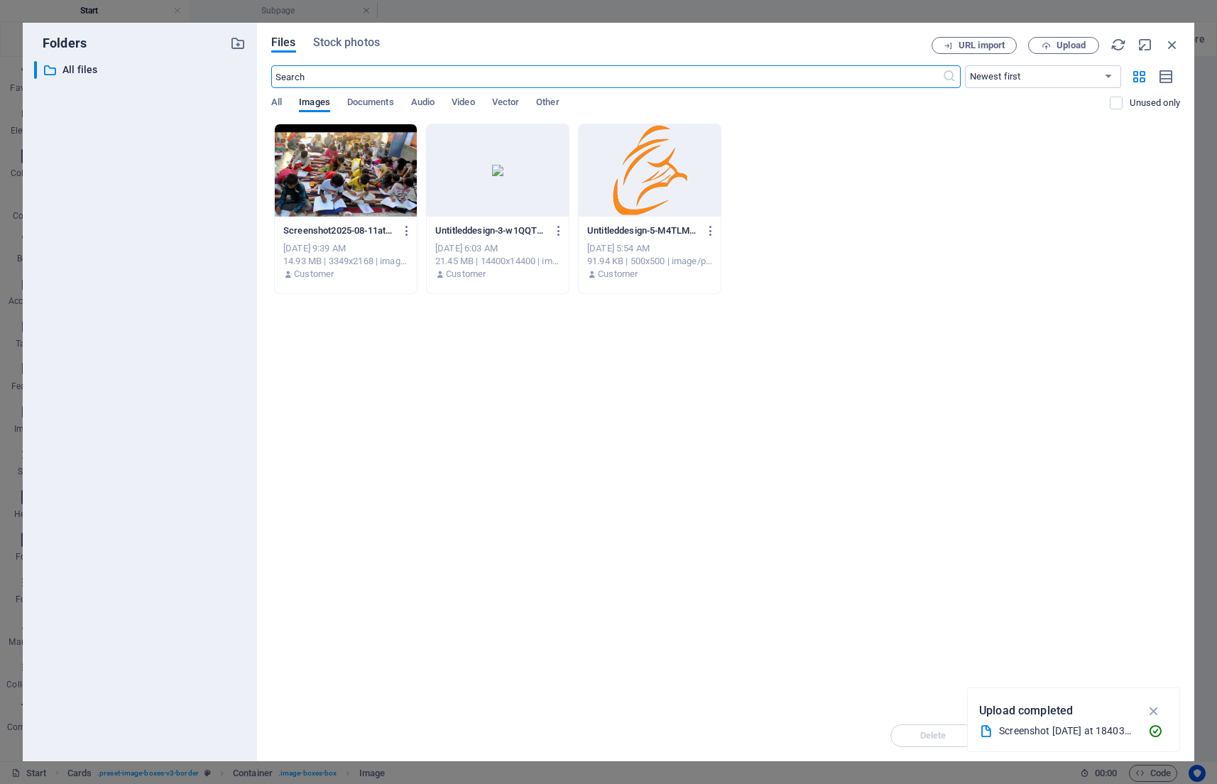
click at [308, 192] on div at bounding box center [346, 170] width 142 height 92
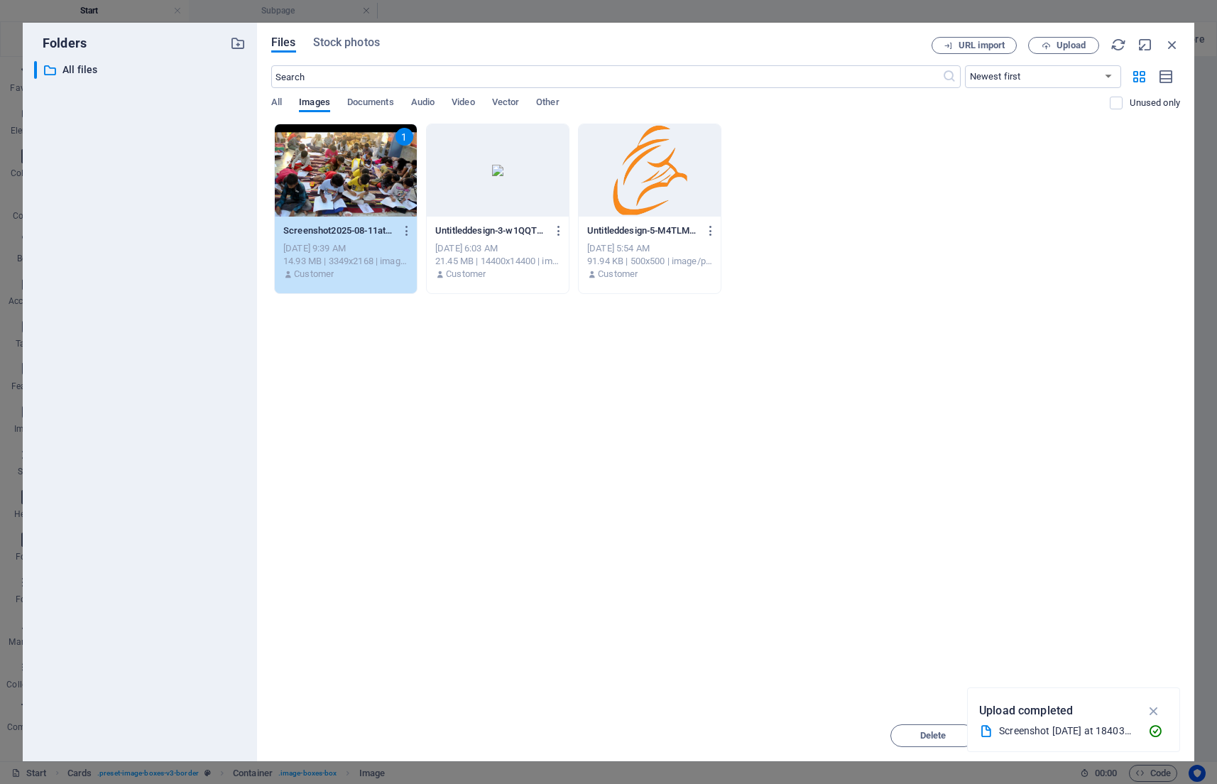
click at [344, 165] on div "1" at bounding box center [346, 170] width 142 height 92
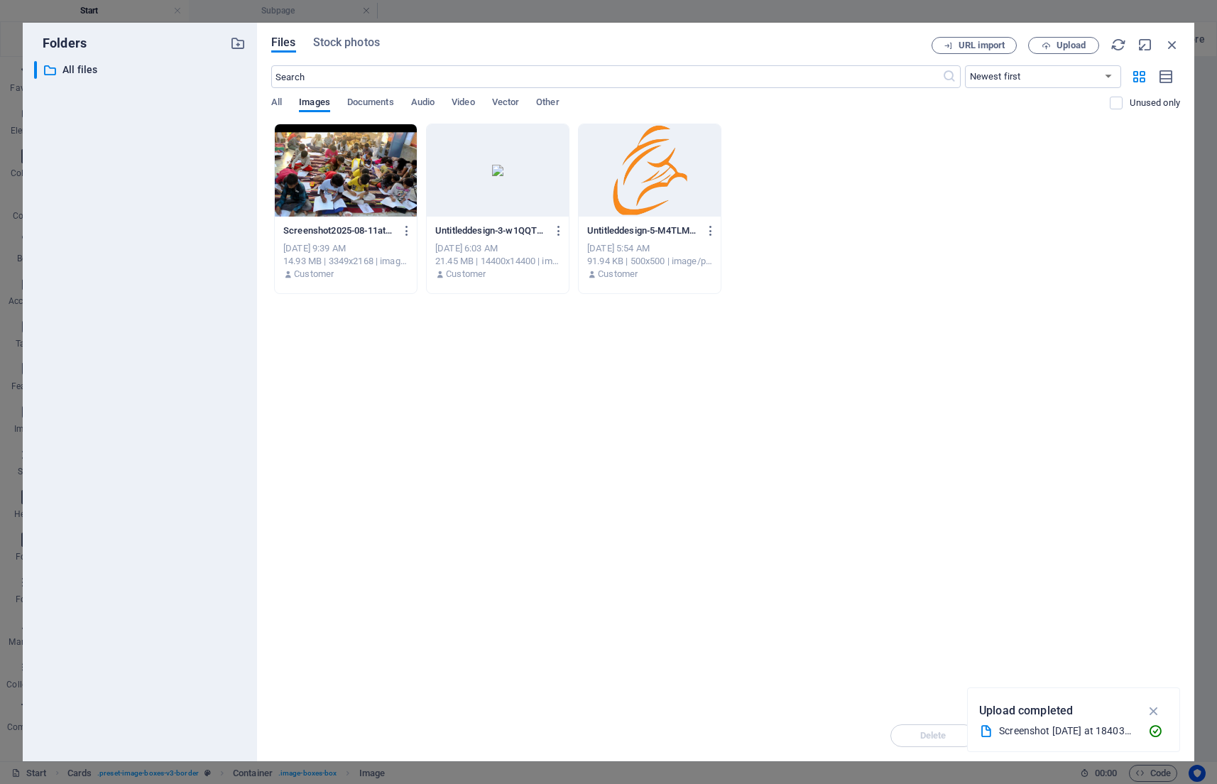
click at [344, 165] on div at bounding box center [346, 170] width 142 height 92
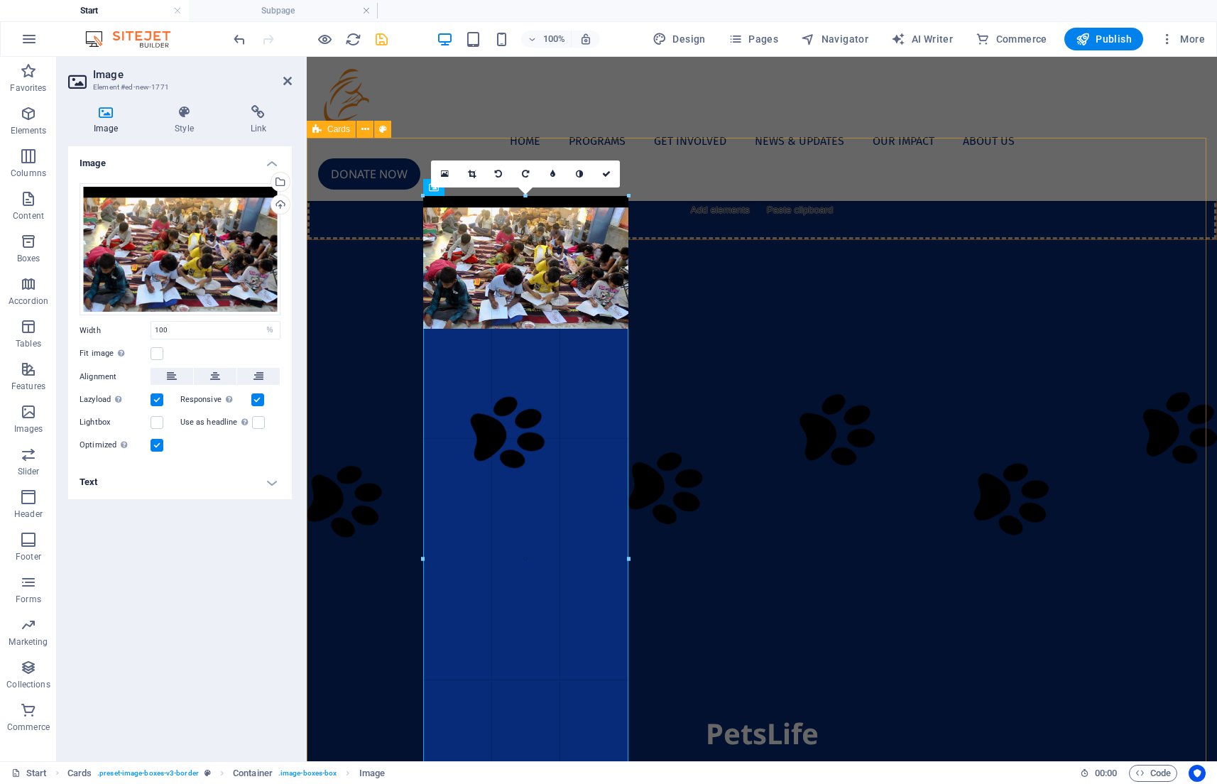
drag, startPoint x: 424, startPoint y: 196, endPoint x: 398, endPoint y: 180, distance: 30.0
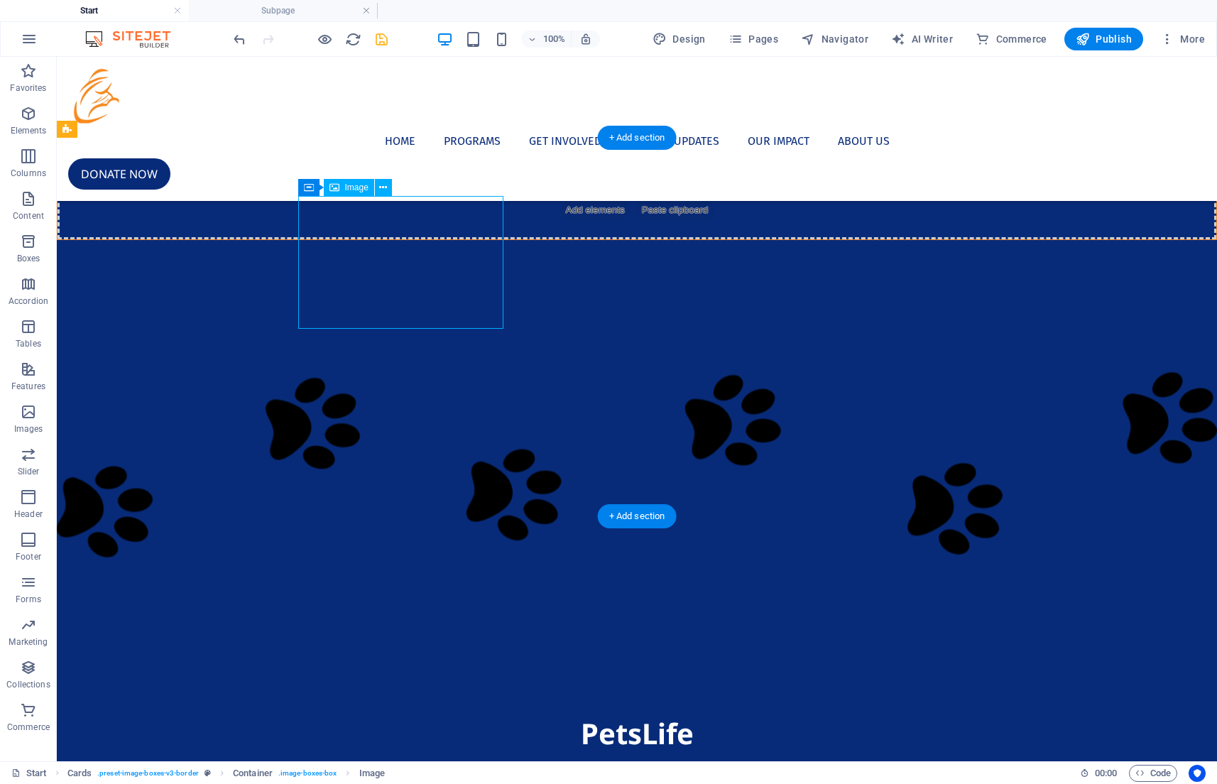
click at [380, 188] on icon at bounding box center [383, 187] width 8 height 15
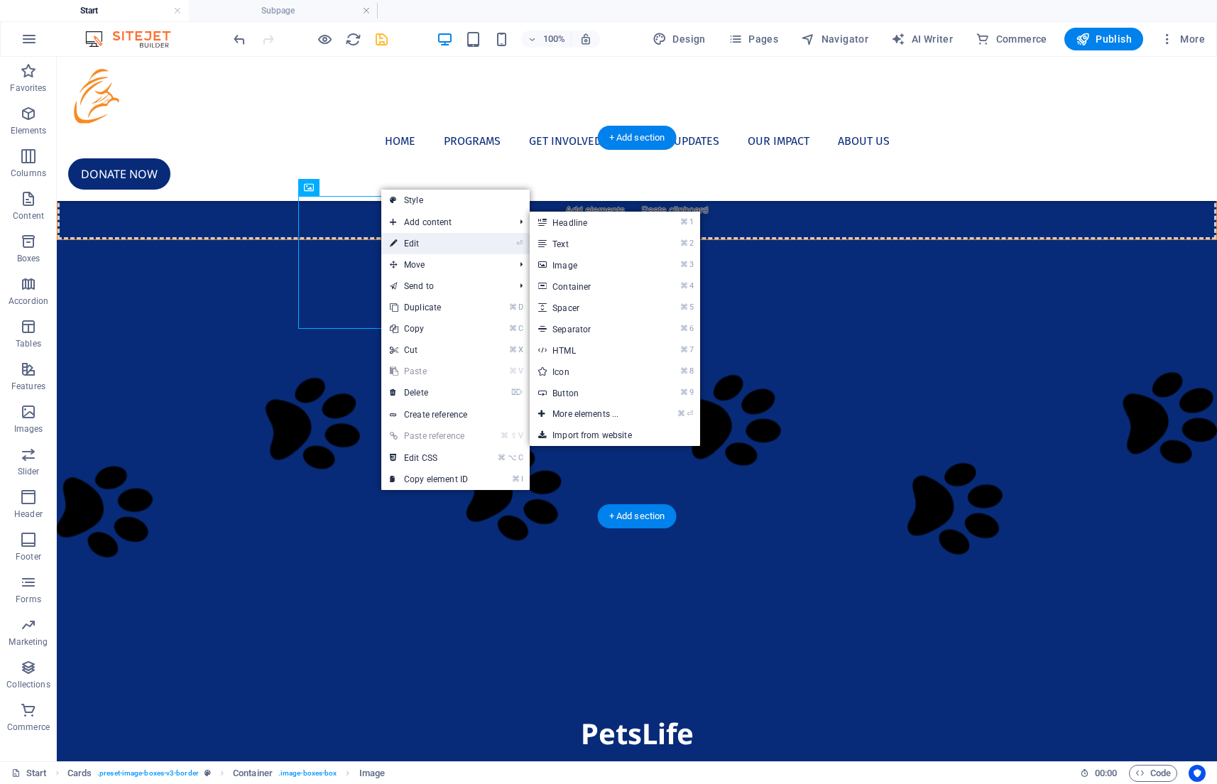
click at [408, 238] on link "⏎ Edit" at bounding box center [428, 243] width 95 height 21
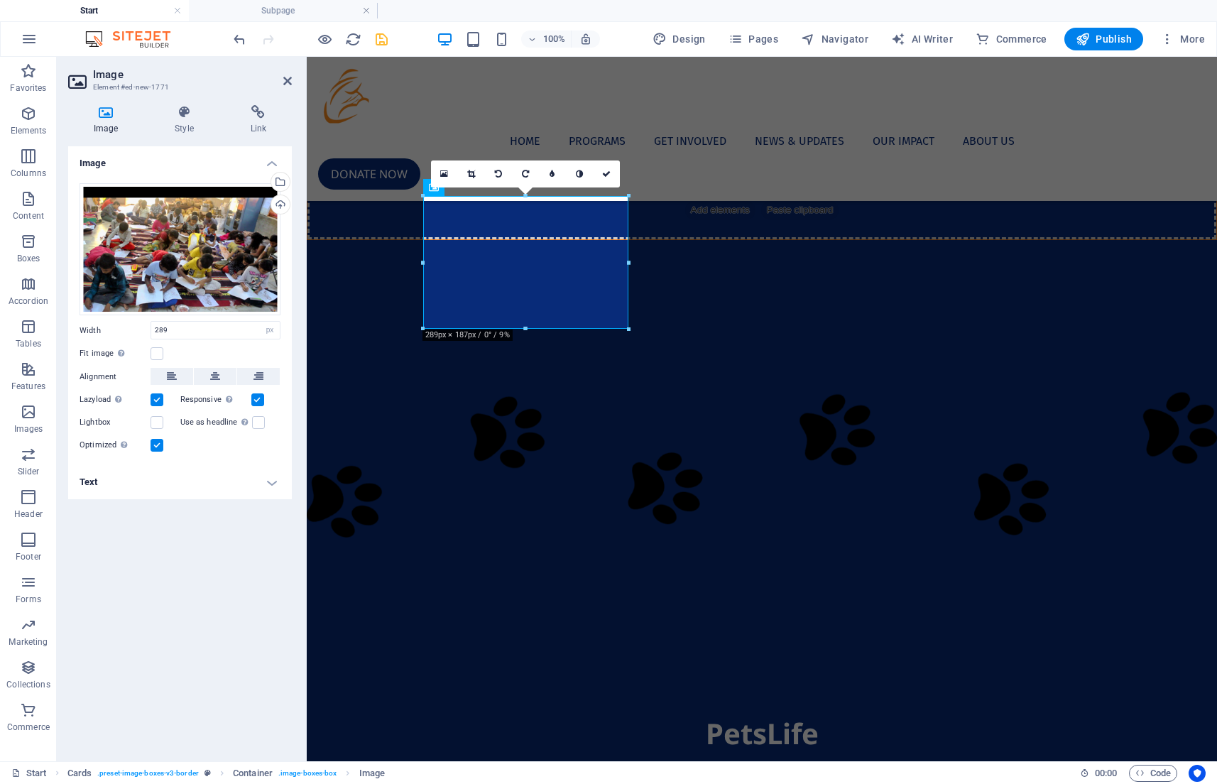
click at [178, 97] on div "Image Style Link Image Drag files here, click to choose files or select files f…" at bounding box center [180, 427] width 246 height 667
click at [178, 117] on icon at bounding box center [184, 112] width 70 height 14
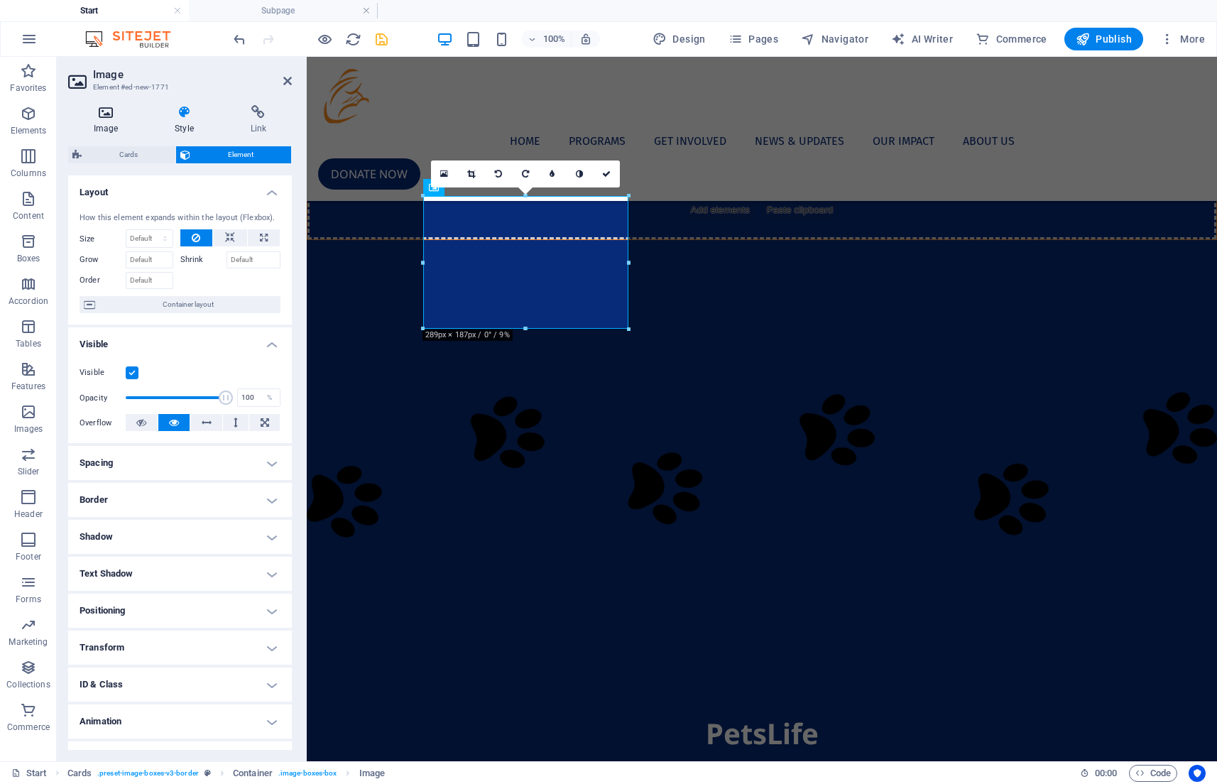
click at [113, 110] on icon at bounding box center [105, 112] width 75 height 14
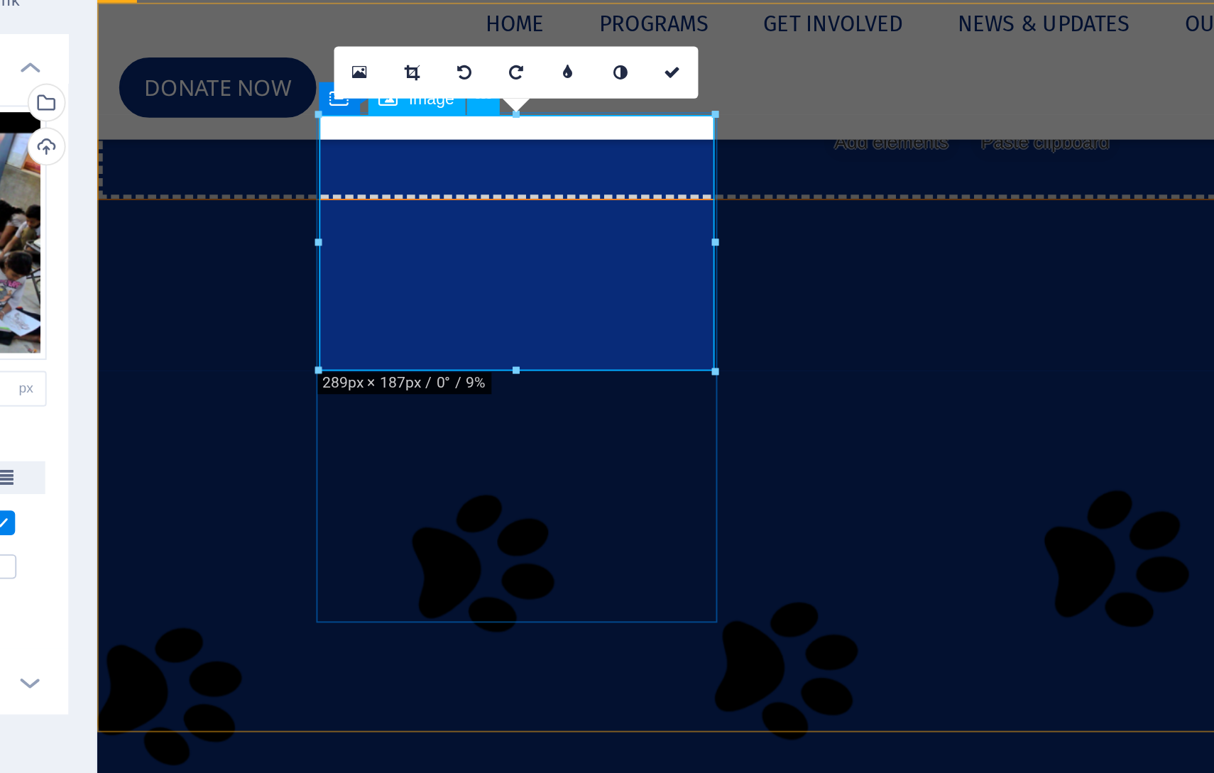
drag, startPoint x: 264, startPoint y: -75, endPoint x: 227, endPoint y: 11, distance: 93.5
click at [315, 706] on figure at bounding box center [211, 772] width 205 height 133
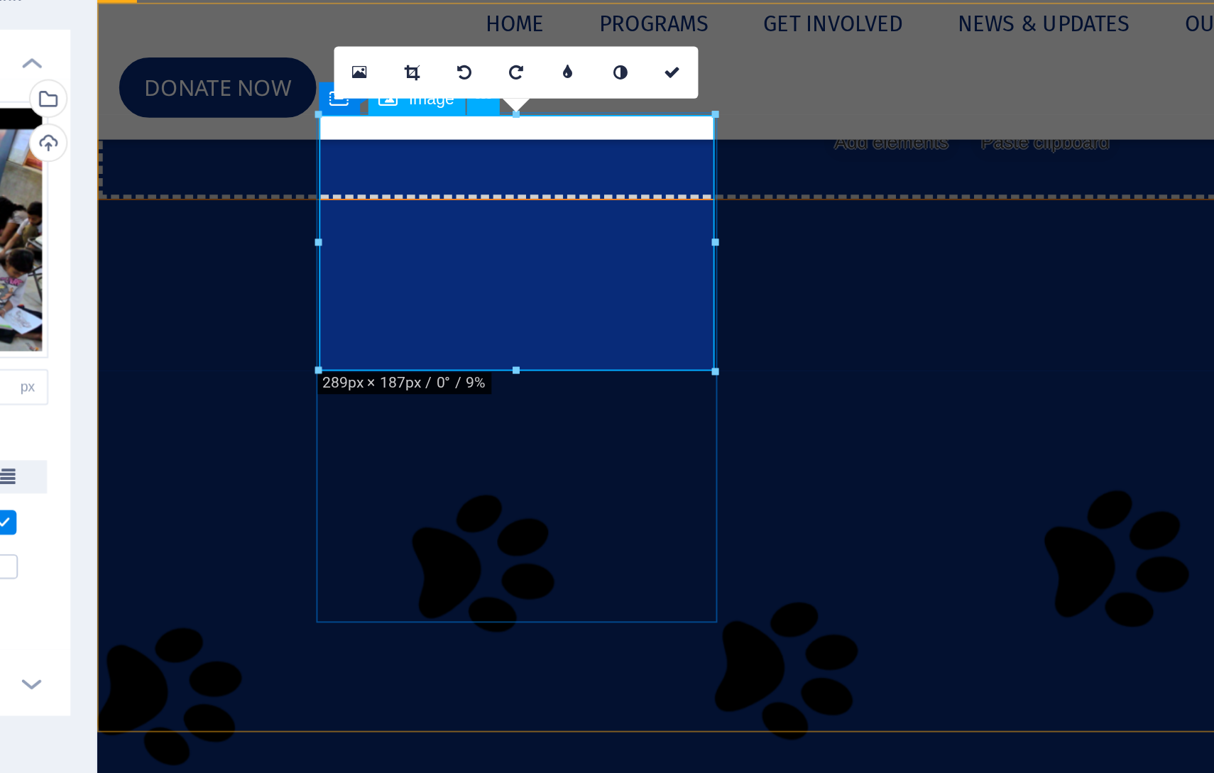
click at [315, 706] on figure at bounding box center [211, 772] width 205 height 133
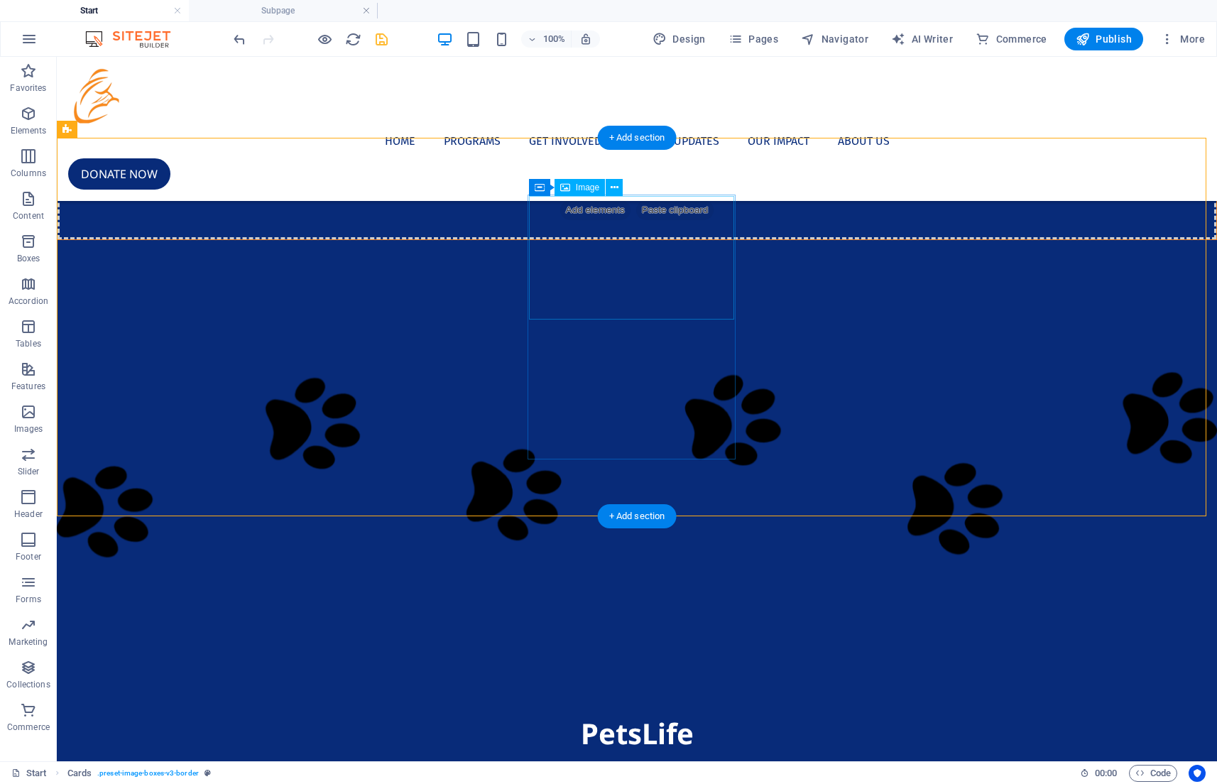
click at [569, 188] on icon at bounding box center [565, 187] width 10 height 17
click at [620, 188] on button at bounding box center [614, 187] width 17 height 17
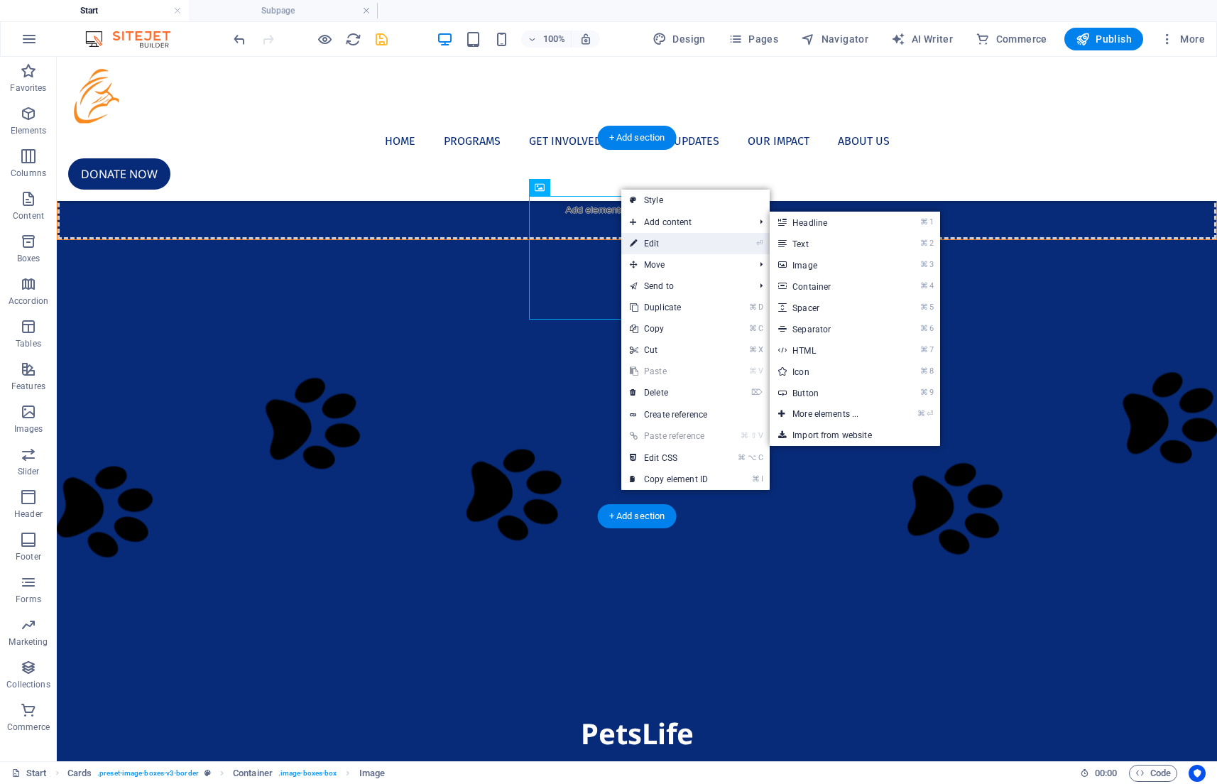
click at [645, 239] on link "⏎ Edit" at bounding box center [668, 243] width 95 height 21
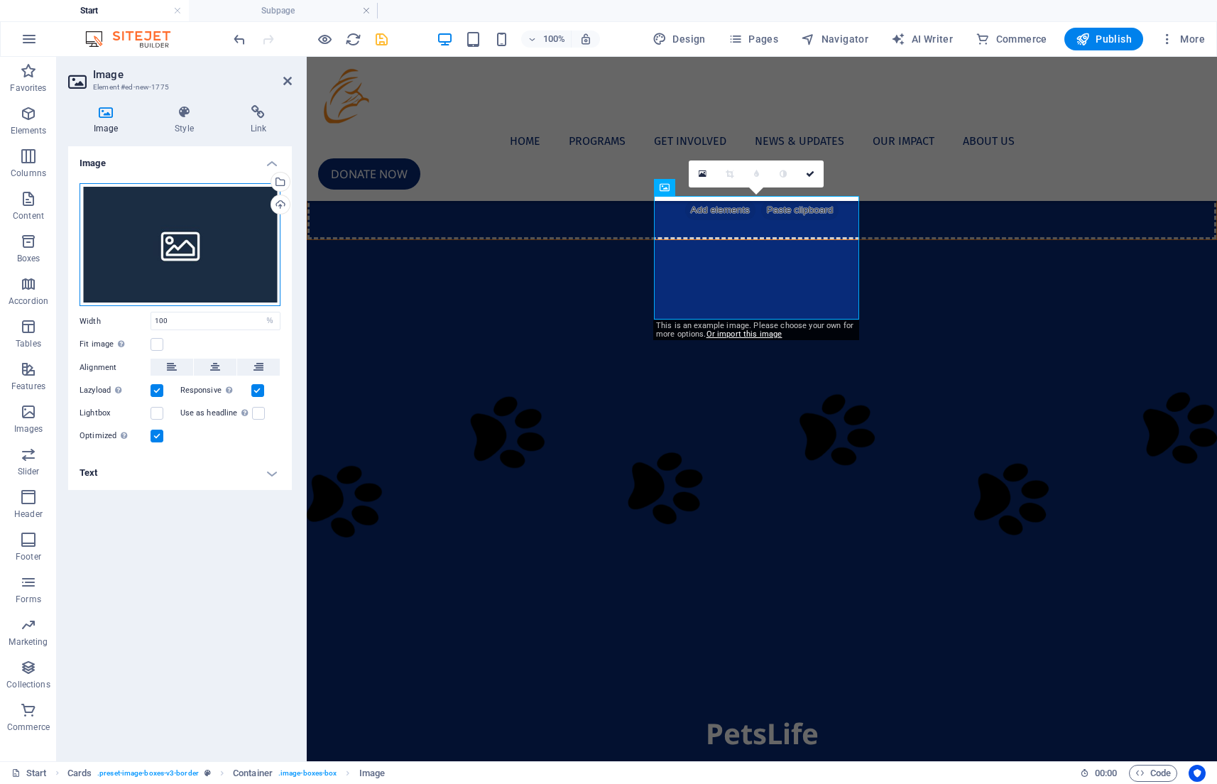
click at [180, 237] on div "Drag files here, click to choose files or select files from Files or our free s…" at bounding box center [180, 245] width 201 height 124
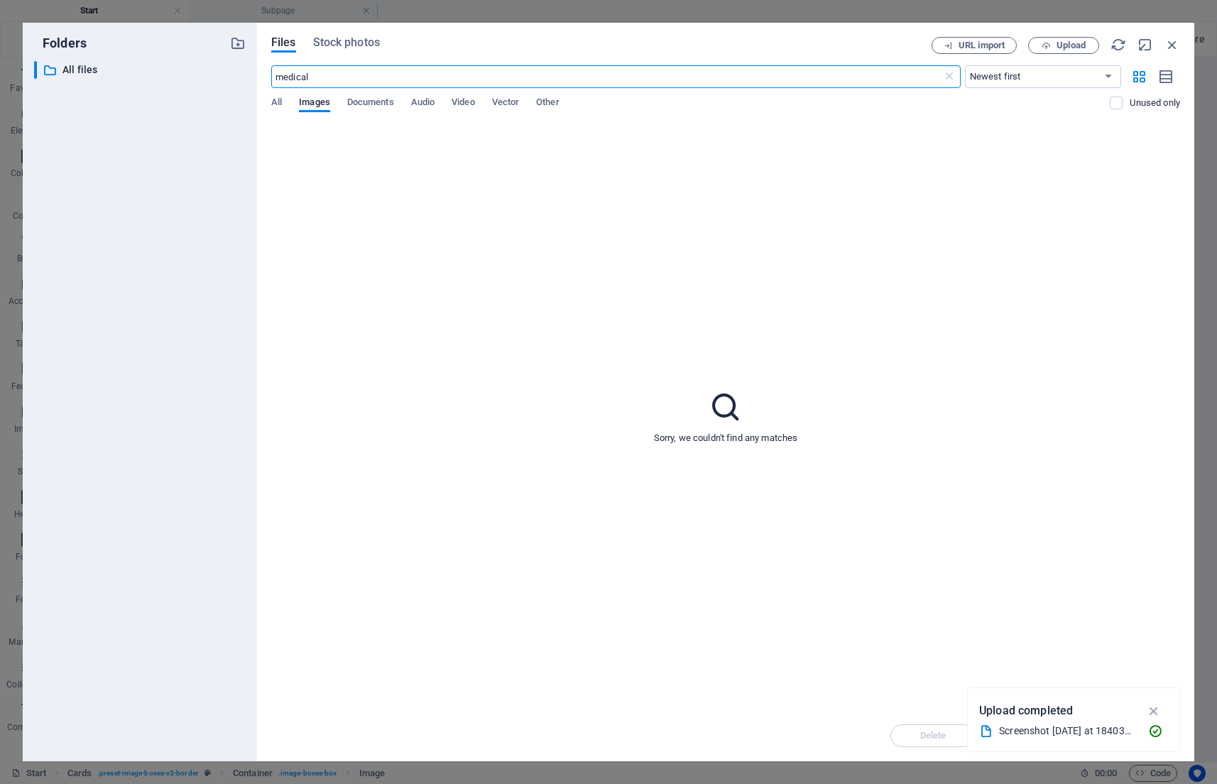
click at [378, 56] on div "Files Stock photos URL import Upload medical ​ Newest first Oldest first Name (…" at bounding box center [725, 392] width 909 height 710
click at [366, 48] on span "Stock photos" at bounding box center [346, 42] width 67 height 17
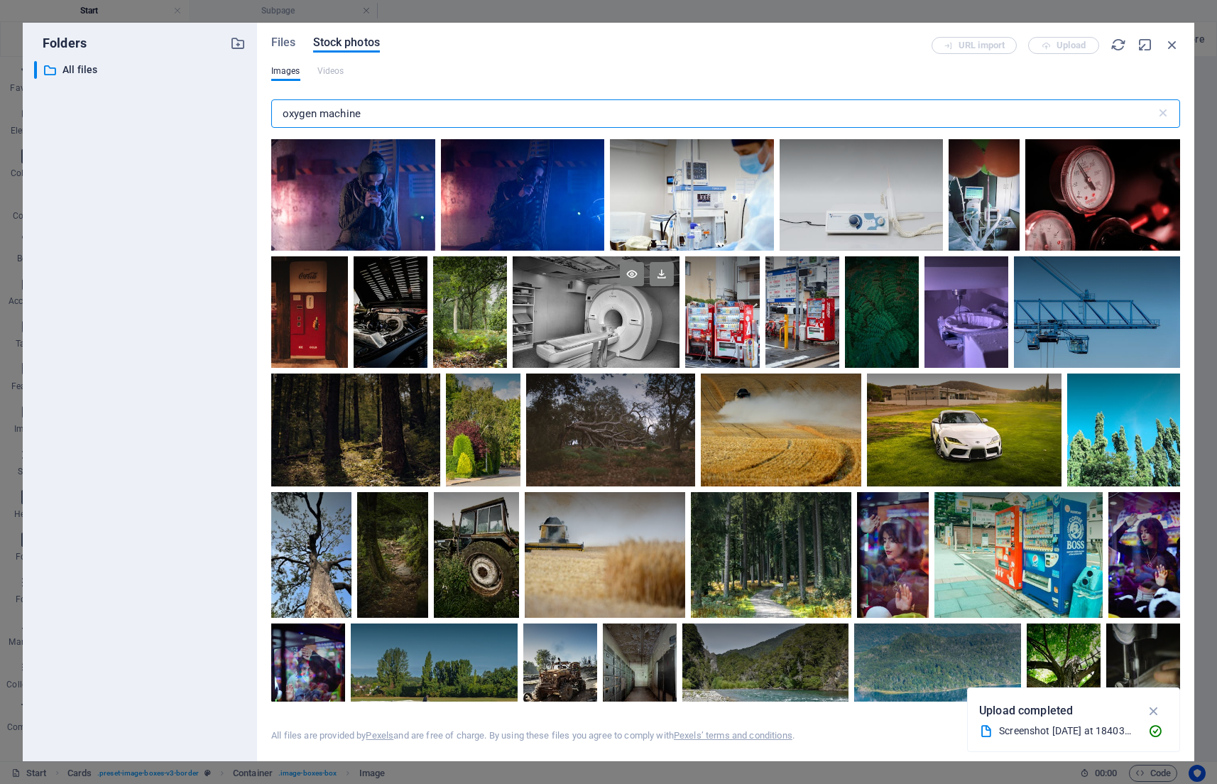
scroll to position [0, 0]
click at [727, 217] on div at bounding box center [692, 194] width 164 height 111
drag, startPoint x: 402, startPoint y: 107, endPoint x: 280, endPoint y: 112, distance: 122.3
click at [280, 112] on input "oxygen machine" at bounding box center [713, 113] width 885 height 28
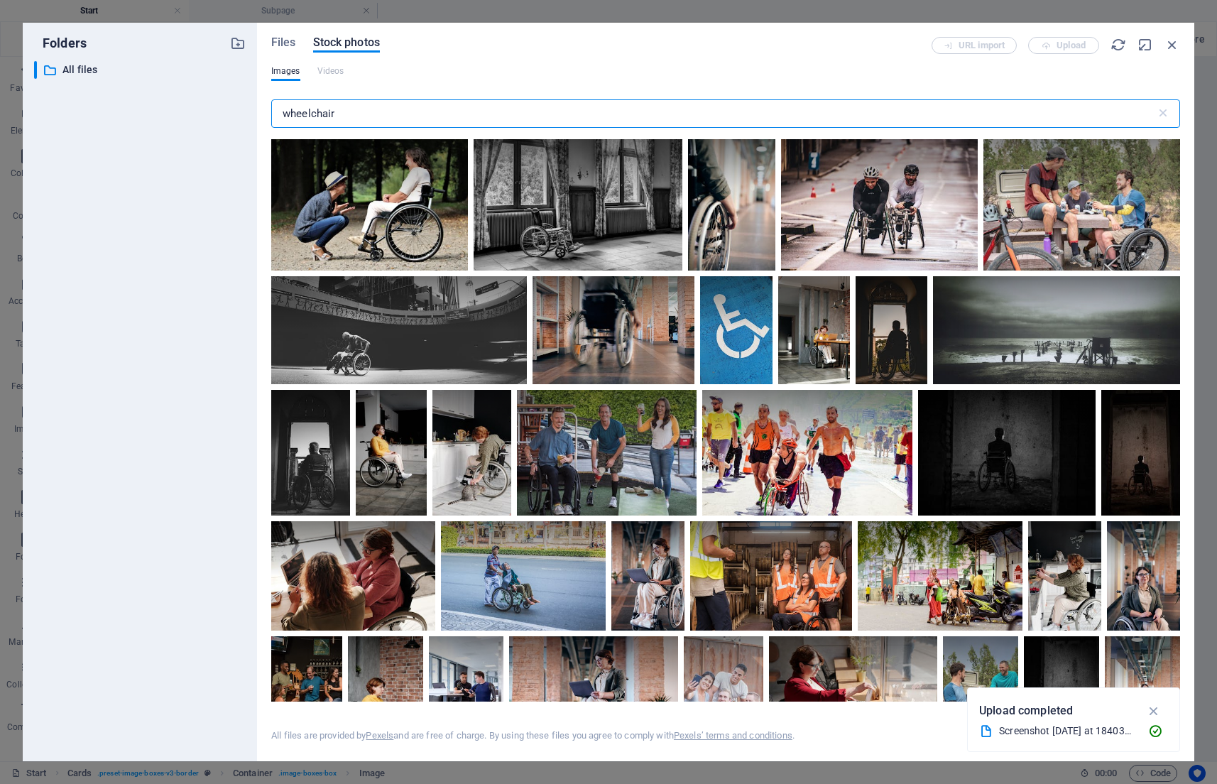
click at [725, 222] on div at bounding box center [731, 204] width 87 height 131
click at [725, 222] on div at bounding box center [731, 237] width 87 height 65
click at [725, 222] on div at bounding box center [731, 204] width 87 height 131
click at [1154, 706] on icon "button" at bounding box center [1154, 711] width 16 height 16
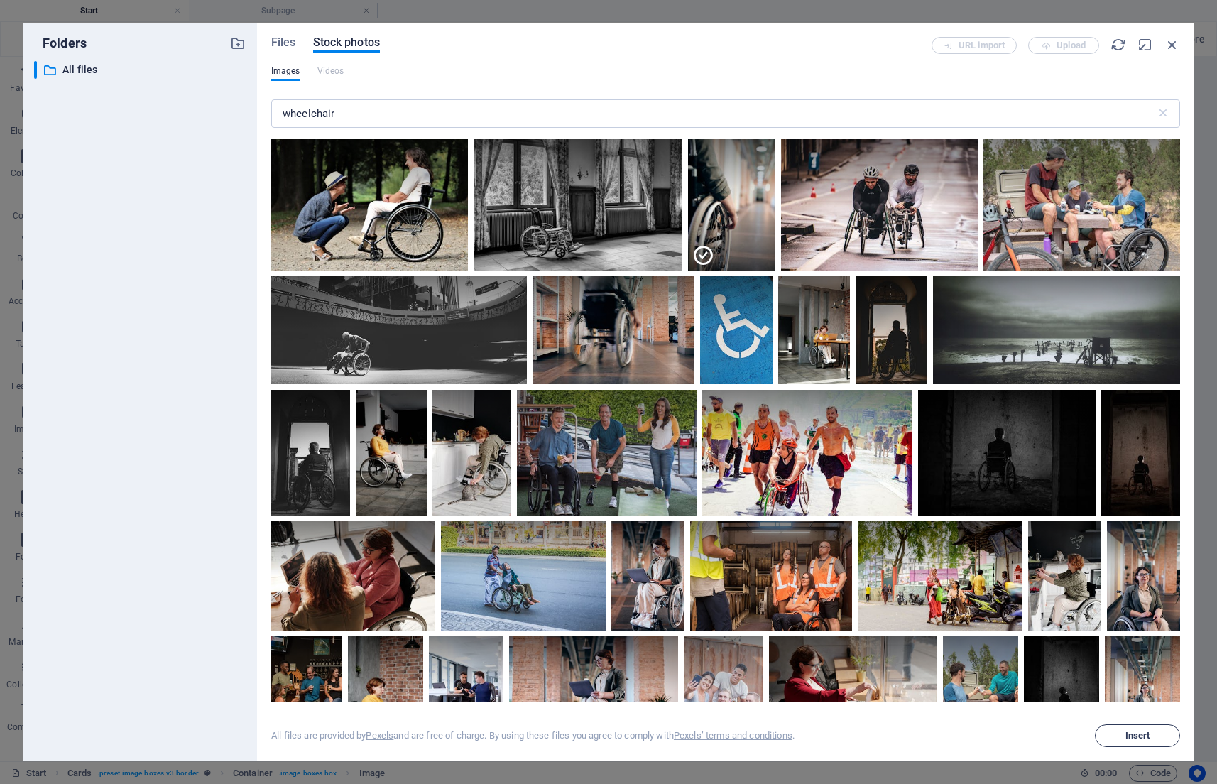
click at [1133, 731] on span "Insert" at bounding box center [1137, 735] width 25 height 9
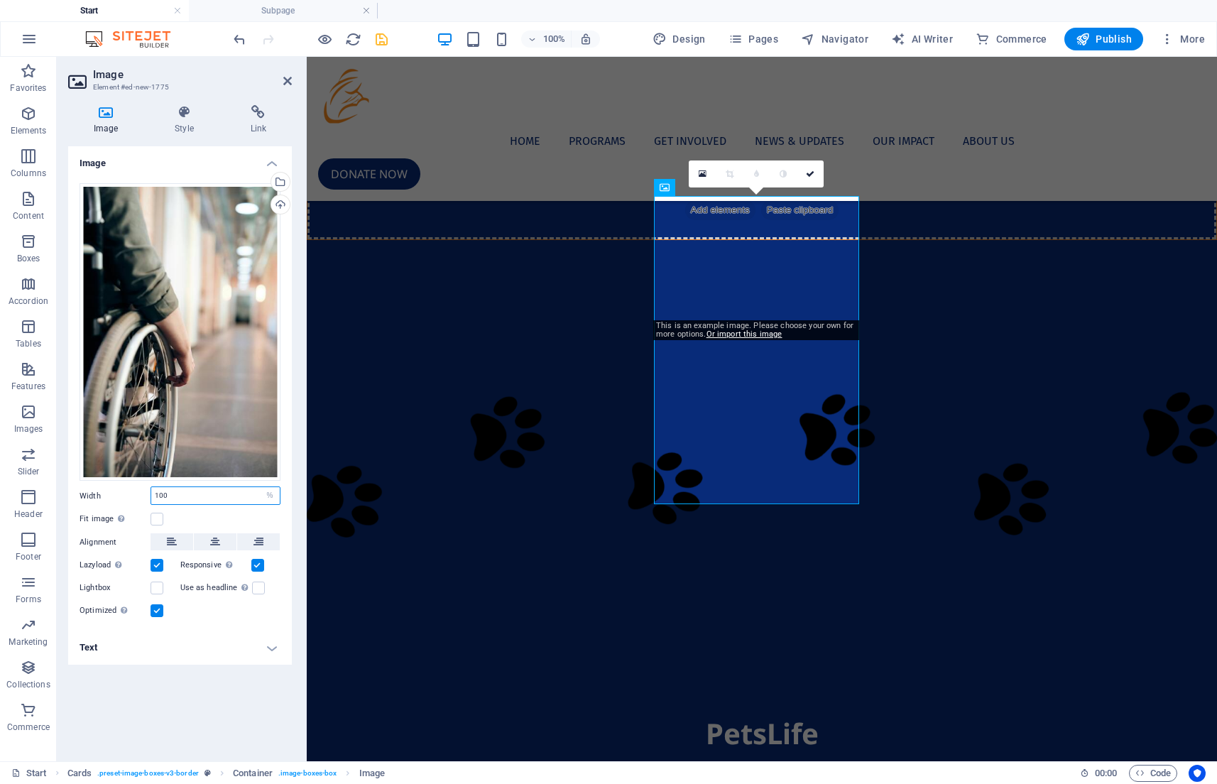
click at [225, 493] on input "100" at bounding box center [215, 495] width 129 height 17
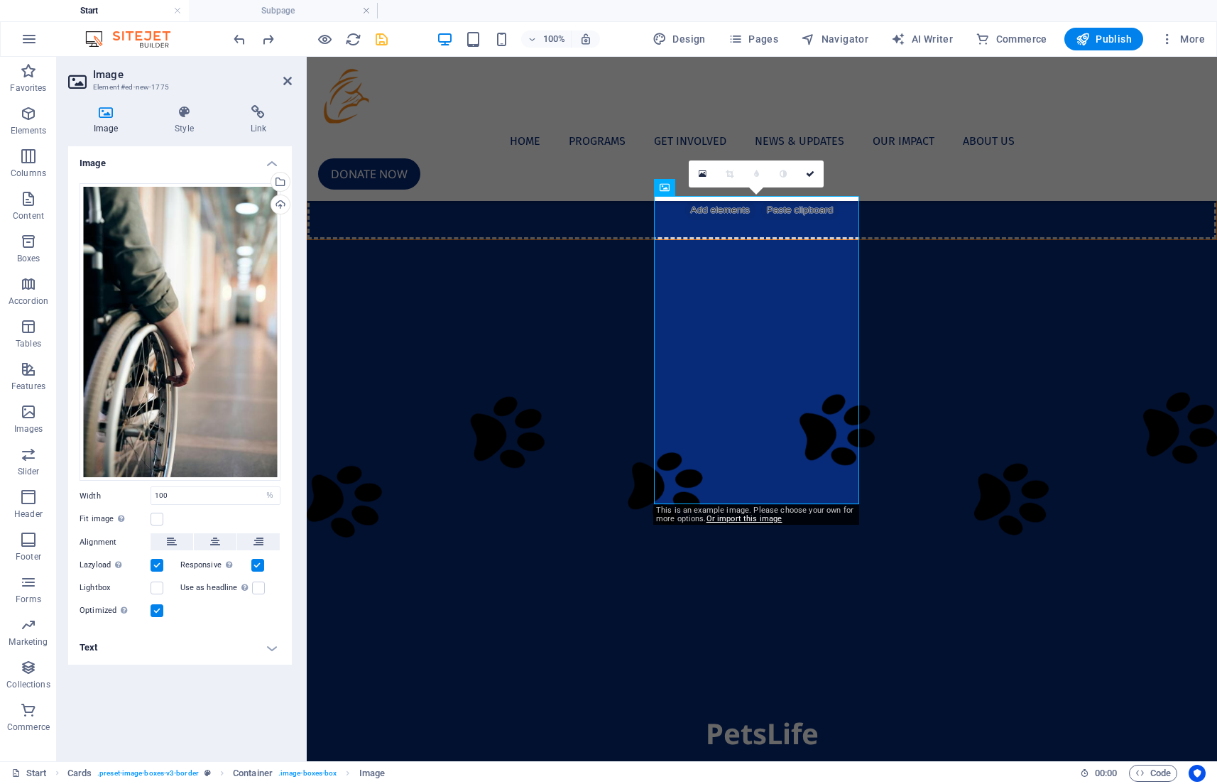
click at [192, 150] on h4 "Image" at bounding box center [180, 159] width 224 height 26
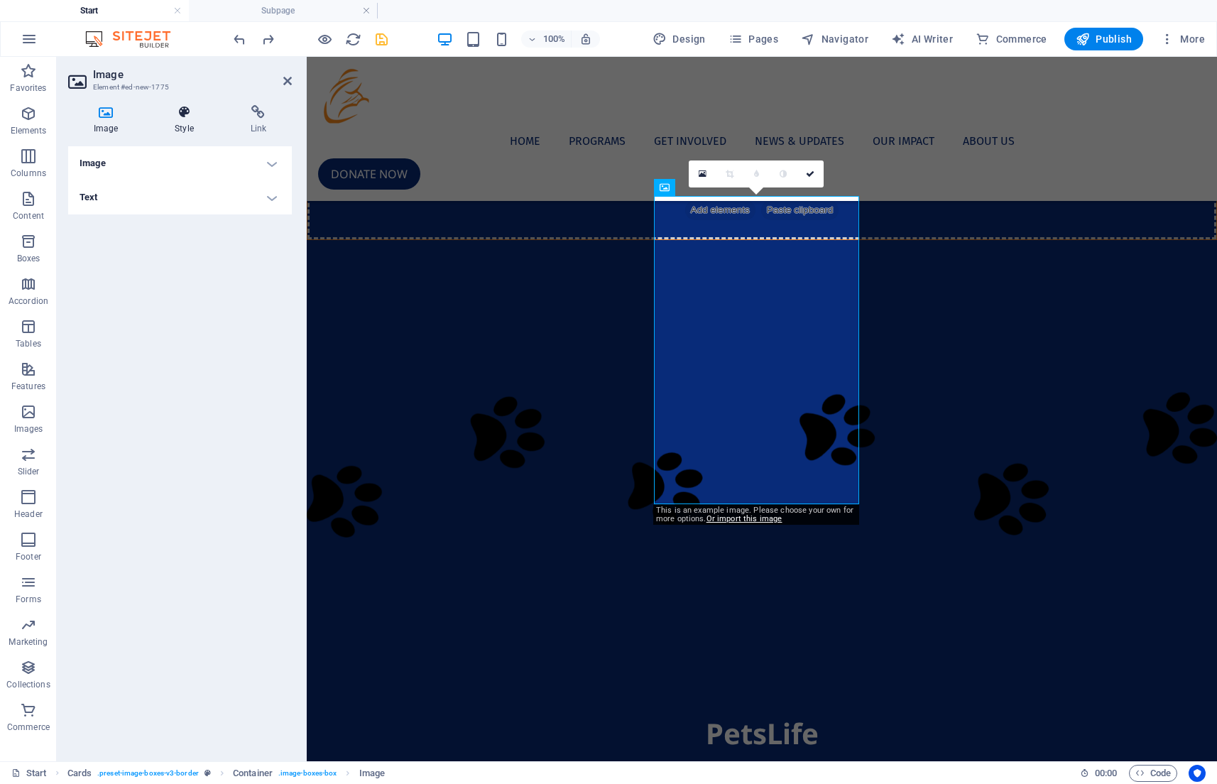
click at [182, 119] on h4 "Style" at bounding box center [186, 120] width 75 height 30
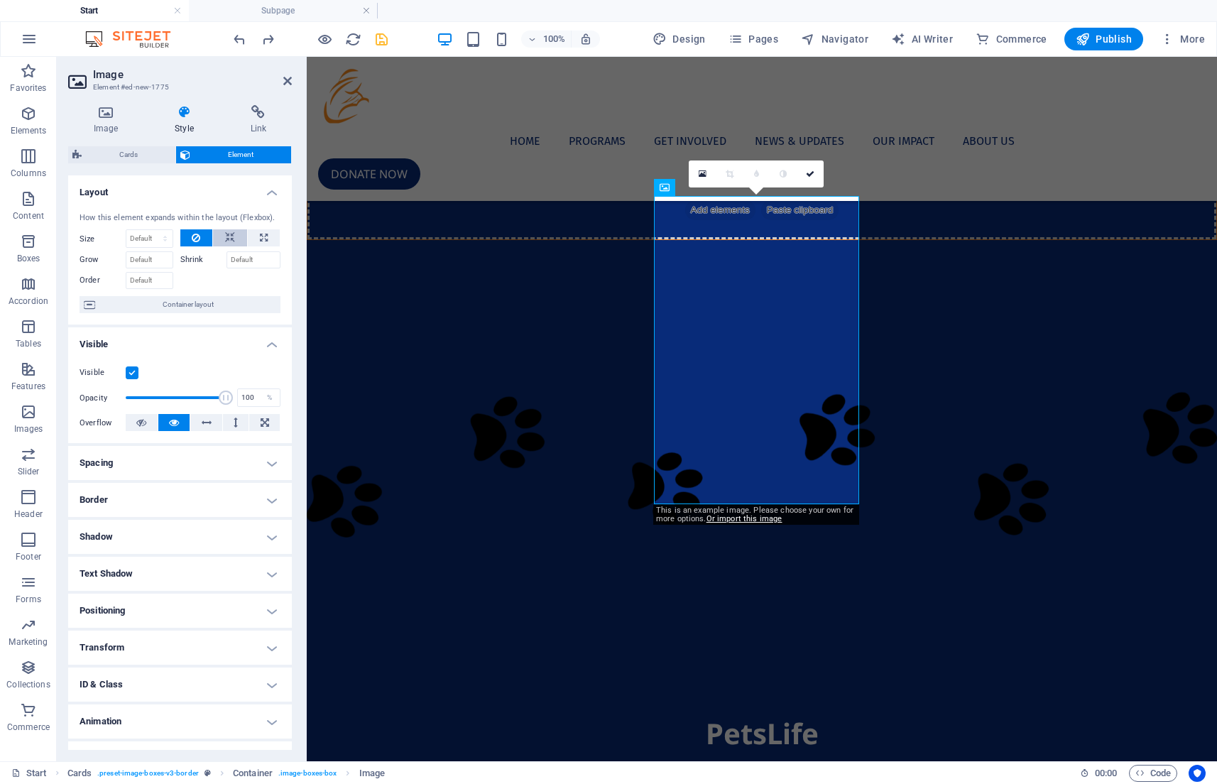
click at [243, 236] on button at bounding box center [230, 237] width 34 height 17
click at [261, 236] on icon at bounding box center [264, 237] width 8 height 17
click at [194, 237] on icon at bounding box center [196, 237] width 9 height 17
click at [220, 237] on button at bounding box center [230, 237] width 34 height 17
click at [251, 231] on button at bounding box center [264, 237] width 32 height 17
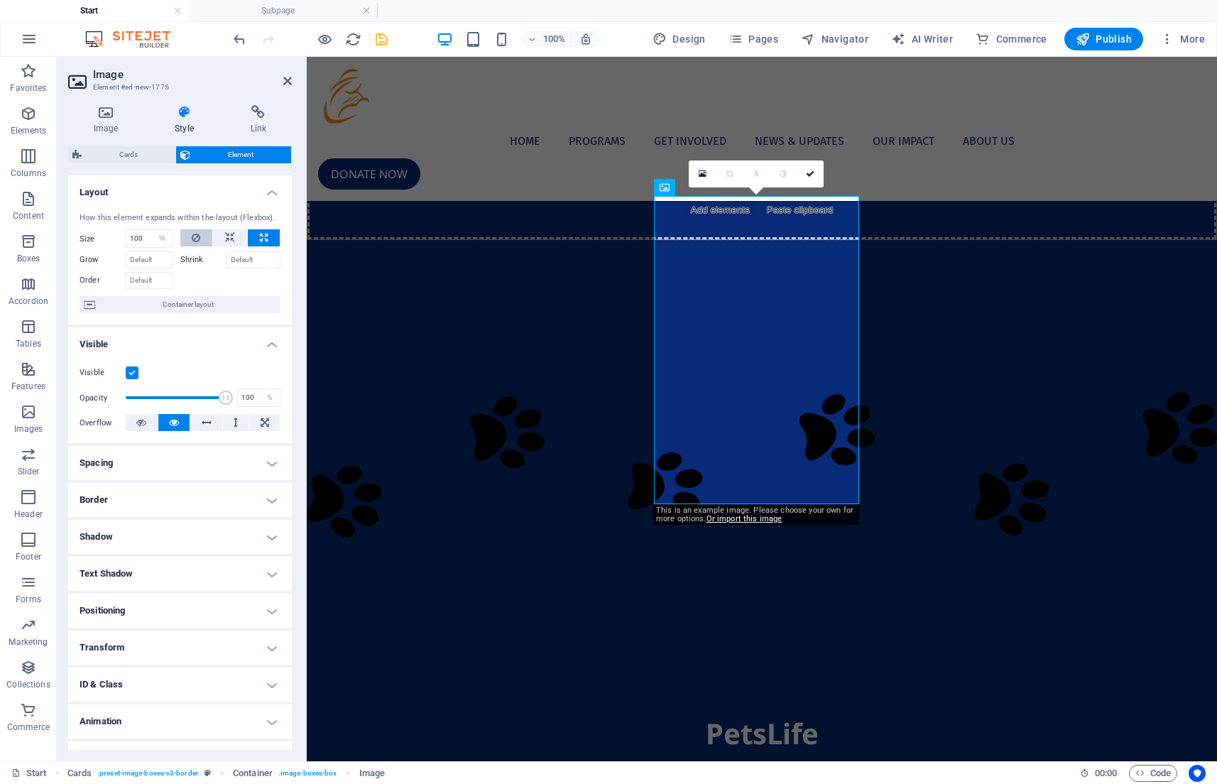
click at [205, 238] on button at bounding box center [196, 237] width 33 height 17
click at [705, 178] on icon at bounding box center [703, 174] width 8 height 10
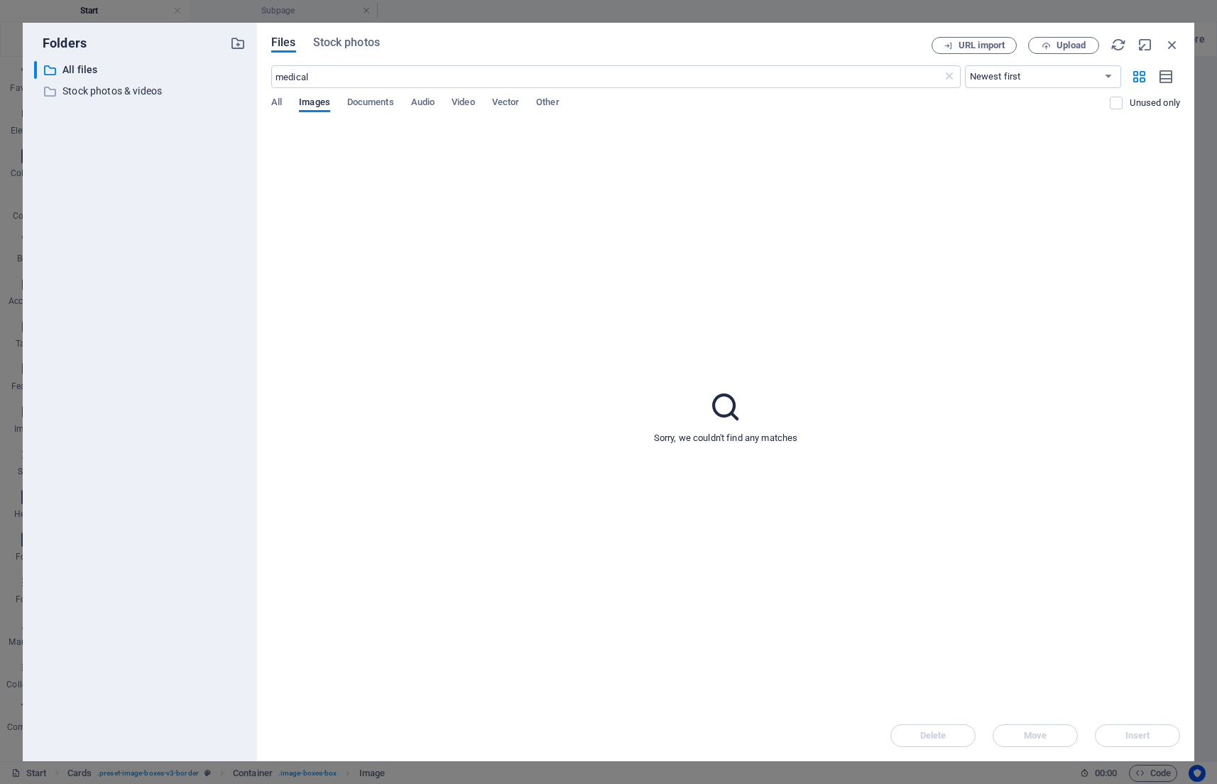
click at [357, 54] on div "Files Stock photos URL import Upload medical ​ Newest first Oldest first Name (…" at bounding box center [725, 392] width 909 height 710
click at [354, 36] on div "Files Stock photos URL import Upload medical ​ Newest first Oldest first Name (…" at bounding box center [725, 392] width 937 height 738
click at [349, 42] on span "Stock photos" at bounding box center [346, 42] width 67 height 17
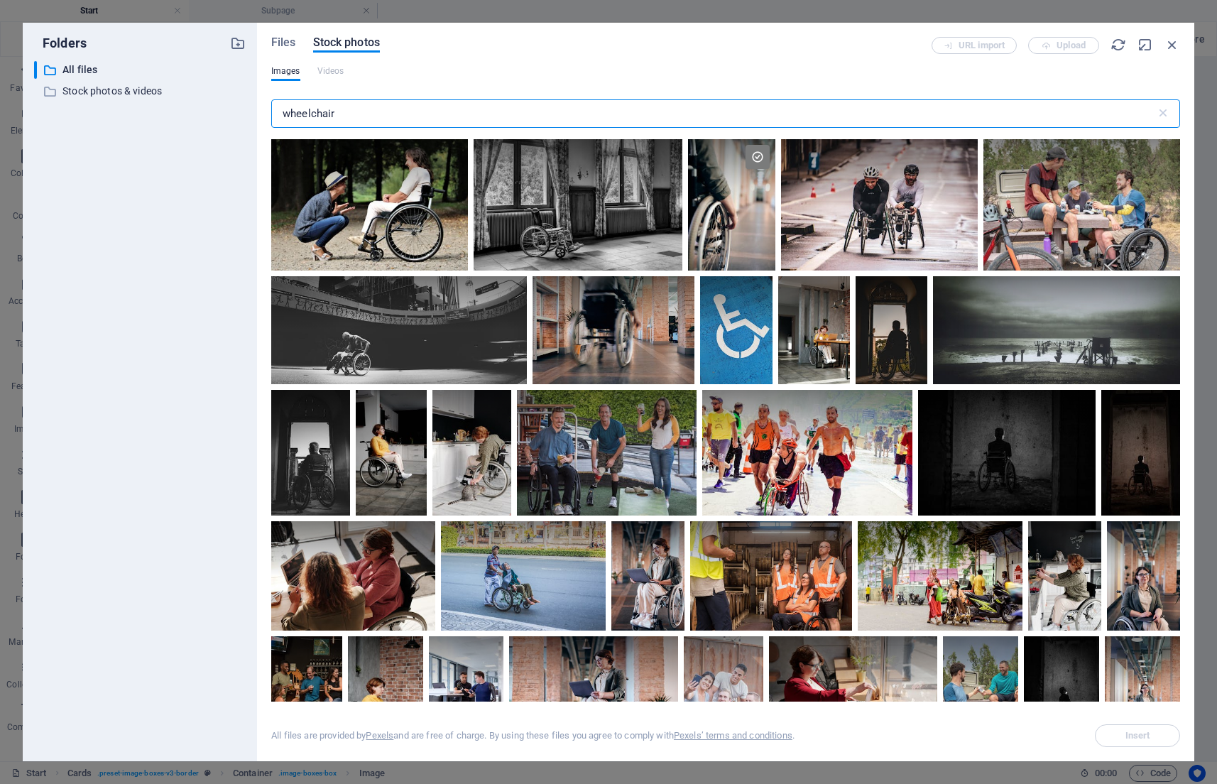
drag, startPoint x: 360, startPoint y: 121, endPoint x: 273, endPoint y: 121, distance: 86.6
click at [273, 121] on input "wheelchair" at bounding box center [713, 113] width 885 height 28
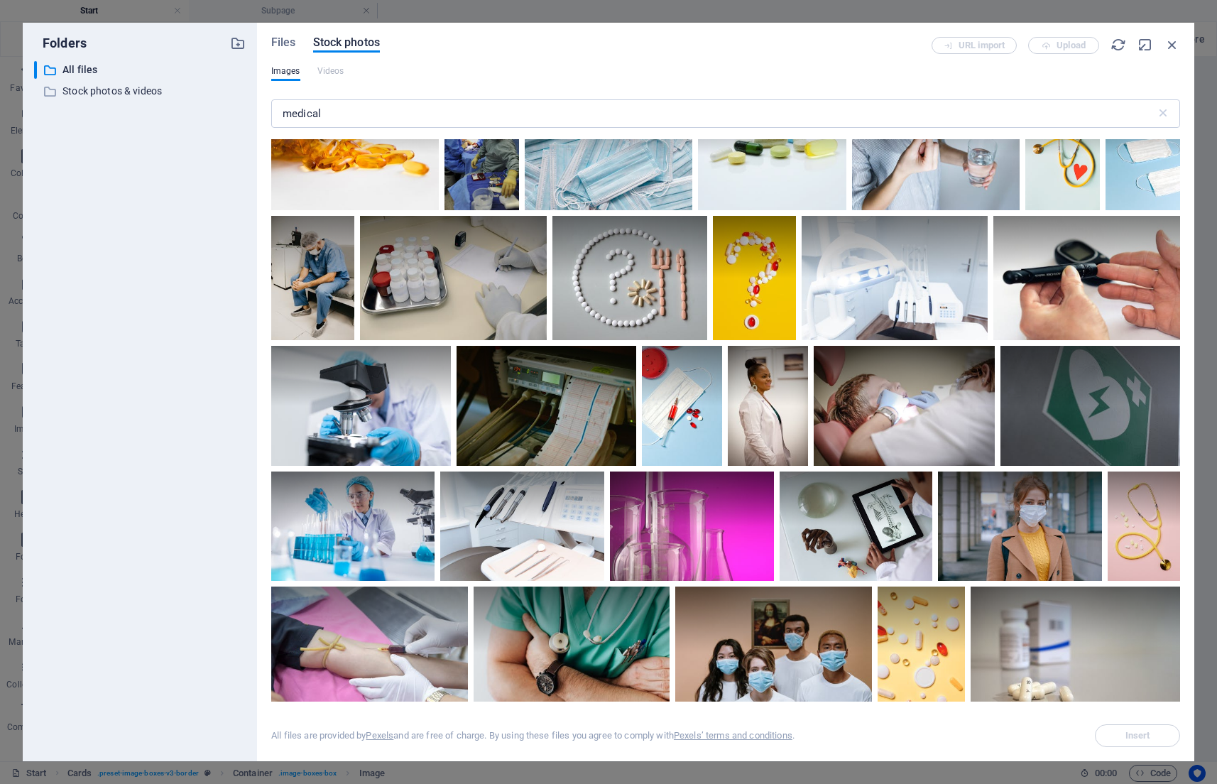
scroll to position [606, 0]
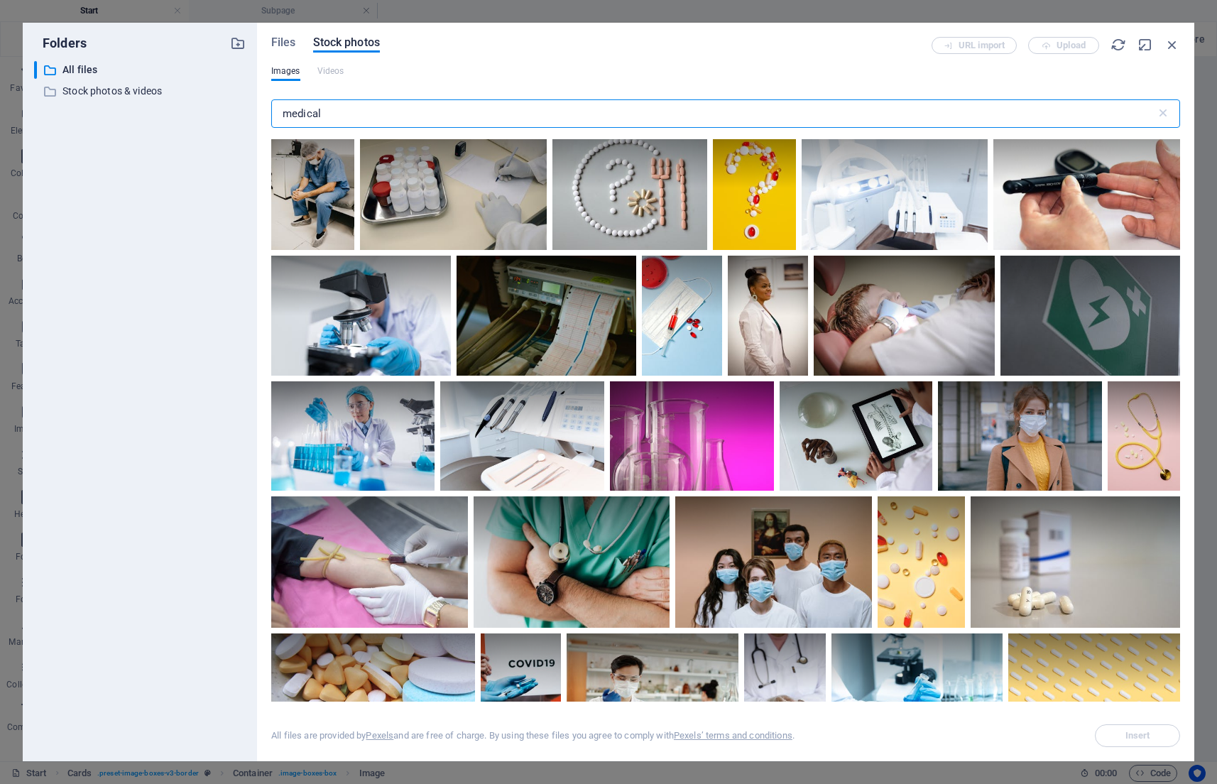
drag, startPoint x: 395, startPoint y: 115, endPoint x: 233, endPoint y: 114, distance: 161.9
click at [233, 114] on div "Folders ​ All files All files ​ Stock photos & videos Stock photos & videos Fil…" at bounding box center [609, 392] width 1172 height 738
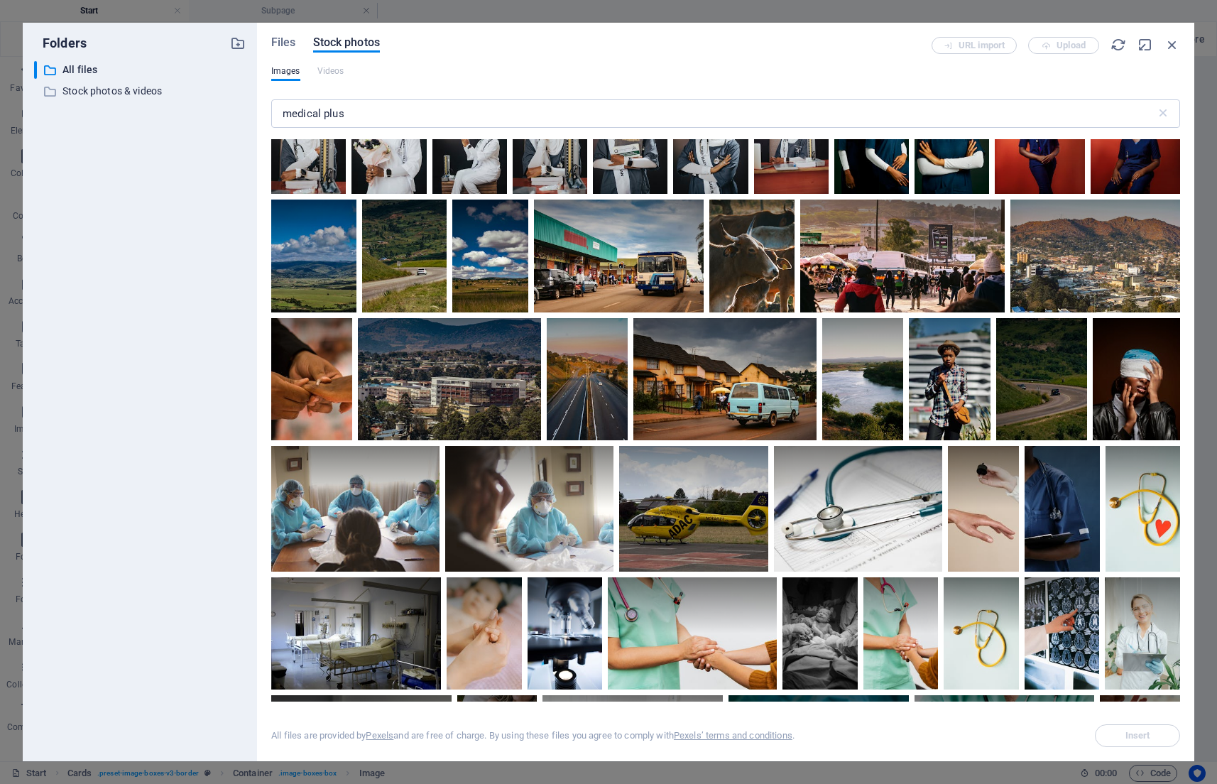
scroll to position [302, 0]
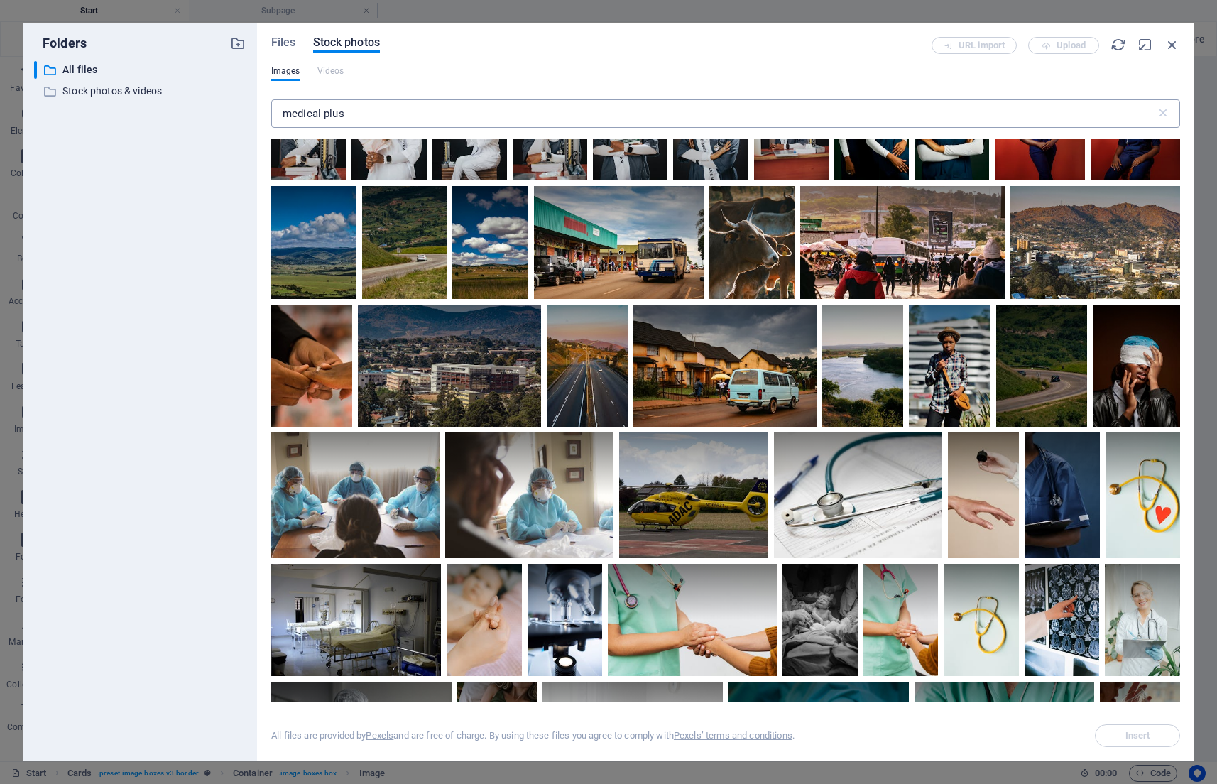
click at [422, 107] on input "medical plus" at bounding box center [713, 113] width 885 height 28
click at [373, 115] on input "medical plus" at bounding box center [713, 113] width 885 height 28
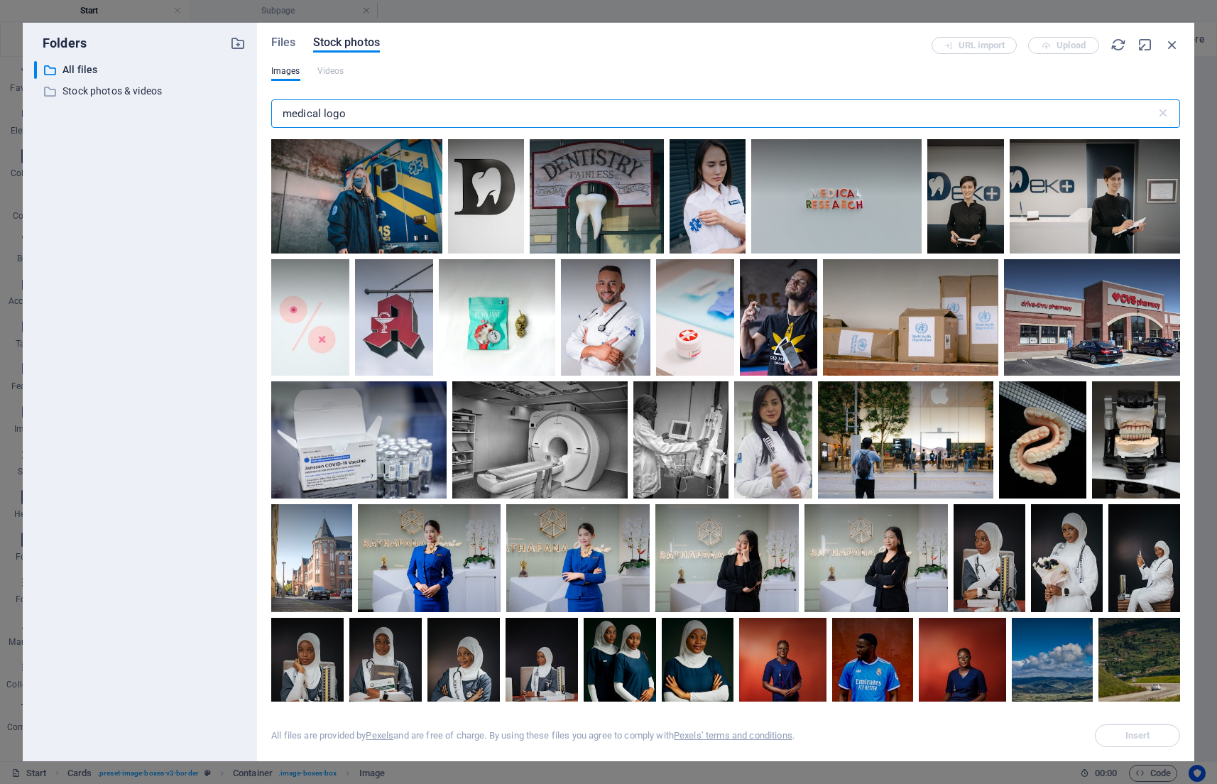
scroll to position [0, 0]
click at [285, 46] on span "Files" at bounding box center [283, 42] width 25 height 17
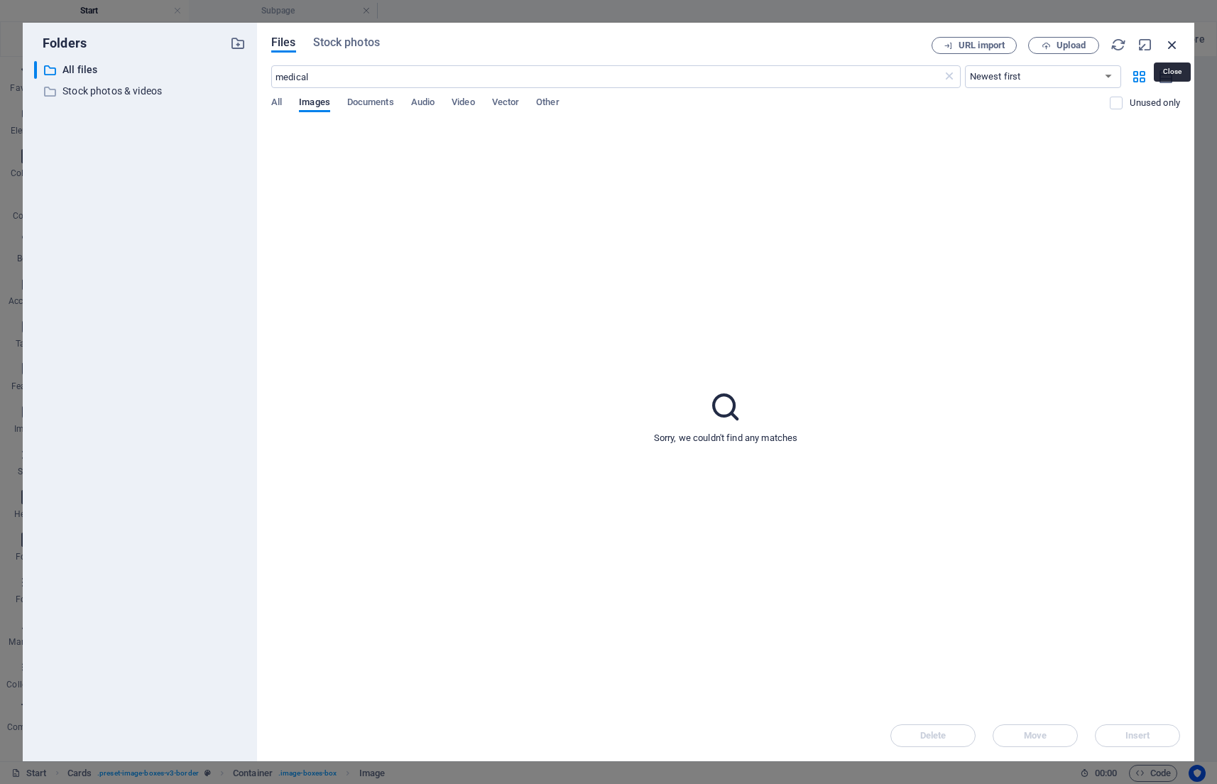
click at [1174, 51] on icon "button" at bounding box center [1173, 45] width 16 height 16
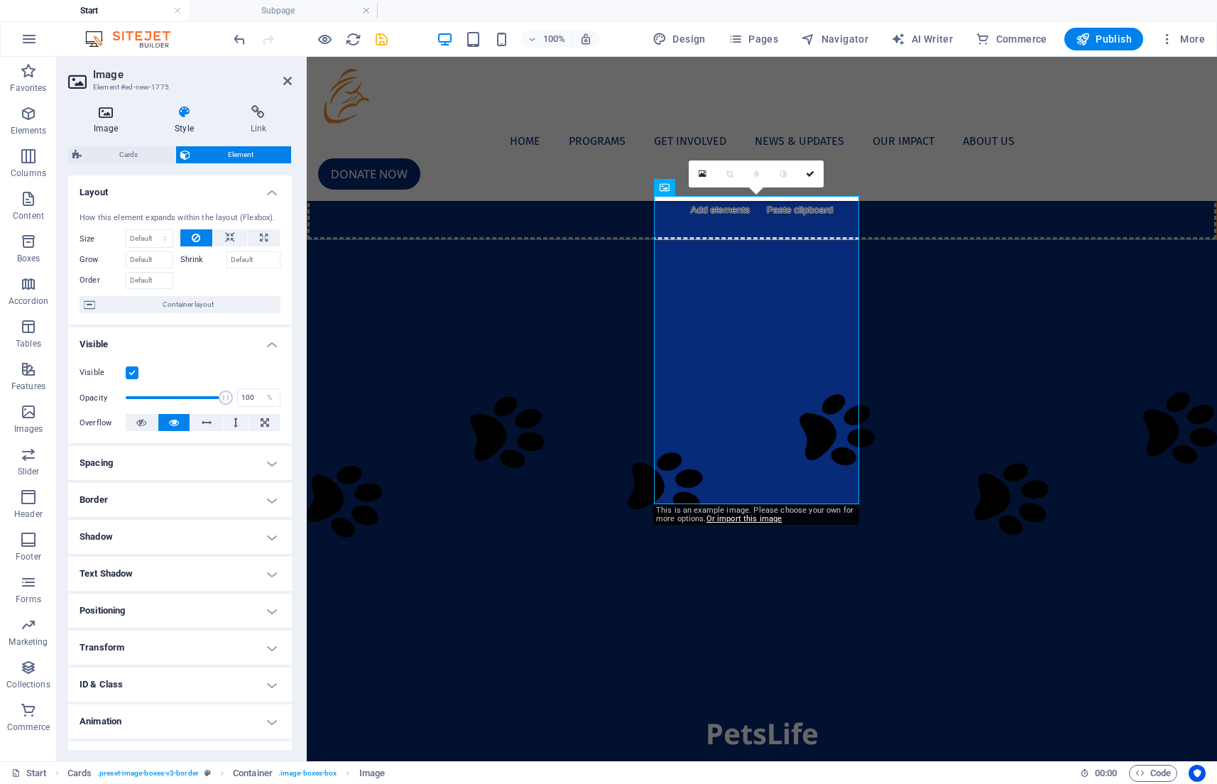
click at [111, 124] on h4 "Image" at bounding box center [108, 120] width 81 height 30
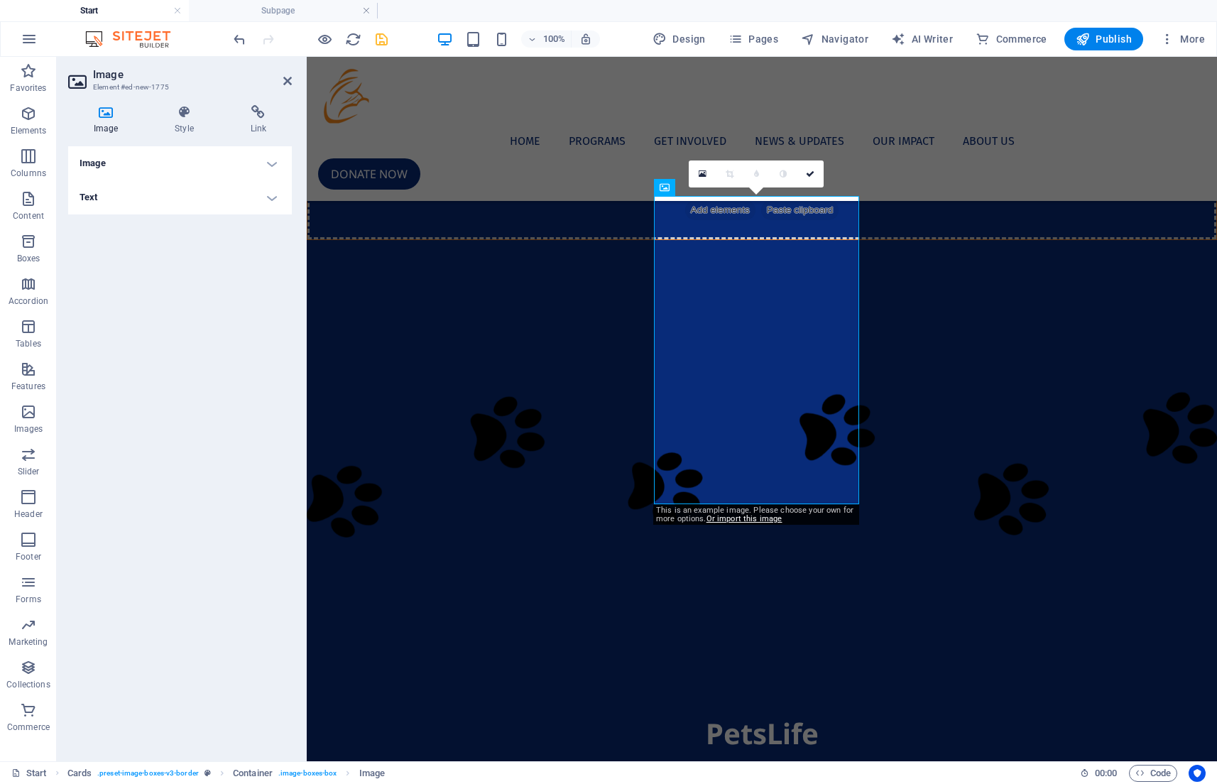
click at [148, 148] on h4 "Image" at bounding box center [180, 163] width 224 height 34
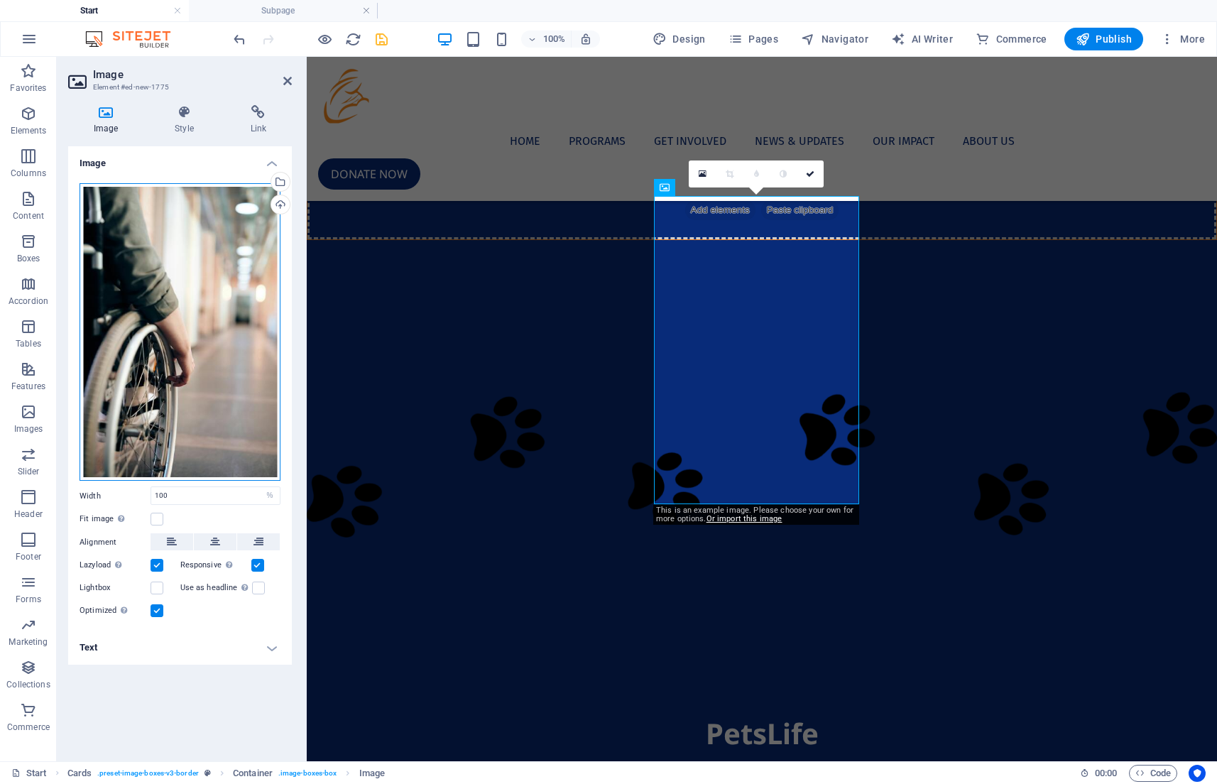
click at [142, 347] on div "Drag files here, click to choose files or select files from Files or our free s…" at bounding box center [180, 332] width 201 height 298
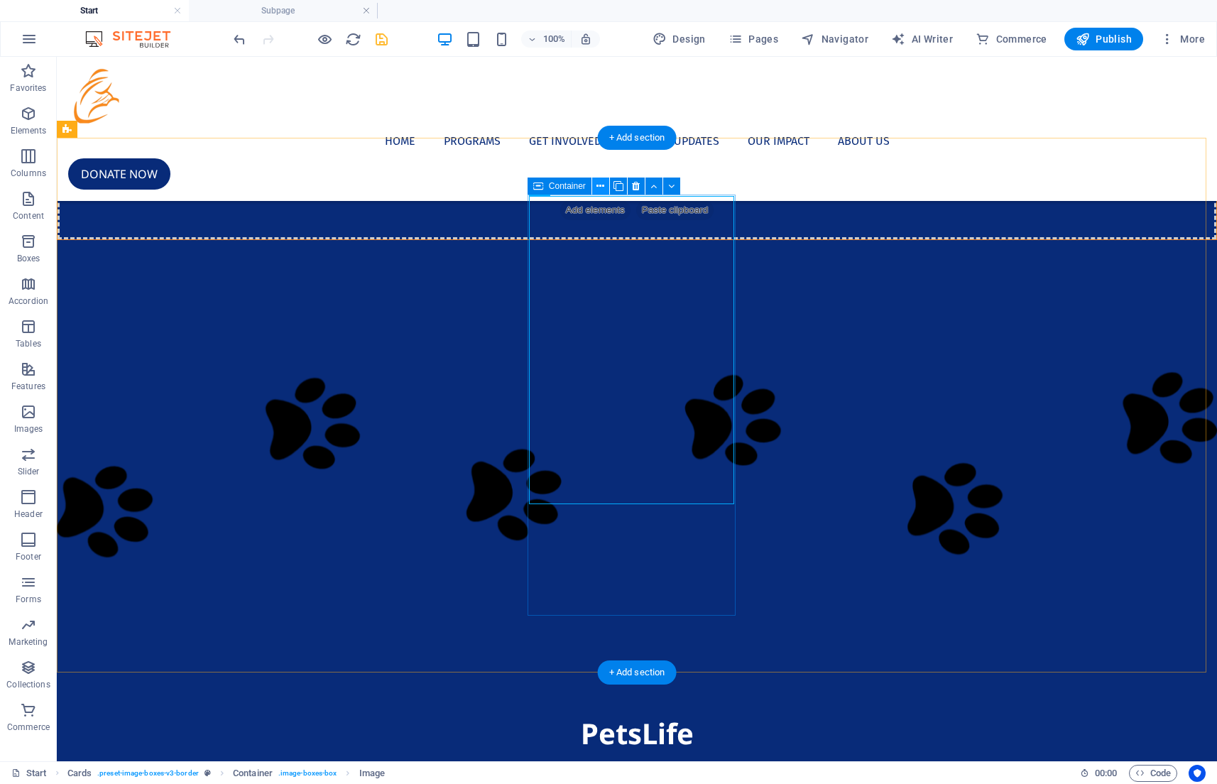
click at [599, 184] on icon at bounding box center [600, 186] width 8 height 15
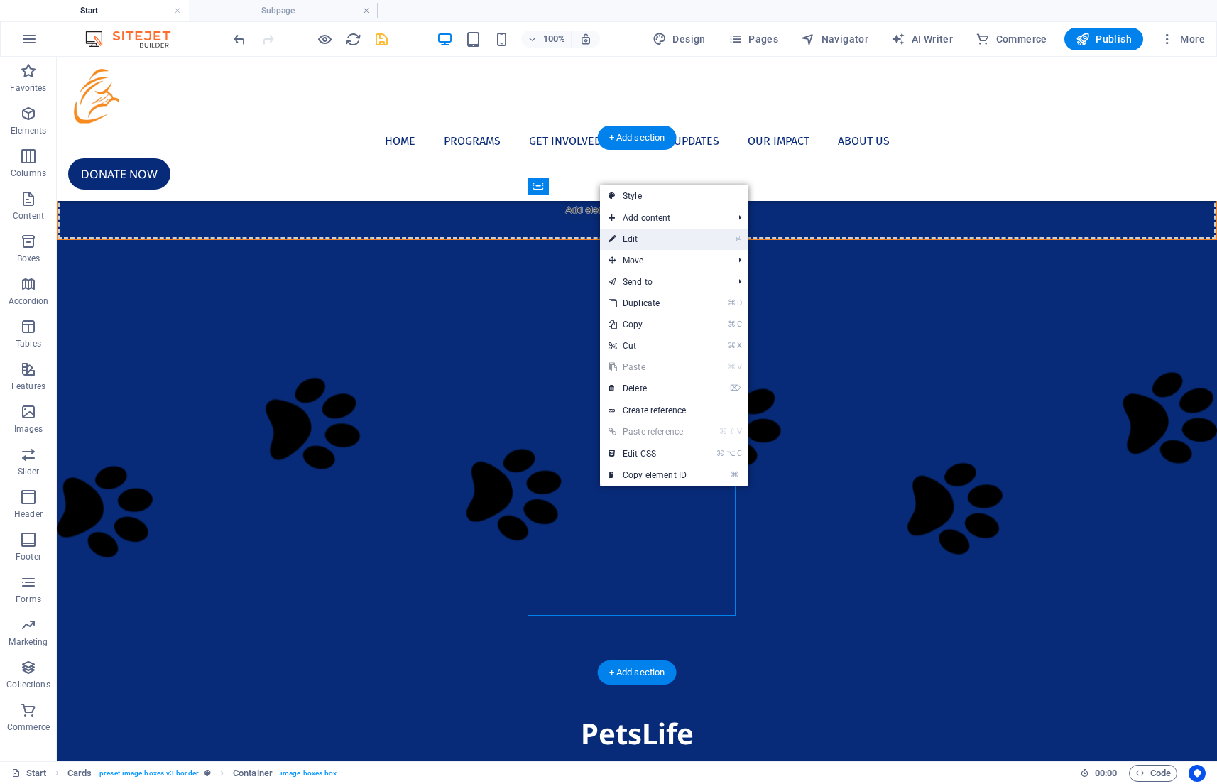
click at [658, 233] on link "⏎ Edit" at bounding box center [647, 239] width 95 height 21
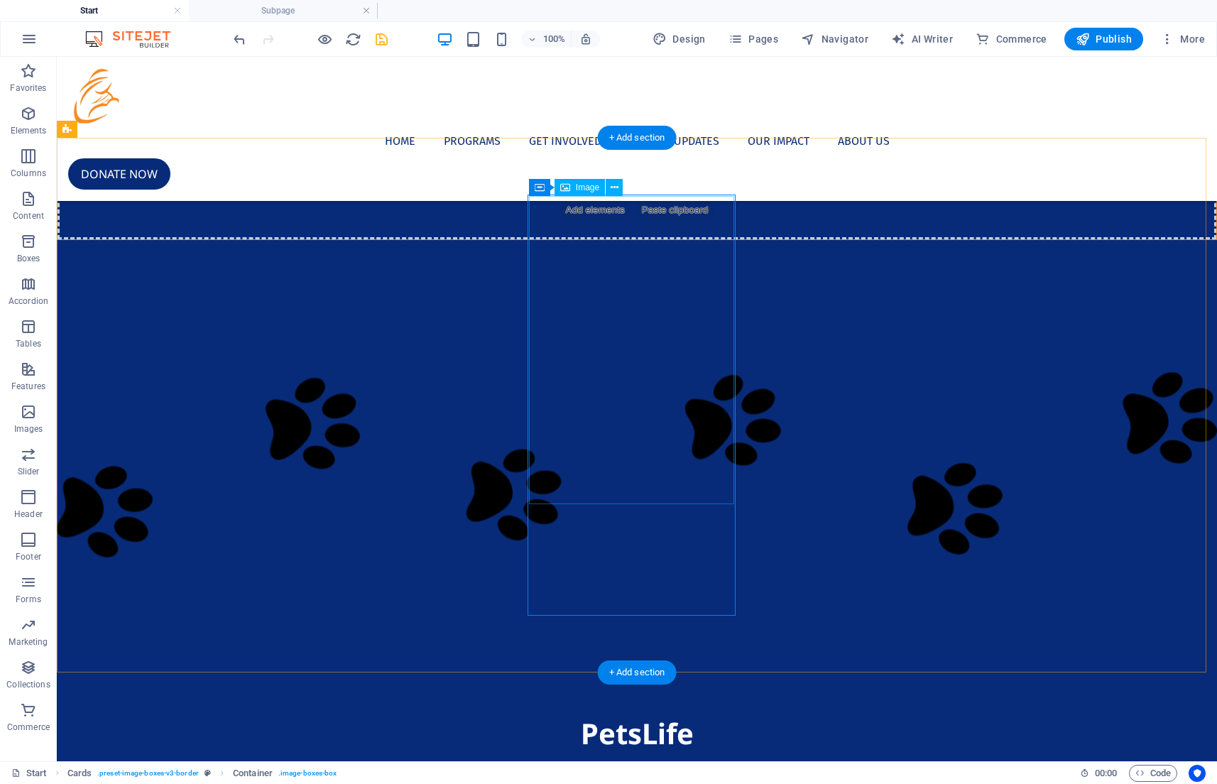
click at [615, 190] on icon at bounding box center [615, 187] width 8 height 15
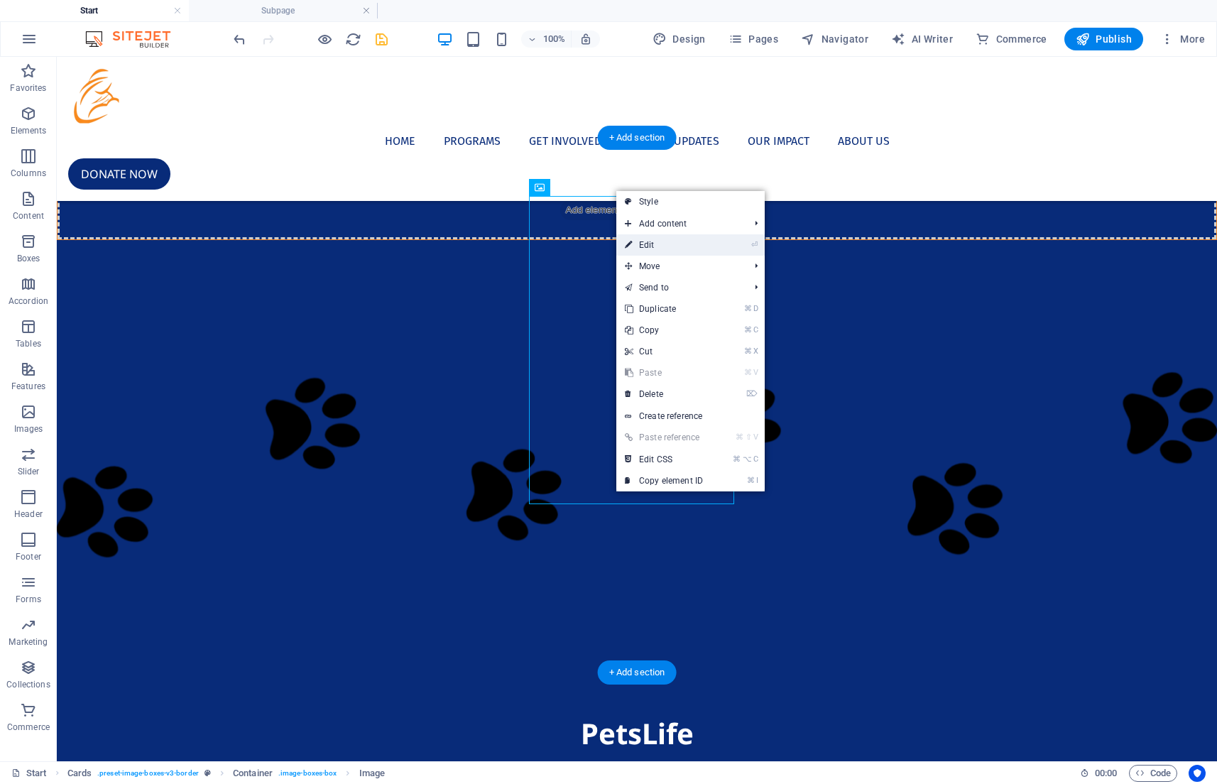
click at [662, 236] on link "⏎ Edit" at bounding box center [663, 244] width 95 height 21
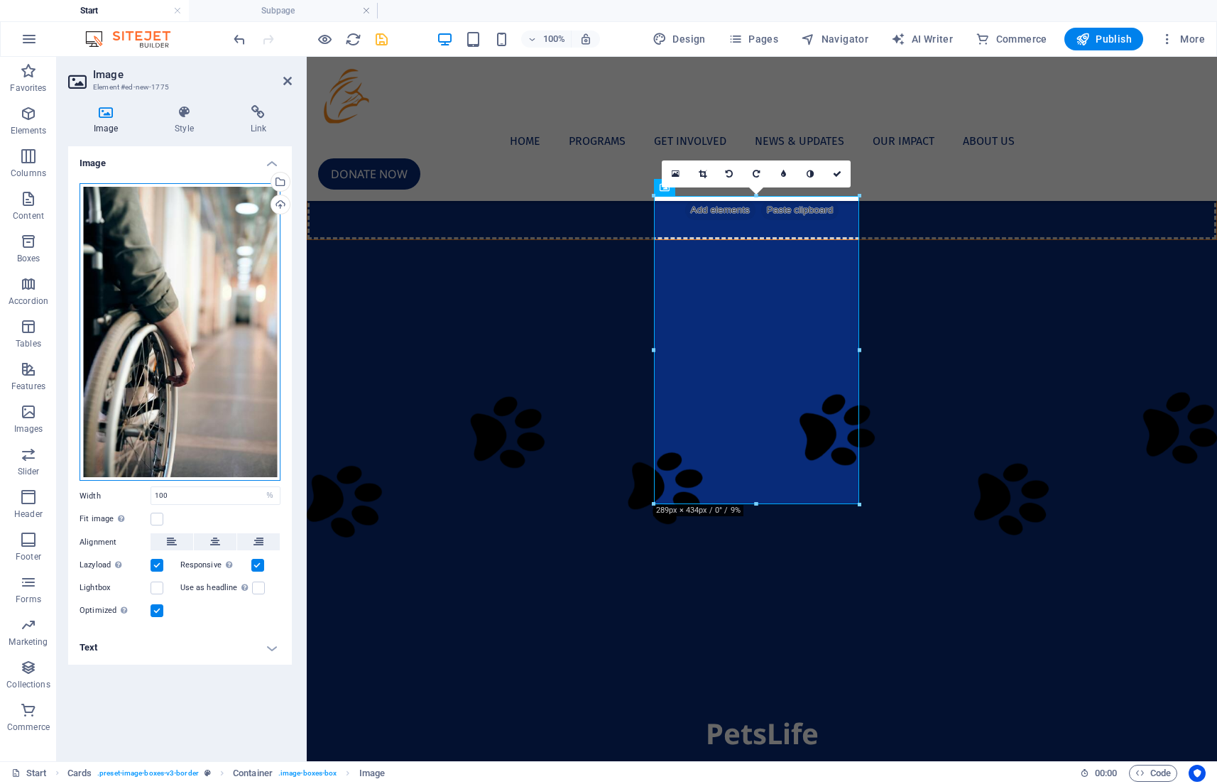
click at [217, 307] on div "Drag files here, click to choose files or select files from Files or our free s…" at bounding box center [180, 332] width 201 height 298
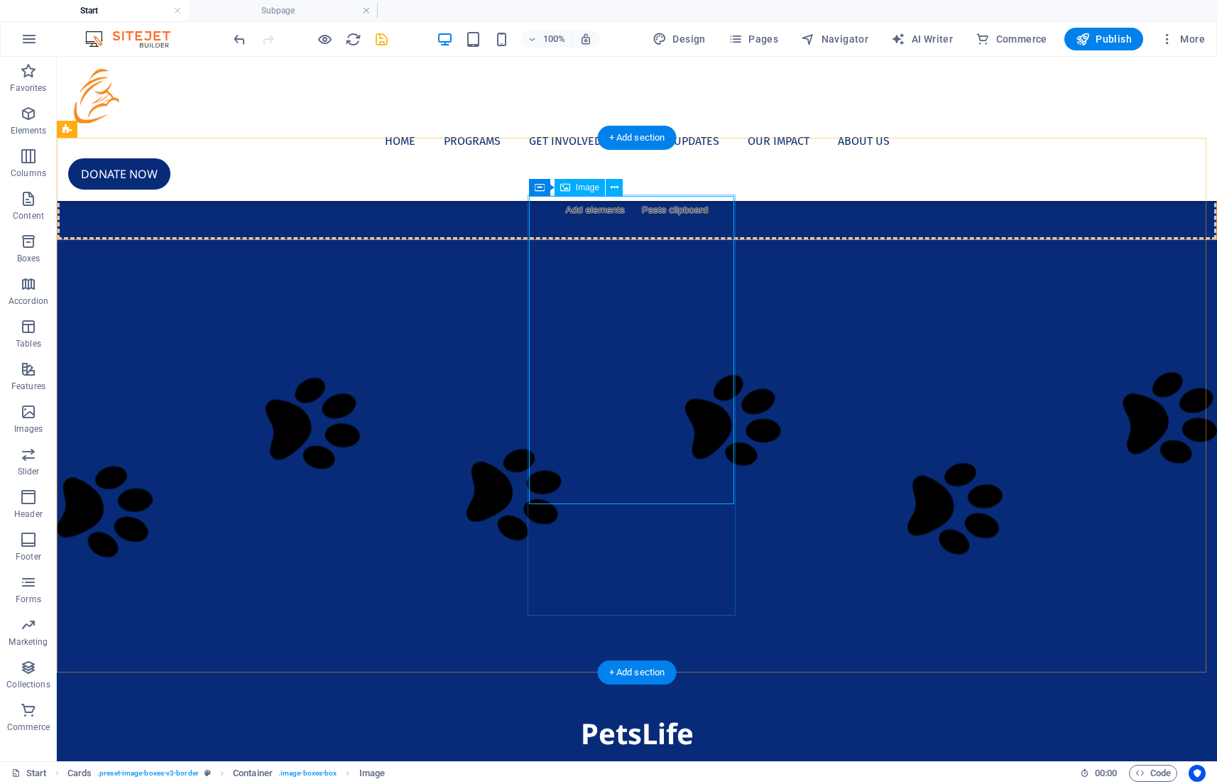
click at [618, 195] on button at bounding box center [614, 187] width 17 height 17
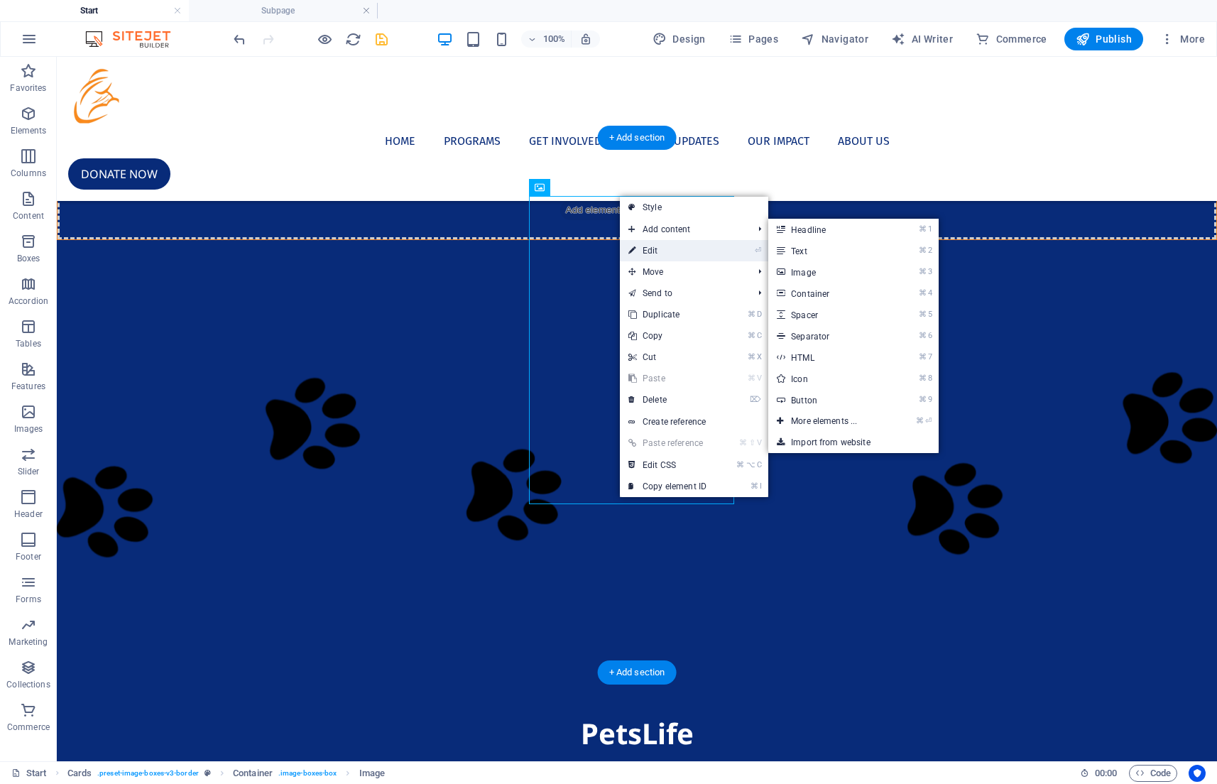
click at [652, 250] on link "⏎ Edit" at bounding box center [667, 250] width 95 height 21
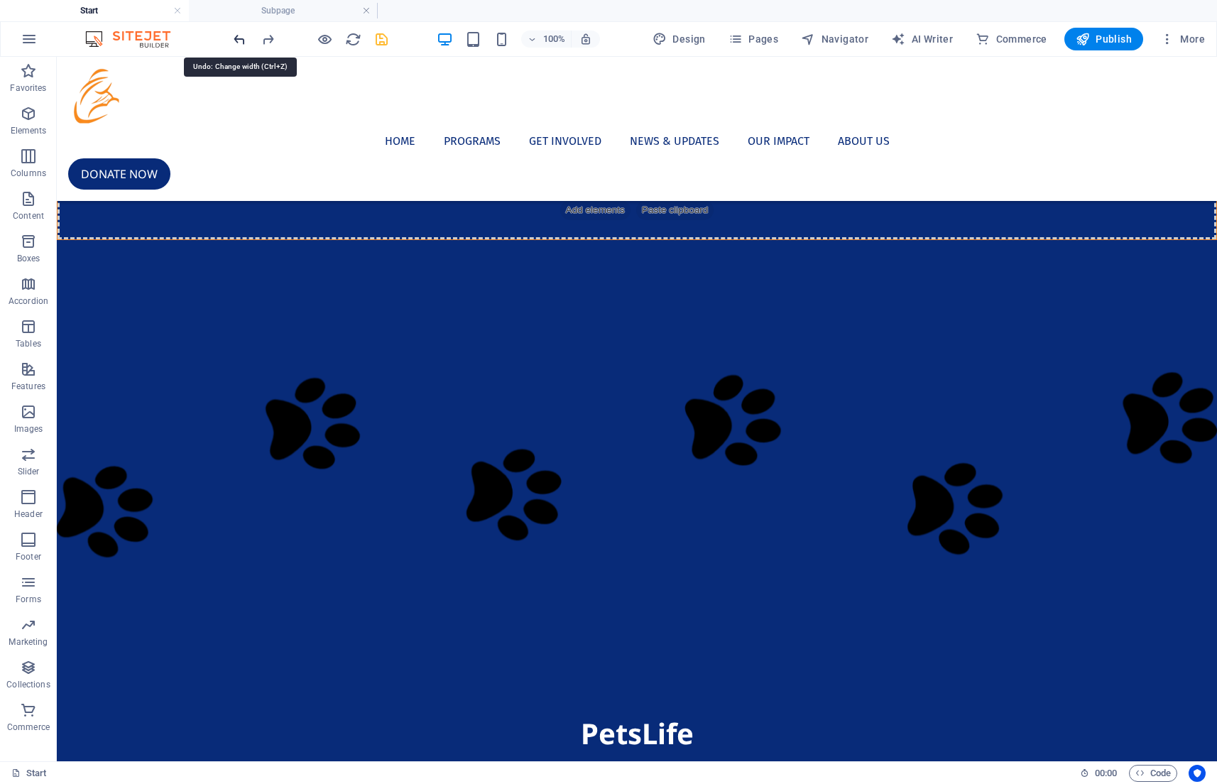
click at [239, 47] on icon "undo" at bounding box center [239, 39] width 16 height 16
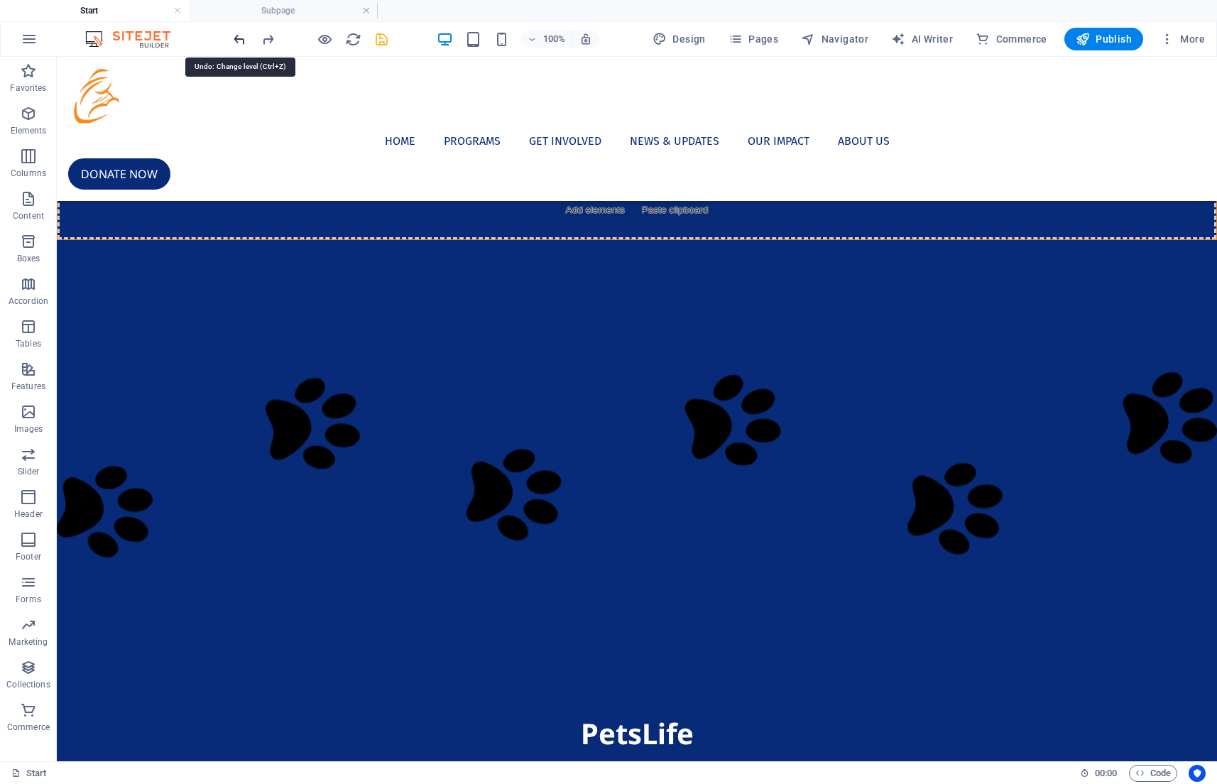
click at [239, 47] on icon "undo" at bounding box center [239, 39] width 16 height 16
click at [267, 45] on icon "redo" at bounding box center [268, 39] width 16 height 16
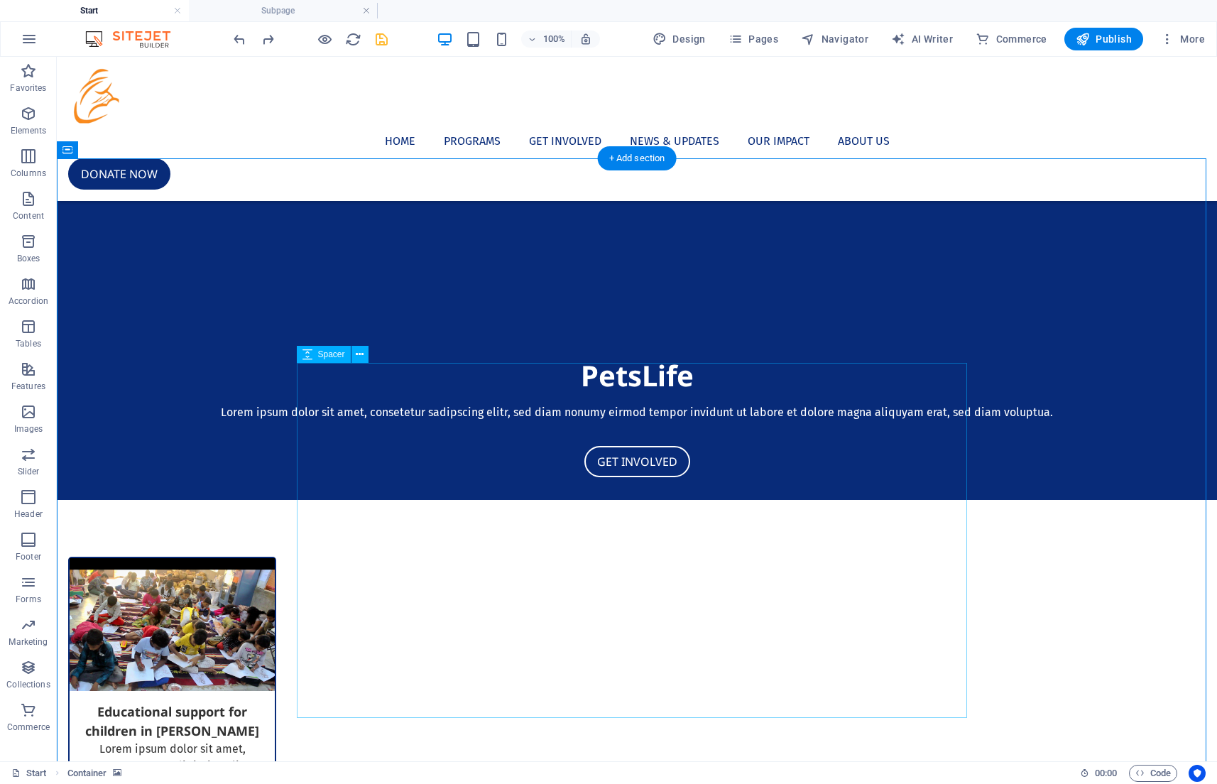
scroll to position [809, 0]
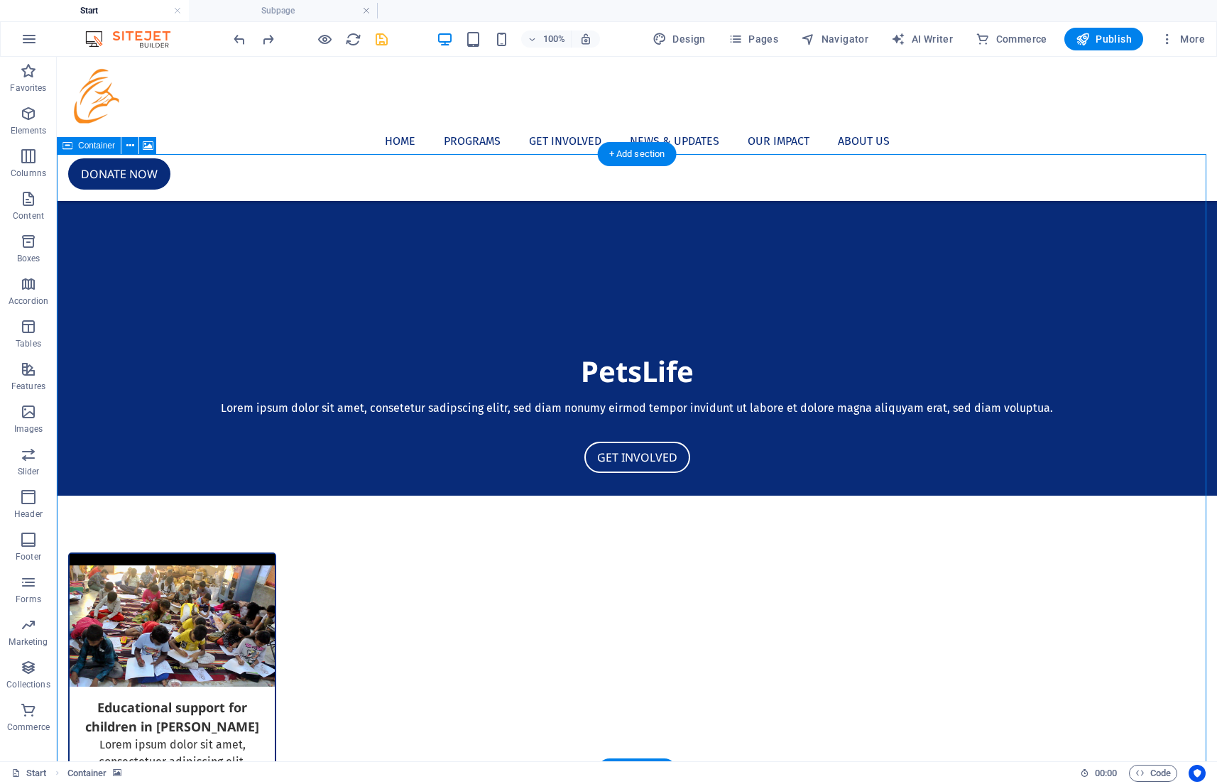
click at [74, 149] on div "Container" at bounding box center [89, 145] width 64 height 17
click at [133, 148] on icon at bounding box center [130, 145] width 8 height 15
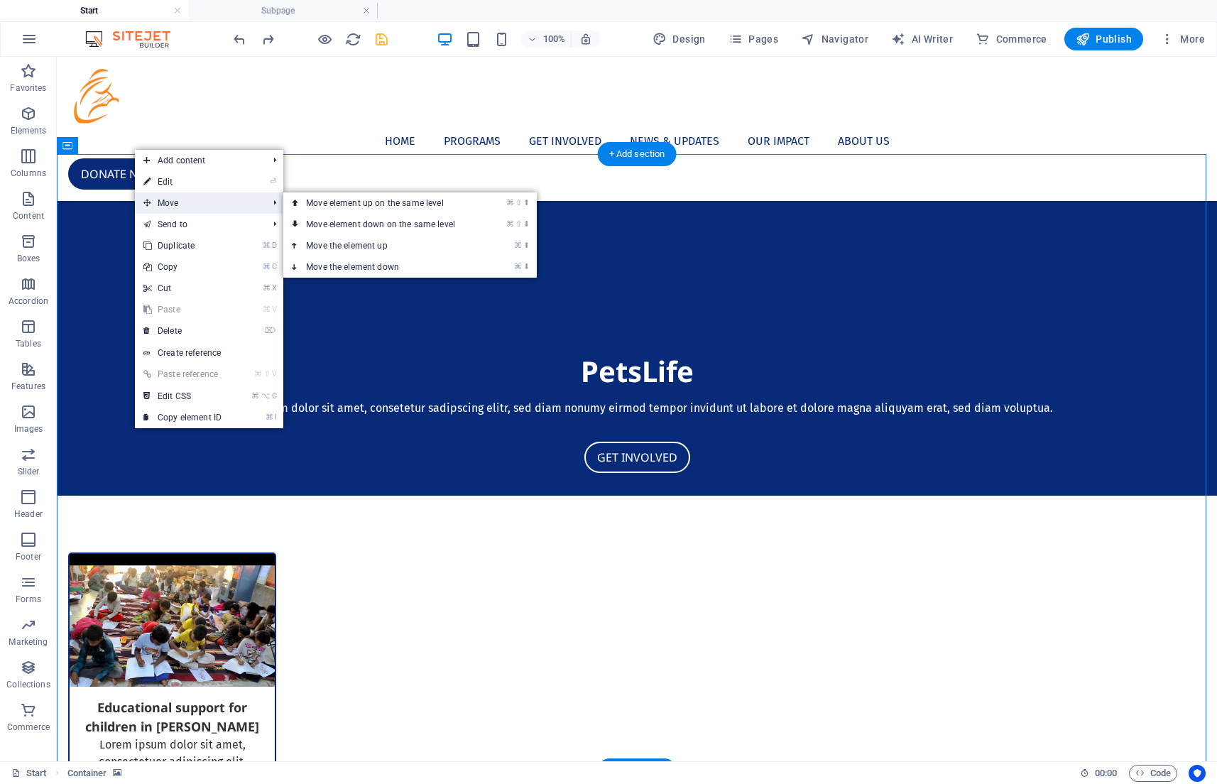
click at [177, 198] on span "Move" at bounding box center [198, 202] width 127 height 21
click at [316, 204] on link "⌘ ⇧ ⬆ Move element up on the same level" at bounding box center [383, 202] width 200 height 21
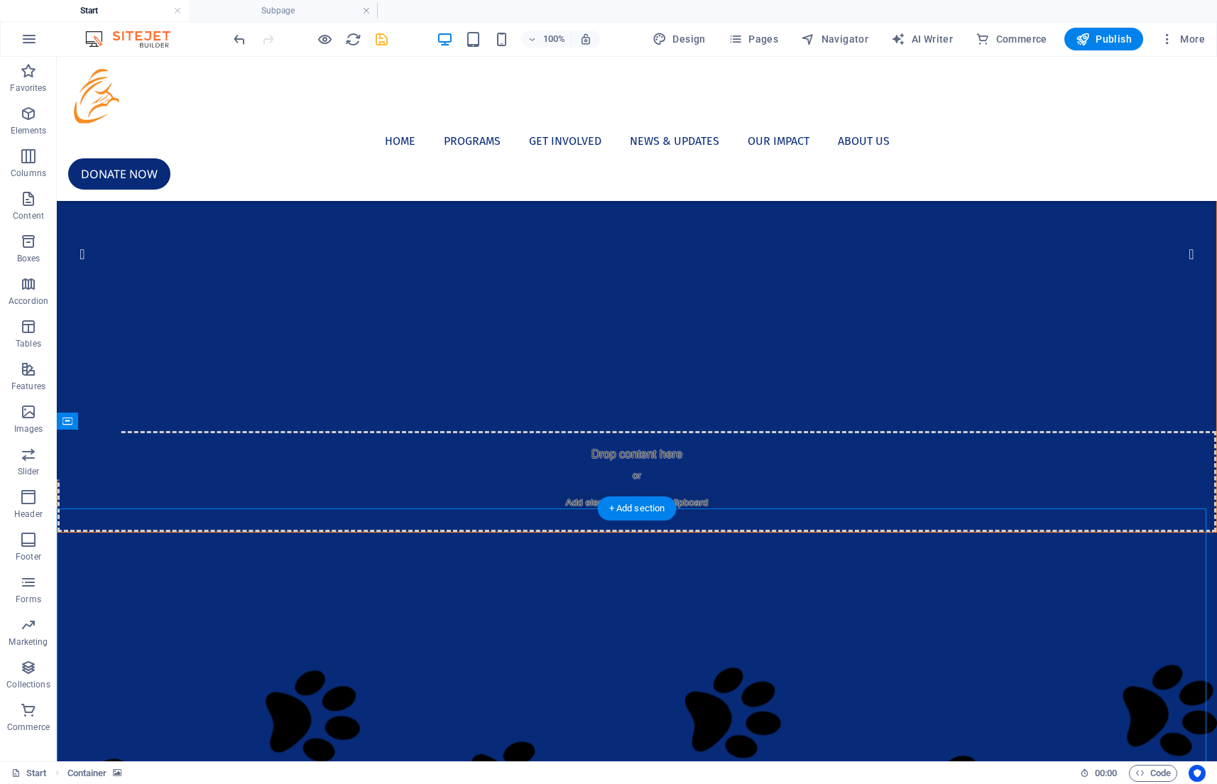
scroll to position [156, 0]
click at [342, 481] on icon at bounding box center [343, 478] width 8 height 15
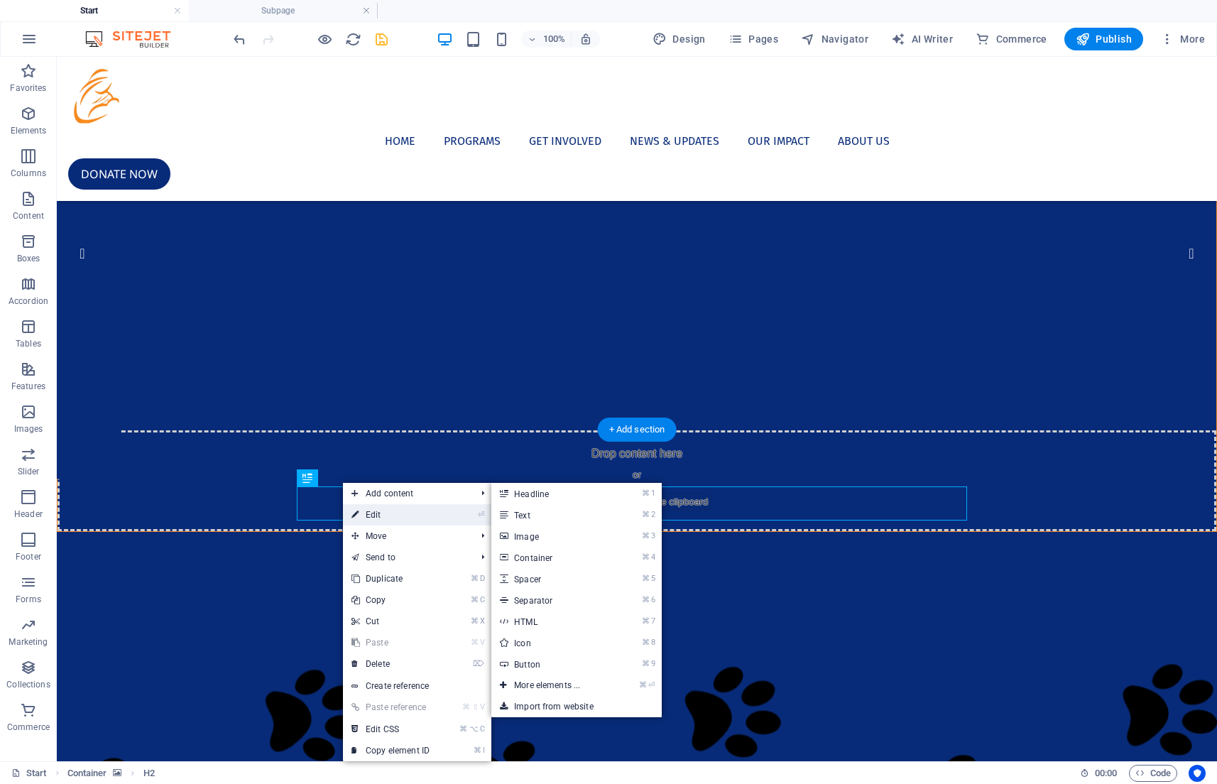
click at [408, 516] on link "⏎ Edit" at bounding box center [390, 514] width 95 height 21
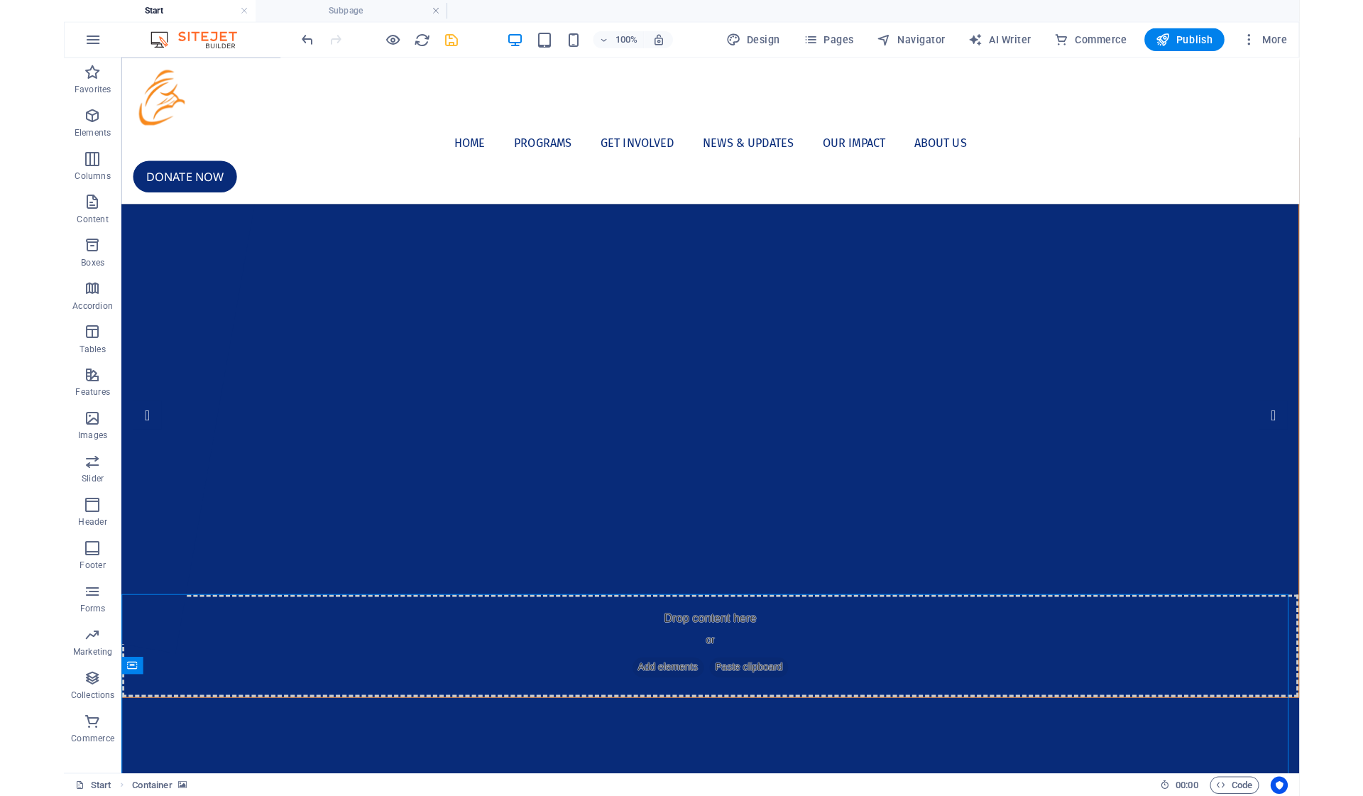
scroll to position [0, 0]
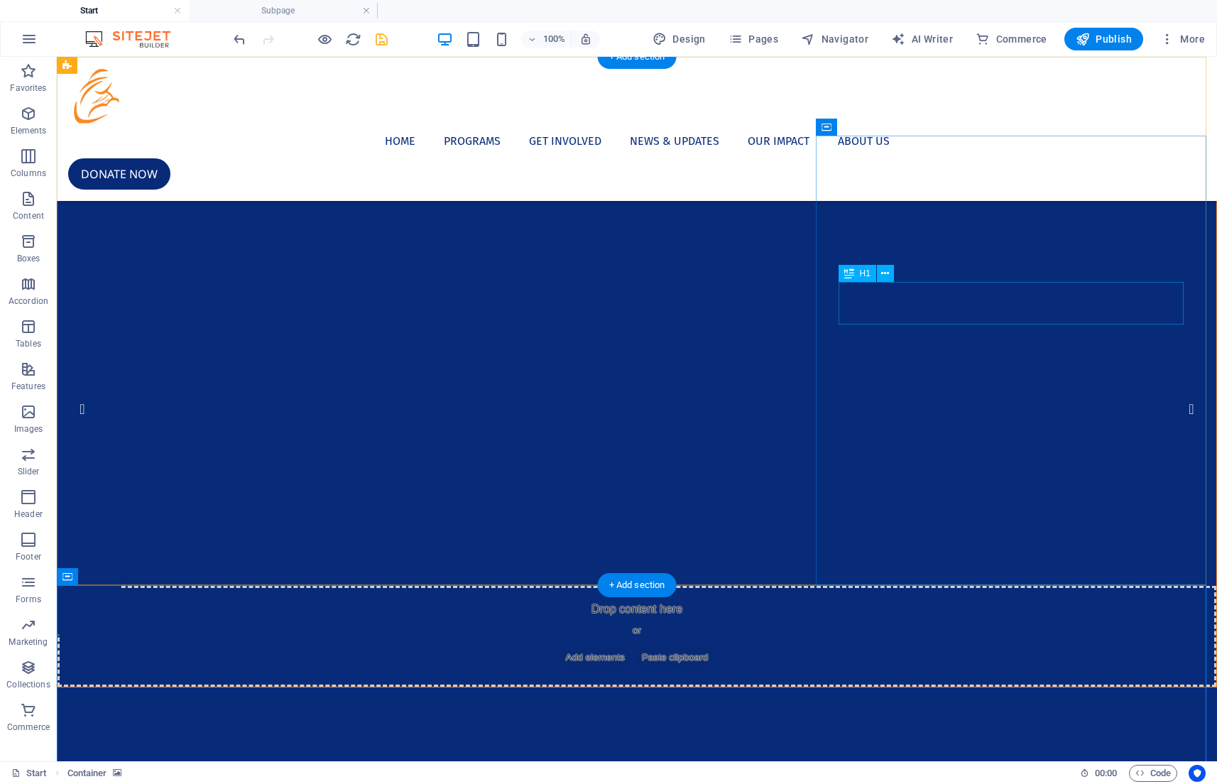
click at [856, 275] on div "H1" at bounding box center [858, 273] width 38 height 17
click at [895, 271] on div "H1" at bounding box center [871, 274] width 65 height 18
click at [890, 271] on button at bounding box center [885, 273] width 17 height 17
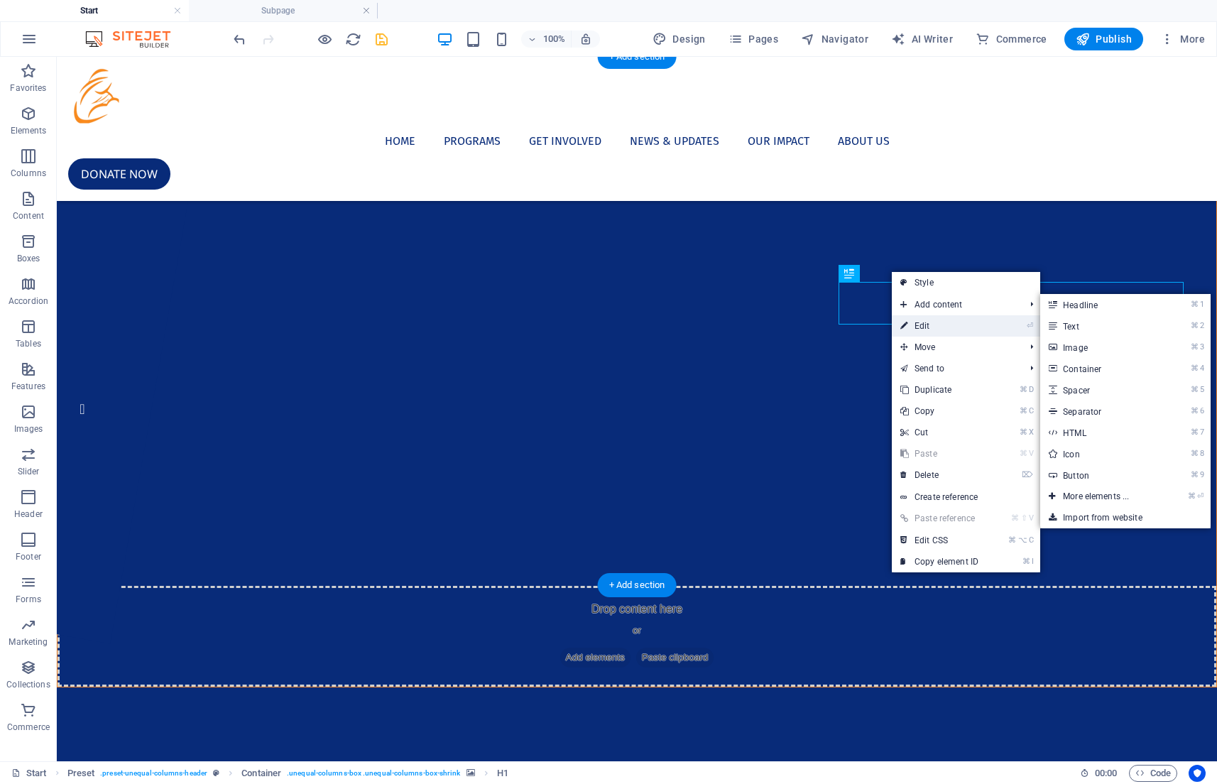
click at [961, 327] on link "⏎ Edit" at bounding box center [939, 325] width 95 height 21
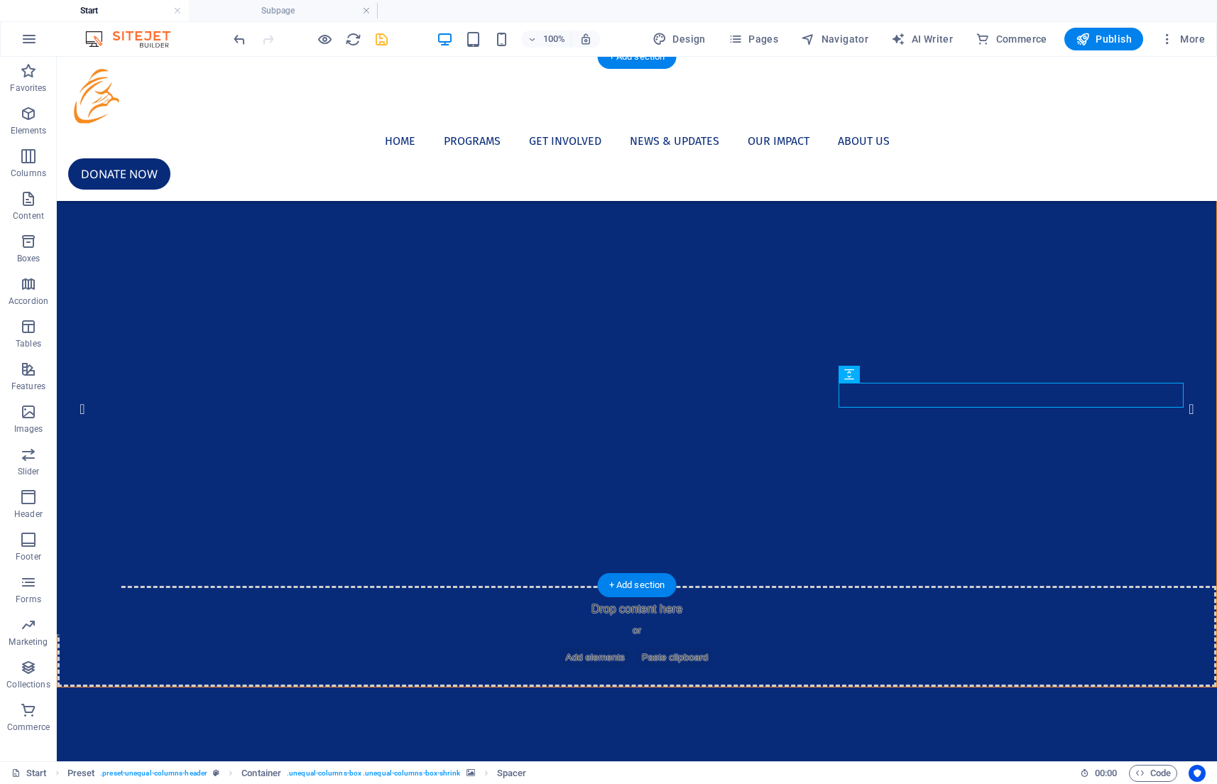
click at [905, 126] on icon at bounding box center [907, 127] width 11 height 15
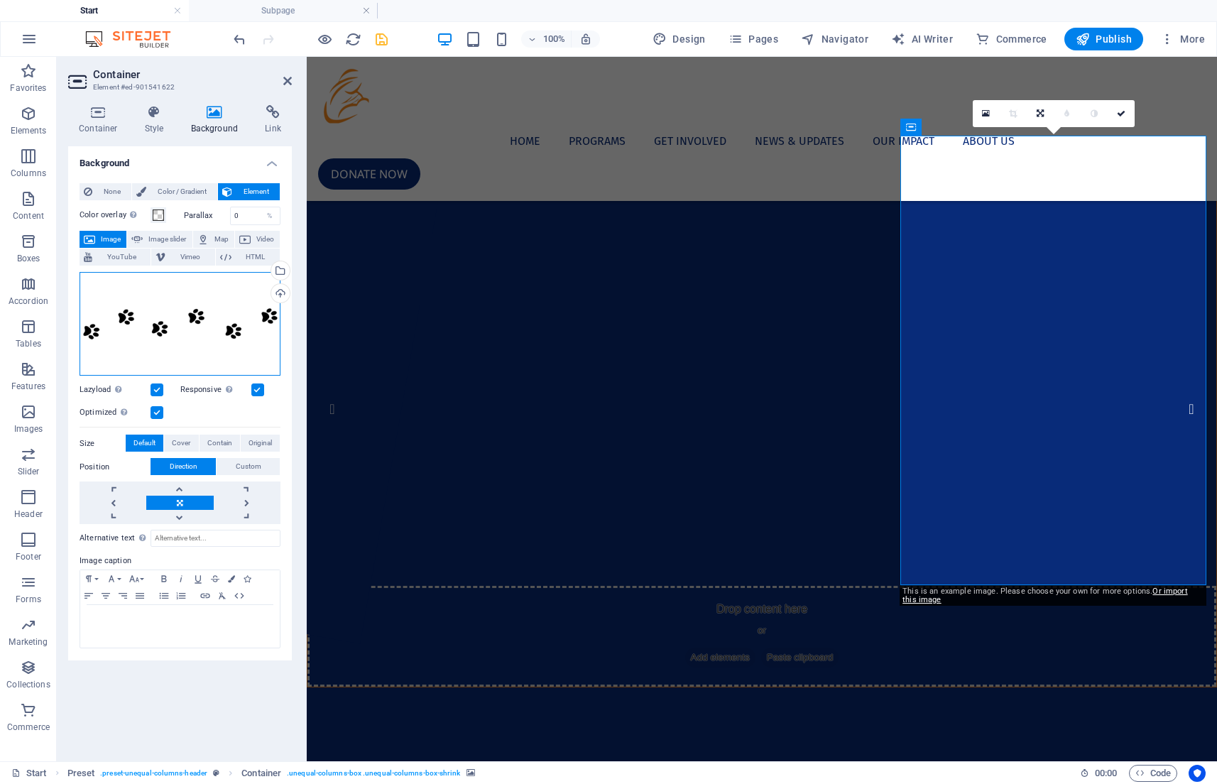
click at [227, 330] on div "Drag files here, click to choose files or select files from Files or our free s…" at bounding box center [180, 324] width 201 height 104
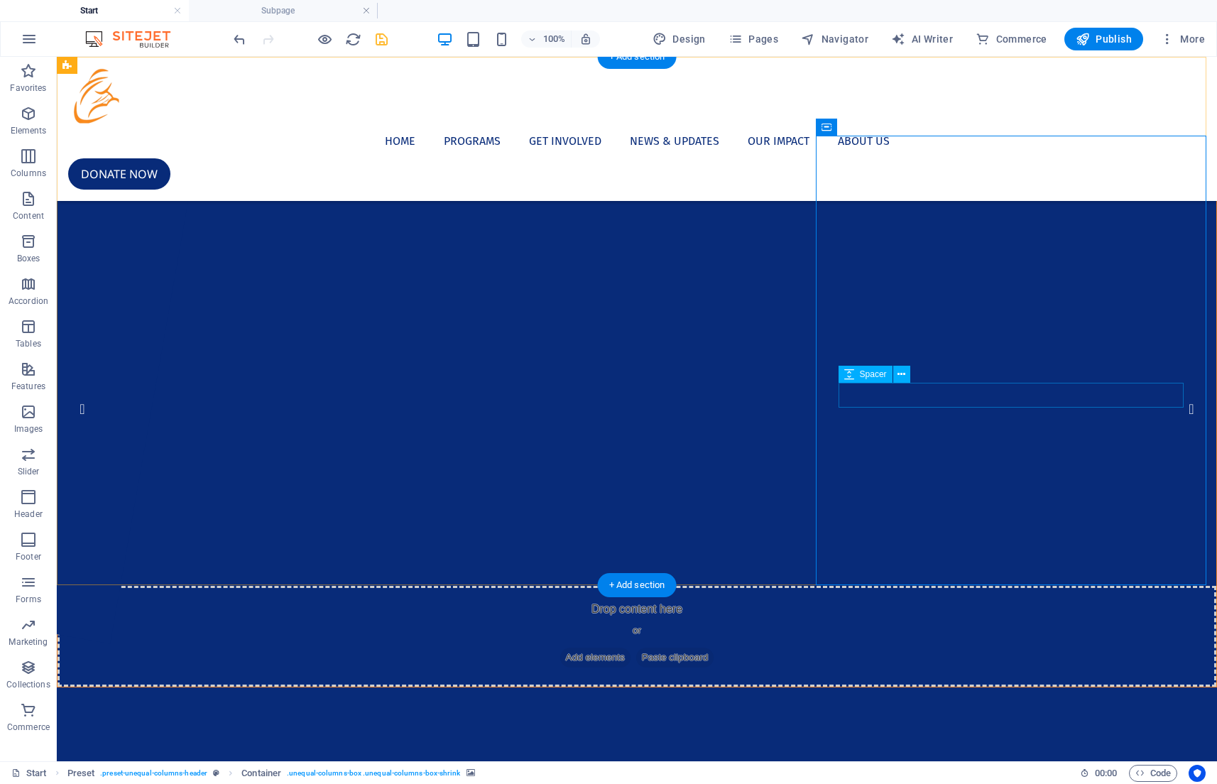
click at [895, 124] on button at bounding box center [888, 127] width 17 height 17
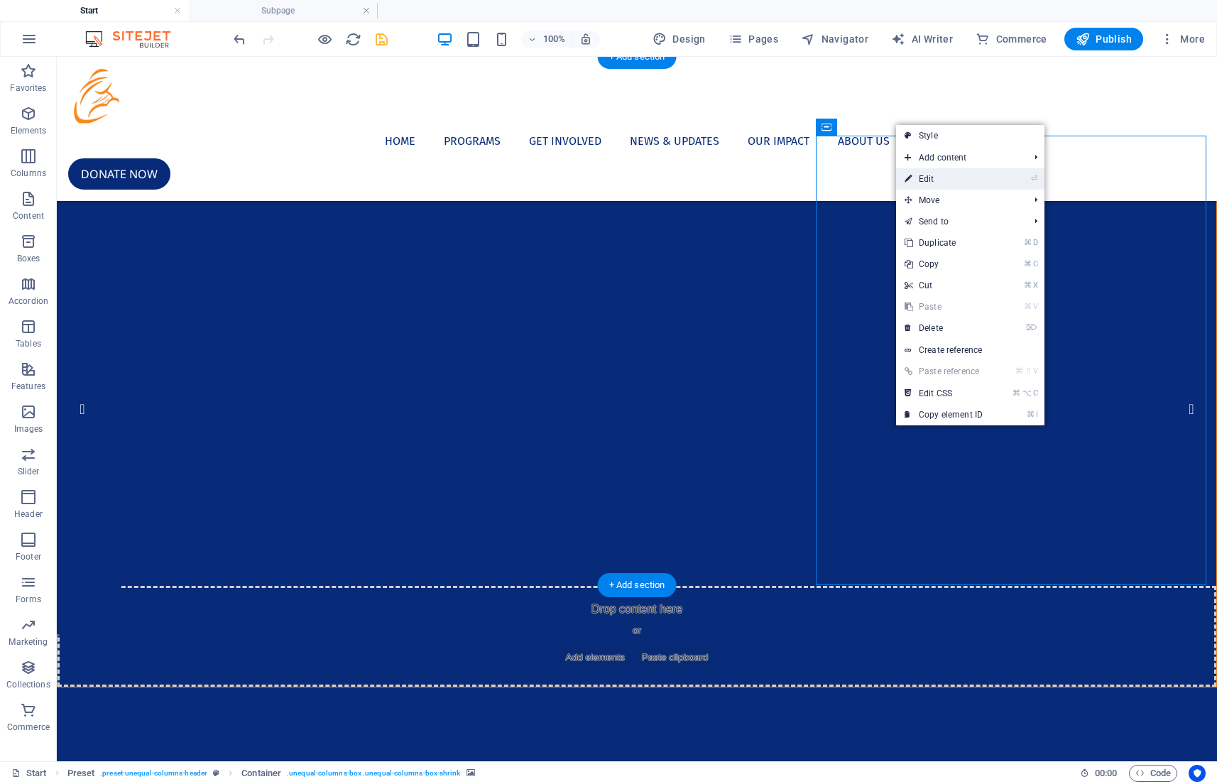
click at [958, 173] on link "⏎ Edit" at bounding box center [943, 178] width 95 height 21
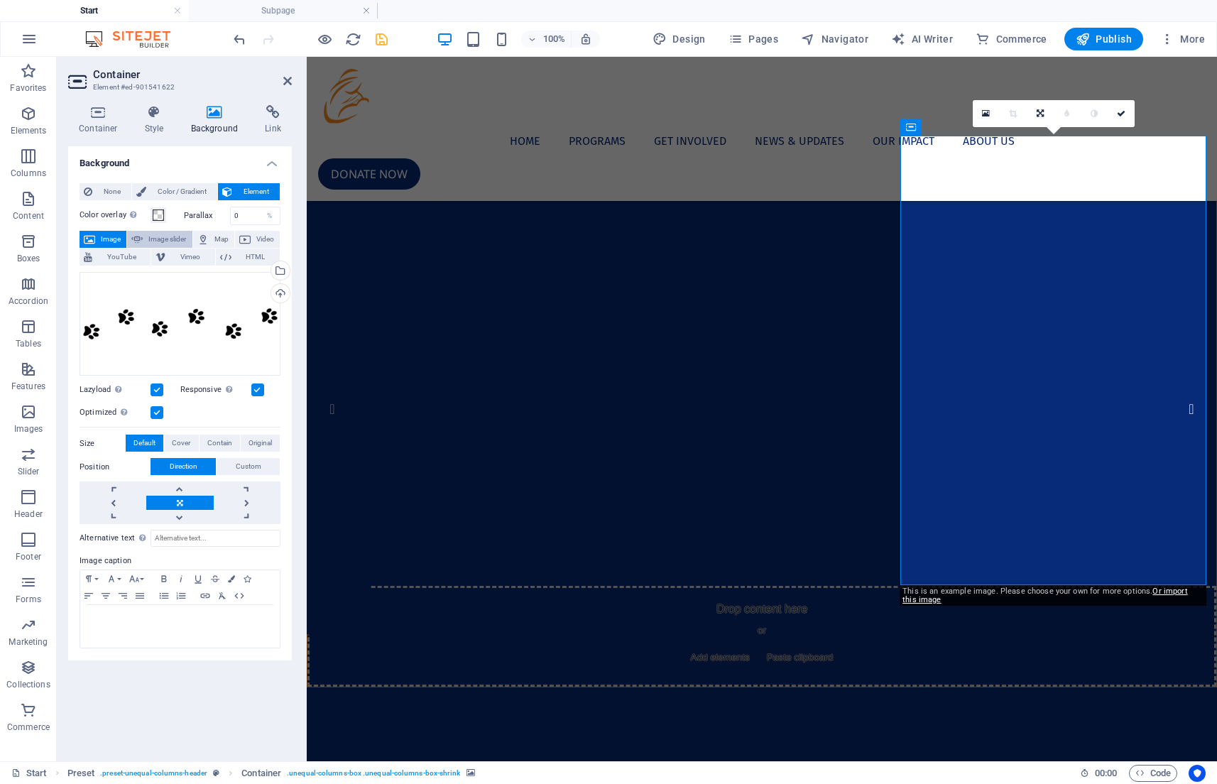
click at [151, 234] on span "Image slider" at bounding box center [167, 239] width 40 height 17
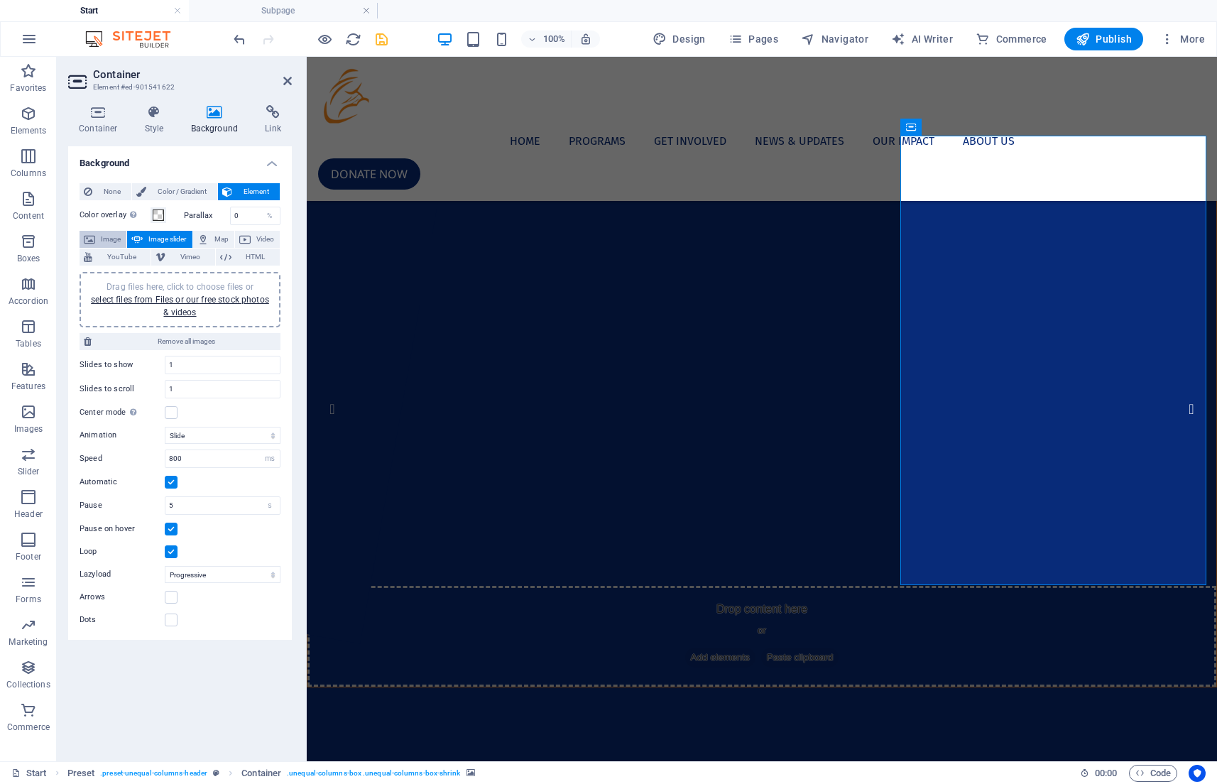
click at [119, 234] on span "Image" at bounding box center [110, 239] width 23 height 17
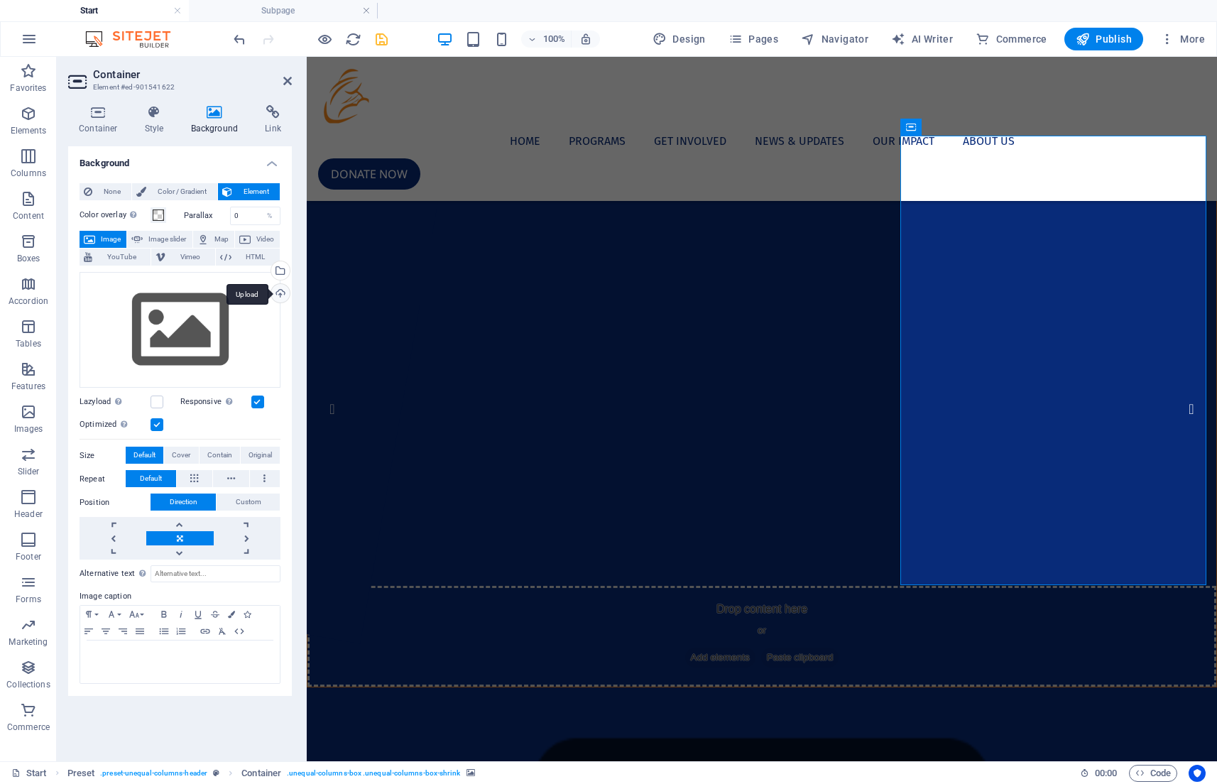
click at [280, 294] on div "Upload" at bounding box center [278, 294] width 21 height 21
click at [219, 322] on div "Drag files here, click to choose files or select files from Files or our free s…" at bounding box center [180, 330] width 201 height 116
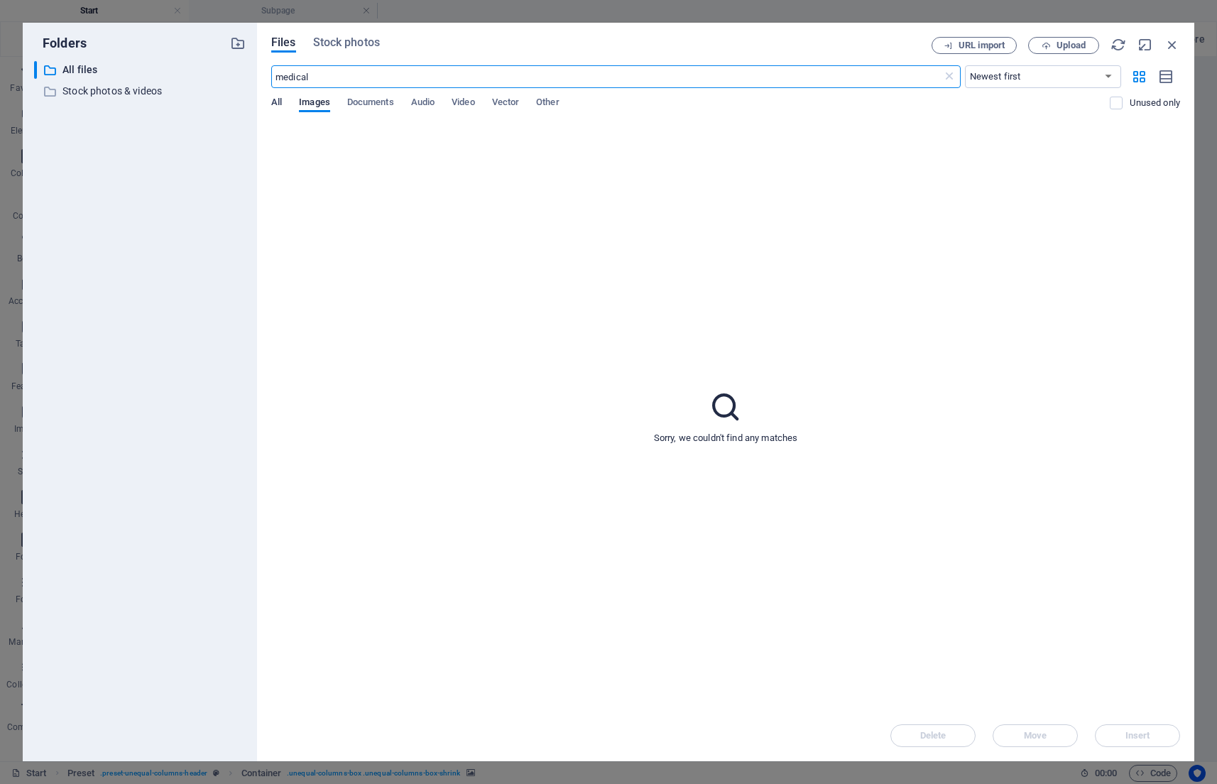
click at [278, 99] on span "All" at bounding box center [276, 104] width 11 height 20
click at [944, 72] on icon at bounding box center [949, 77] width 14 height 14
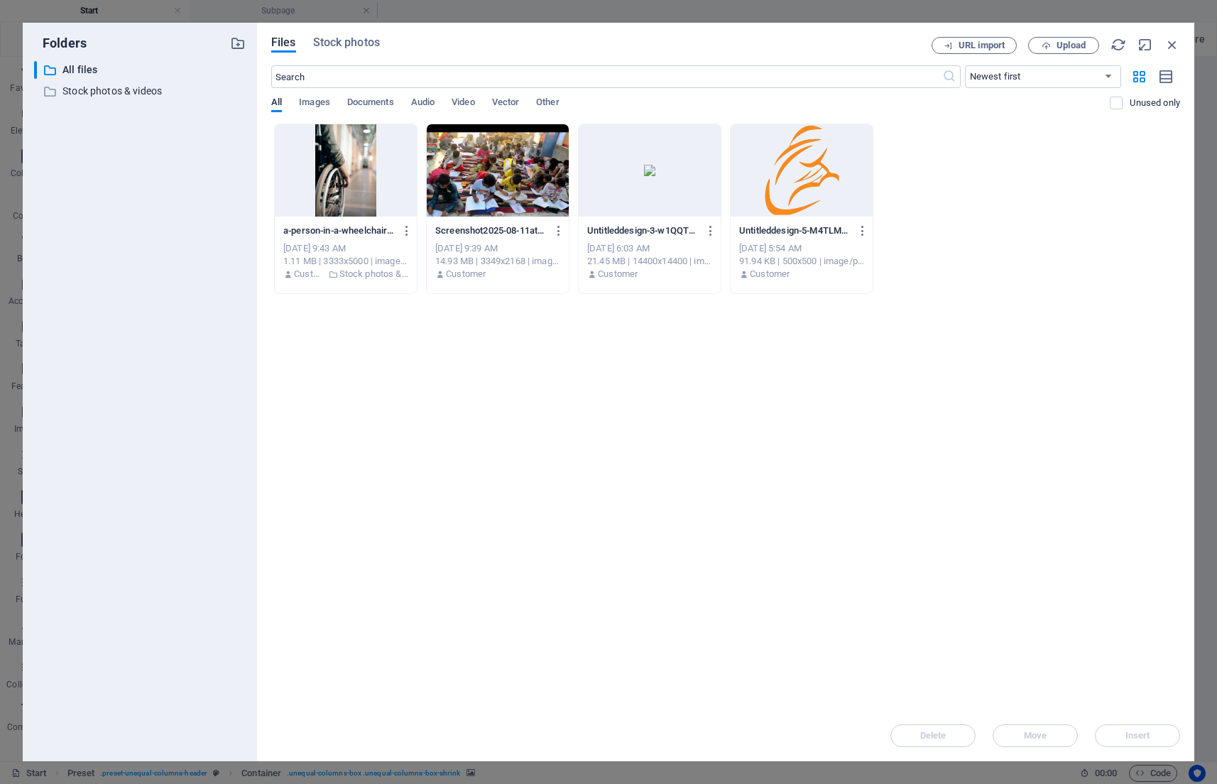
click at [822, 173] on div at bounding box center [802, 170] width 142 height 92
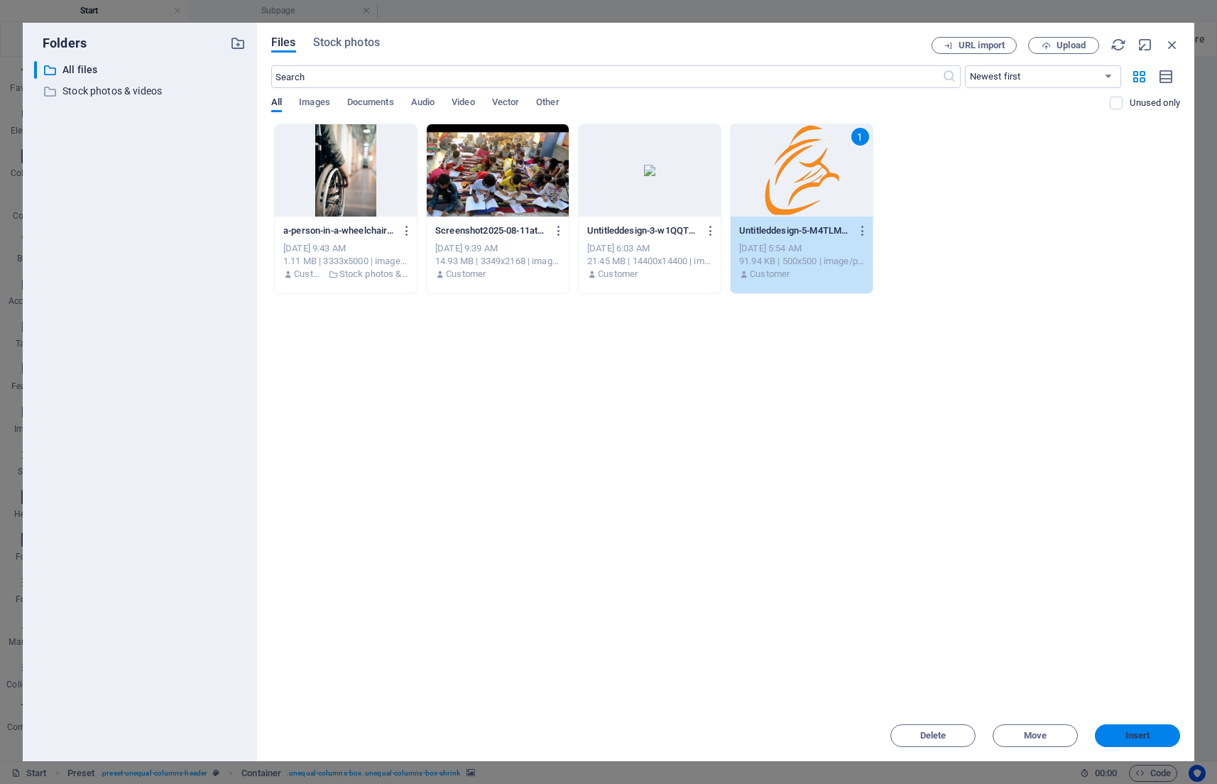
click at [1123, 731] on button "Insert" at bounding box center [1137, 735] width 85 height 23
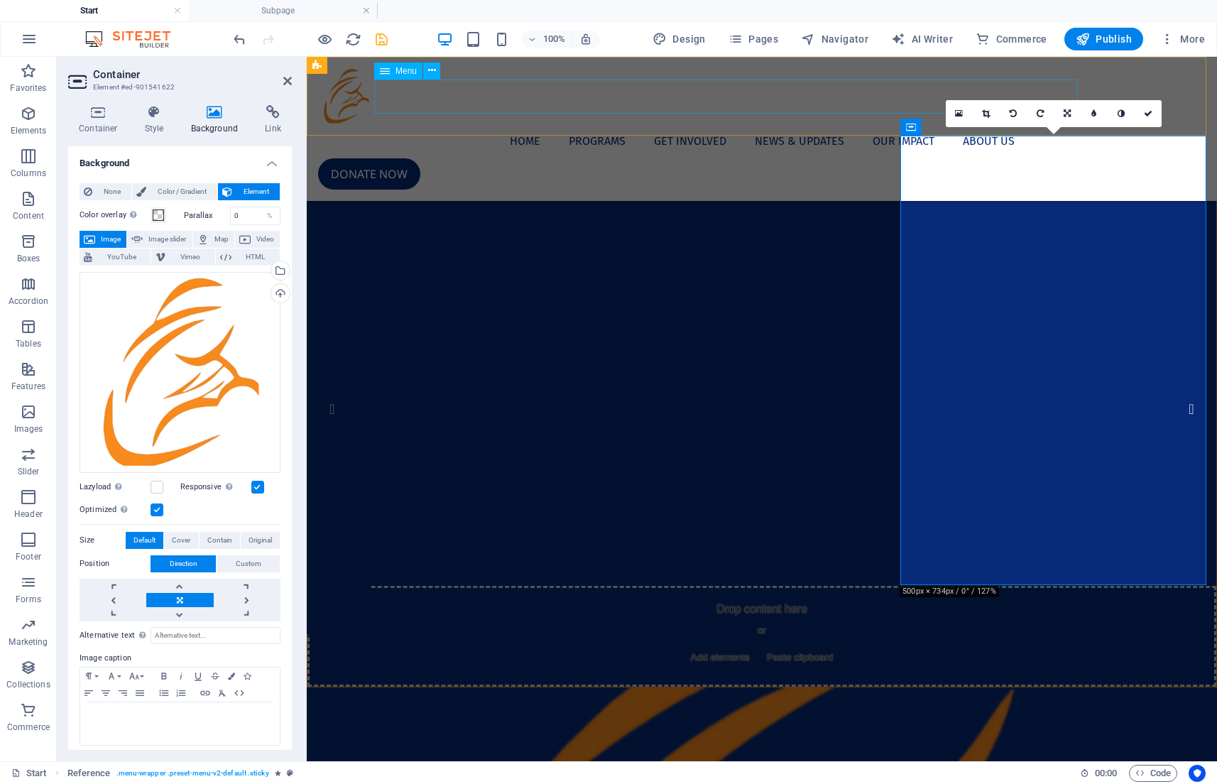
click at [878, 124] on nav "Home Programs Get Involved News & Updates Our Impact About Us" at bounding box center [762, 141] width 888 height 34
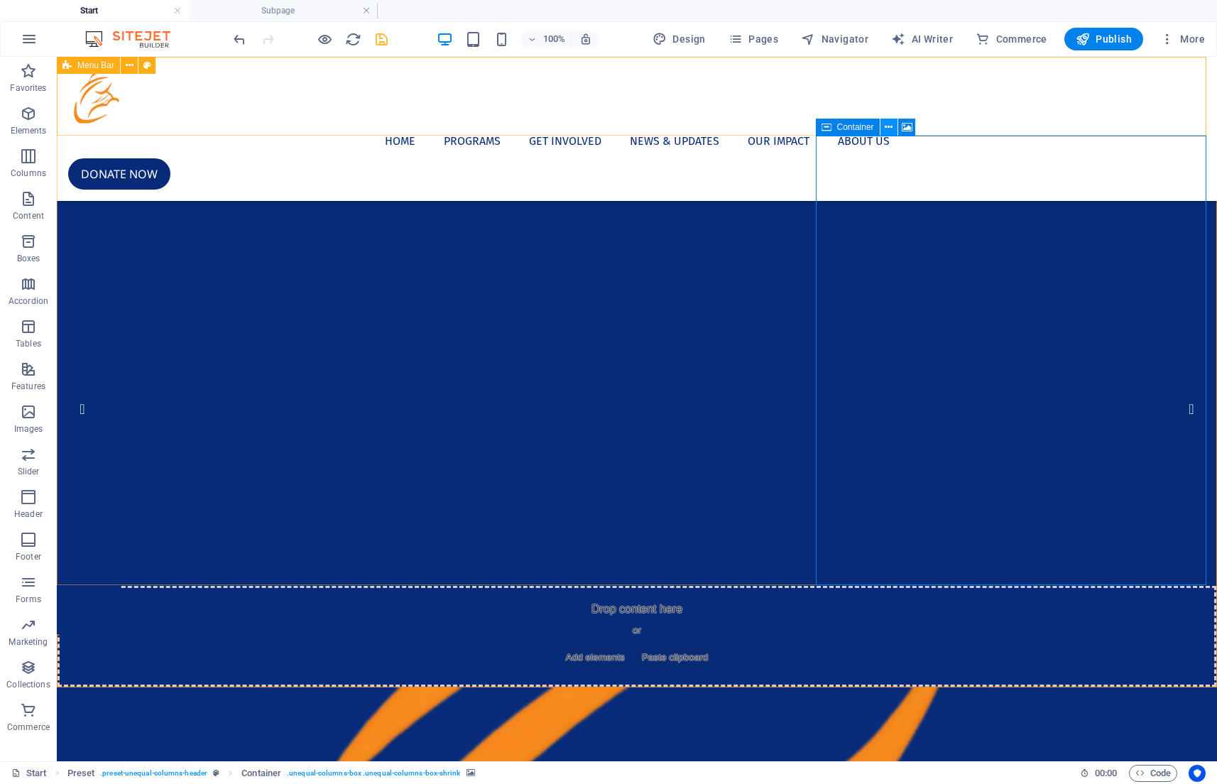
click at [890, 126] on icon at bounding box center [889, 127] width 8 height 15
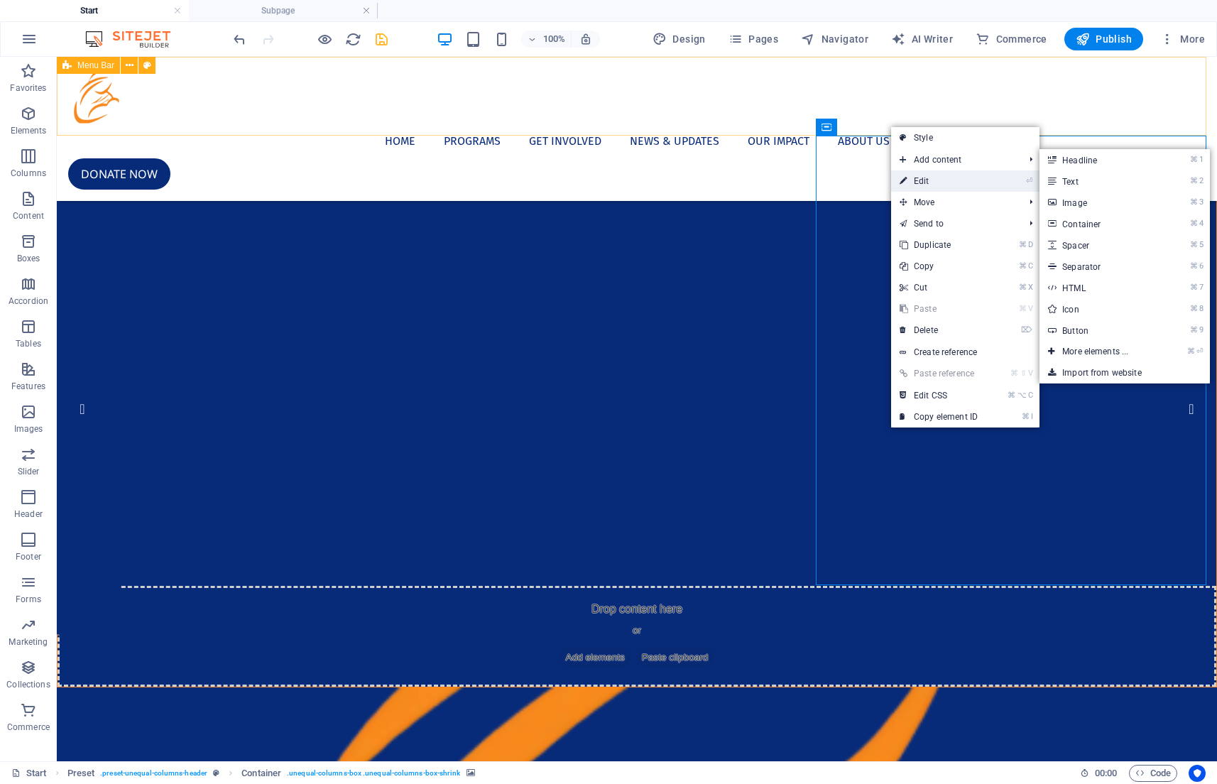
click at [945, 178] on link "⏎ Edit" at bounding box center [938, 180] width 95 height 21
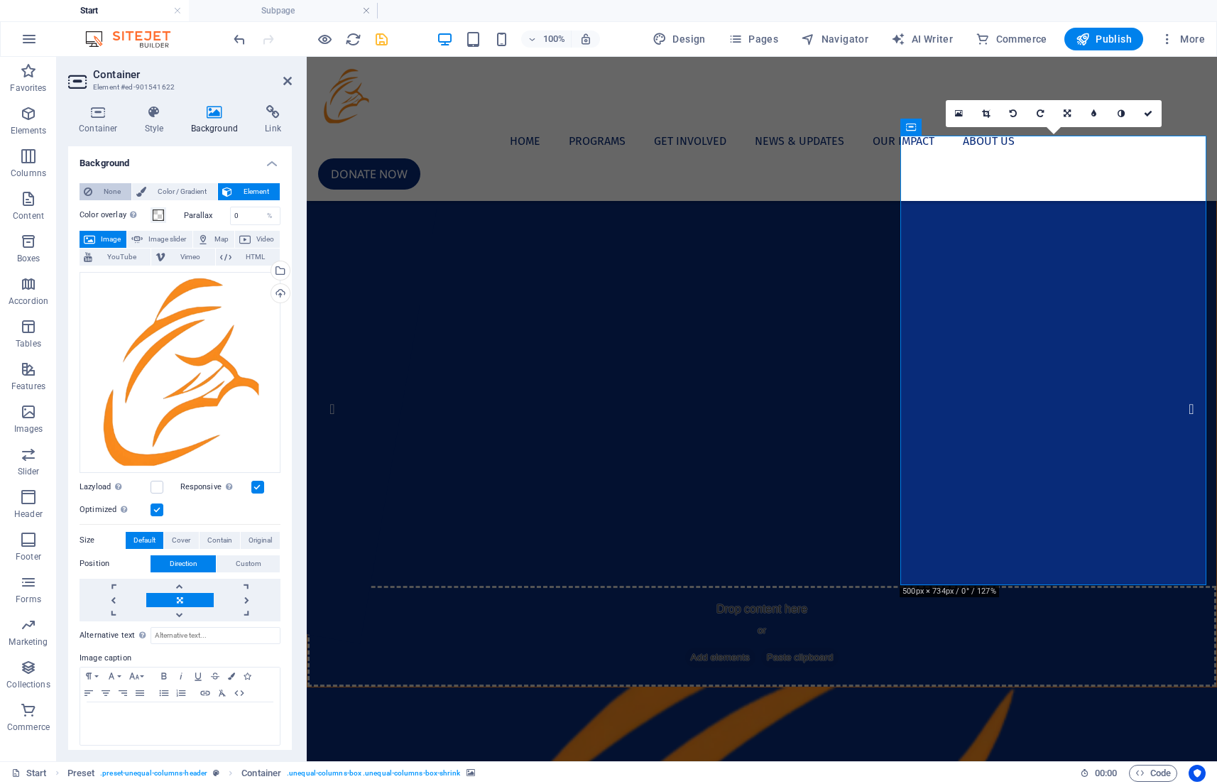
click at [110, 185] on span "None" at bounding box center [112, 191] width 31 height 17
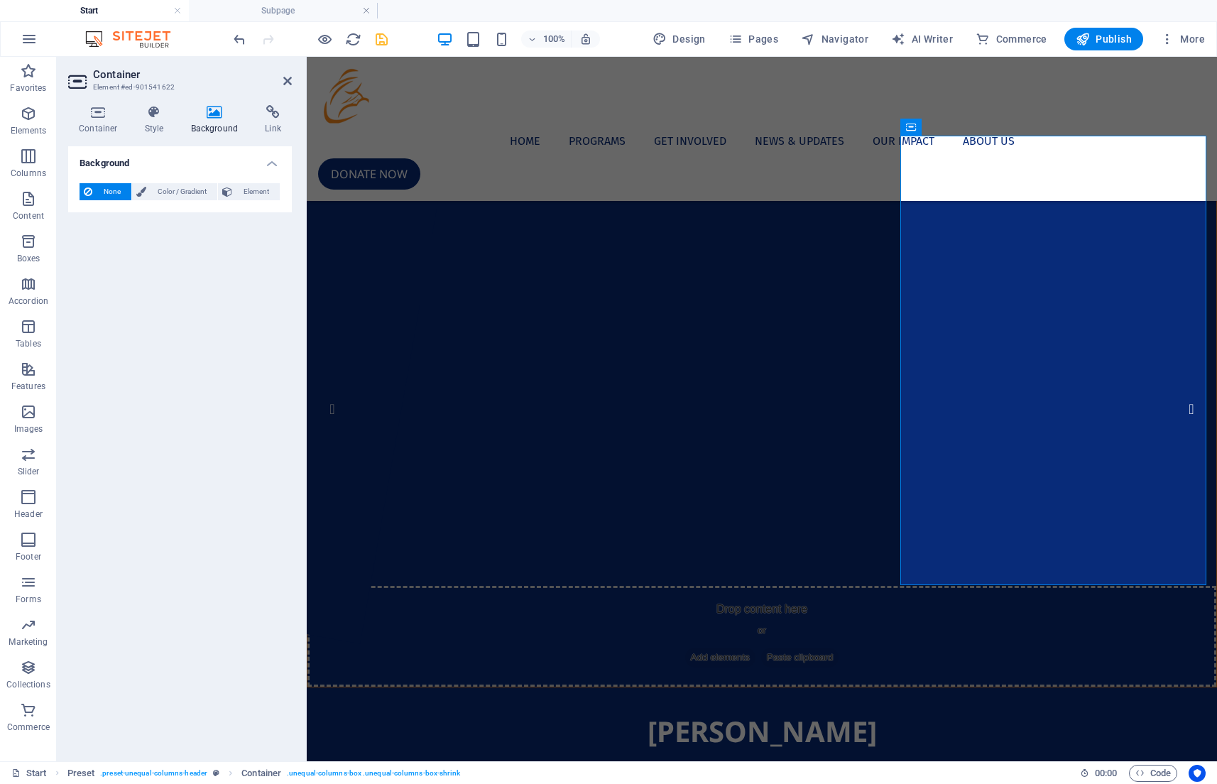
click at [307, 136] on img "2/4" at bounding box center [11, 136] width 593 height 0
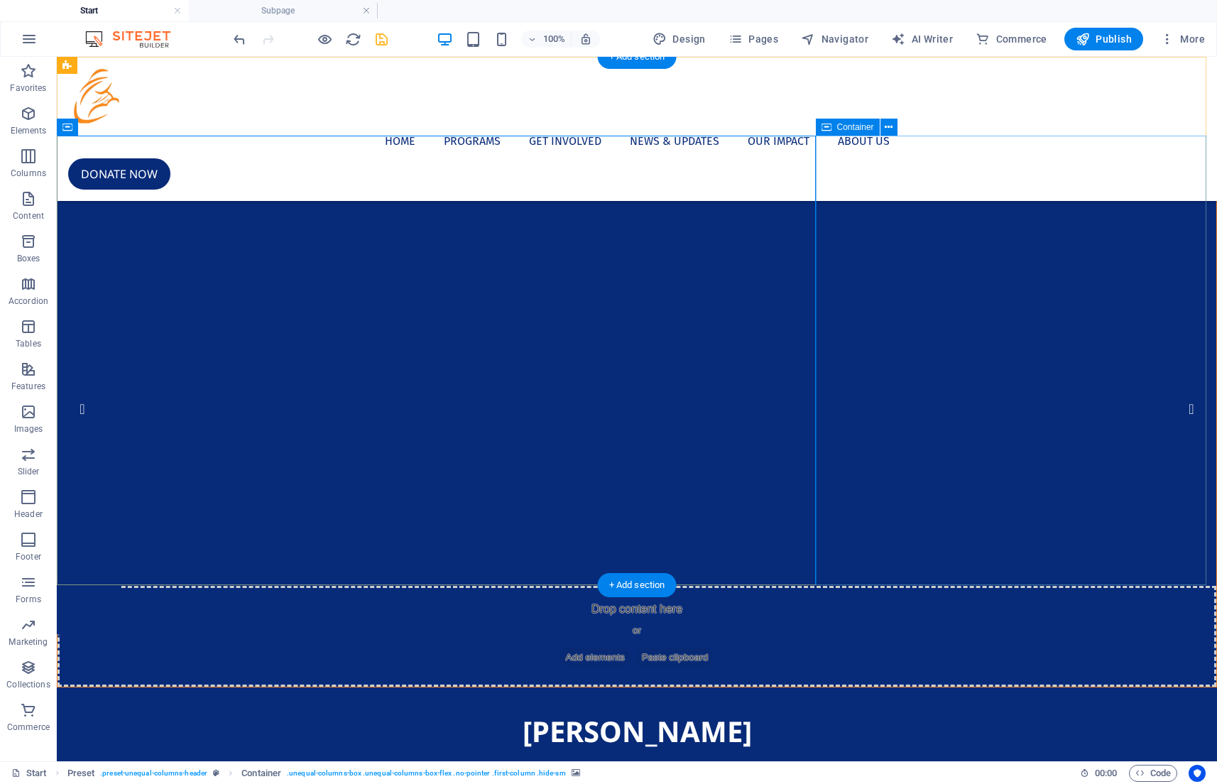
click at [925, 687] on div "[PERSON_NAME] Seva Samithi Lorem ipsum dolor sit amet, consetetur sadipscing el…" at bounding box center [637, 771] width 1160 height 168
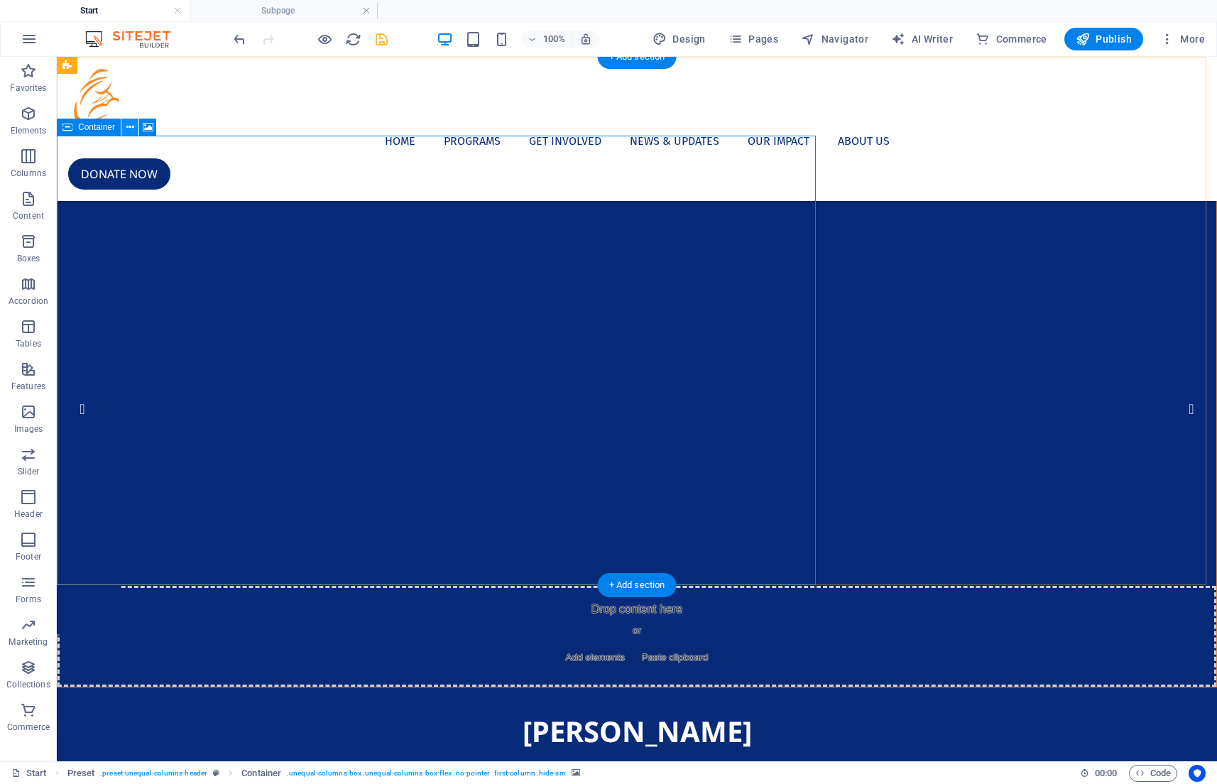
click at [138, 127] on button at bounding box center [129, 127] width 17 height 17
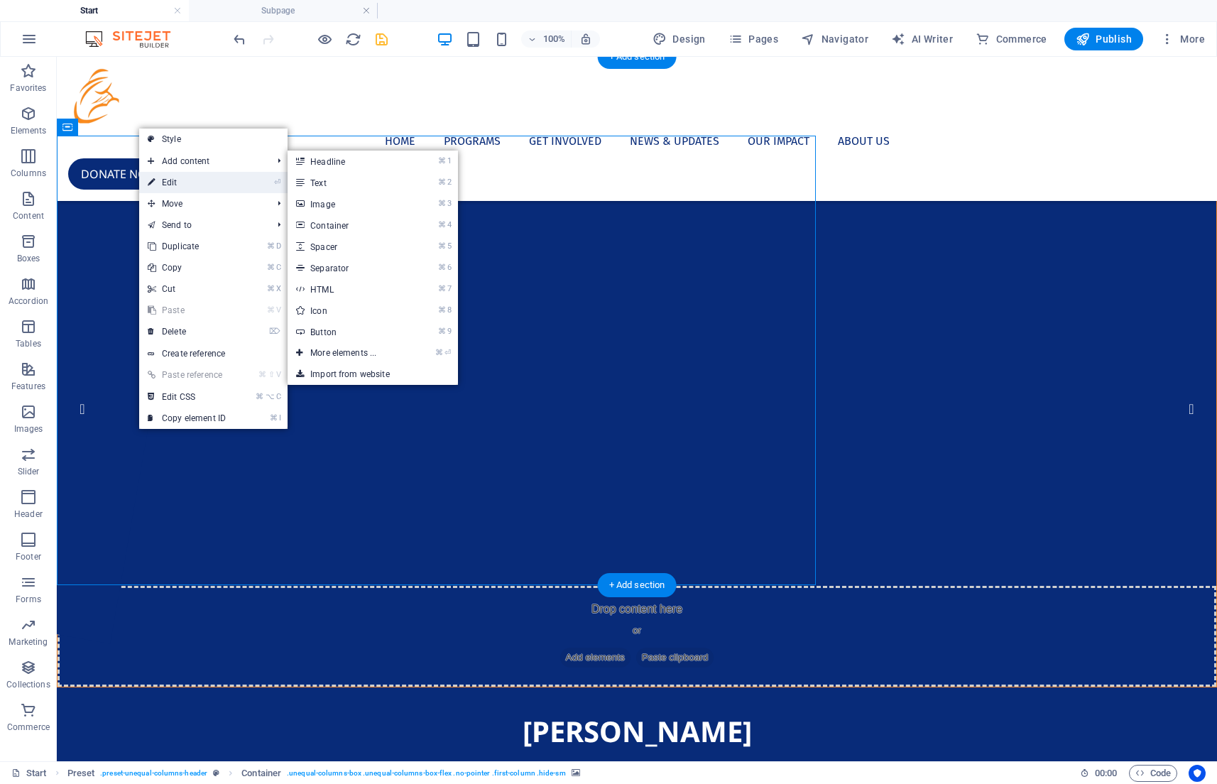
click at [176, 177] on link "⏎ Edit" at bounding box center [186, 182] width 95 height 21
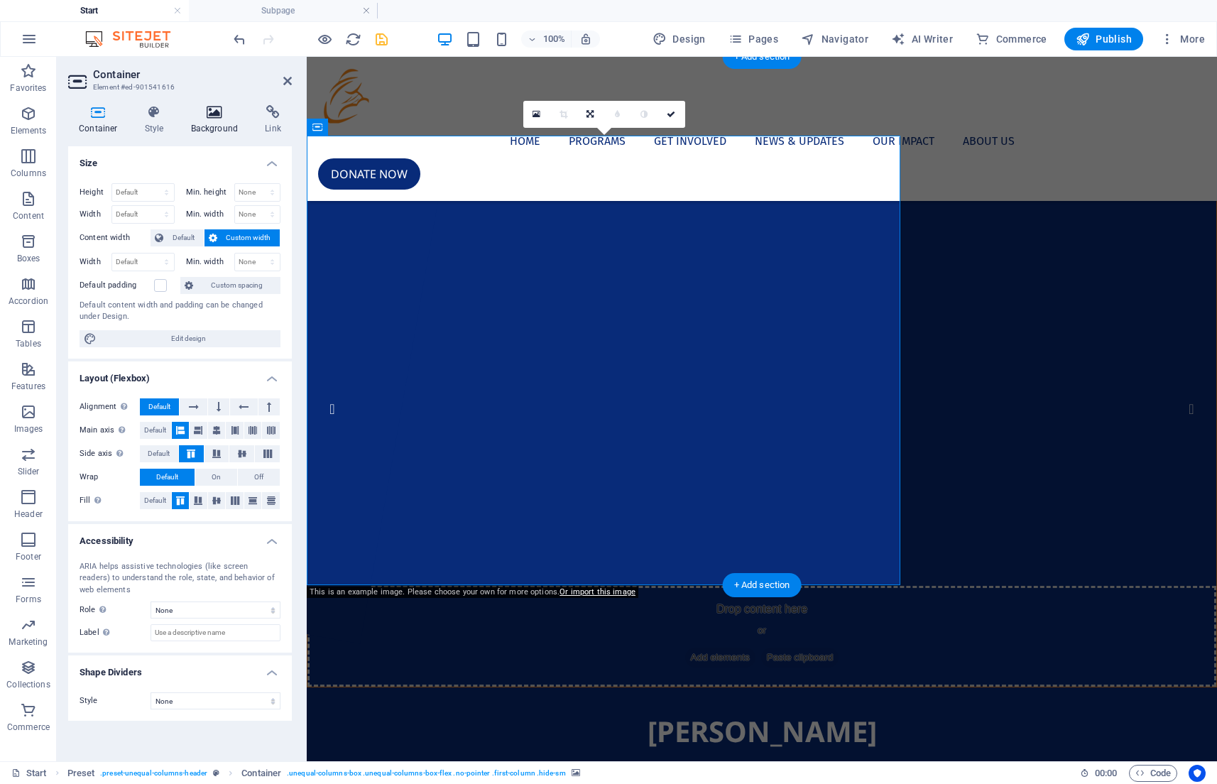
click at [207, 113] on icon at bounding box center [214, 112] width 69 height 14
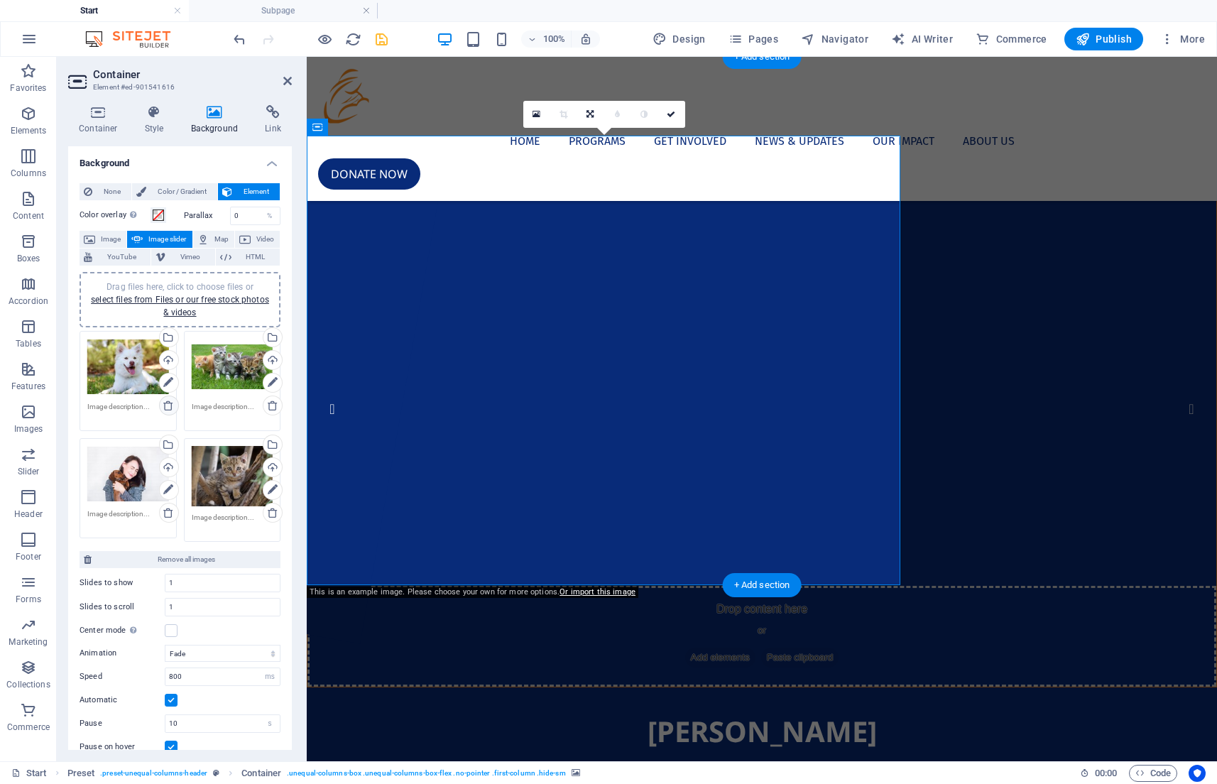
click at [164, 405] on icon at bounding box center [168, 405] width 11 height 11
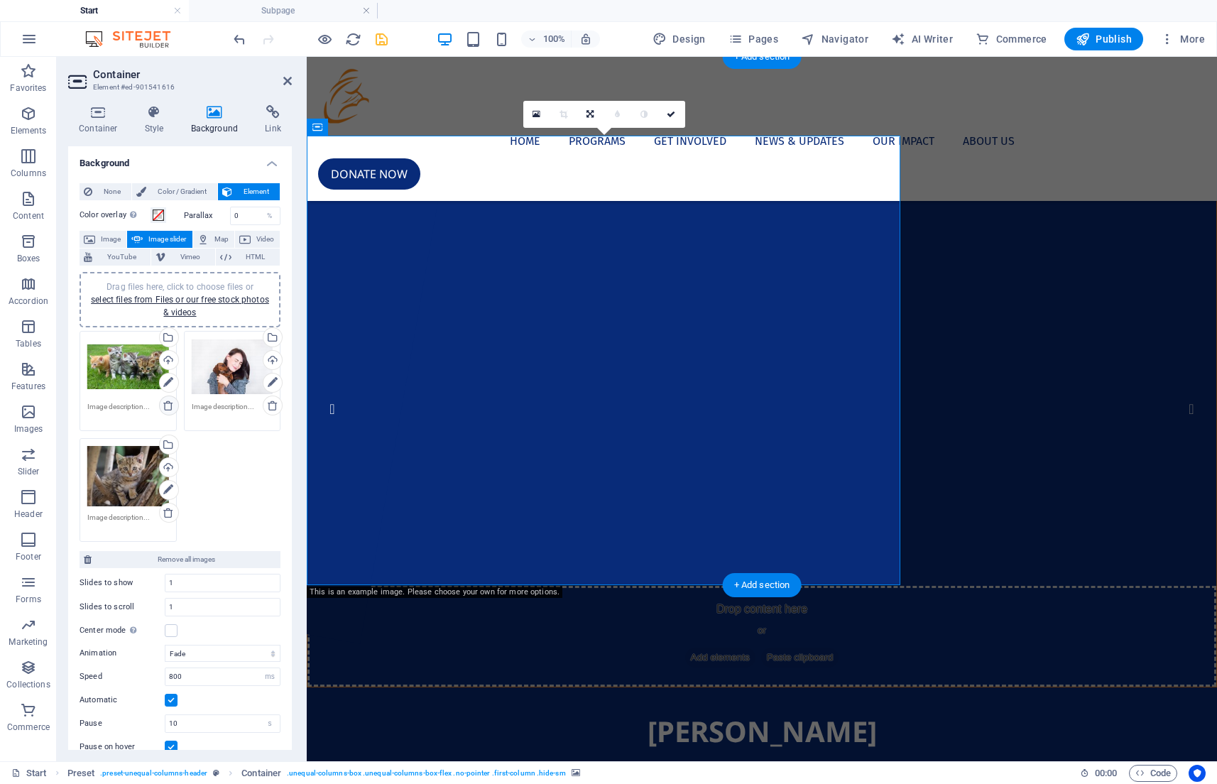
click at [164, 405] on icon at bounding box center [168, 405] width 11 height 11
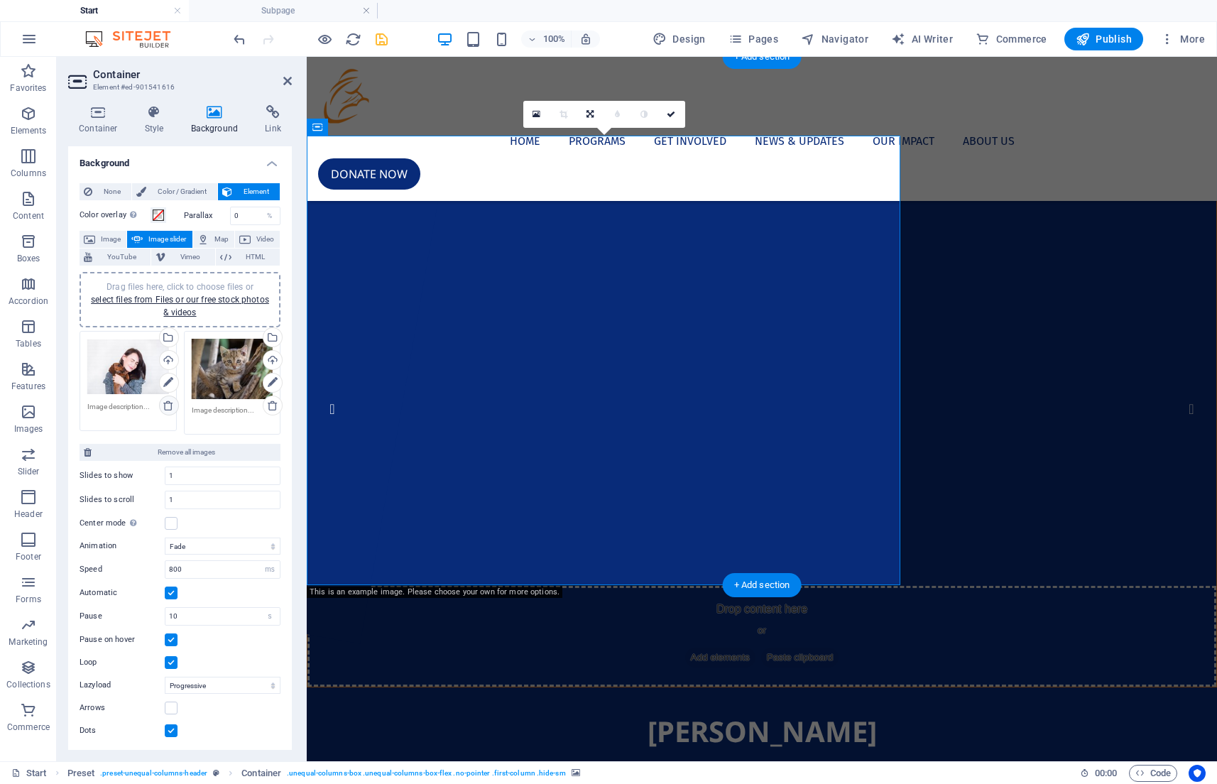
click at [164, 405] on icon at bounding box center [168, 405] width 11 height 11
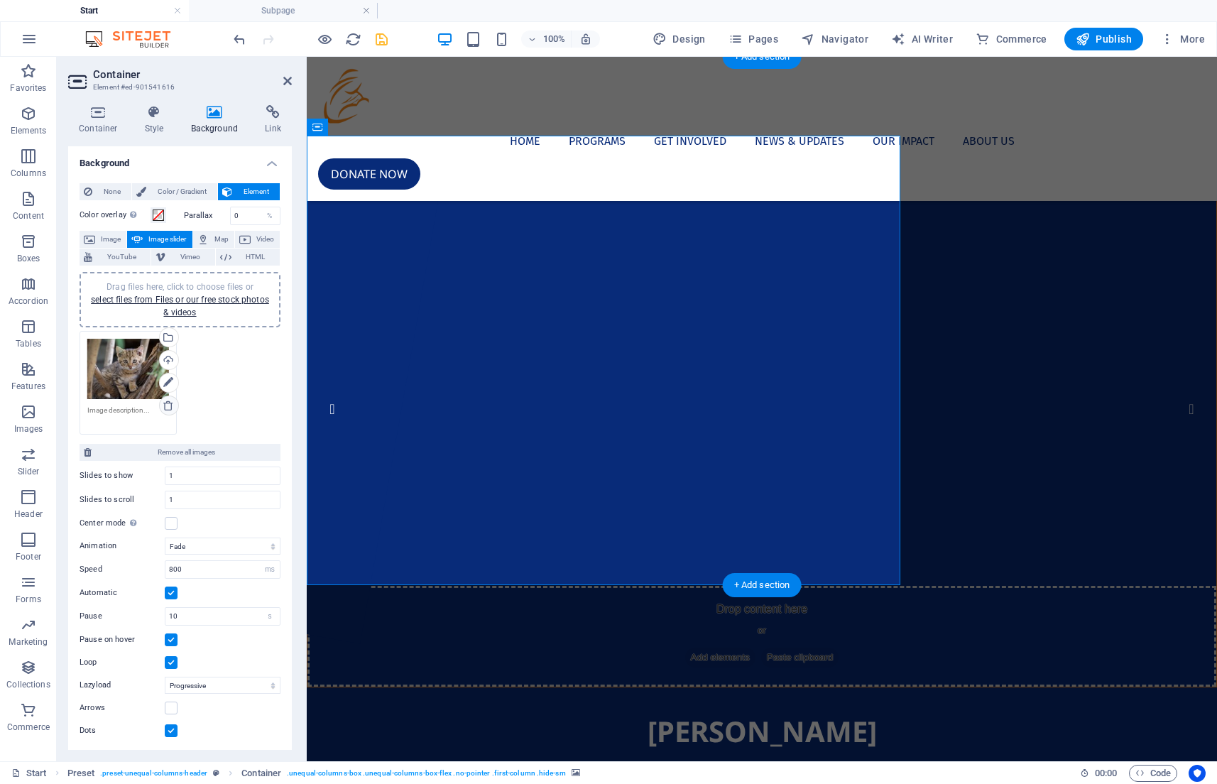
click at [164, 405] on icon at bounding box center [168, 405] width 11 height 11
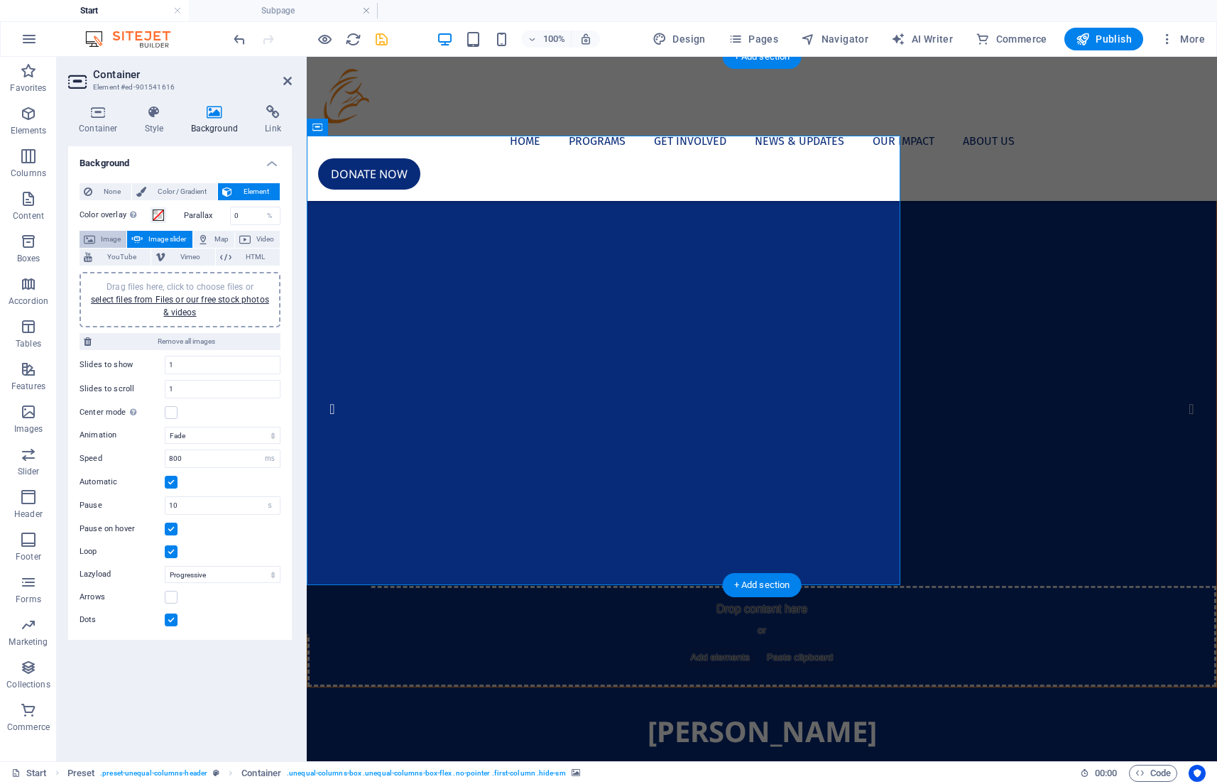
click at [103, 244] on span "Image" at bounding box center [110, 239] width 23 height 17
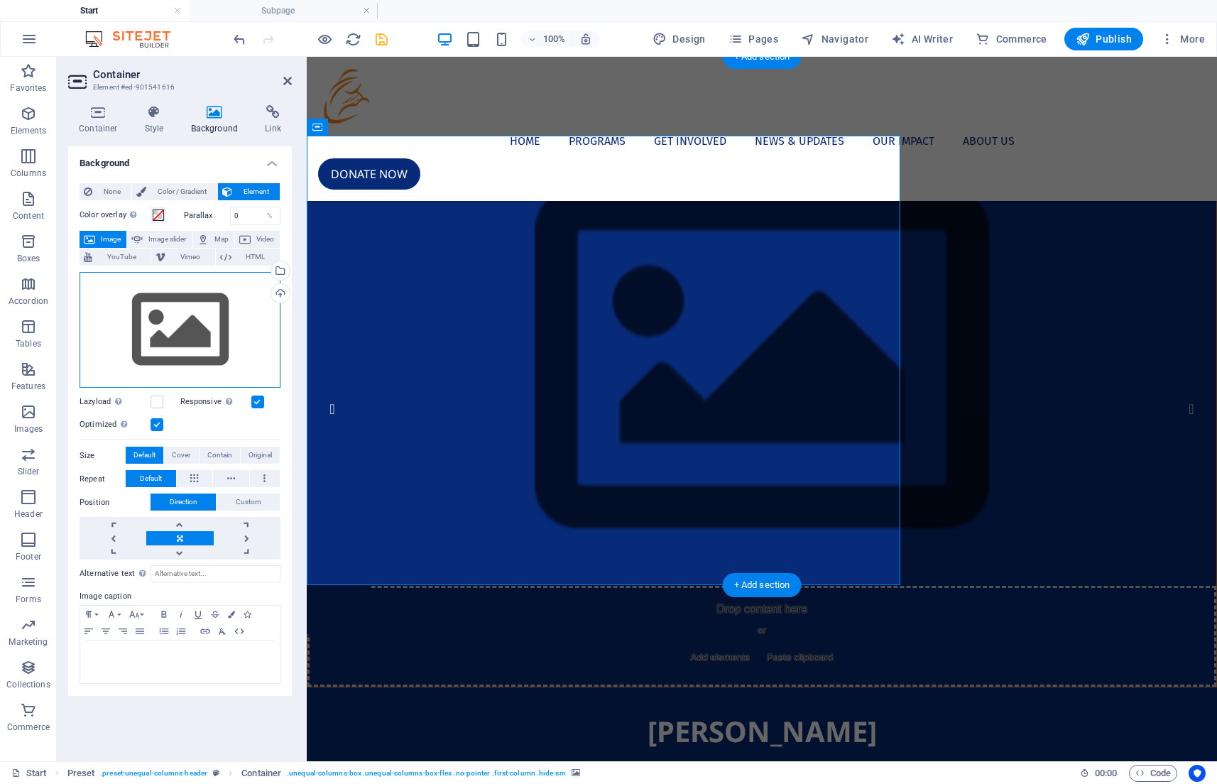
click at [203, 357] on div "Drag files here, click to choose files or select files from Files or our free s…" at bounding box center [180, 330] width 201 height 116
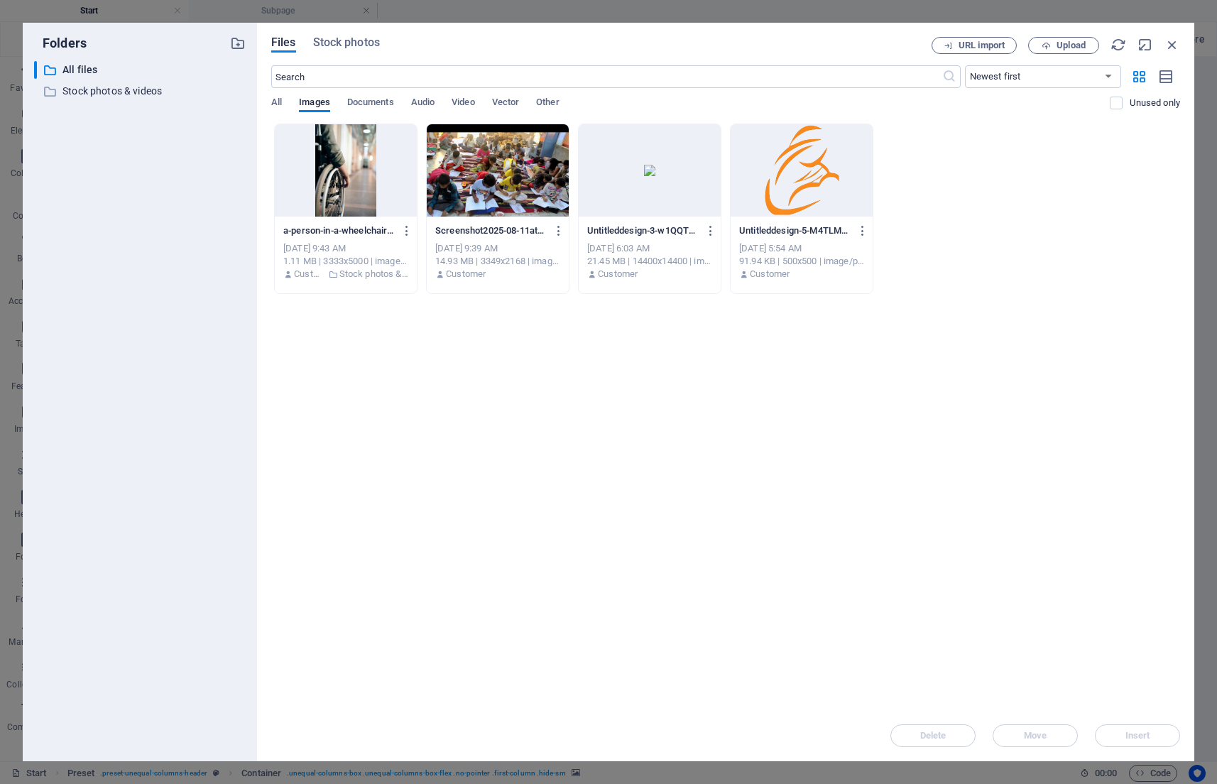
click at [656, 195] on div at bounding box center [650, 170] width 142 height 92
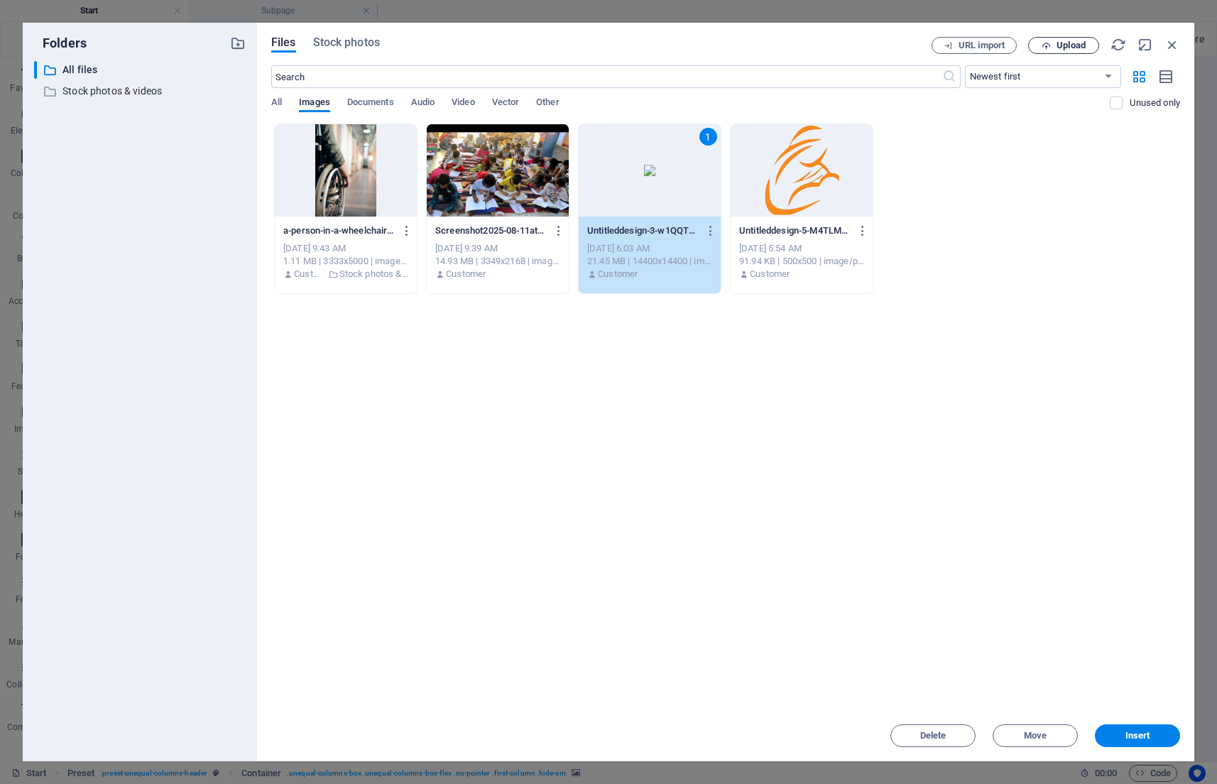
click at [1054, 45] on span "Upload" at bounding box center [1064, 45] width 58 height 9
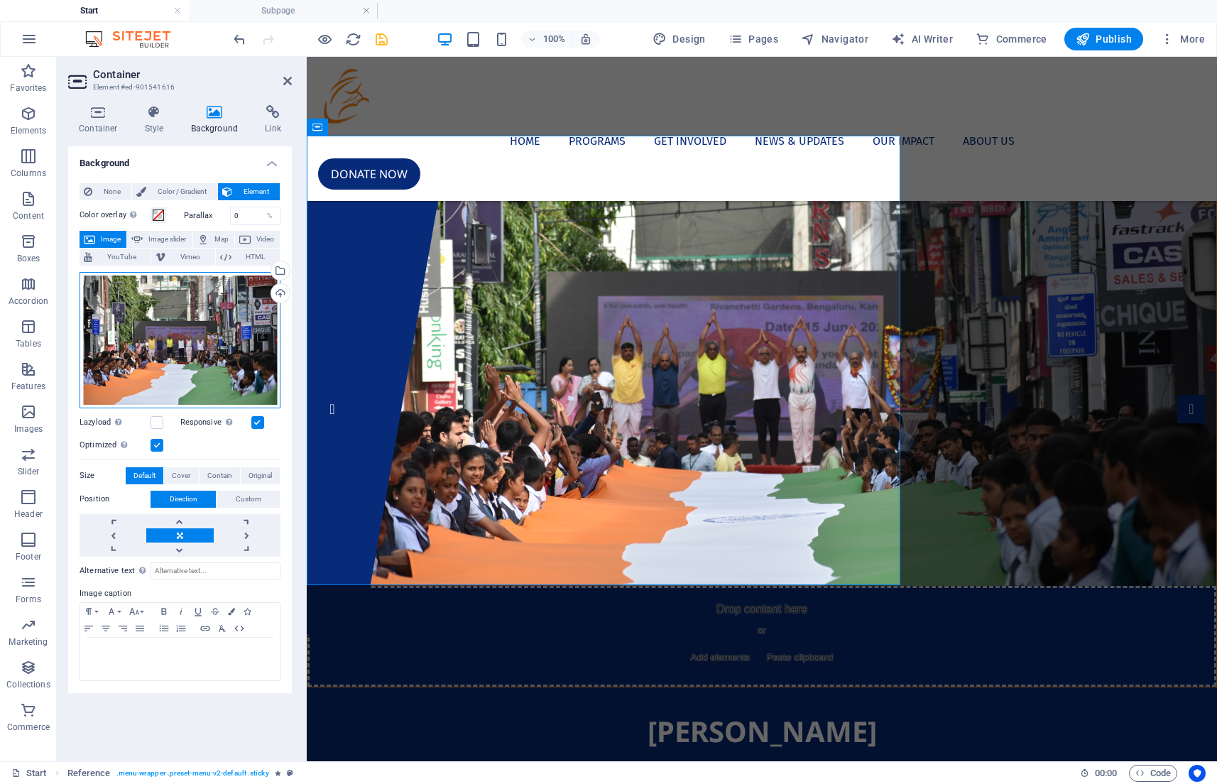
click at [171, 329] on div "Drag files here, click to choose files or select files from Files or our free s…" at bounding box center [180, 340] width 201 height 136
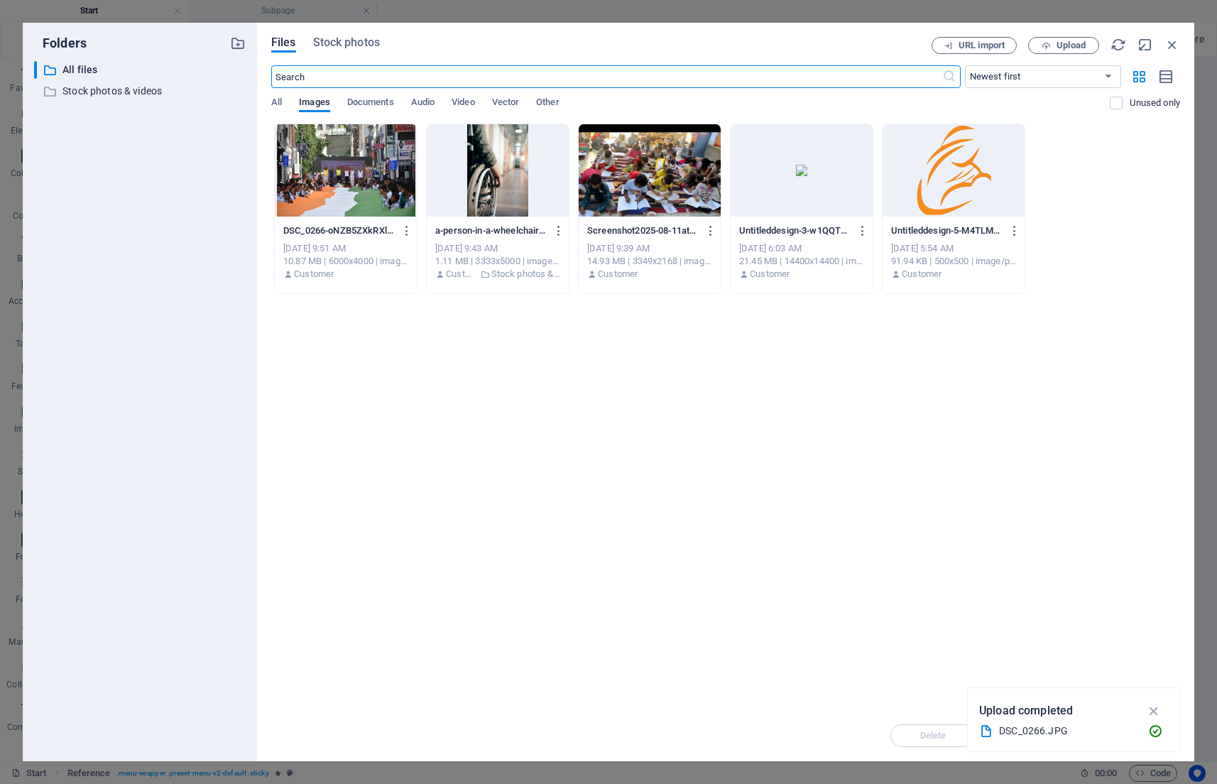
click at [376, 189] on div at bounding box center [346, 170] width 142 height 92
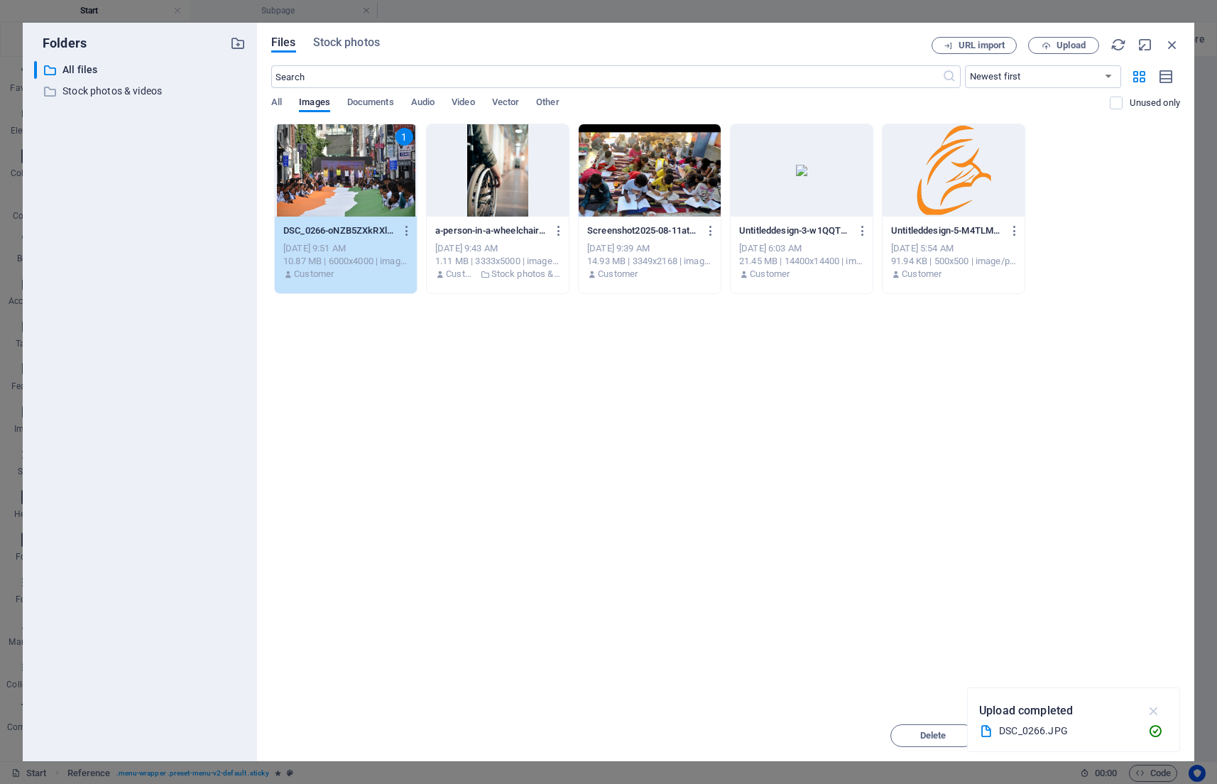
click at [1155, 709] on icon "button" at bounding box center [1154, 711] width 16 height 16
click at [1138, 734] on span "Insert" at bounding box center [1137, 735] width 25 height 9
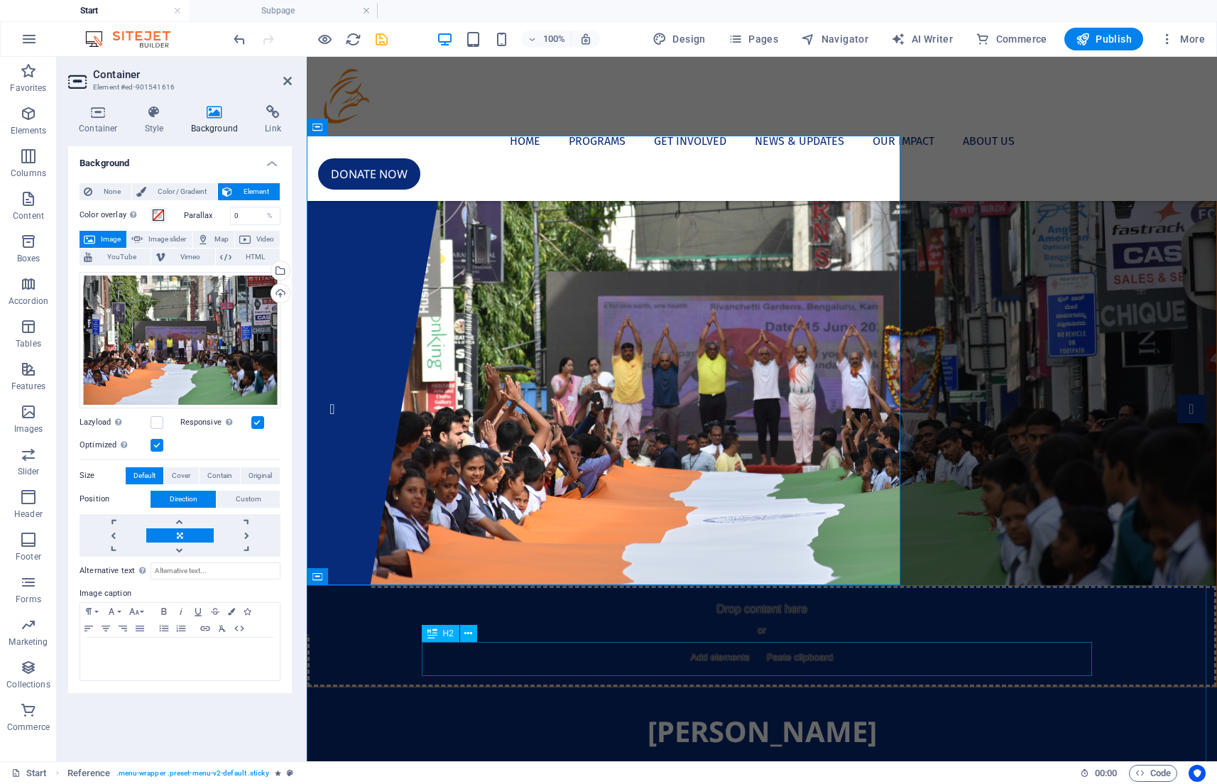
click at [765, 501] on figure at bounding box center [761, 360] width 909 height 449
click at [939, 687] on div "[PERSON_NAME] Seva Samithi Lorem ipsum dolor sit amet, consetetur sadipscing el…" at bounding box center [762, 771] width 910 height 168
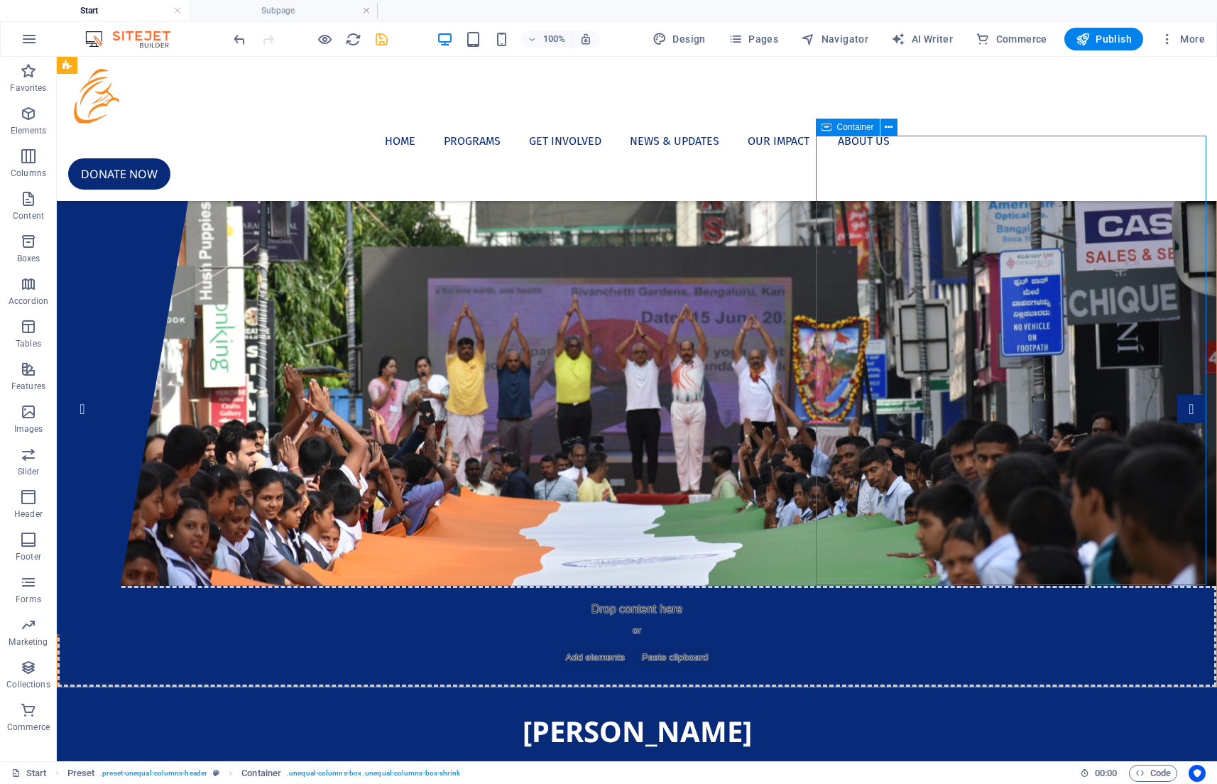
click at [758, 687] on div "[PERSON_NAME] Seva Samithi Lorem ipsum dolor sit amet, consetetur sadipscing el…" at bounding box center [637, 771] width 1160 height 168
click at [346, 359] on figure at bounding box center [637, 360] width 1159 height 449
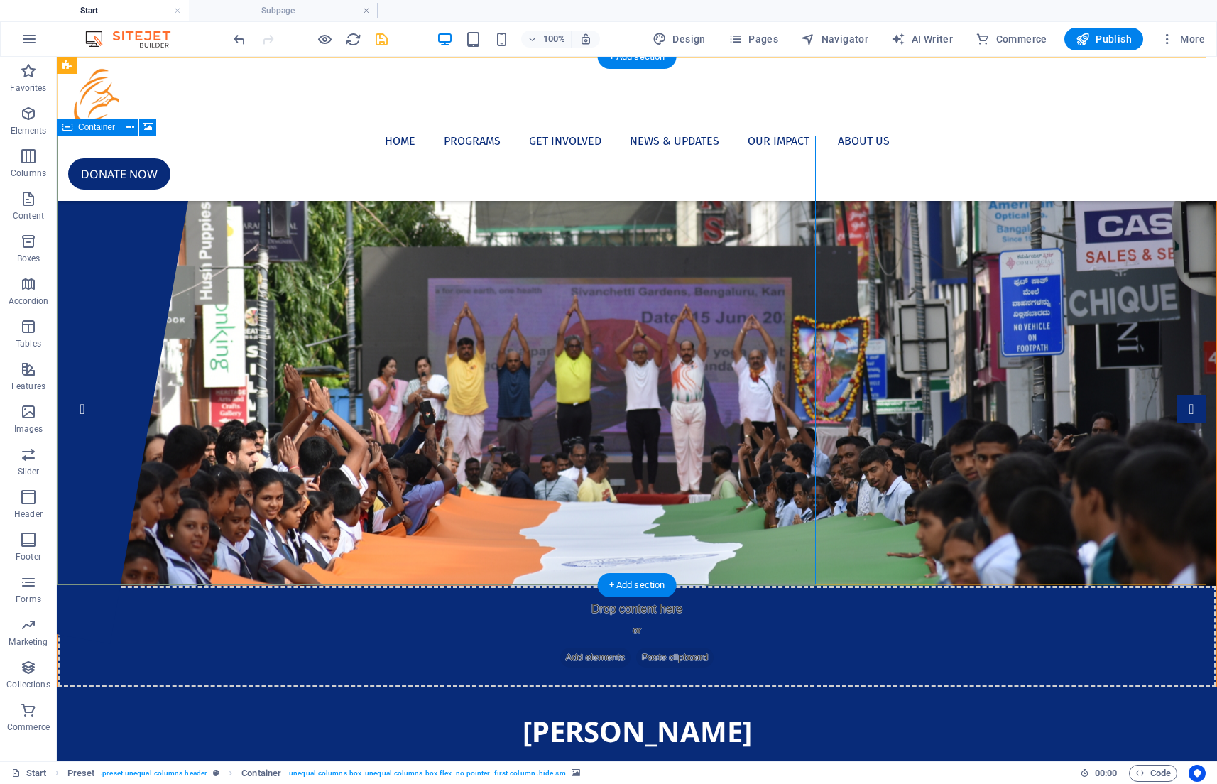
click at [384, 586] on div "Drop content here or Add elements Paste clipboard" at bounding box center [637, 636] width 1159 height 101
click at [560, 648] on span "Add elements" at bounding box center [595, 658] width 70 height 20
click at [682, 558] on figure at bounding box center [637, 360] width 1159 height 449
click at [835, 687] on div "[PERSON_NAME] Seva Samithi Lorem ipsum dolor sit amet, consetetur sadipscing el…" at bounding box center [637, 771] width 1160 height 168
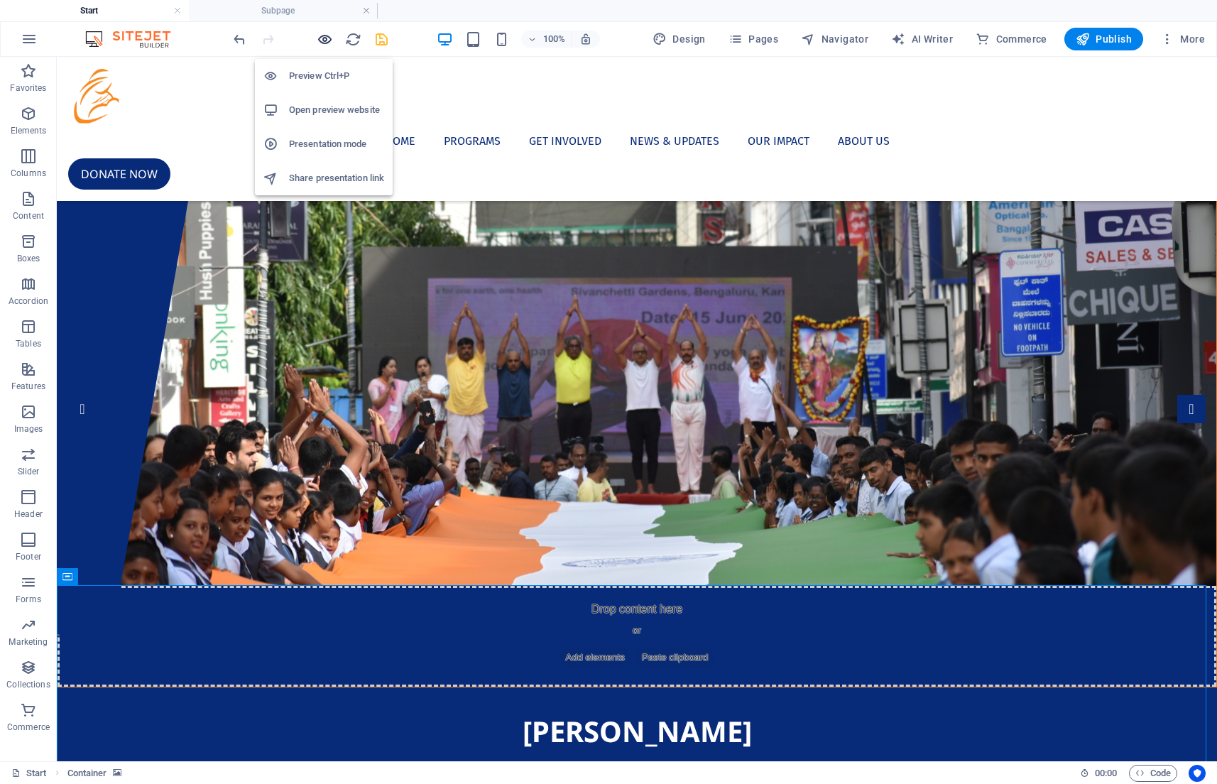
click at [328, 39] on icon "button" at bounding box center [325, 39] width 16 height 16
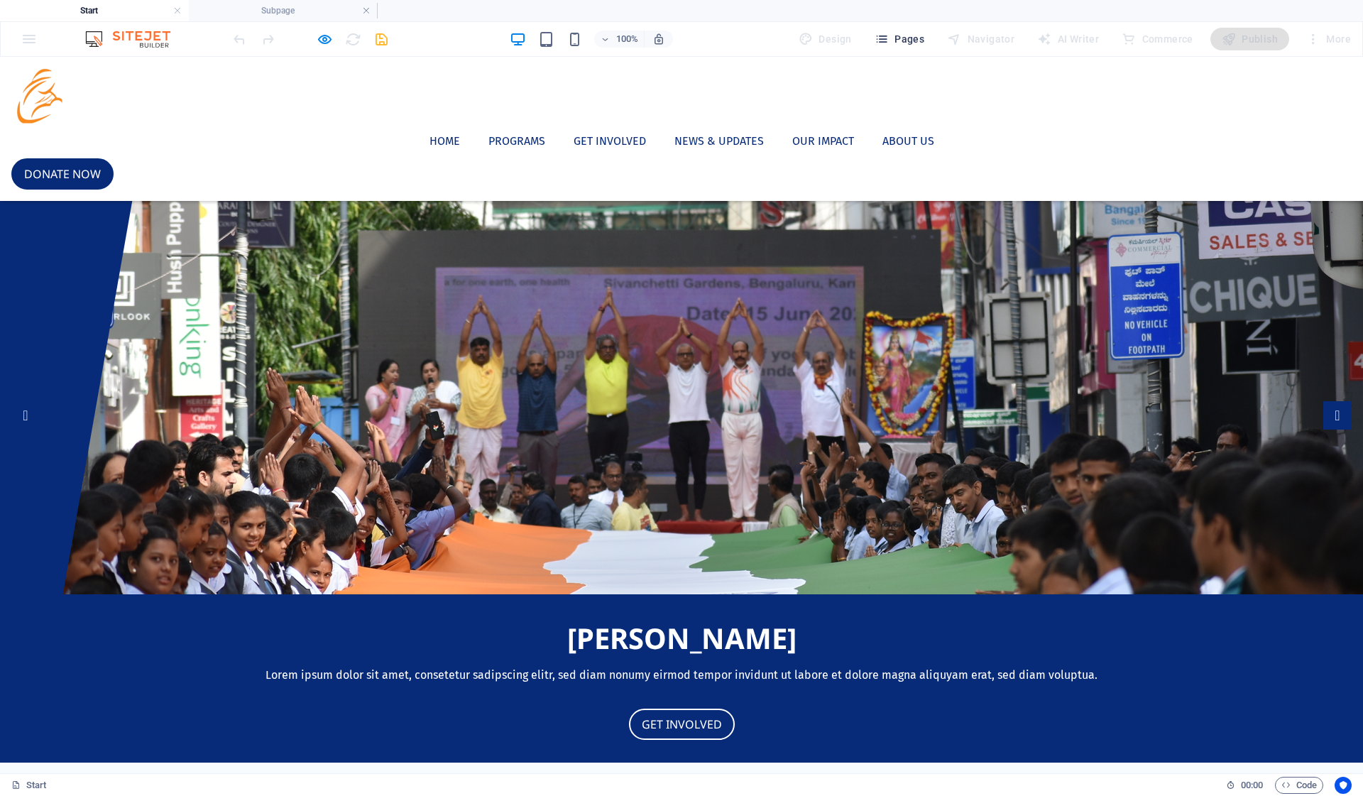
click at [922, 45] on span "Pages" at bounding box center [900, 39] width 50 height 14
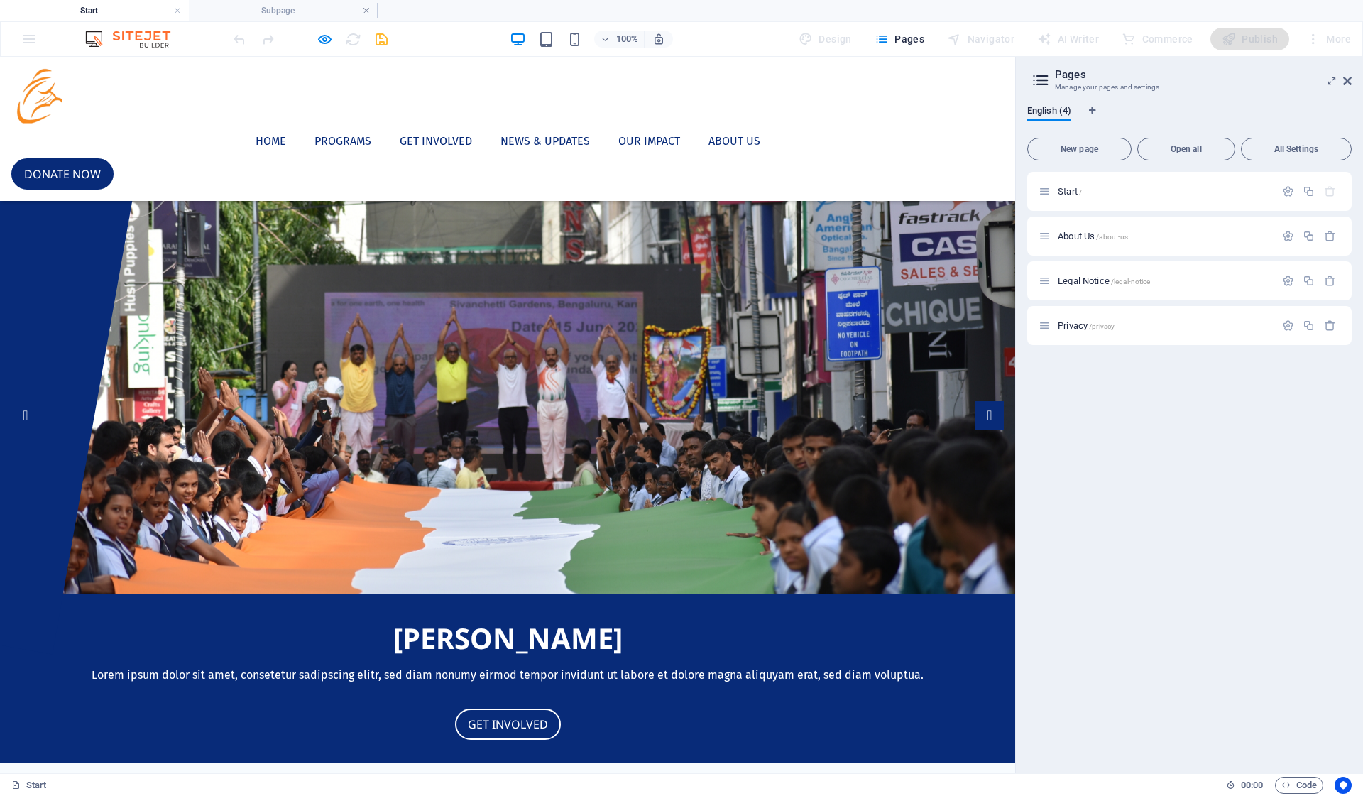
click at [773, 124] on ul "Home Programs Get Involved News & Updates Our Impact About Us" at bounding box center [507, 141] width 993 height 34
click at [311, 35] on div at bounding box center [310, 39] width 159 height 23
click at [329, 36] on icon "button" at bounding box center [325, 39] width 16 height 16
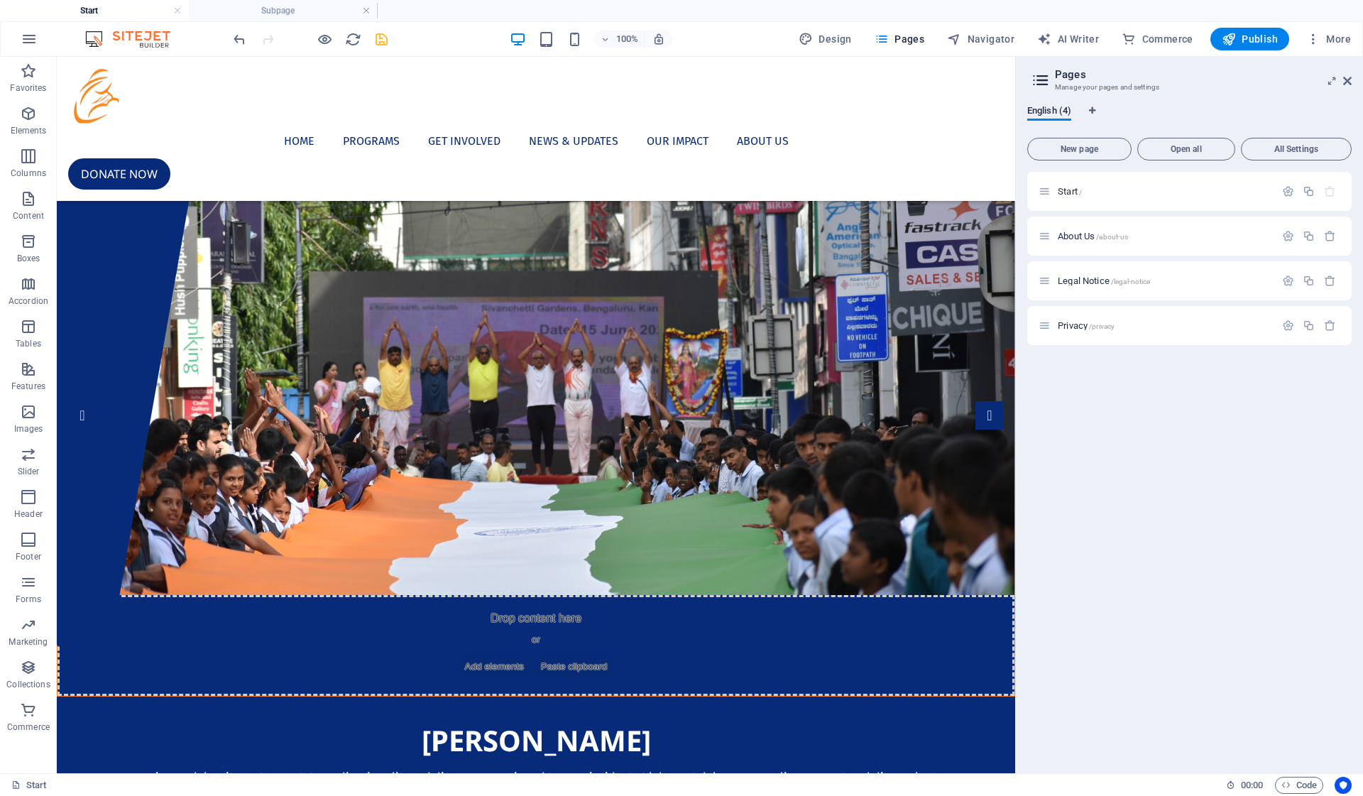
click at [370, 38] on div at bounding box center [310, 39] width 159 height 23
click at [380, 38] on icon "save" at bounding box center [381, 39] width 16 height 16
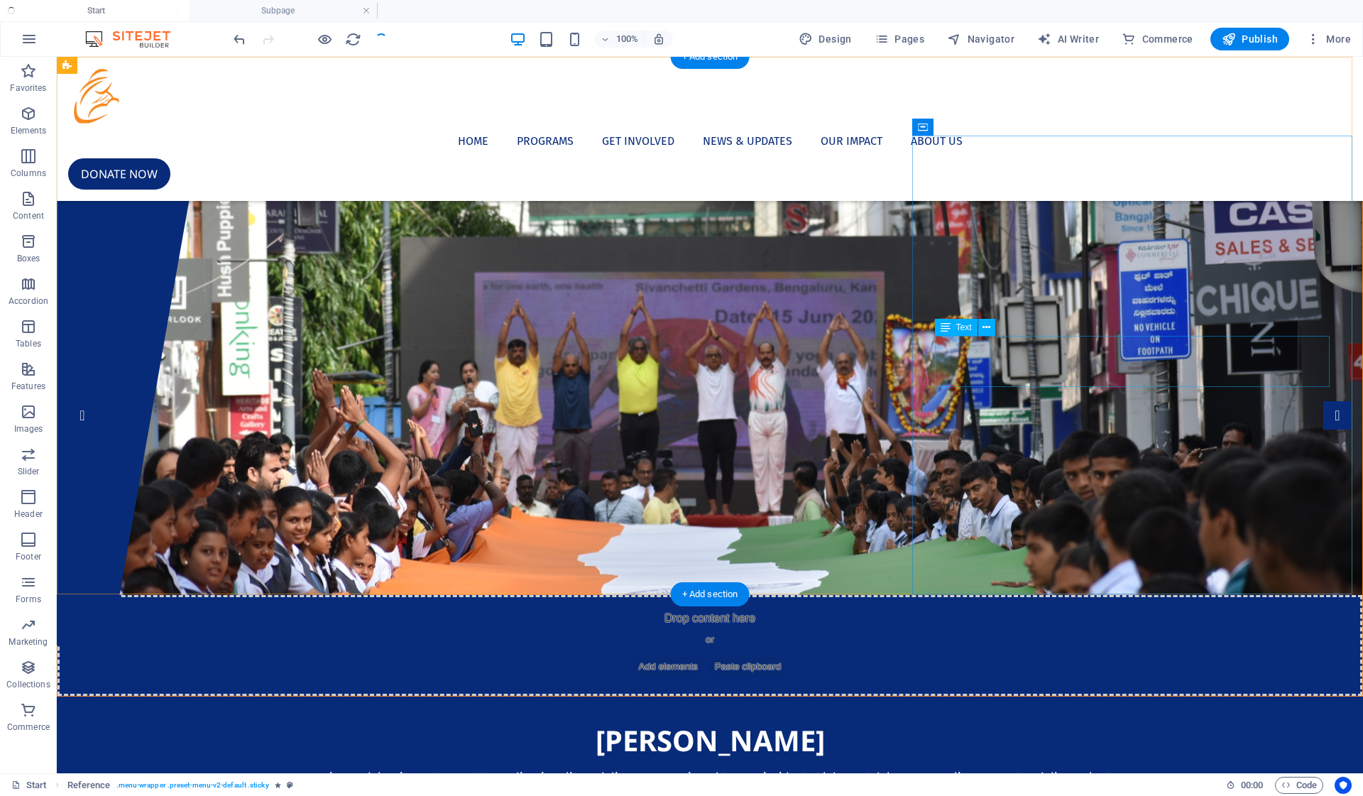
click at [1162, 769] on div "Lorem ipsum dolor sit amet, consetetur sadipscing elitr, sed diam nonumy eirmod…" at bounding box center [710, 777] width 1261 height 17
click at [986, 333] on icon at bounding box center [987, 327] width 8 height 15
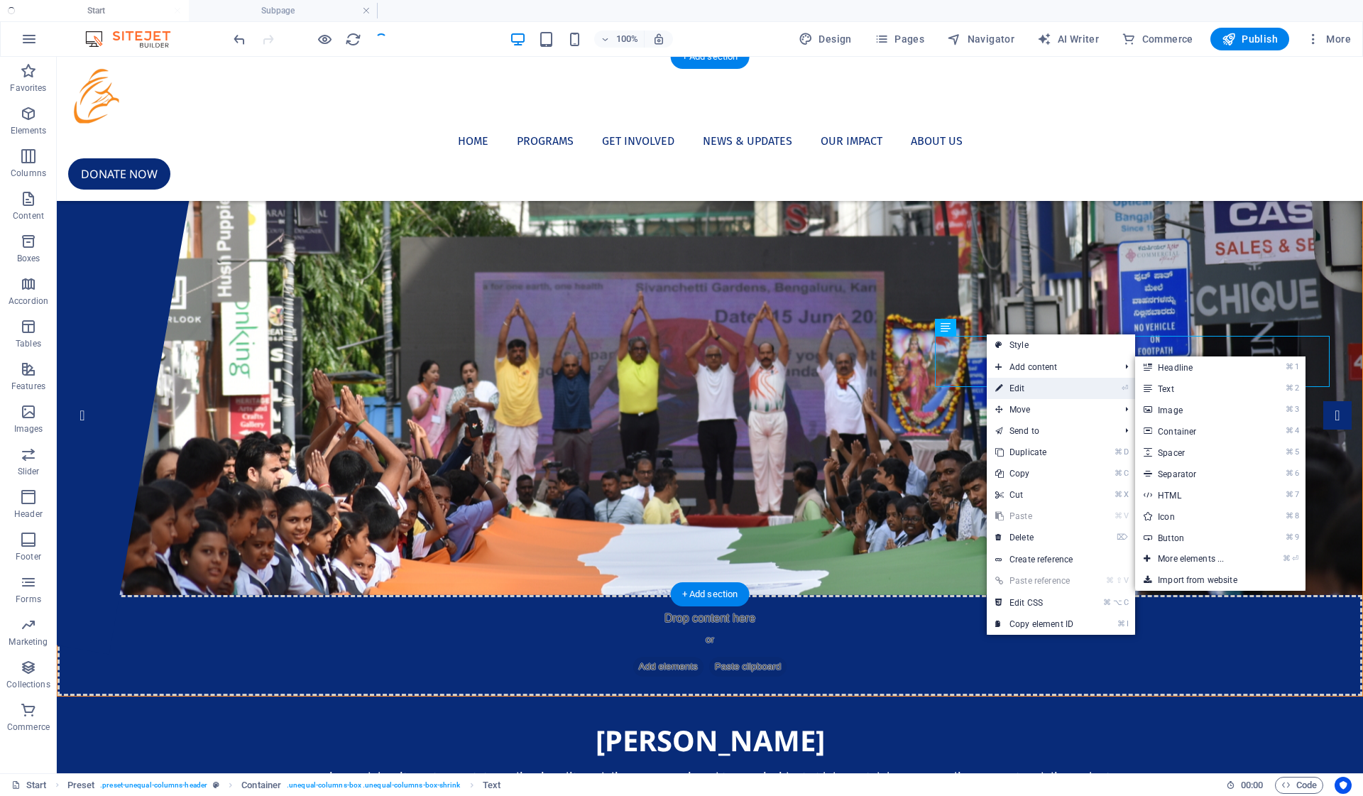
click at [1044, 388] on link "⏎ Edit" at bounding box center [1034, 388] width 95 height 21
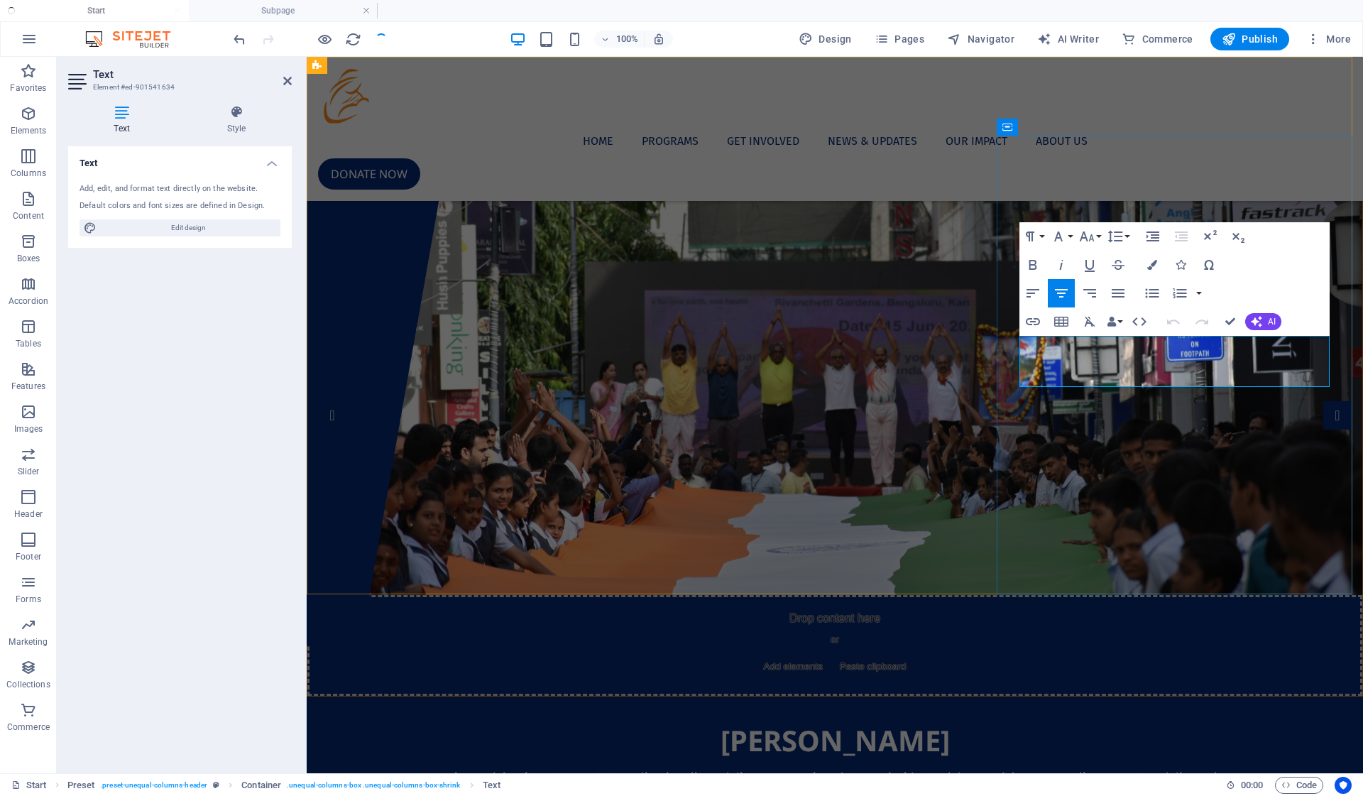
click at [1111, 769] on p "Lorem ipsum dolor sit amet, consetetur sadipscing elitr, sed diam nonumy eirmod…" at bounding box center [834, 777] width 1011 height 17
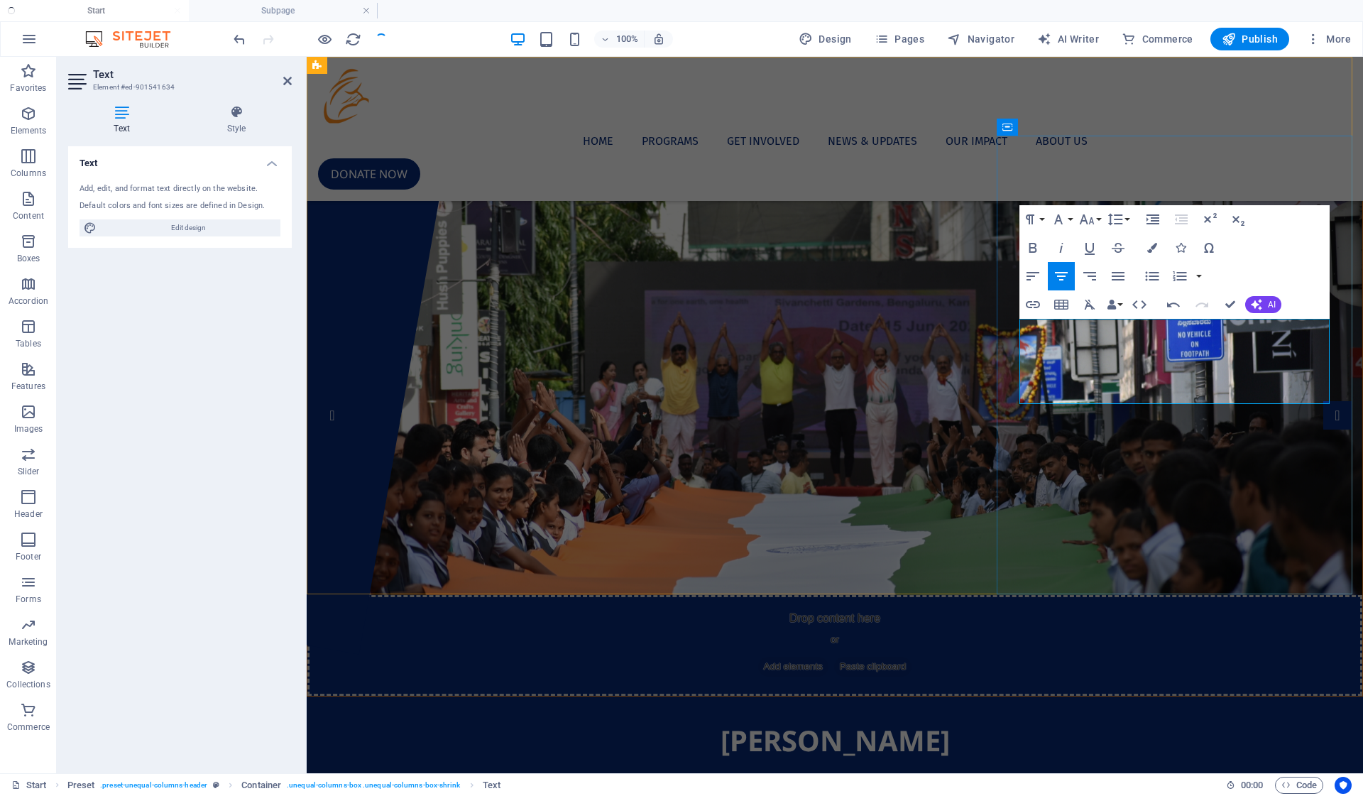
click at [1176, 770] on span "[PERSON_NAME] Seva Samithi is a registered Charitable Trust, established in [DA…" at bounding box center [835, 785] width 983 height 31
click at [1195, 770] on span "[PERSON_NAME] Seva Samithi is a registered Charitable Trust, established in [DA…" at bounding box center [835, 785] width 983 height 31
click at [1216, 697] on div "[PERSON_NAME] Seva Samithi [PERSON_NAME] Seva Samithi is a registered Charitabl…" at bounding box center [835, 789] width 1057 height 185
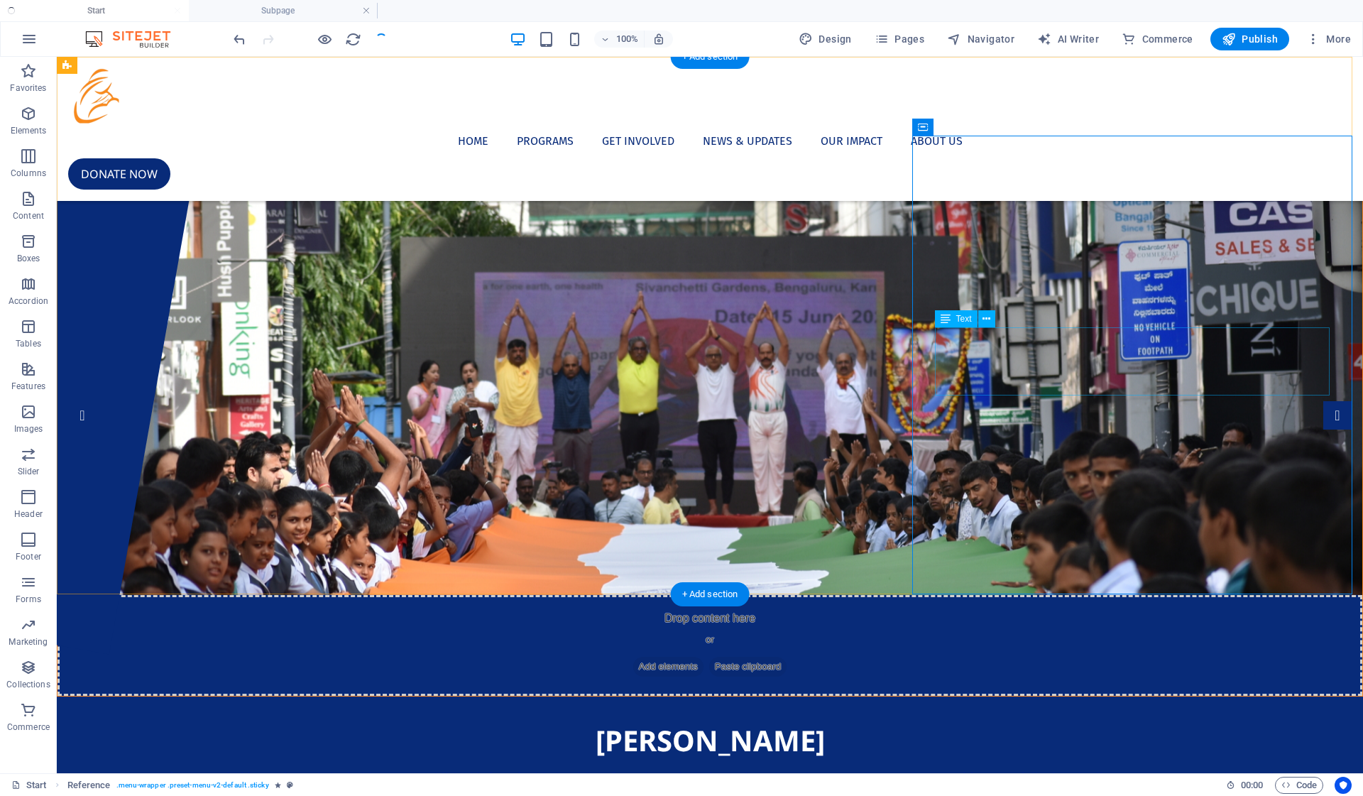
click at [1147, 769] on div "[PERSON_NAME] Seva Samithi is a registered Charitable Trust, established in [DA…" at bounding box center [710, 786] width 1261 height 34
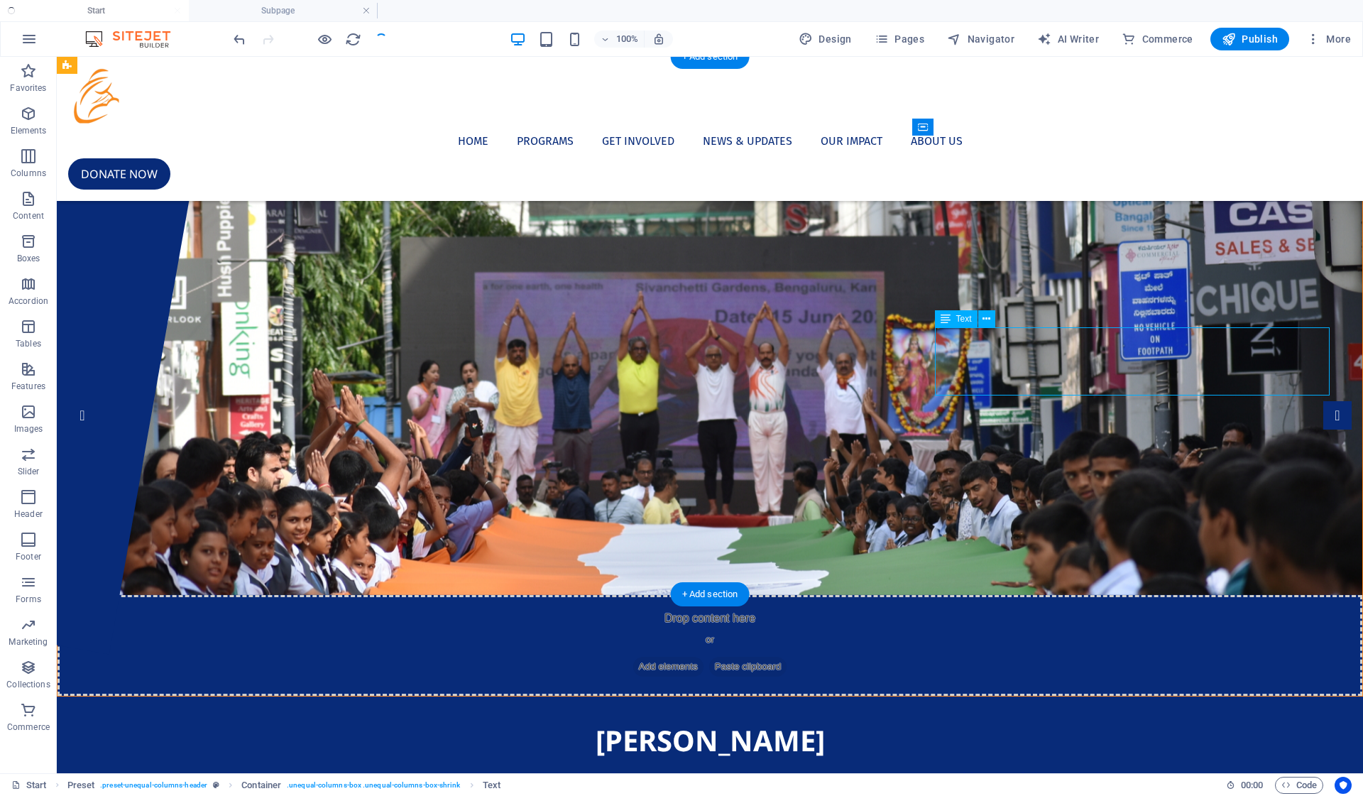
click at [1147, 769] on div "[PERSON_NAME] Seva Samithi is a registered Charitable Trust, established in [DA…" at bounding box center [710, 786] width 1261 height 34
click at [982, 324] on button at bounding box center [986, 318] width 17 height 17
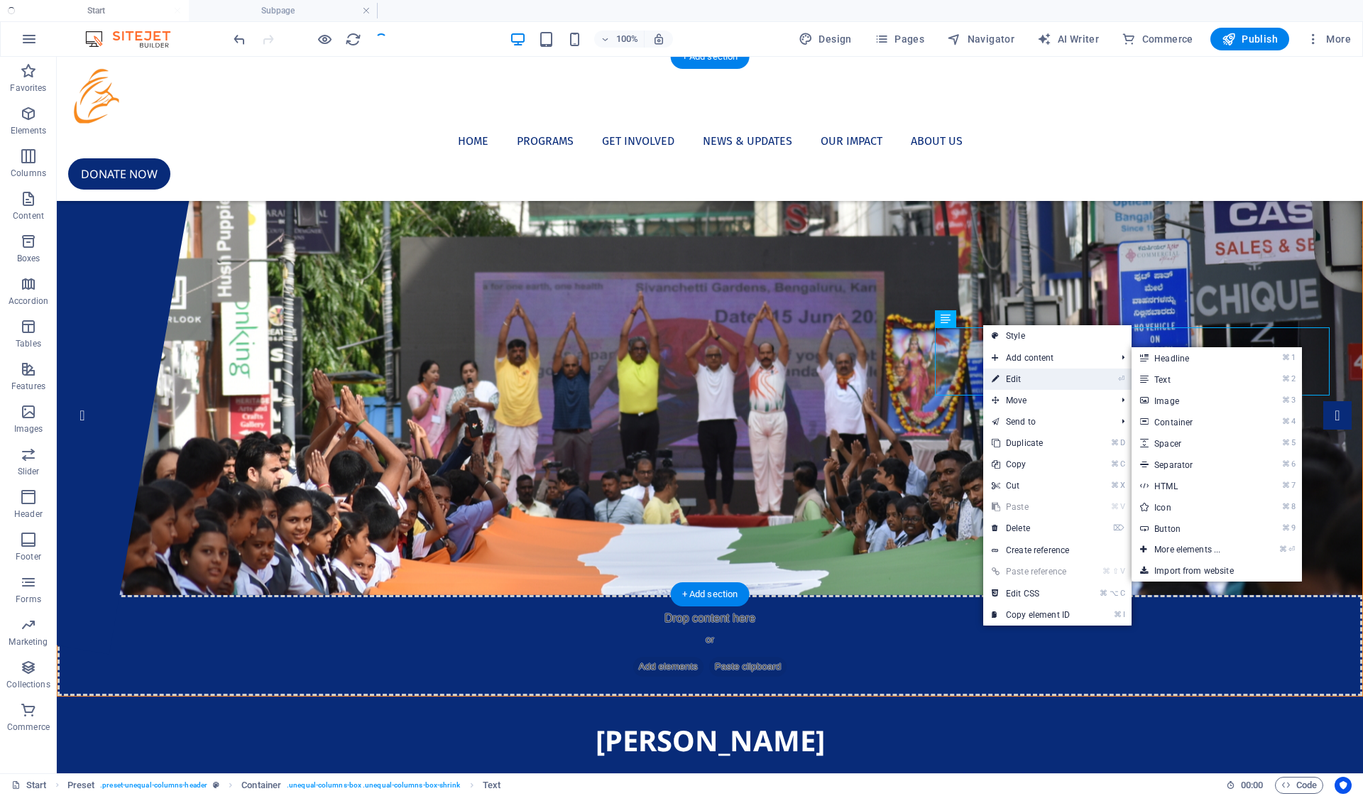
click at [1027, 385] on link "⏎ Edit" at bounding box center [1030, 379] width 95 height 21
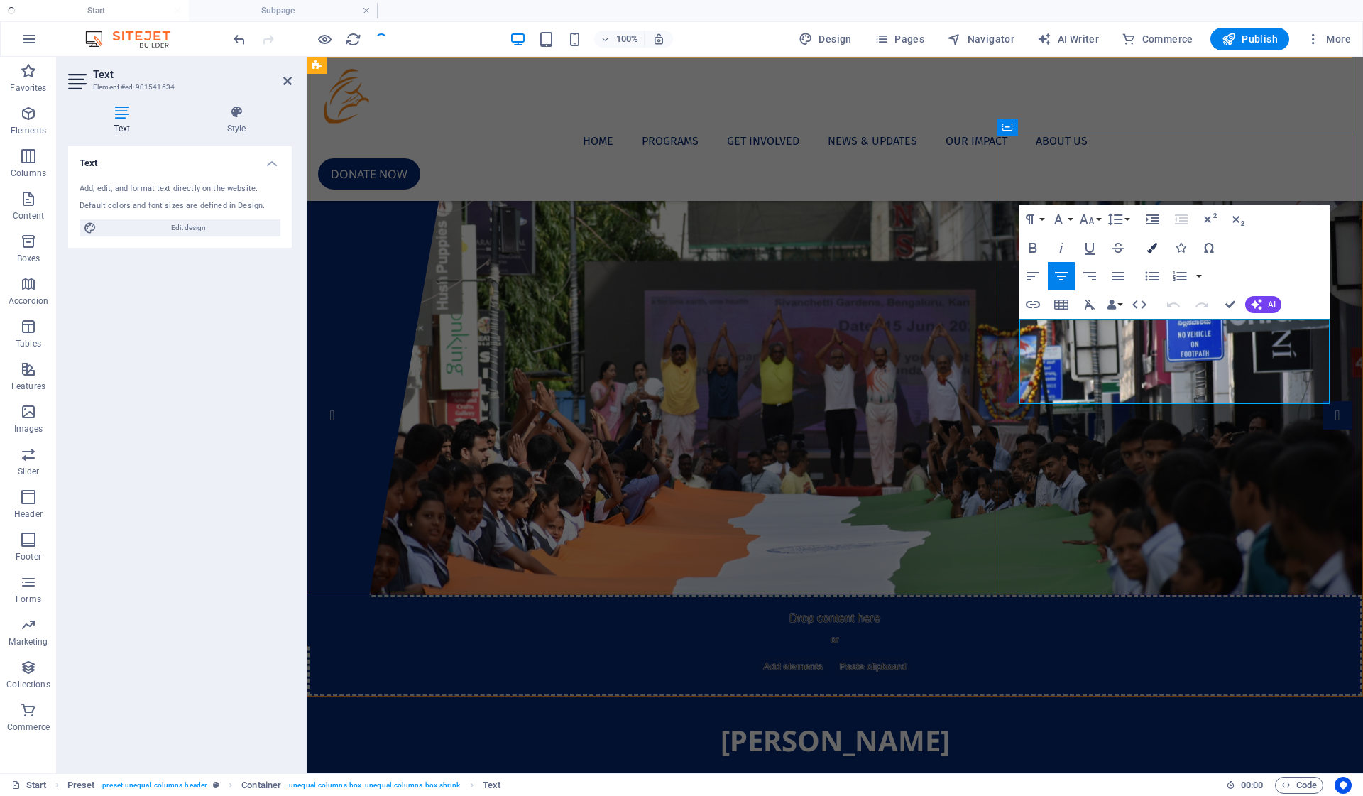
click at [1155, 250] on icon "button" at bounding box center [1152, 248] width 10 height 10
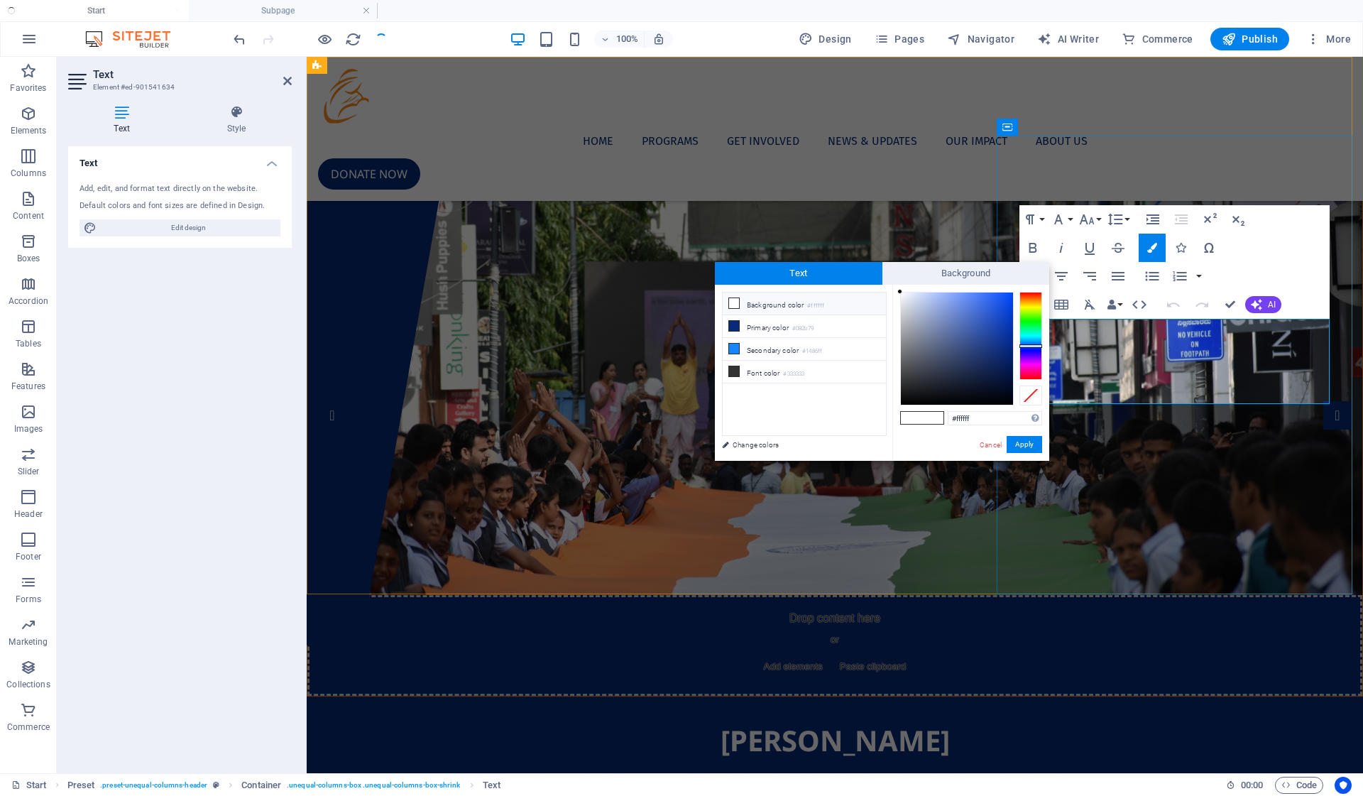
drag, startPoint x: 907, startPoint y: 324, endPoint x: 888, endPoint y: 285, distance: 43.2
click at [888, 285] on div "less Background color #ffffff Primary color #082b79 Secondary color #1486ff Fon…" at bounding box center [882, 373] width 334 height 176
click at [1029, 451] on button "Apply" at bounding box center [1025, 444] width 36 height 17
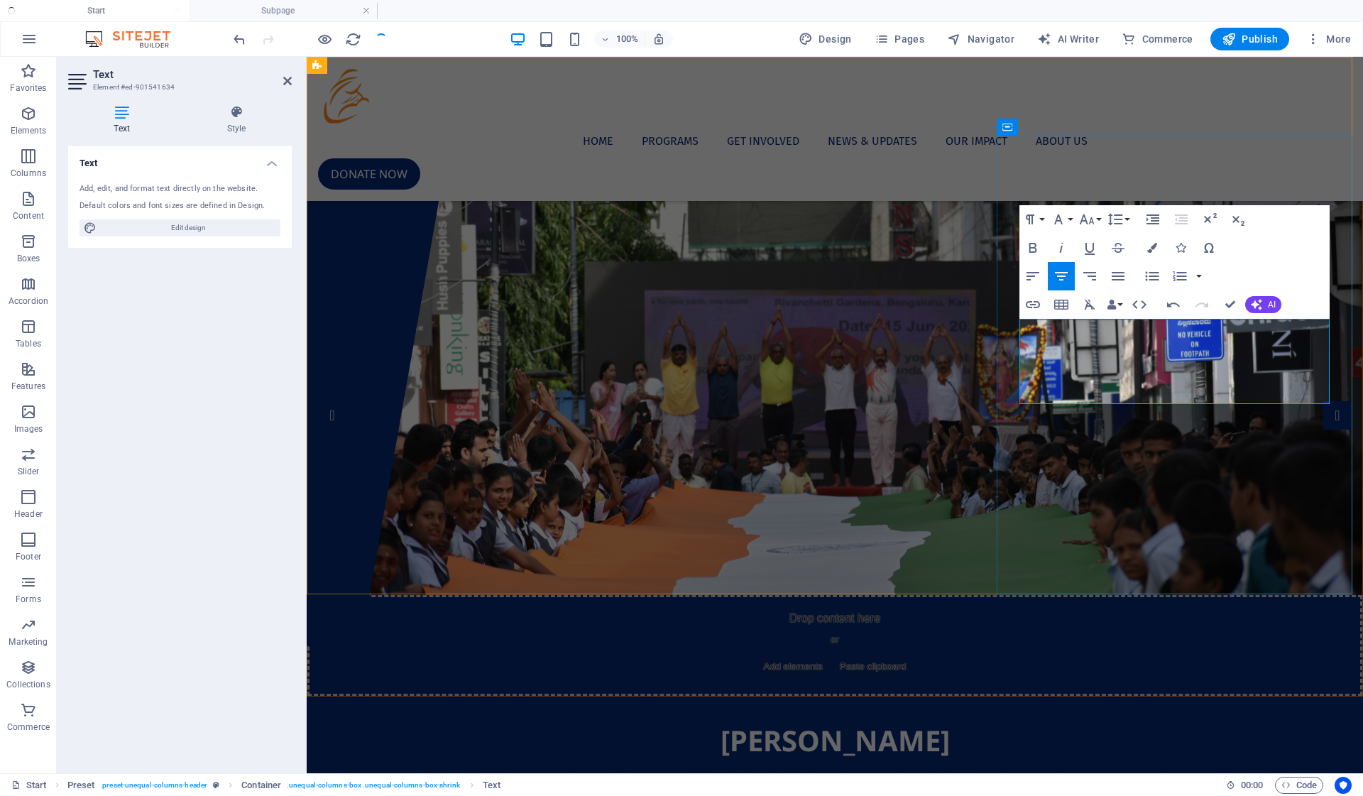
click at [1093, 376] on div "Drag here to replace the existing content. Press “Ctrl” if you want to create a…" at bounding box center [835, 415] width 1057 height 716
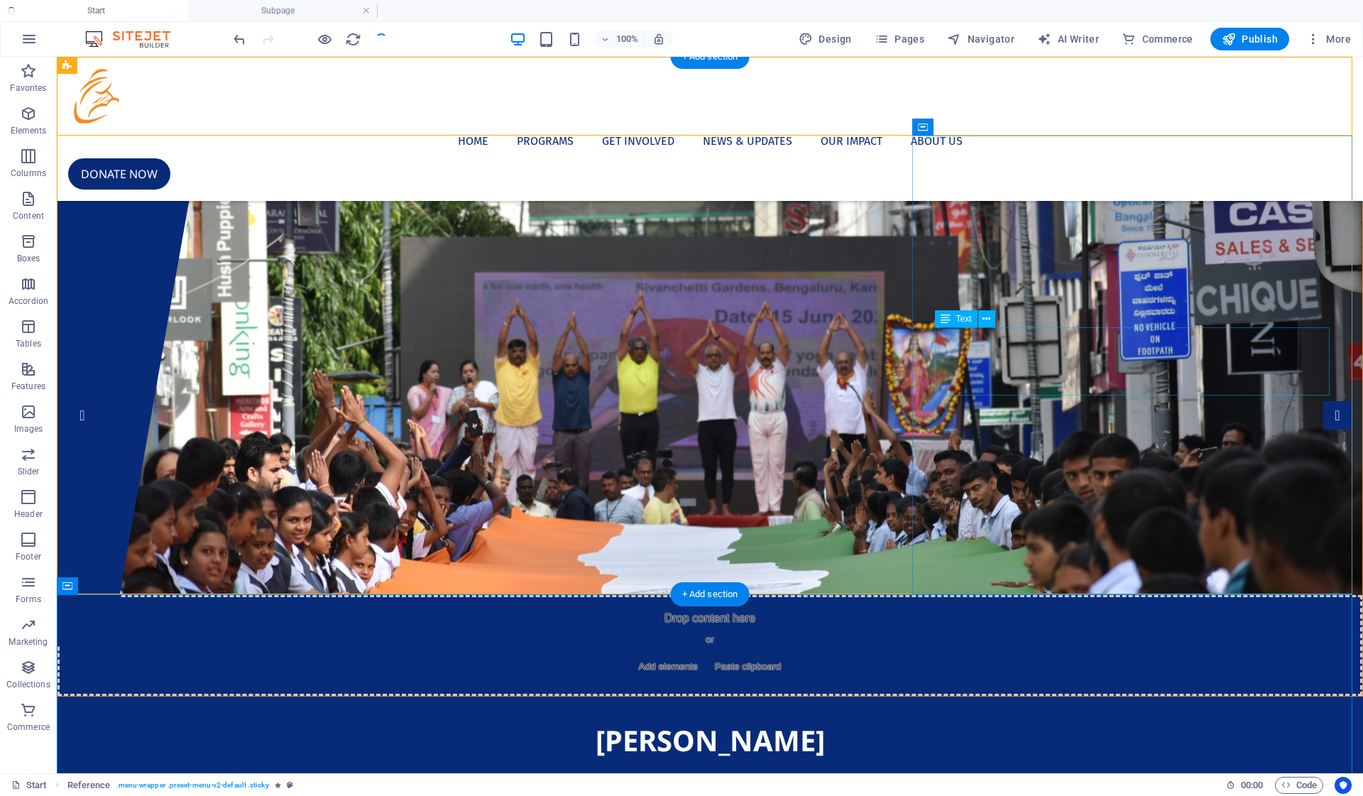
click at [1120, 769] on div "[PERSON_NAME] Seva Samithi is a registered Charitable Trust, established in [DA…" at bounding box center [710, 786] width 1261 height 34
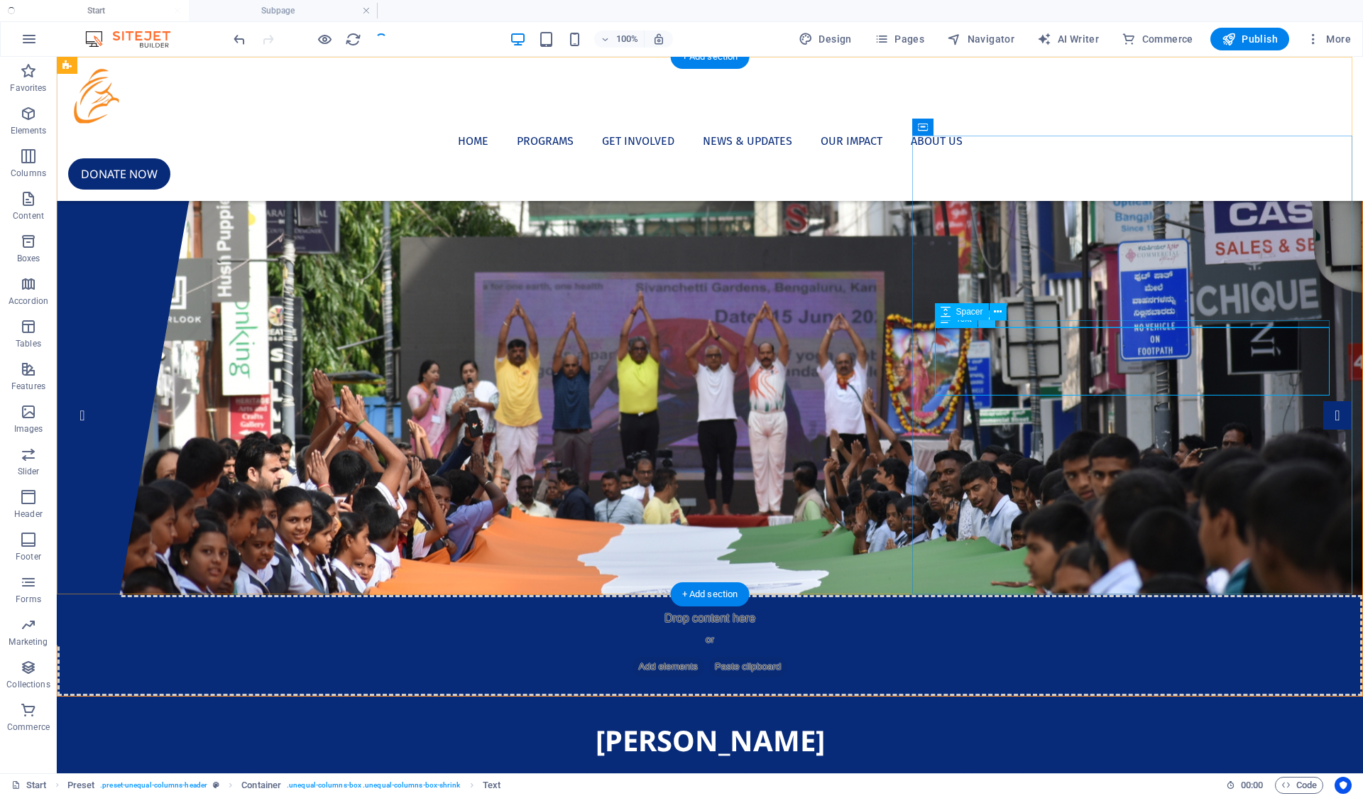
click at [993, 323] on button at bounding box center [986, 318] width 17 height 17
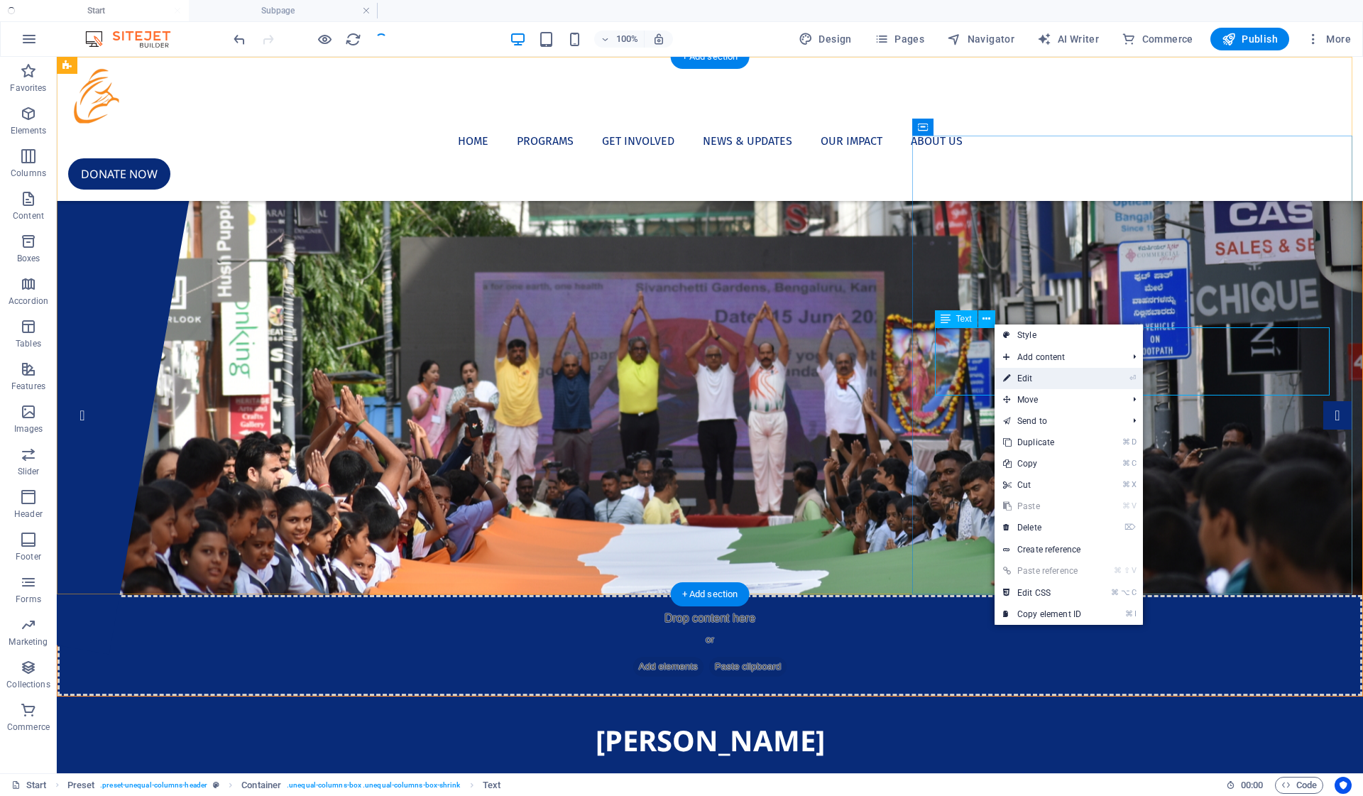
click at [1050, 369] on link "⏎ Edit" at bounding box center [1042, 378] width 95 height 21
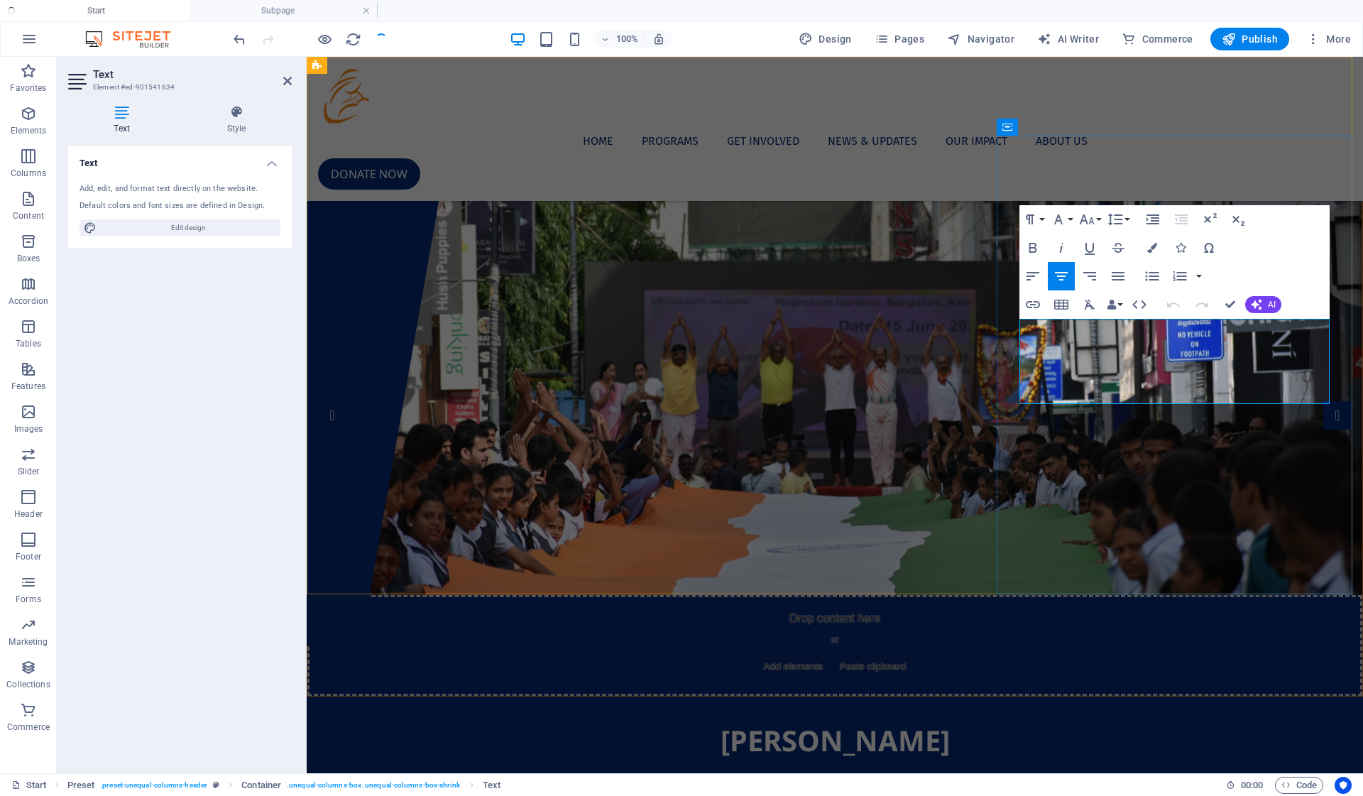
click at [1126, 770] on span "[PERSON_NAME] Seva Samithi is a registered Charitable Trust, established in [DA…" at bounding box center [835, 785] width 983 height 31
drag, startPoint x: 1126, startPoint y: 346, endPoint x: 1192, endPoint y: 390, distance: 78.8
click at [1192, 770] on span "[PERSON_NAME] Seva Samithi is a registered Charitable Trust, established in [DA…" at bounding box center [835, 785] width 983 height 31
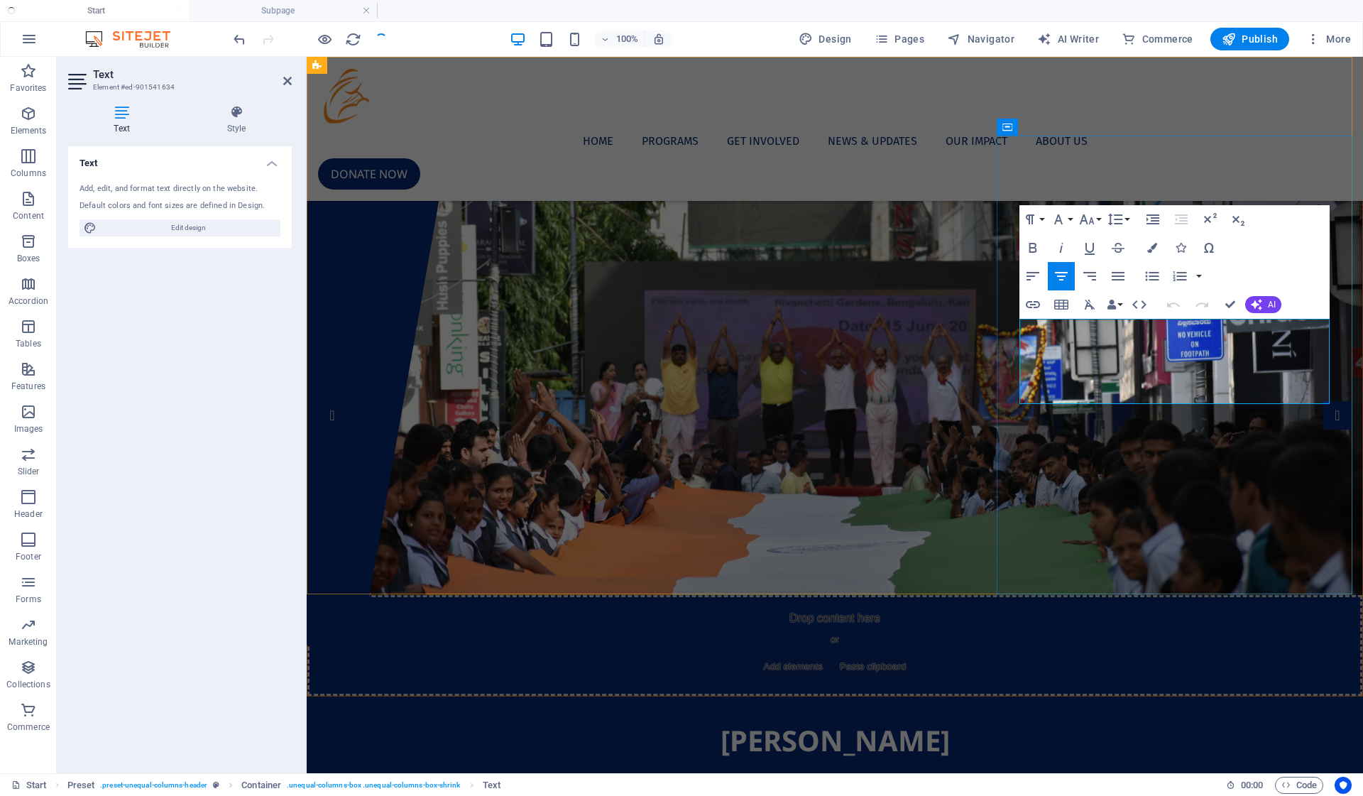
click at [1216, 769] on p "[PERSON_NAME] Seva Samithi is a registered Charitable Trust, established in [DA…" at bounding box center [834, 786] width 1011 height 34
click at [1147, 251] on button "Colors" at bounding box center [1152, 248] width 27 height 28
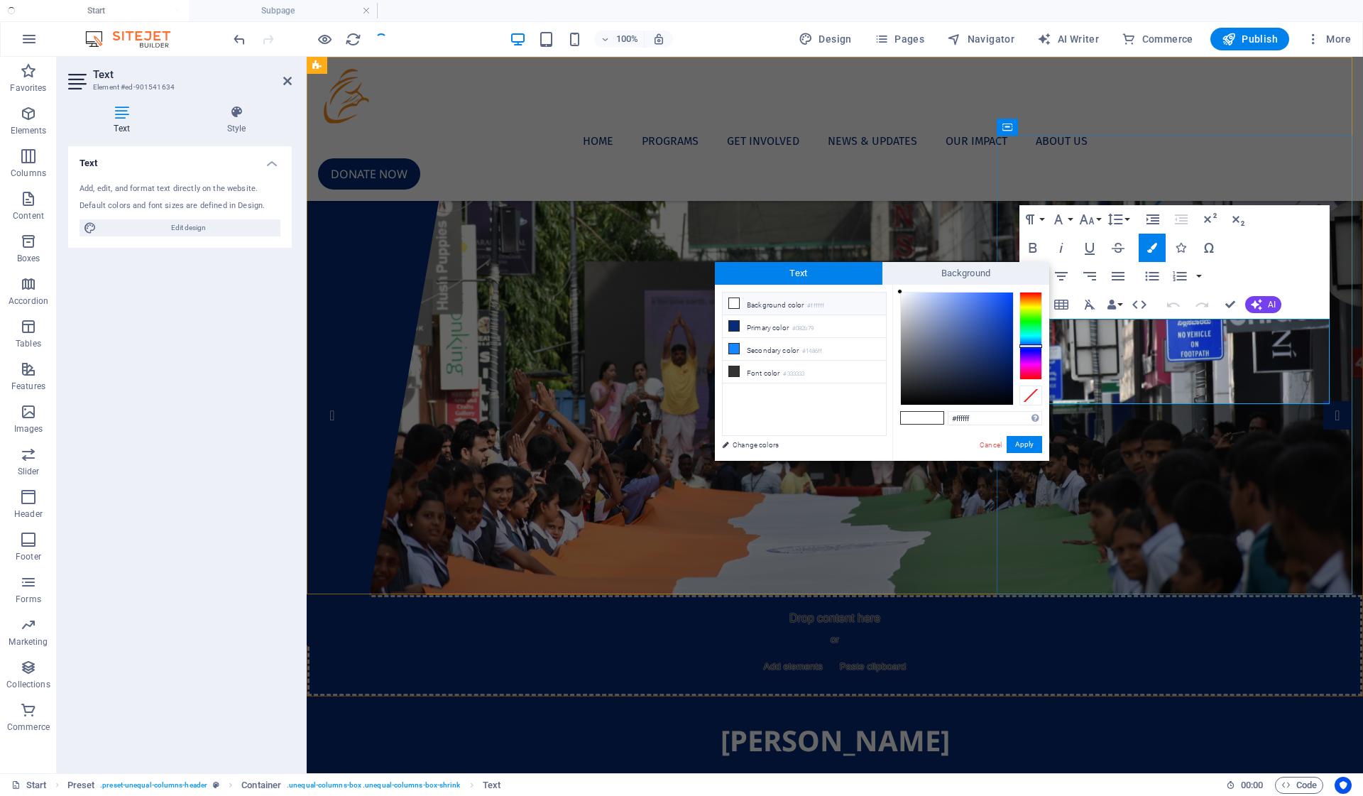
drag, startPoint x: 966, startPoint y: 302, endPoint x: 895, endPoint y: 285, distance: 73.0
click at [895, 285] on div "#ffffff Supported formats #0852ed rgb(8, 82, 237) rgba(8, 82, 237, 90%) hsv(221…" at bounding box center [971, 476] width 157 height 382
click at [889, 288] on div "less Background color #ffffff Primary color #082b79 Secondary color #1486ff Fon…" at bounding box center [882, 373] width 334 height 176
click at [902, 294] on div at bounding box center [901, 293] width 5 height 5
click at [1020, 439] on button "Apply" at bounding box center [1025, 444] width 36 height 17
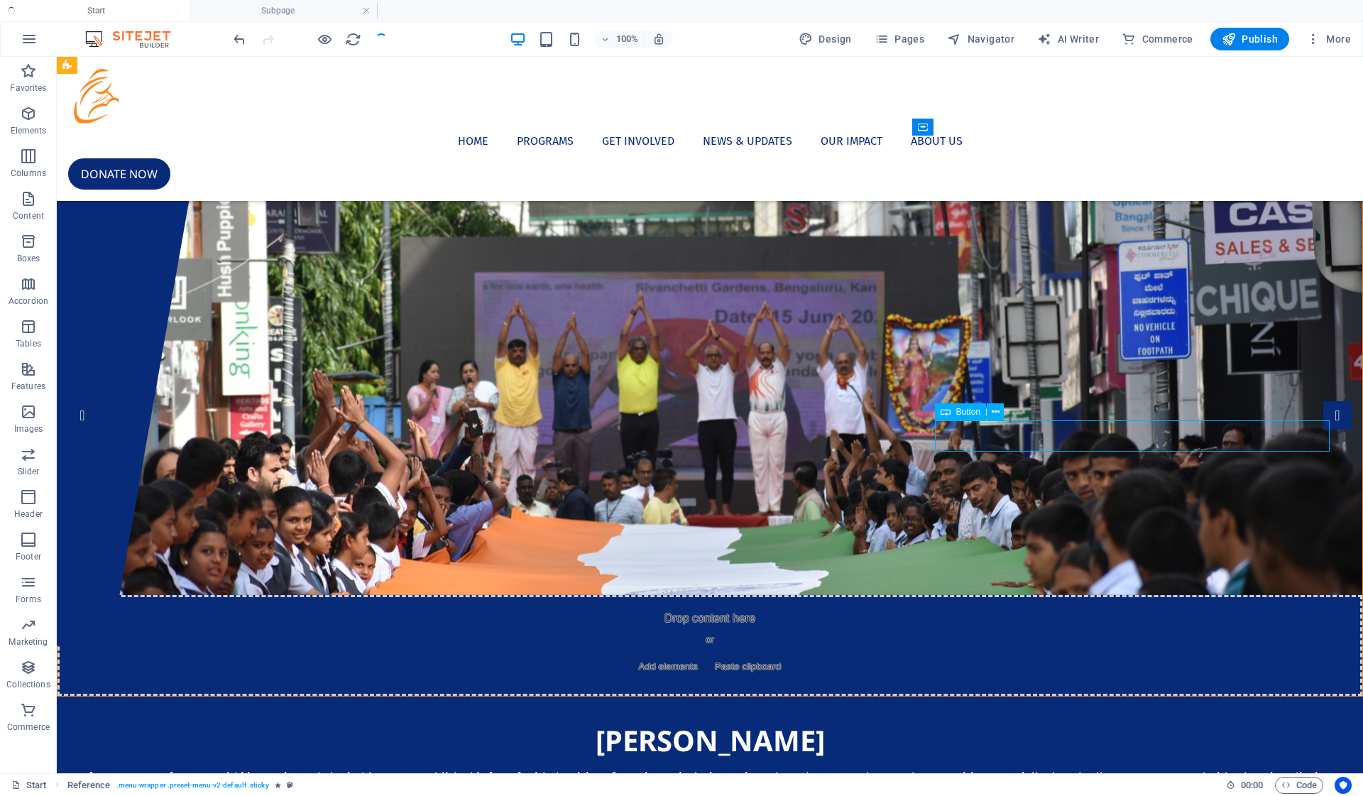
click at [1151, 697] on div "[PERSON_NAME] Seva Samithi [PERSON_NAME] Seva Samithi is a registered Charitabl…" at bounding box center [710, 789] width 1307 height 185
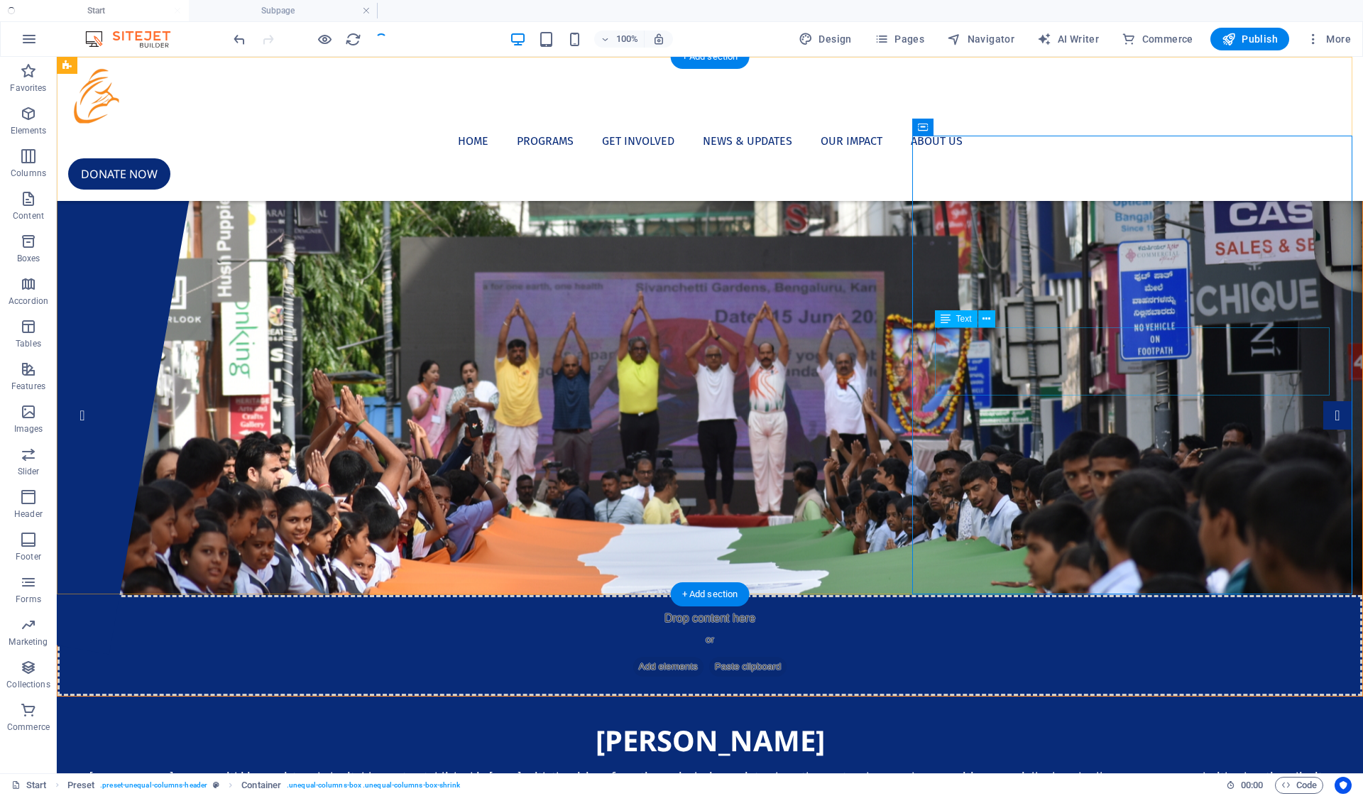
click at [1132, 769] on div "[PERSON_NAME] Seva Samithi is a registered Charitable Trust, established in [DA…" at bounding box center [710, 786] width 1261 height 34
click at [983, 320] on icon at bounding box center [987, 319] width 8 height 15
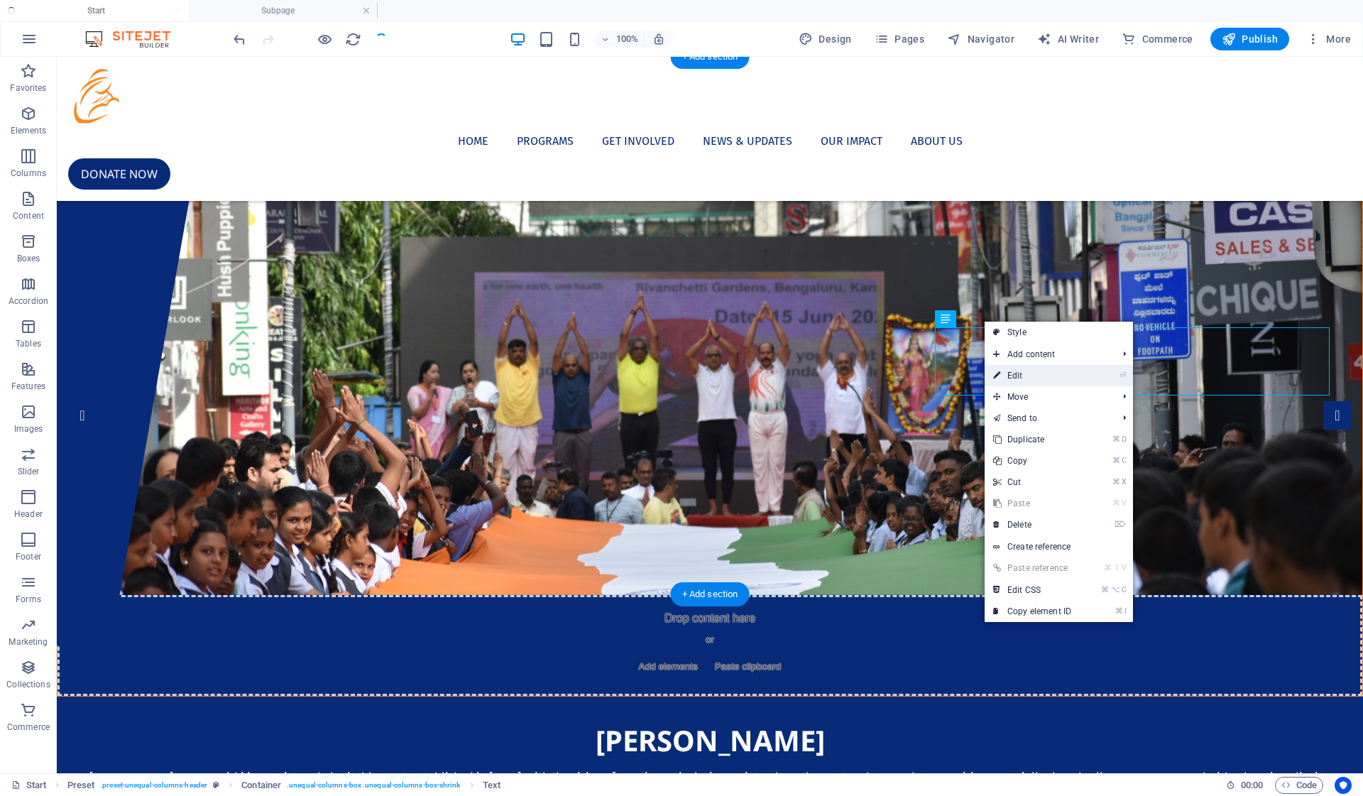
click at [1032, 366] on link "⏎ Edit" at bounding box center [1032, 375] width 95 height 21
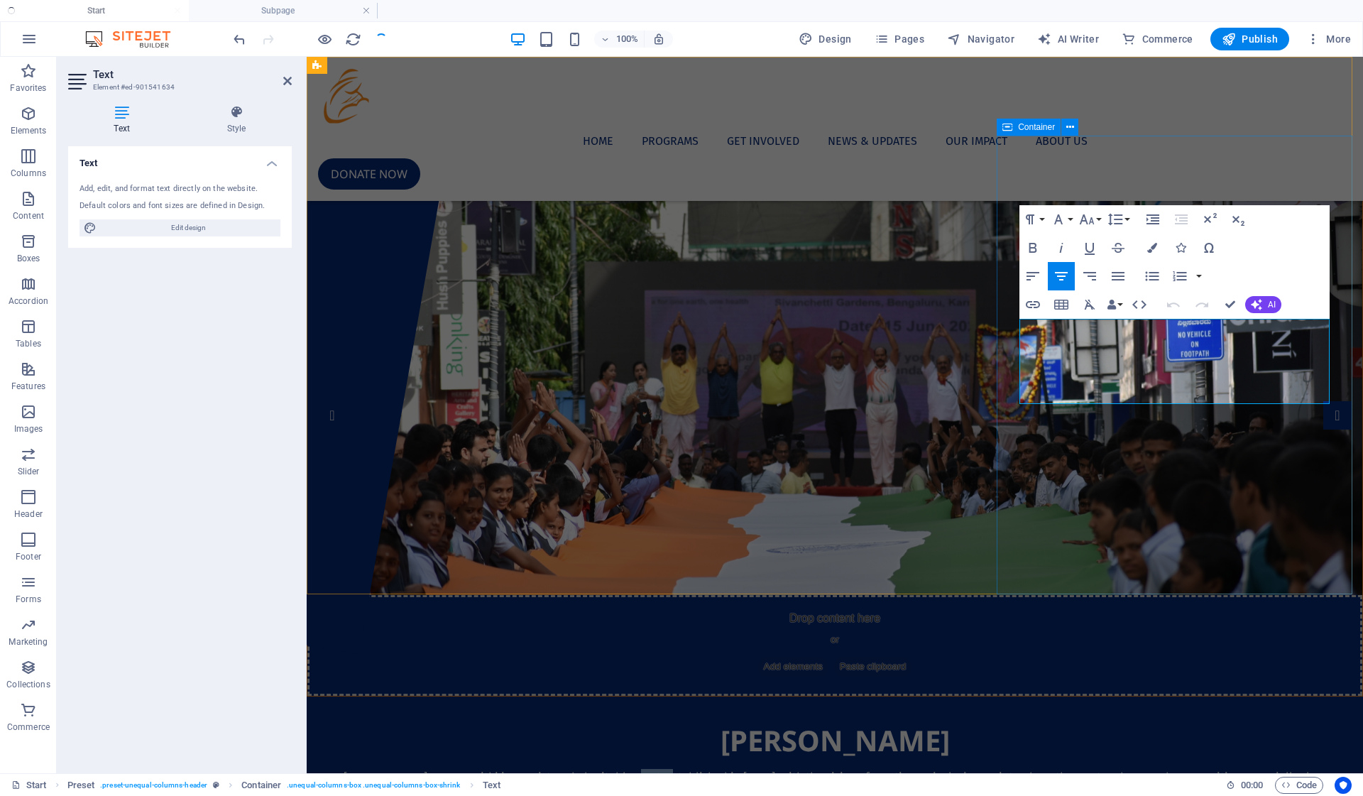
drag, startPoint x: 1304, startPoint y: 330, endPoint x: 1020, endPoint y: 321, distance: 284.2
click at [1019, 697] on div "[PERSON_NAME] Seva Samithi [PERSON_NAME] Seva Samithi is a registered Charitabl…" at bounding box center [835, 789] width 1057 height 185
click at [1020, 770] on span "[PERSON_NAME] Seva Samithi is a registered Charitable Trust, established in [DA…" at bounding box center [835, 785] width 983 height 31
click at [1025, 770] on span "[PERSON_NAME] Seva Samithi is a registered Charitable Trust, established in [DA…" at bounding box center [835, 785] width 983 height 31
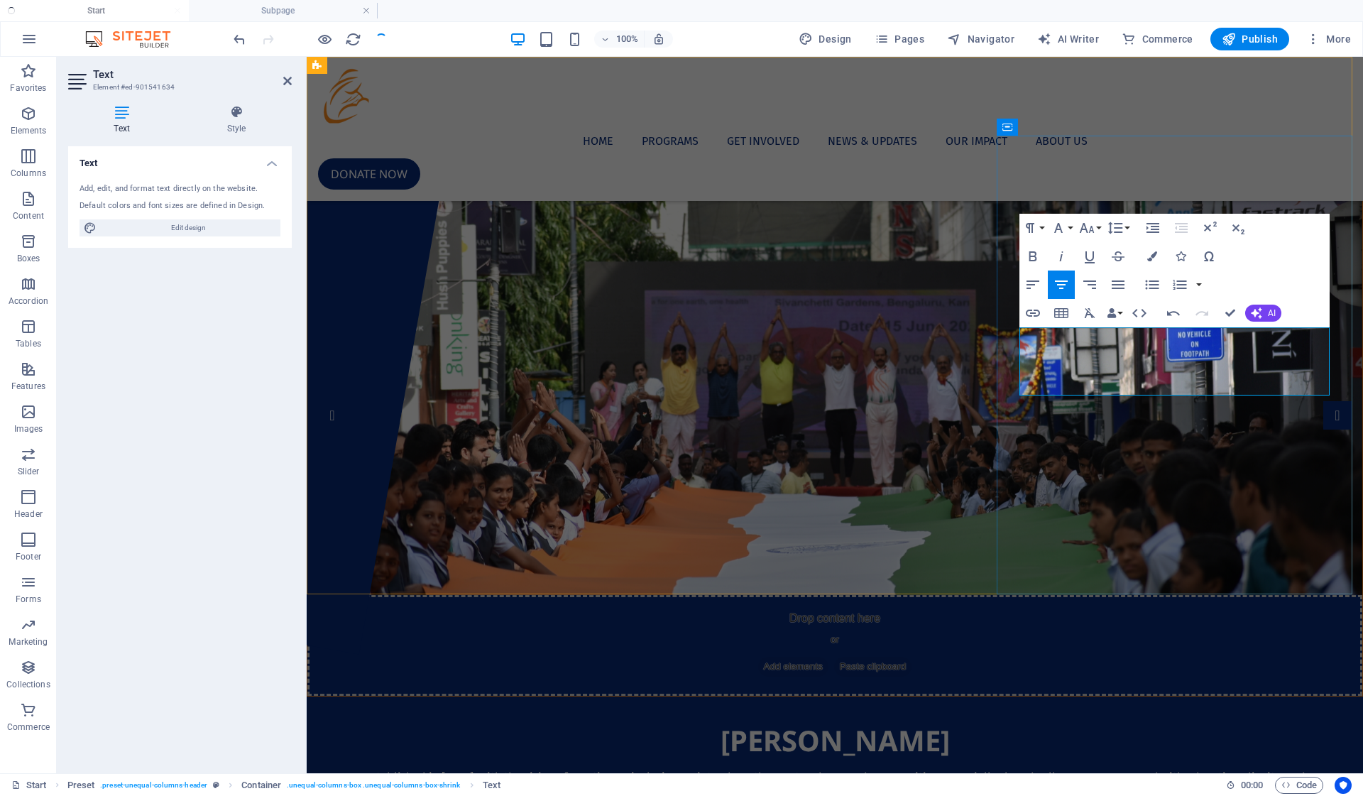
click at [1216, 769] on p "Established in [DATE], with the vision of creating an inclusive society where t…" at bounding box center [834, 786] width 1011 height 34
click at [1070, 287] on icon "button" at bounding box center [1061, 284] width 17 height 17
click at [1086, 283] on icon "button" at bounding box center [1089, 284] width 17 height 17
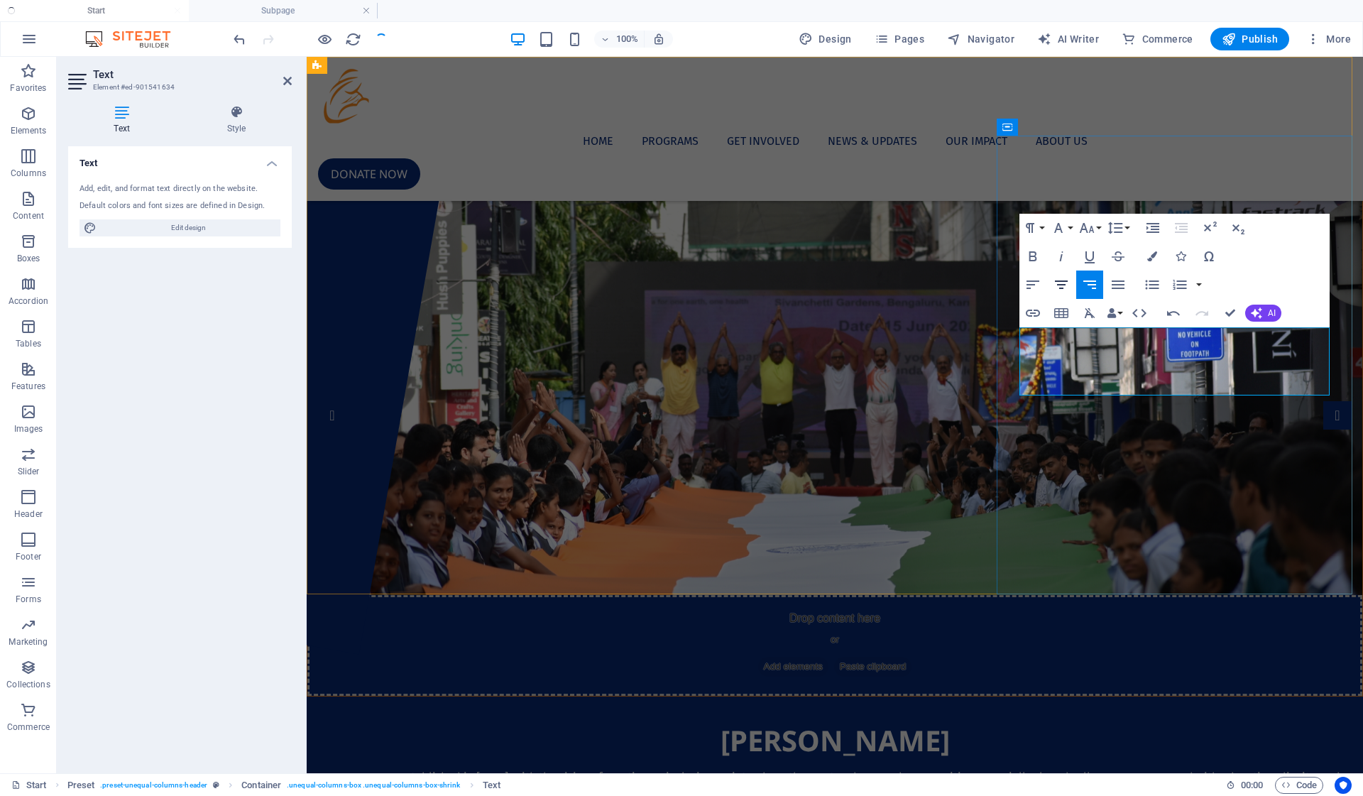
click at [1064, 283] on icon "button" at bounding box center [1061, 284] width 17 height 17
click at [1216, 769] on p "Established in [DATE], with the vision of creating an inclusive society where t…" at bounding box center [834, 786] width 1011 height 34
click at [1216, 697] on div "[PERSON_NAME] Seva Samithi Established in [DATE], with the vision of creating a…" at bounding box center [835, 789] width 1057 height 185
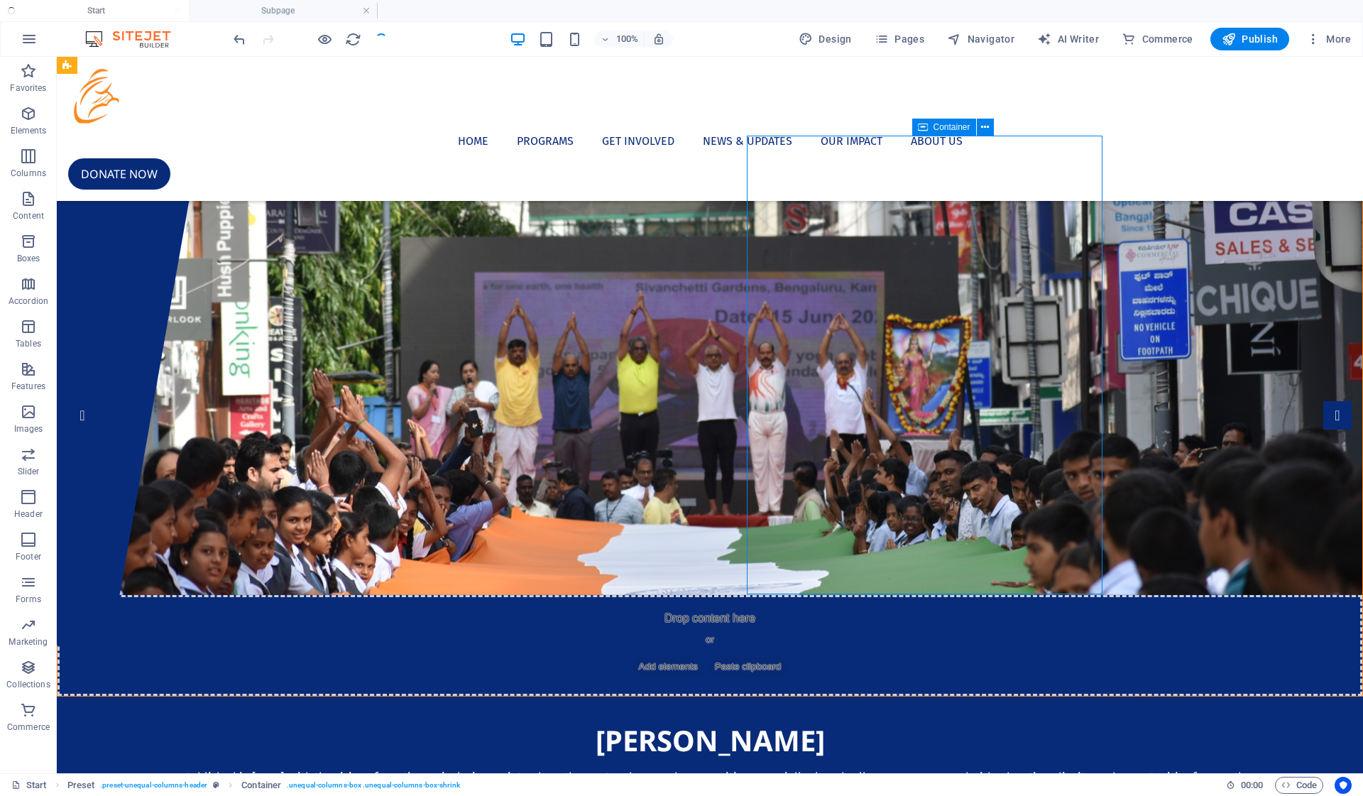
click at [1216, 697] on div "[PERSON_NAME] Seva Samithi Established in [DATE], with the vision of creating a…" at bounding box center [710, 781] width 1307 height 168
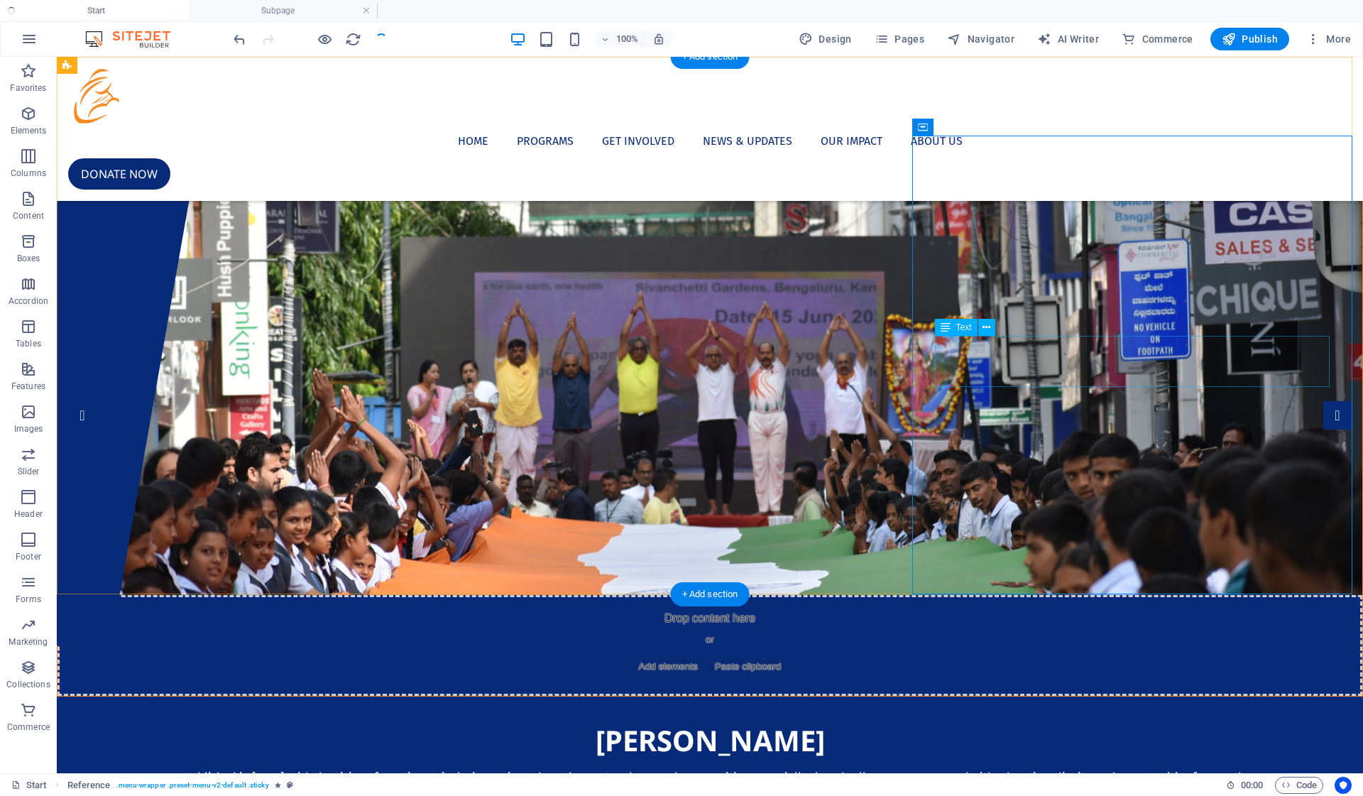
click at [1211, 769] on div "Established in [DATE], with the vision of creating an inclusive society where t…" at bounding box center [710, 777] width 1261 height 17
click at [946, 332] on icon at bounding box center [946, 327] width 10 height 17
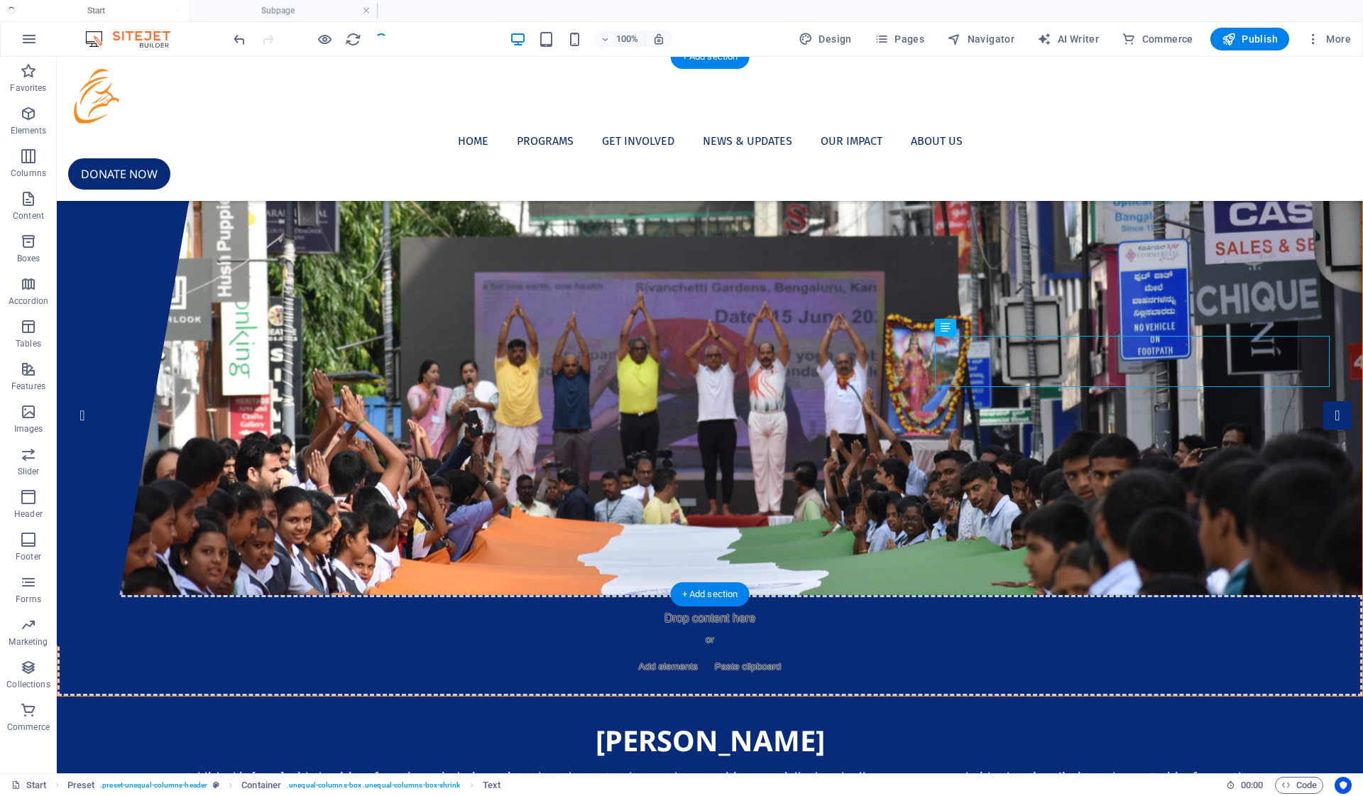
drag, startPoint x: 1003, startPoint y: 389, endPoint x: 965, endPoint y: 346, distance: 57.4
click at [951, 329] on div "Text" at bounding box center [956, 327] width 43 height 17
click at [986, 331] on icon at bounding box center [987, 327] width 8 height 15
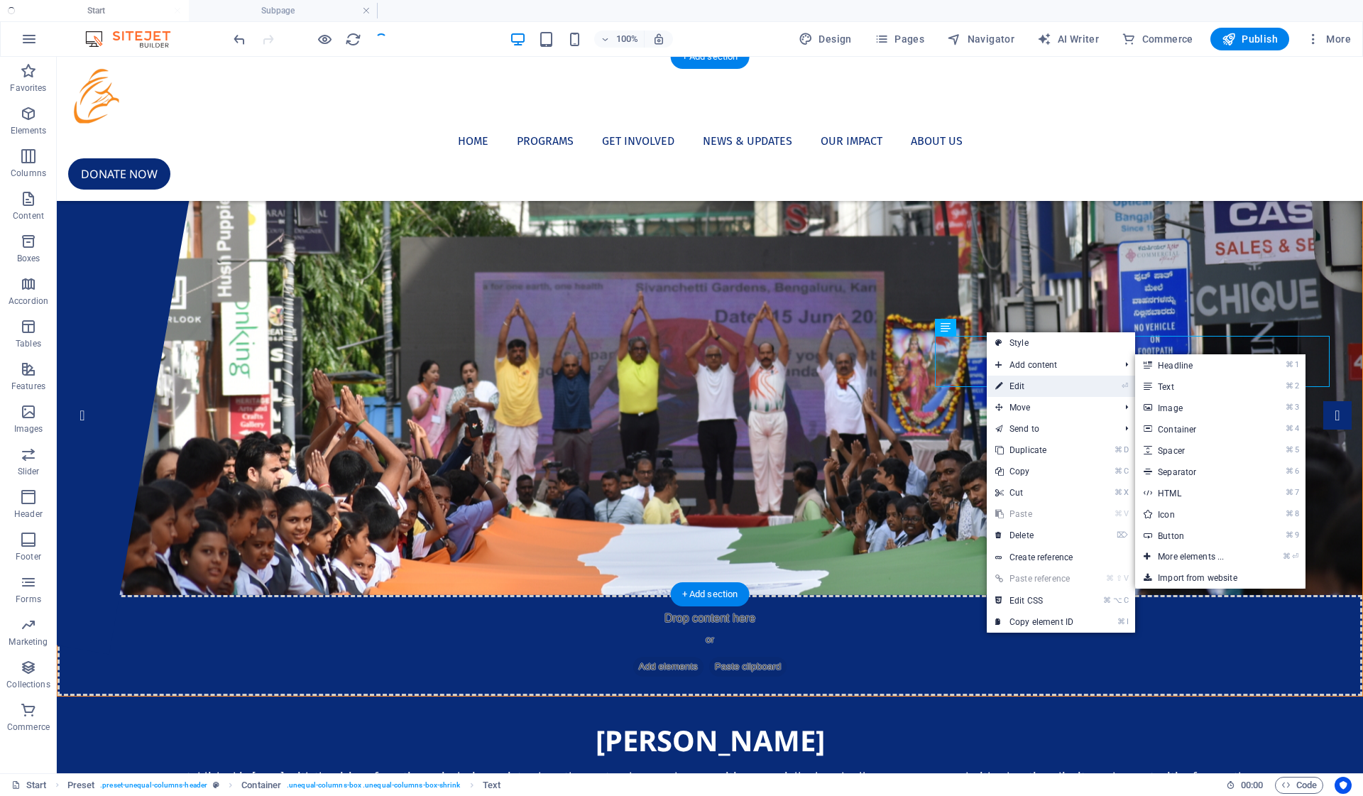
click at [1020, 384] on link "⏎ Edit" at bounding box center [1034, 386] width 95 height 21
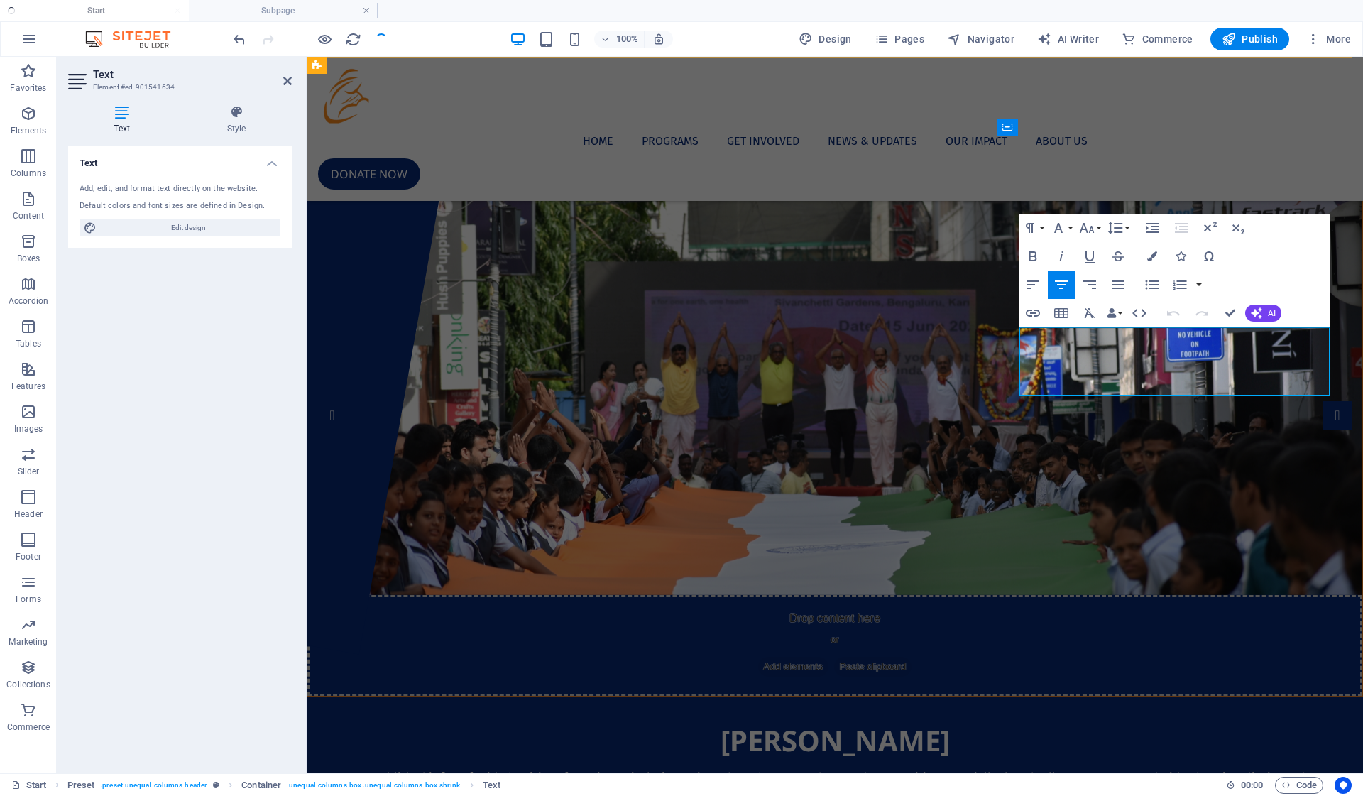
click at [1179, 770] on span "Established in [DATE], with the vision of creating an inclusive society where t…" at bounding box center [835, 785] width 941 height 31
click at [1091, 290] on icon "button" at bounding box center [1089, 284] width 17 height 17
click at [1067, 287] on icon "button" at bounding box center [1061, 284] width 17 height 17
click at [1120, 770] on span "Established in [DATE], with the vision of creating an inclusive society where t…" at bounding box center [835, 785] width 941 height 31
click at [1156, 769] on p "Established in [DATE], with the vision of creating an inclusive society where t…" at bounding box center [834, 786] width 1011 height 34
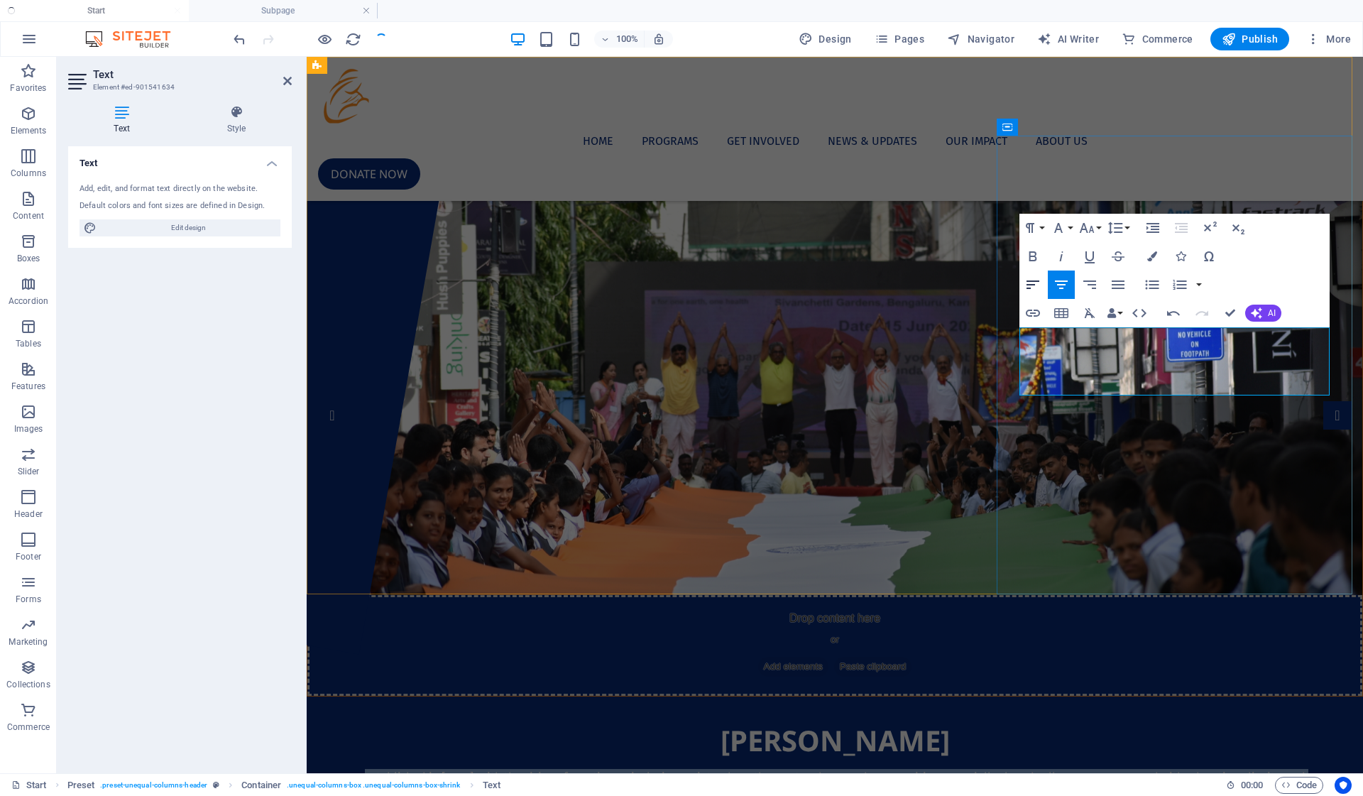
click at [1036, 281] on icon "button" at bounding box center [1033, 284] width 13 height 9
click at [1054, 284] on icon "button" at bounding box center [1061, 284] width 17 height 17
click at [1036, 261] on icon "button" at bounding box center [1033, 256] width 17 height 17
click at [1036, 261] on icon "button" at bounding box center [1034, 256] width 8 height 10
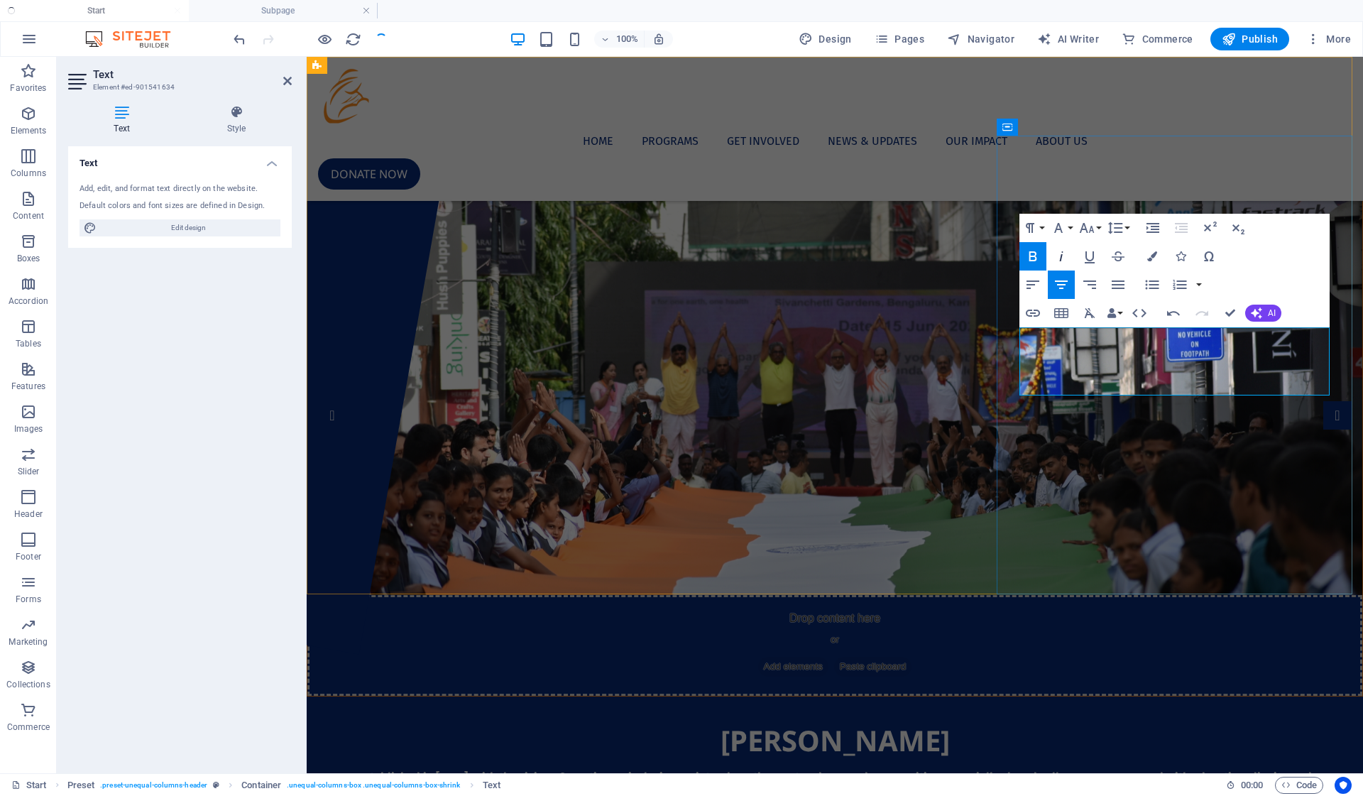
click at [1064, 258] on icon "button" at bounding box center [1061, 256] width 17 height 17
click at [1033, 257] on icon "button" at bounding box center [1034, 256] width 8 height 10
click at [1176, 770] on em "Established in [DATE], with the vision of creating an inclusive society where t…" at bounding box center [835, 785] width 941 height 31
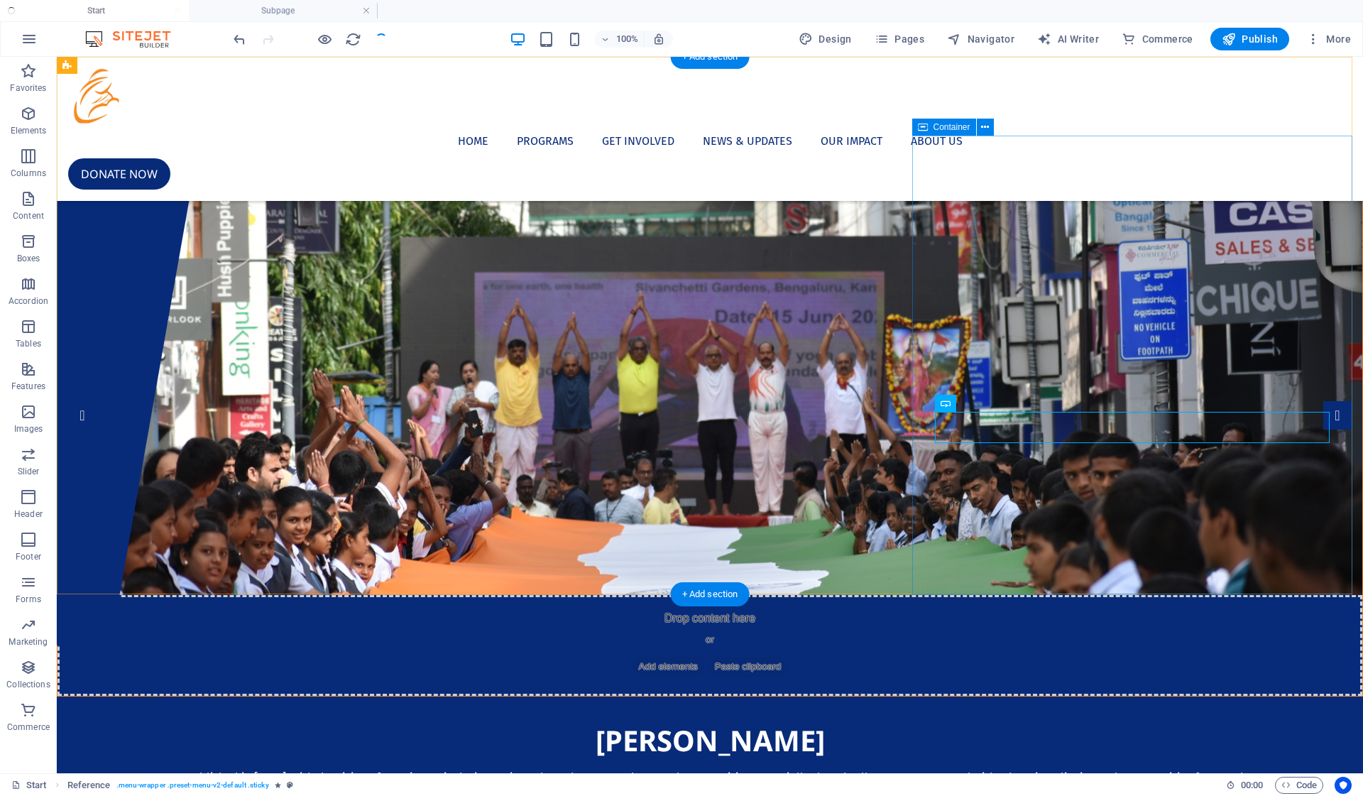
click at [1216, 697] on div "[PERSON_NAME] Seva Samithi Established in [DATE], with the vision of creating a…" at bounding box center [710, 781] width 1307 height 168
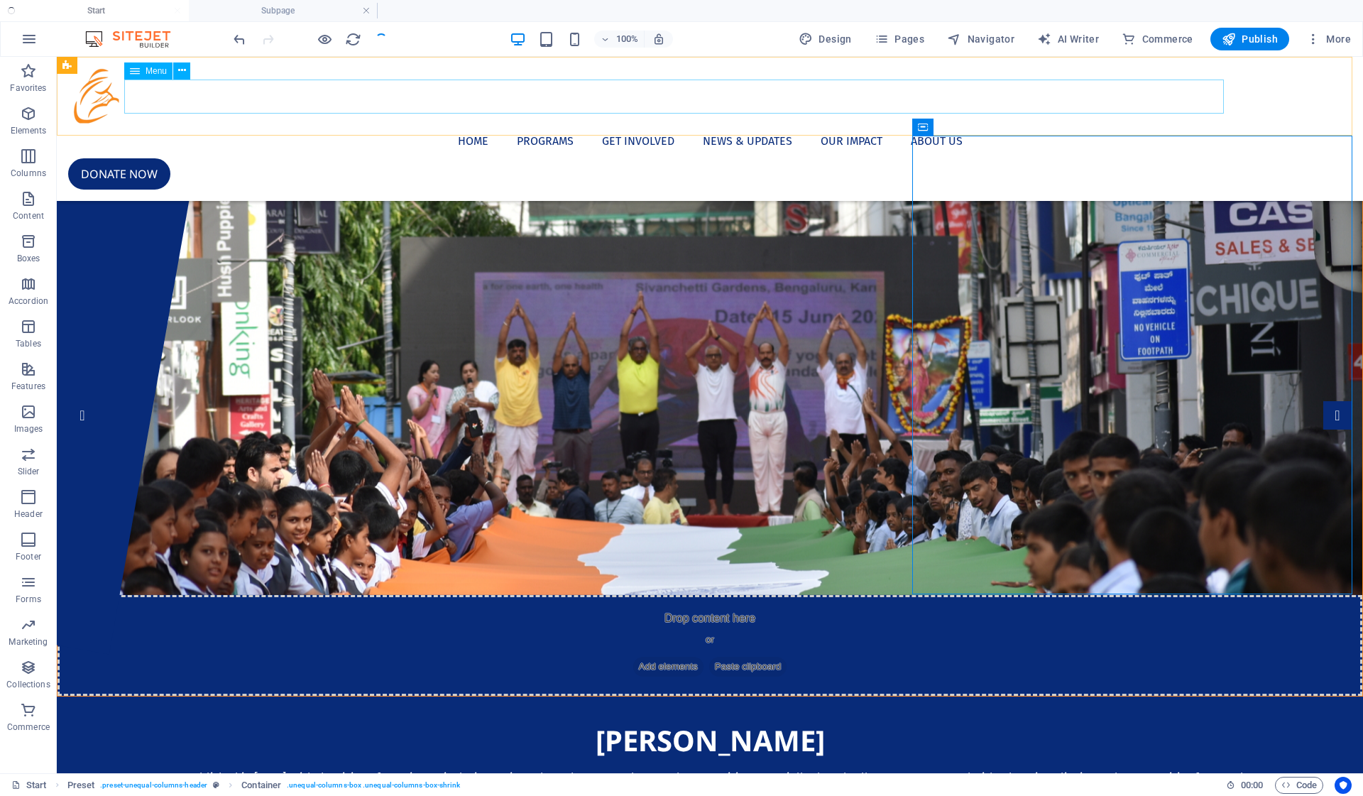
click at [1126, 124] on nav "Home Programs Get Involved News & Updates Our Impact About Us" at bounding box center [710, 141] width 1284 height 34
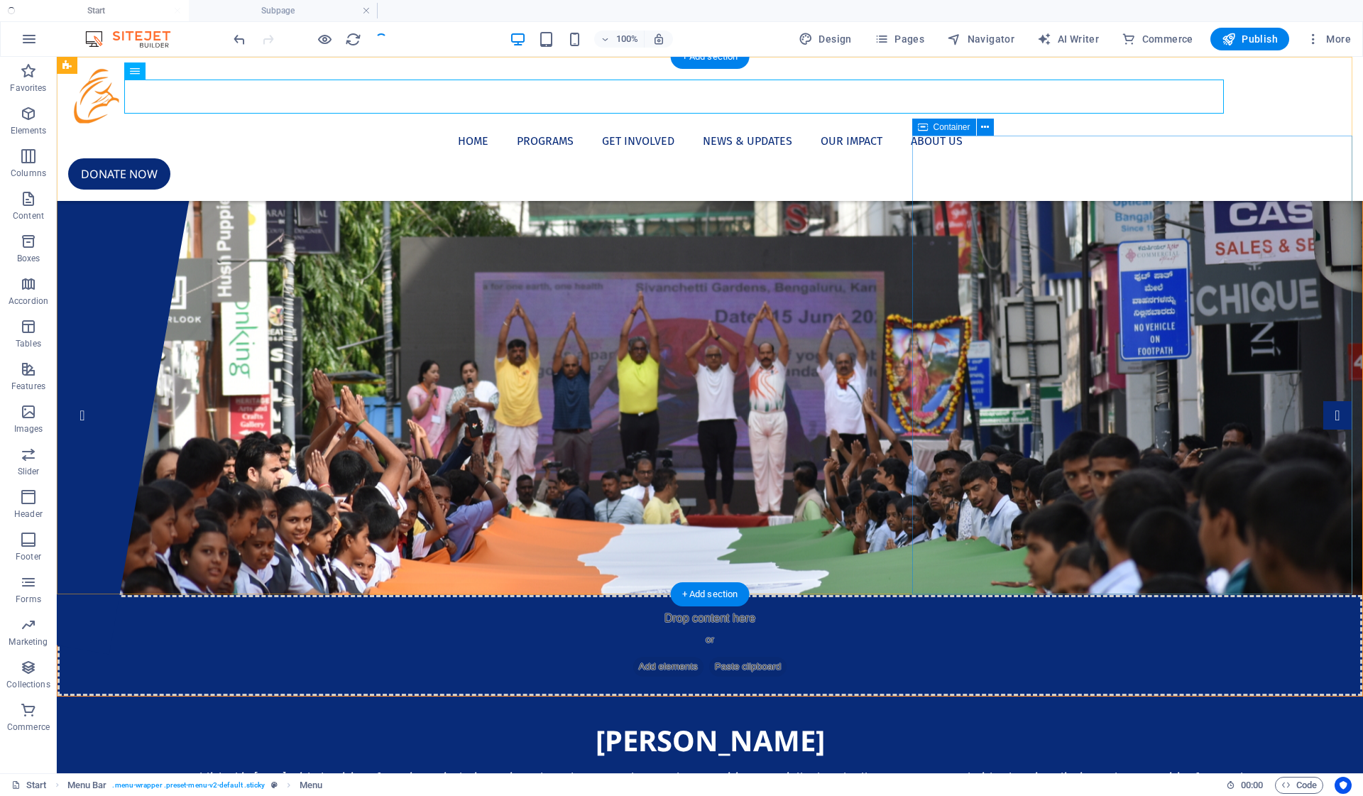
click at [1187, 697] on div "[PERSON_NAME] Seva Samithi Established in [DATE], with the vision of creating a…" at bounding box center [710, 781] width 1307 height 168
